Goal: Task Accomplishment & Management: Manage account settings

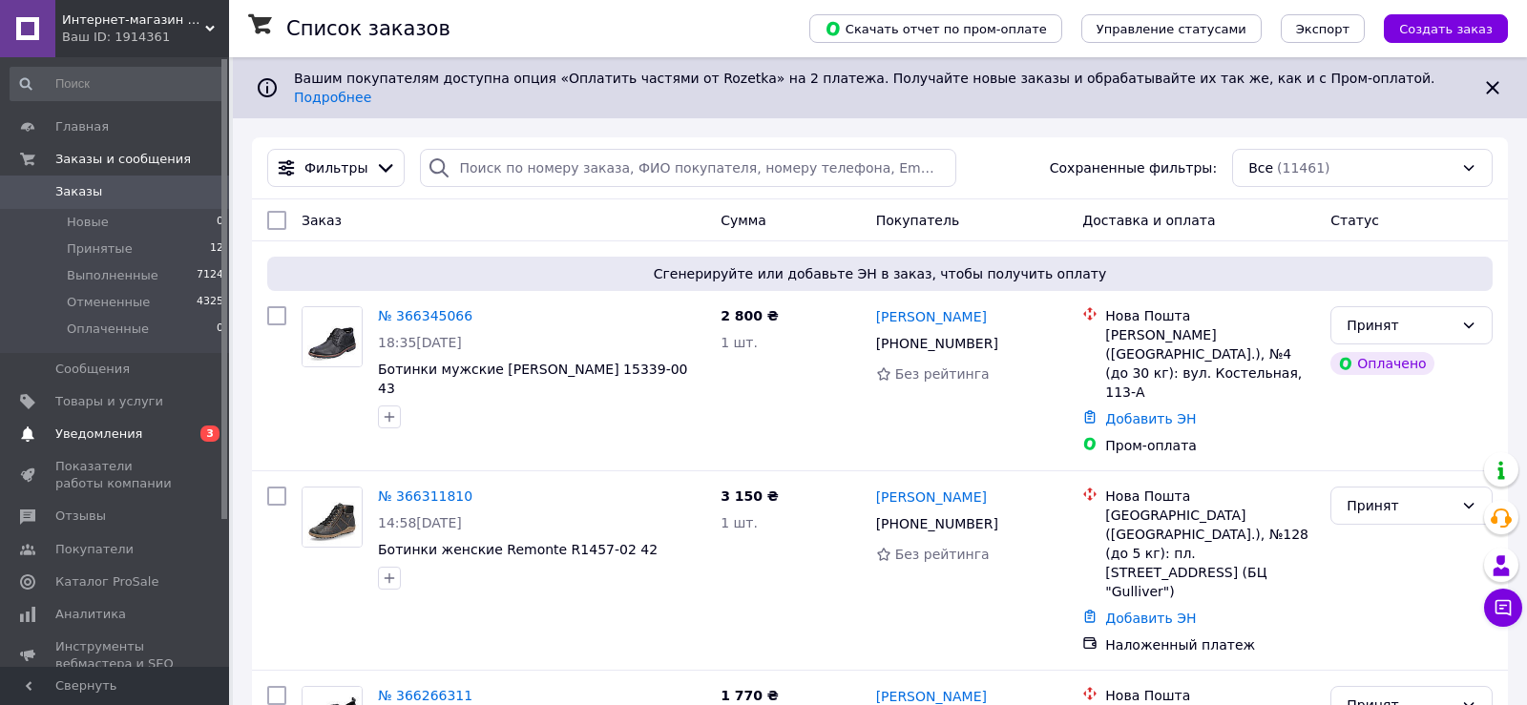
click at [160, 429] on span "Уведомления" at bounding box center [115, 434] width 121 height 17
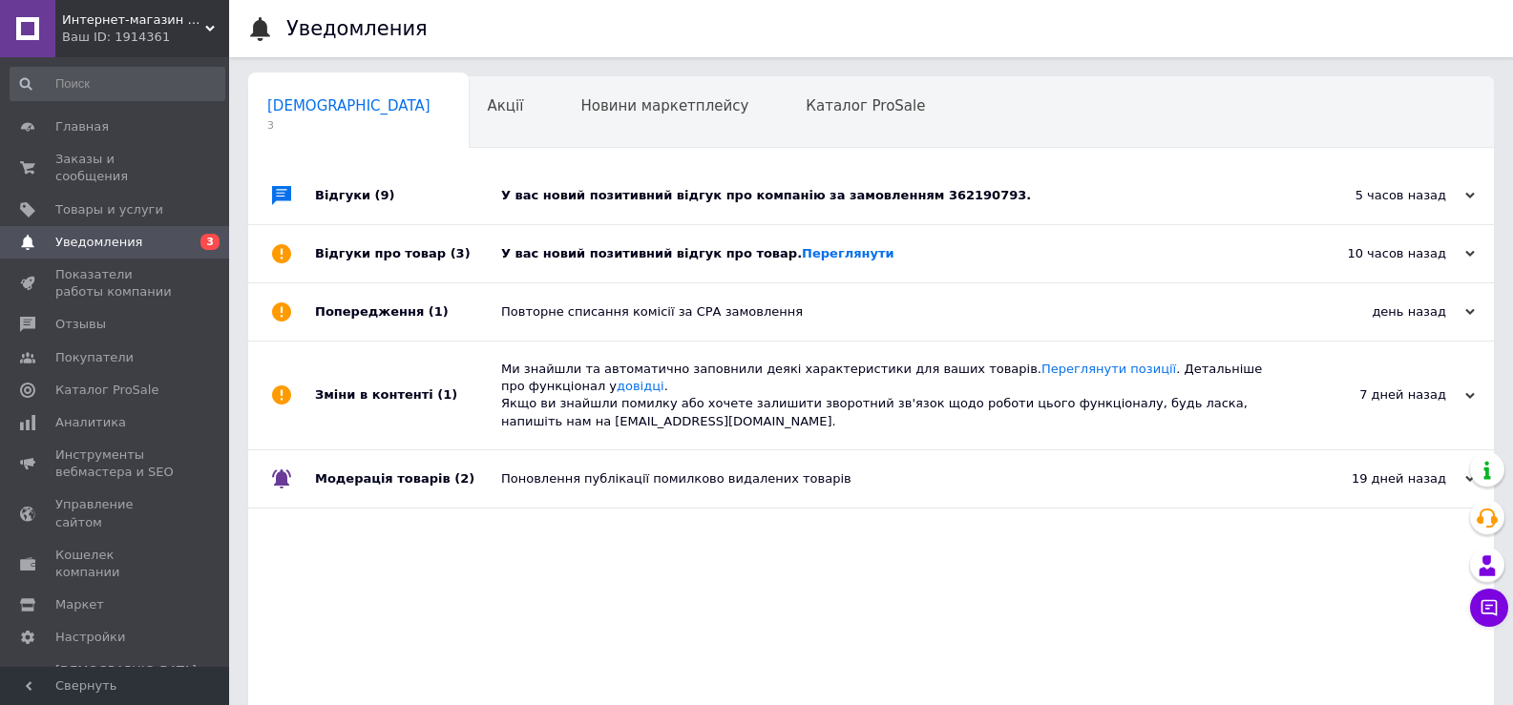
click at [1293, 206] on div "5 часов назад 12.10.2025" at bounding box center [1389, 195] width 210 height 57
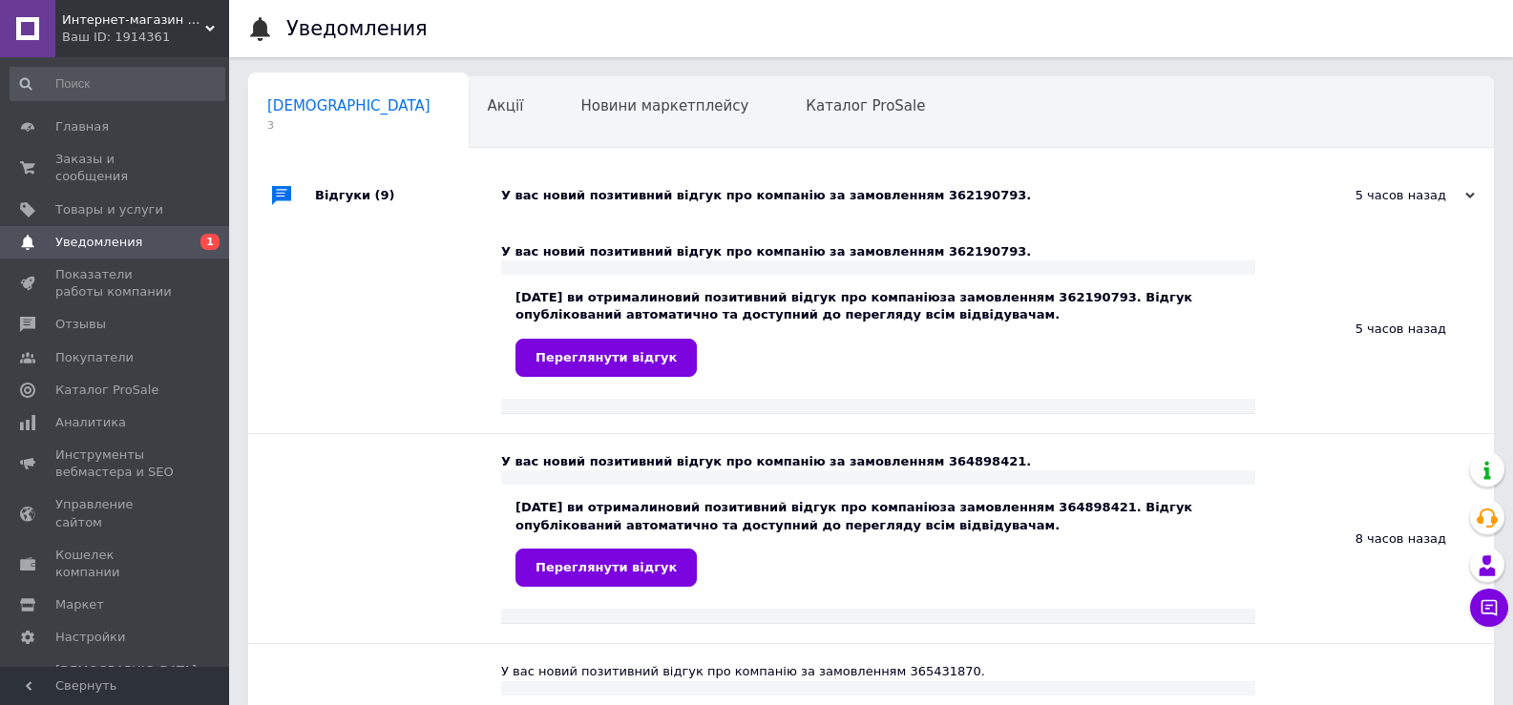
click at [1293, 206] on div "5 часов назад 12.10.2025" at bounding box center [1389, 195] width 210 height 57
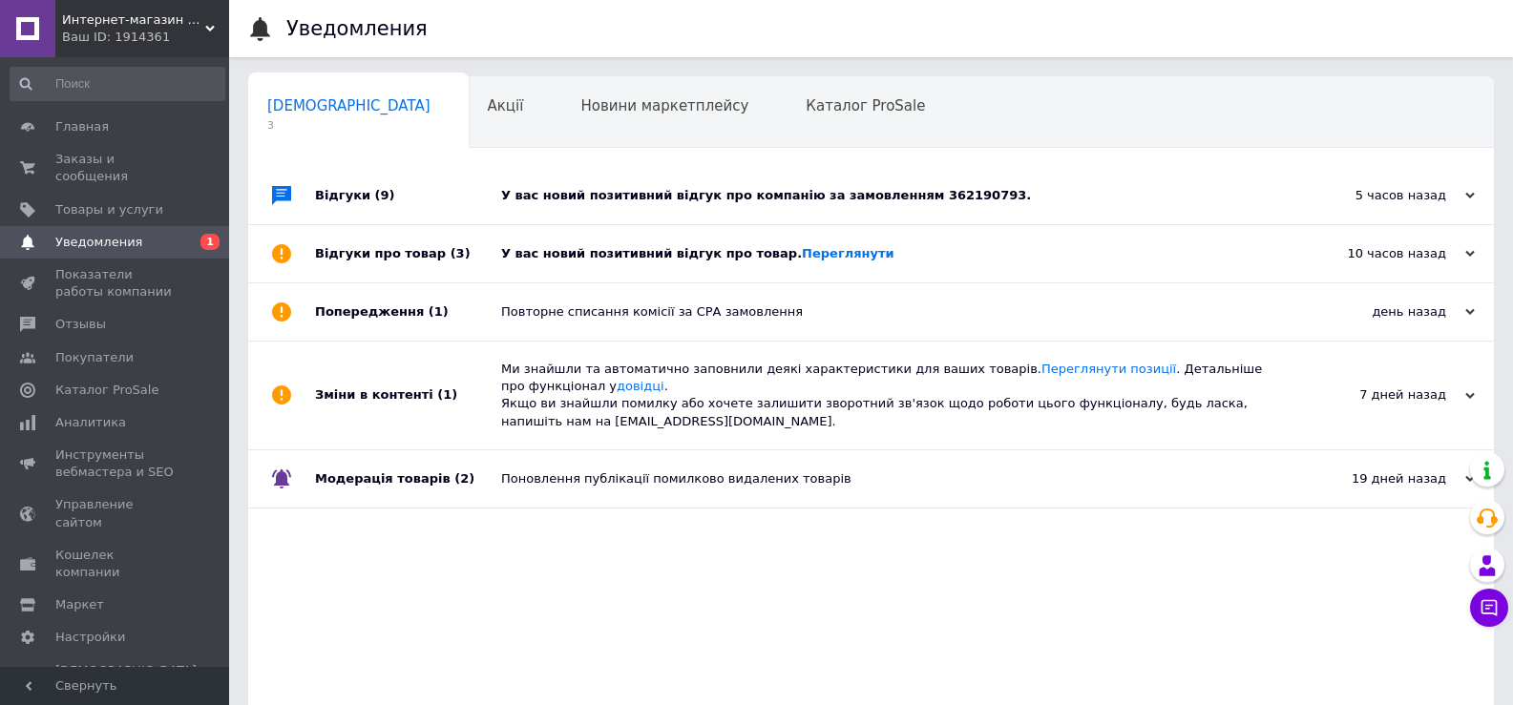
click at [872, 260] on div "У вас новий позитивний відгук про товар. Переглянути" at bounding box center [892, 253] width 783 height 17
click at [127, 266] on span "Показатели работы компании" at bounding box center [115, 283] width 121 height 34
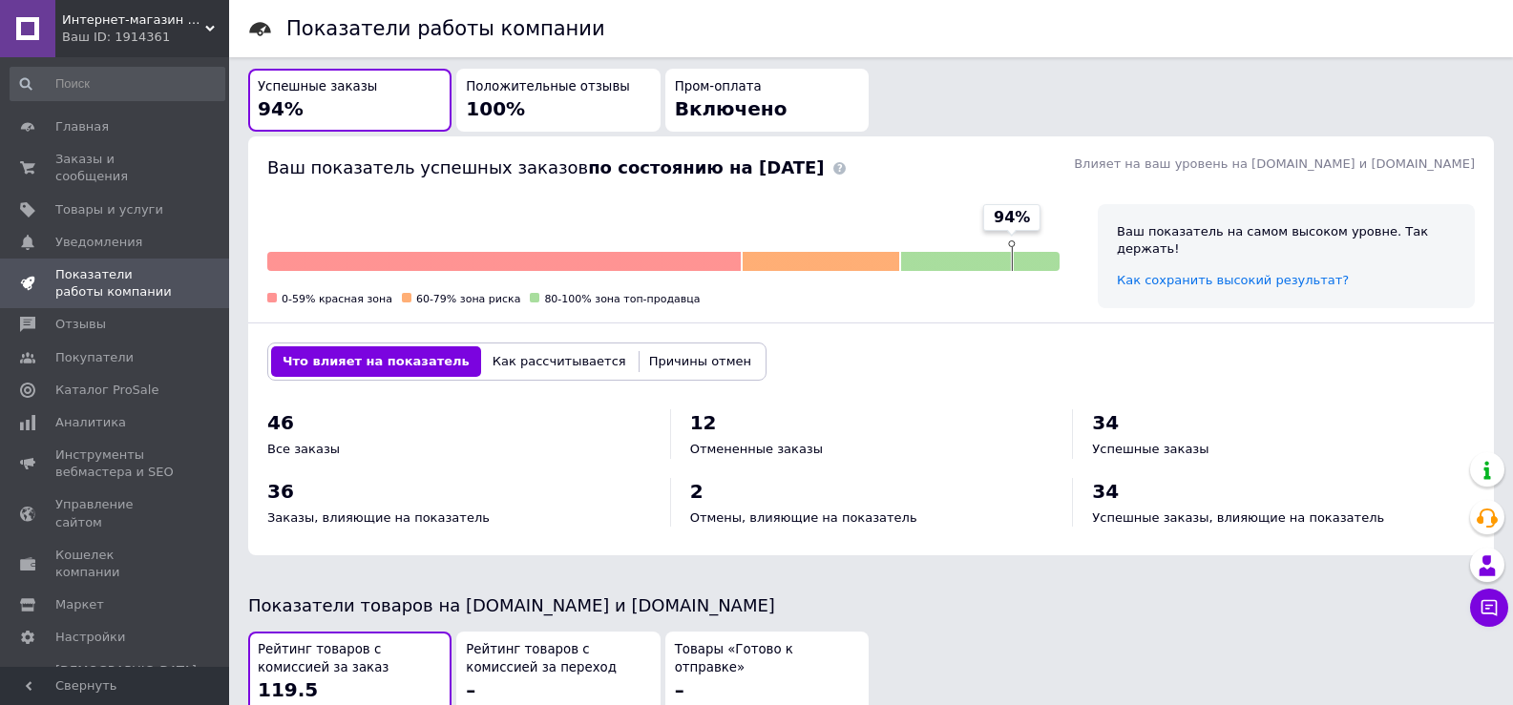
scroll to position [668, 0]
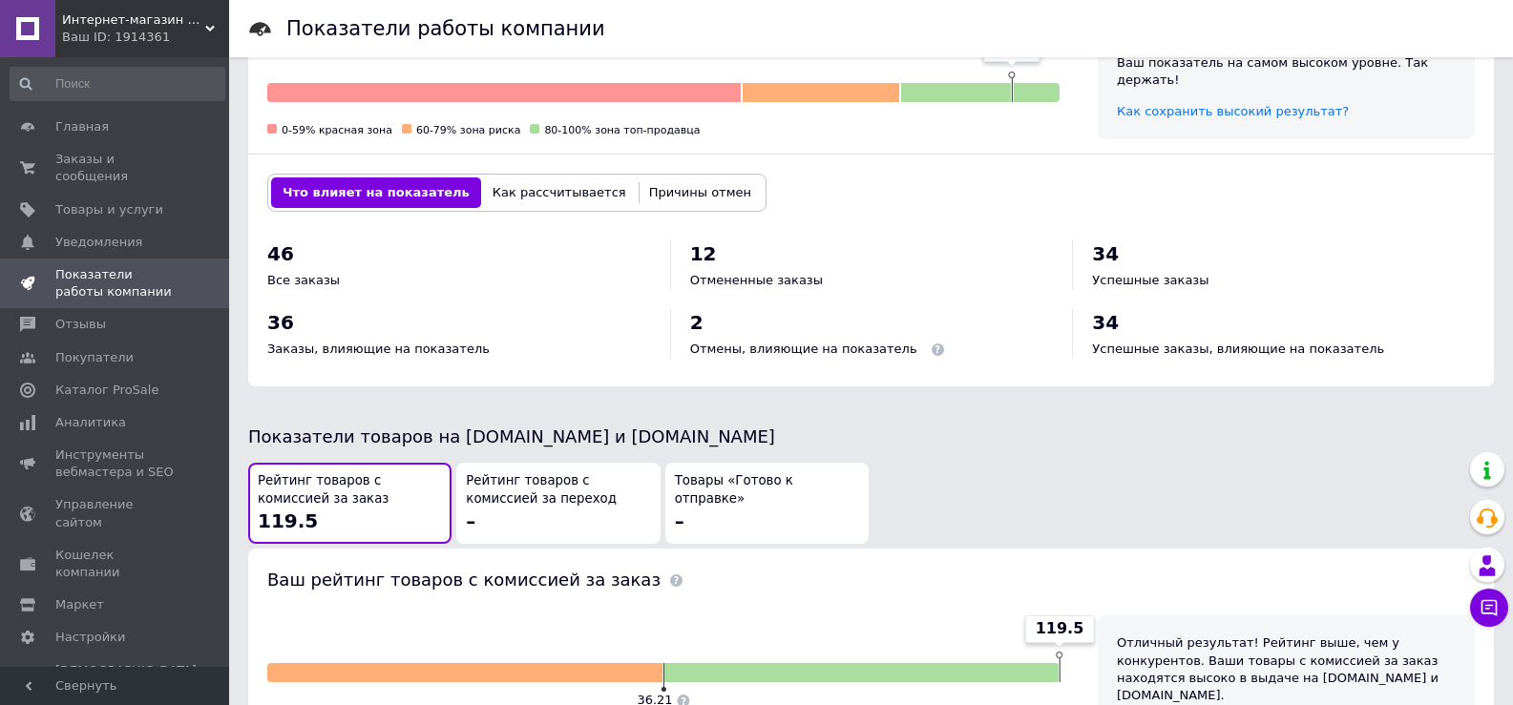
click at [772, 355] on span "Отмены, влияющие на показатель" at bounding box center [803, 349] width 227 height 14
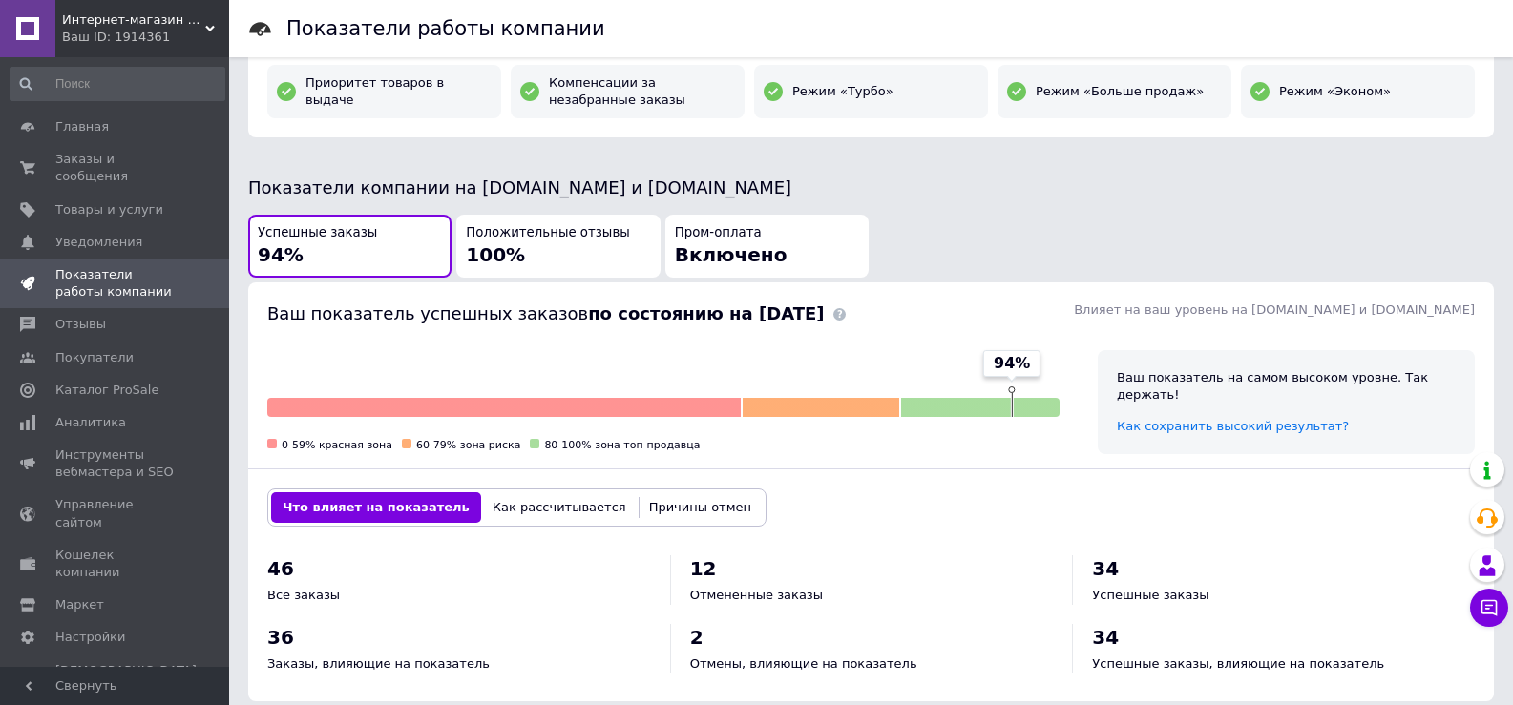
scroll to position [126, 0]
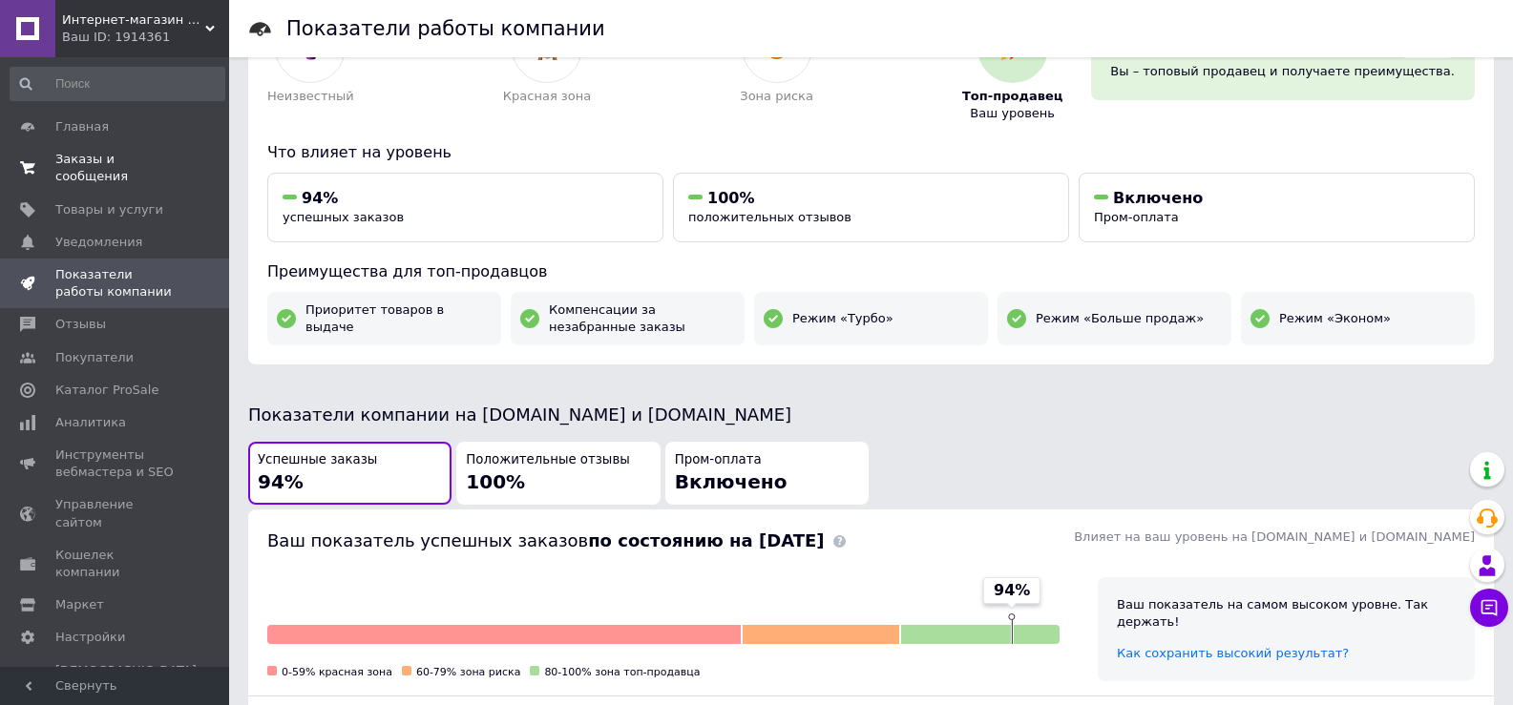
click at [139, 158] on span "Заказы и сообщения" at bounding box center [115, 168] width 121 height 34
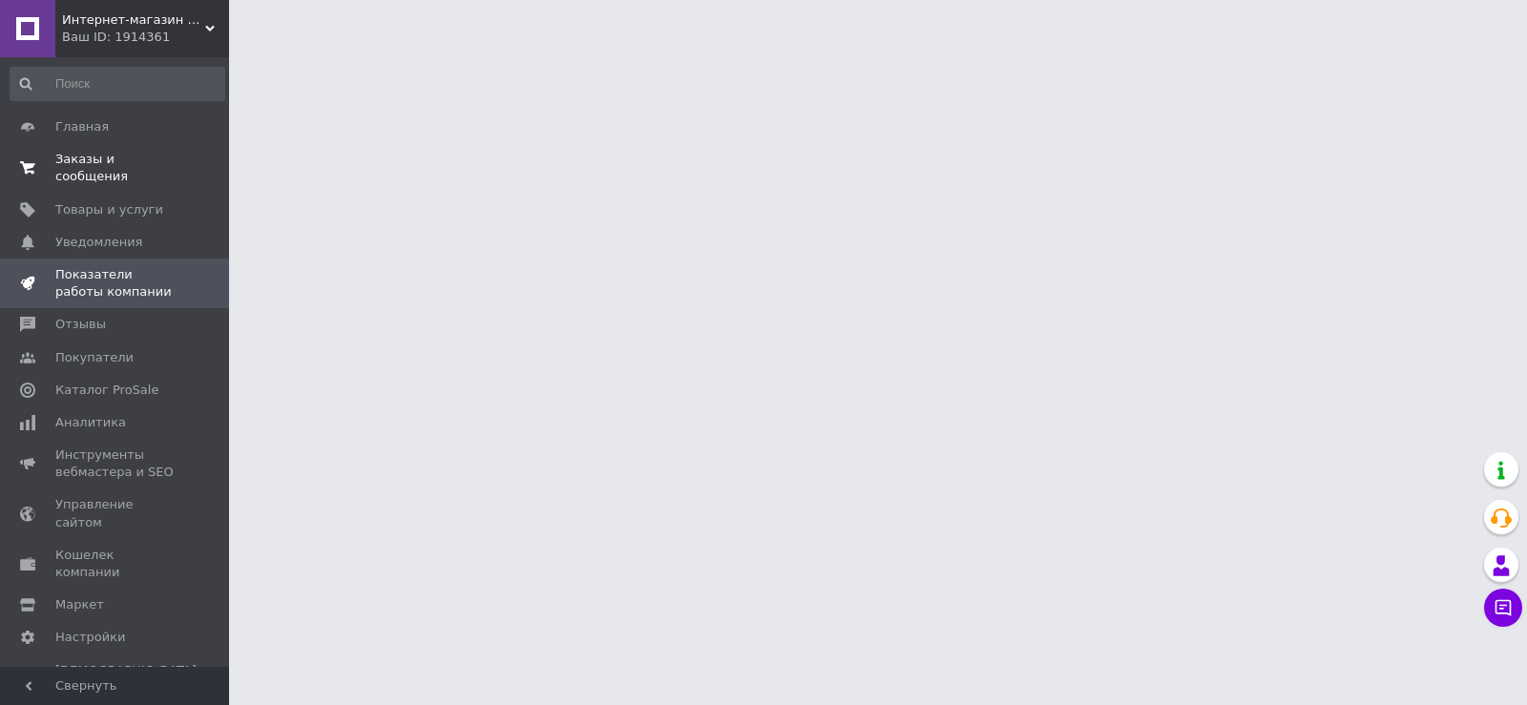
click at [154, 156] on span "Заказы и сообщения" at bounding box center [115, 168] width 121 height 34
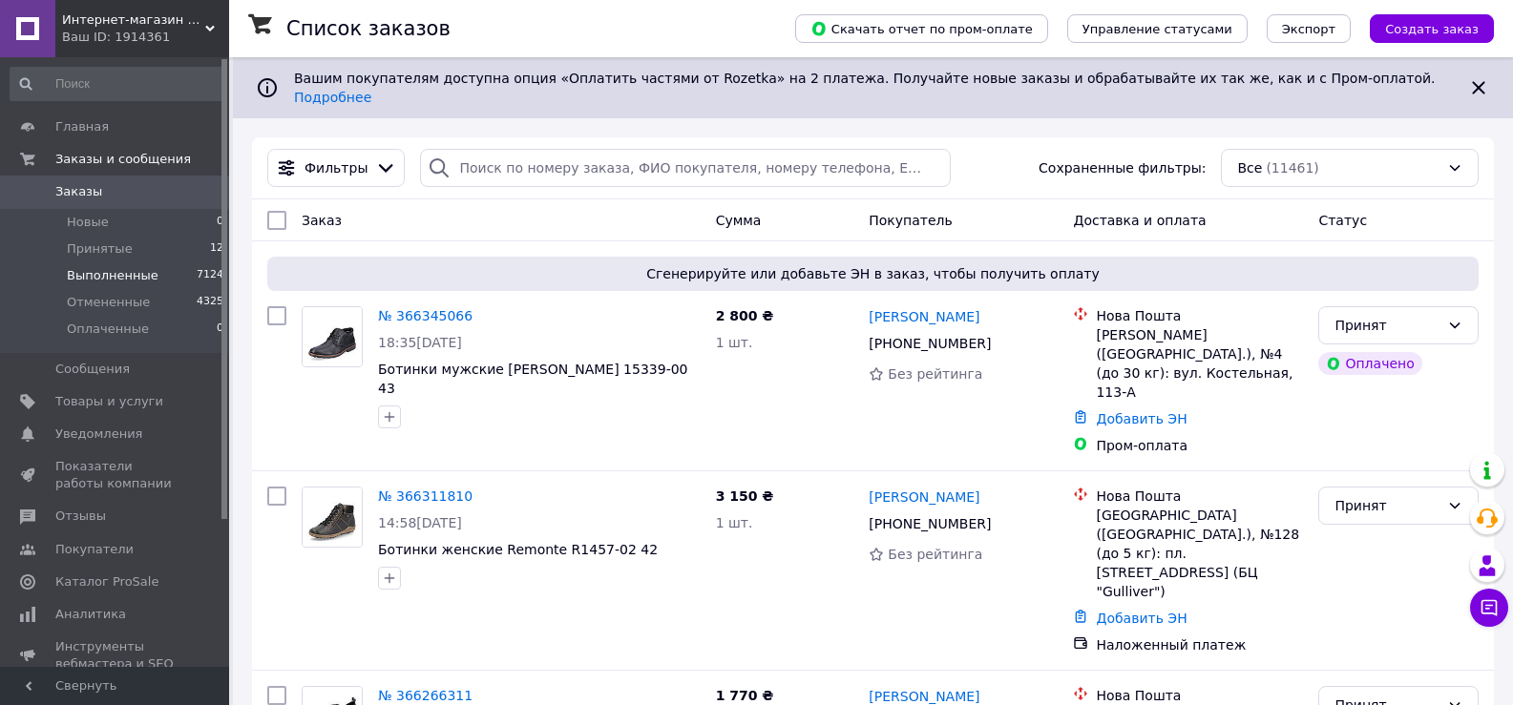
click at [136, 267] on span "Выполненные" at bounding box center [113, 275] width 92 height 17
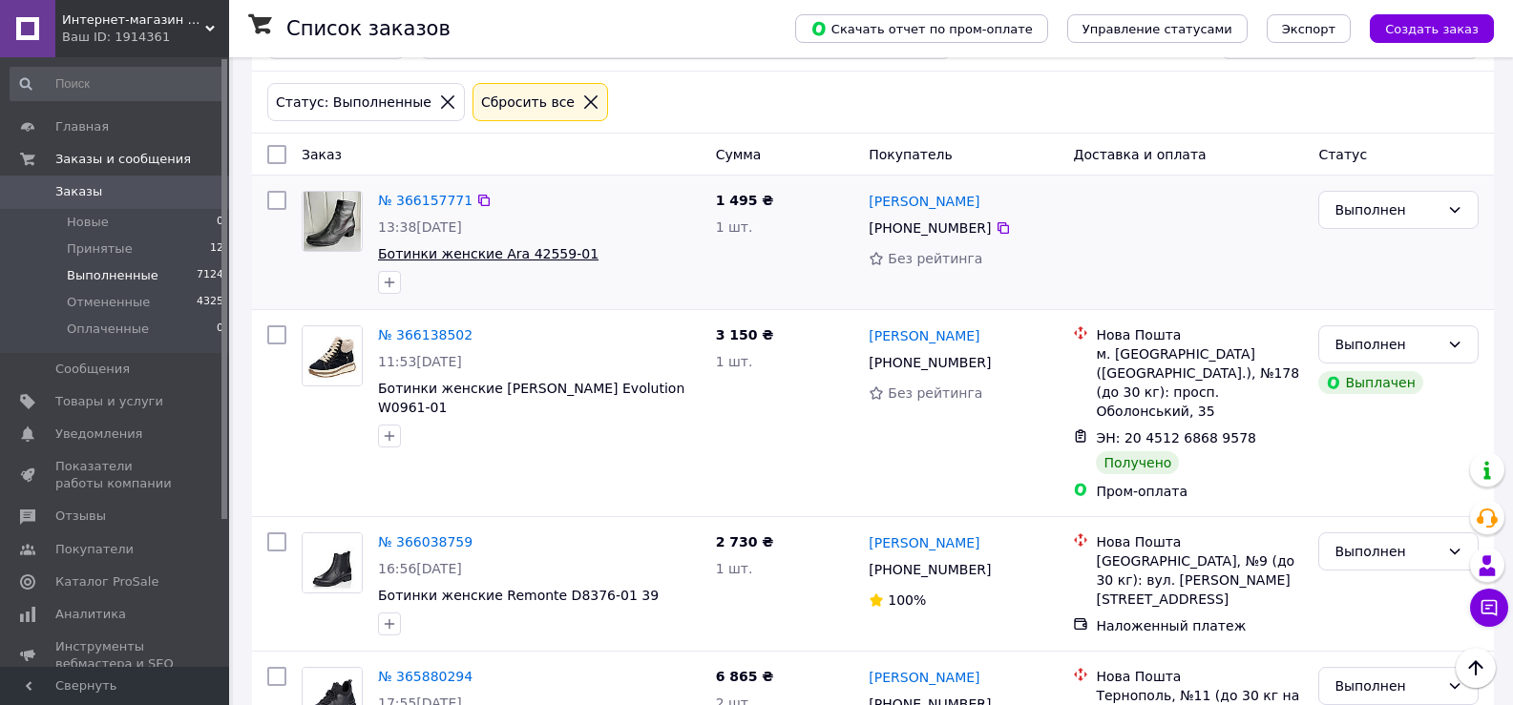
scroll to position [106, 0]
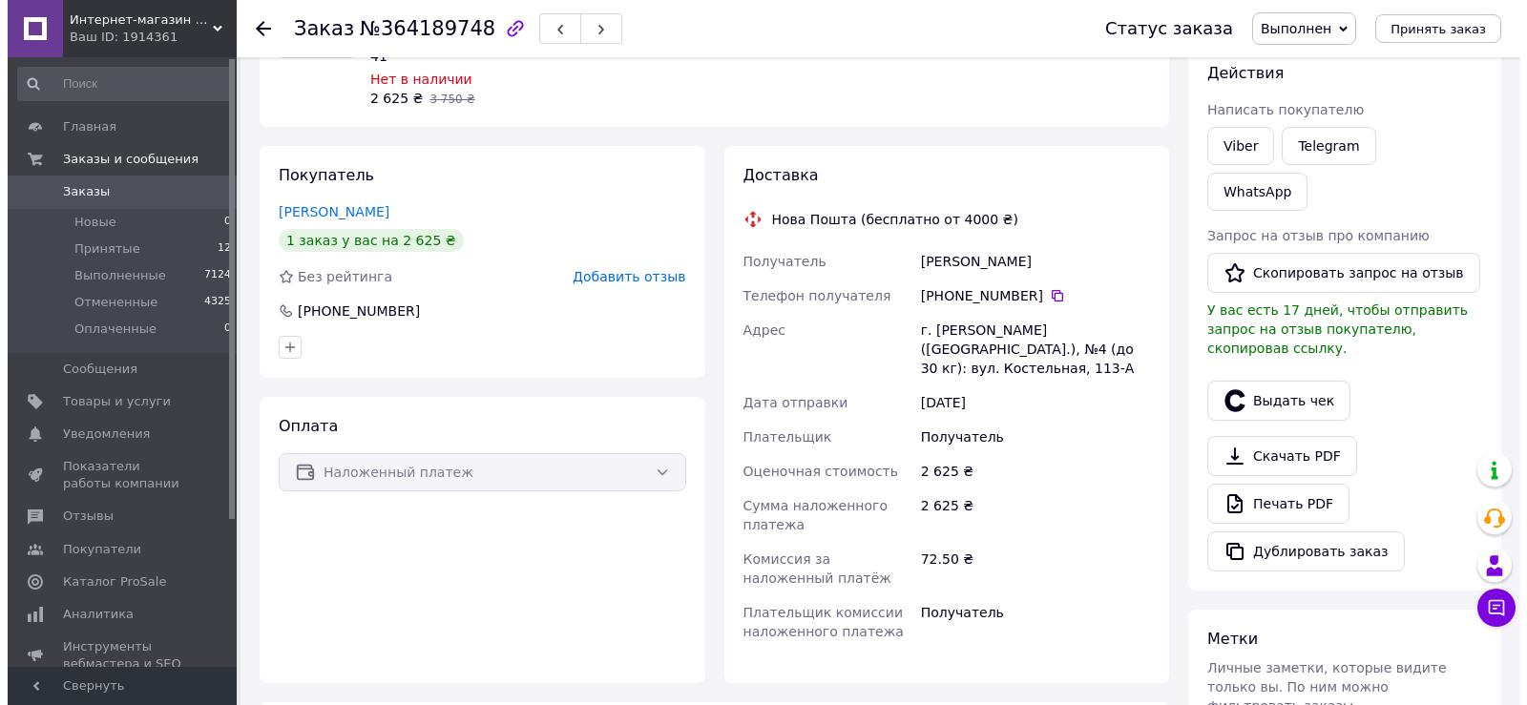
scroll to position [286, 0]
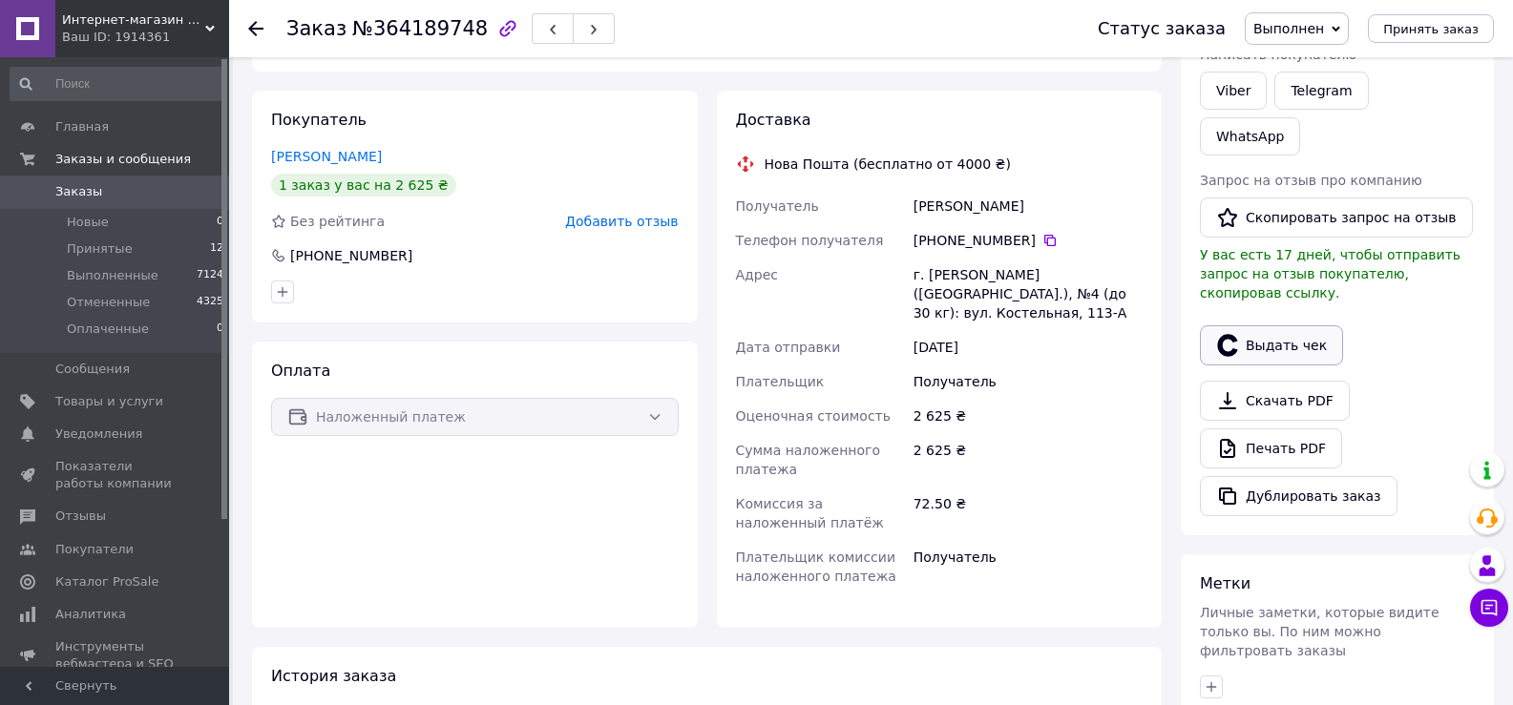
click at [1288, 325] on button "Выдать чек" at bounding box center [1271, 345] width 143 height 40
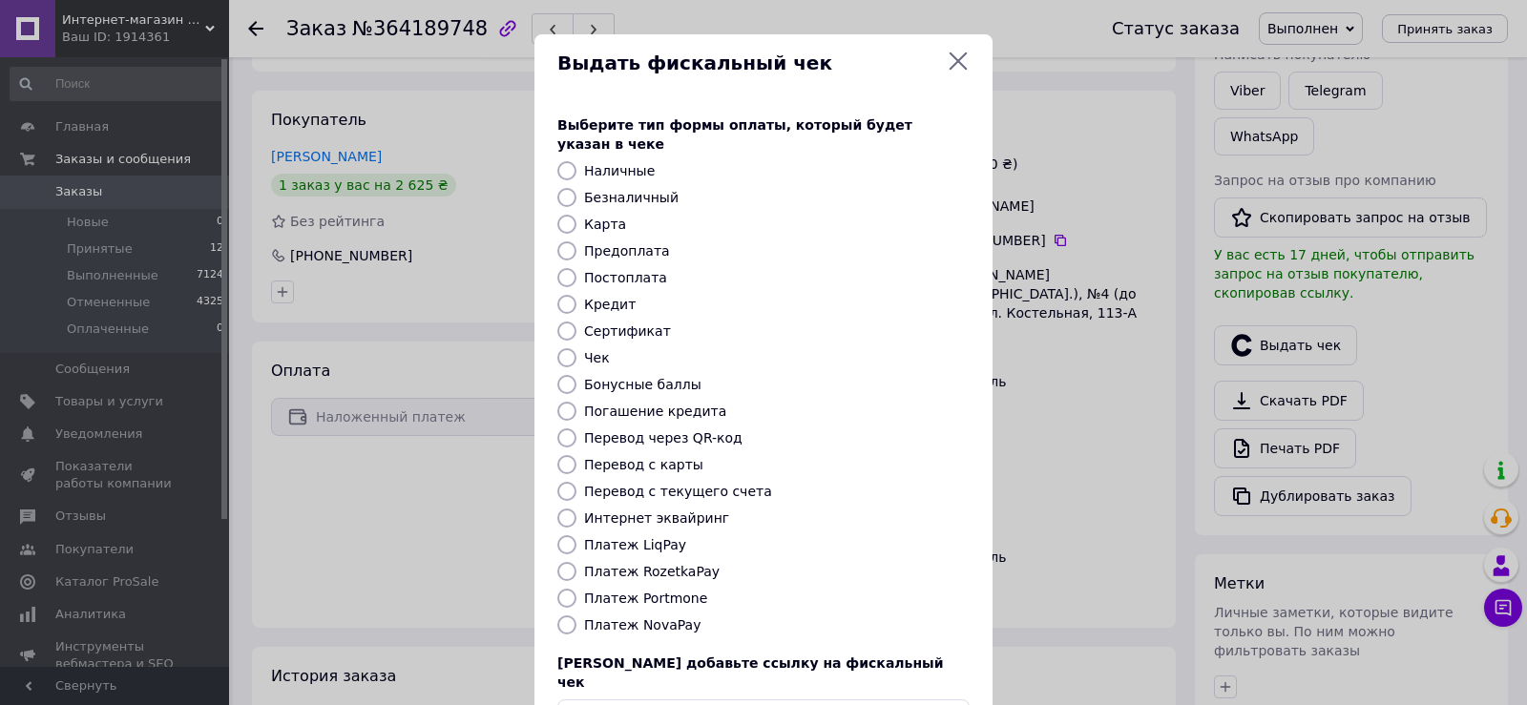
click at [668, 618] on label "Платеж NovaPay" at bounding box center [642, 625] width 116 height 15
click at [577, 616] on input "Платеж NovaPay" at bounding box center [566, 625] width 19 height 19
radio input "true"
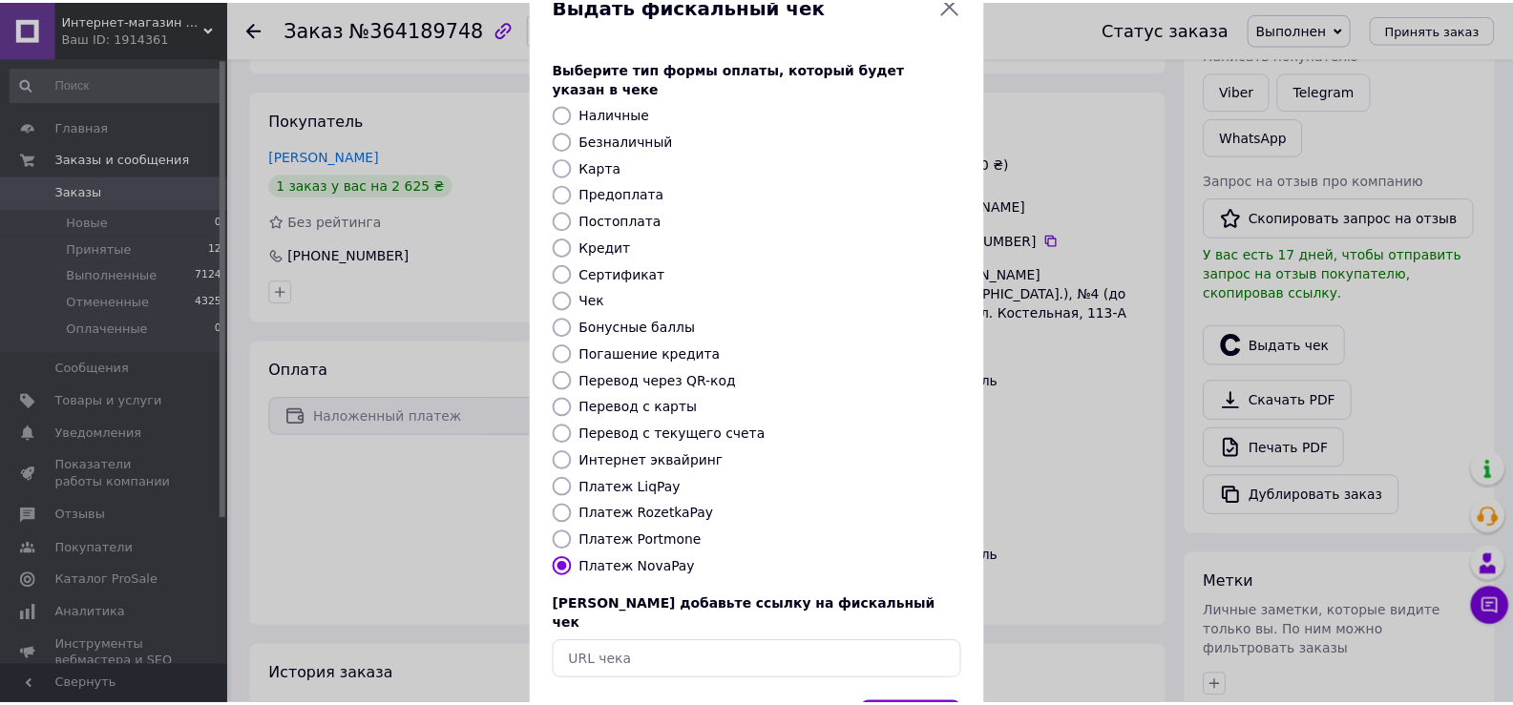
scroll to position [115, 0]
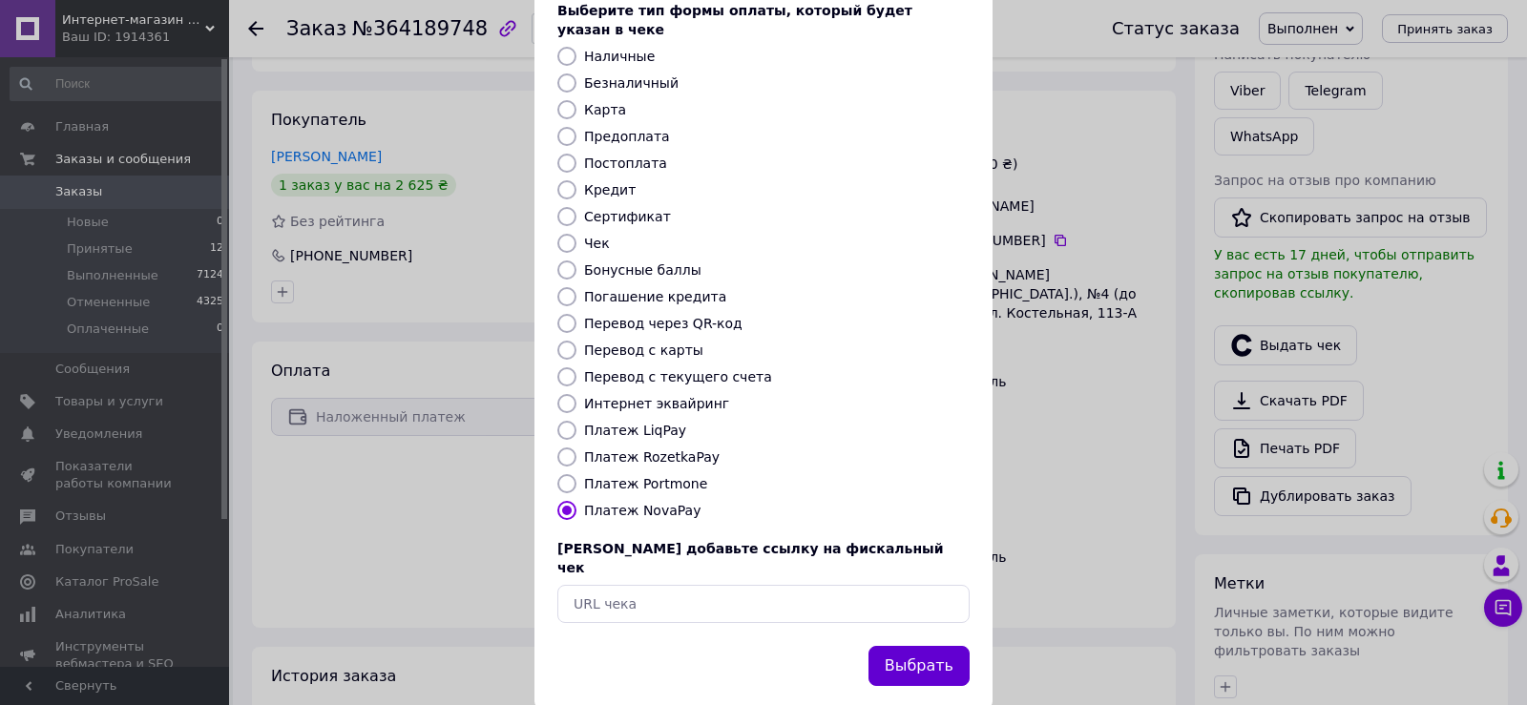
click at [911, 646] on button "Выбрать" at bounding box center [919, 666] width 101 height 41
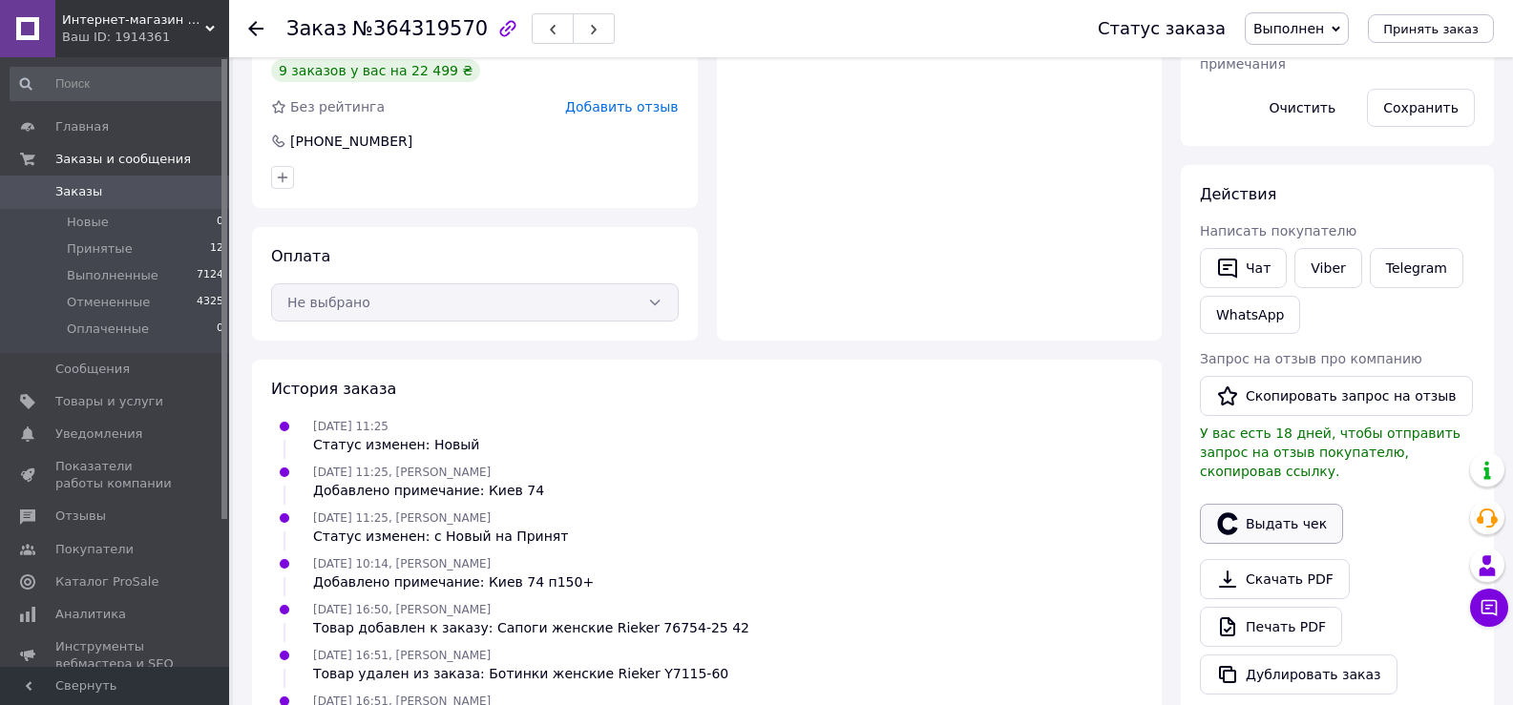
click at [1296, 504] on button "Выдать чек" at bounding box center [1271, 524] width 143 height 40
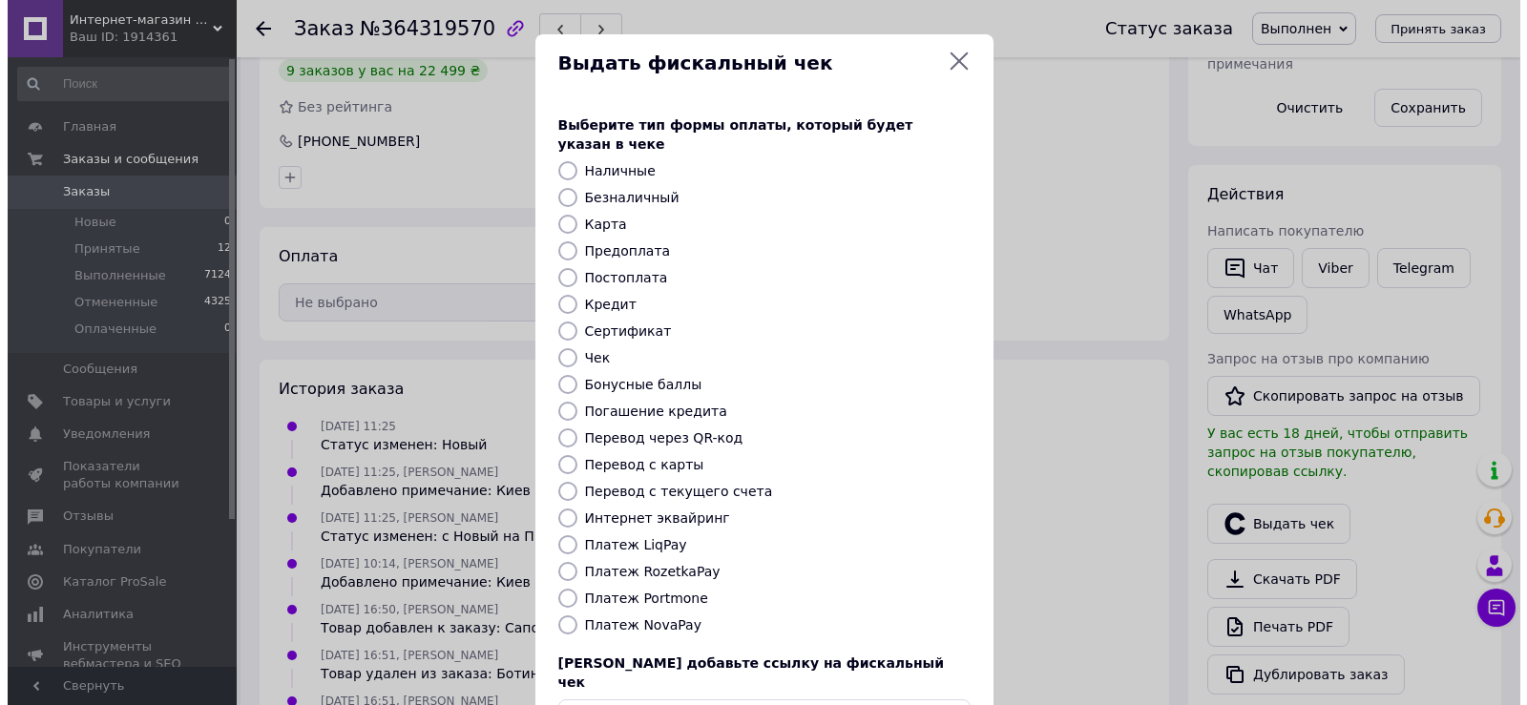
scroll to position [359, 0]
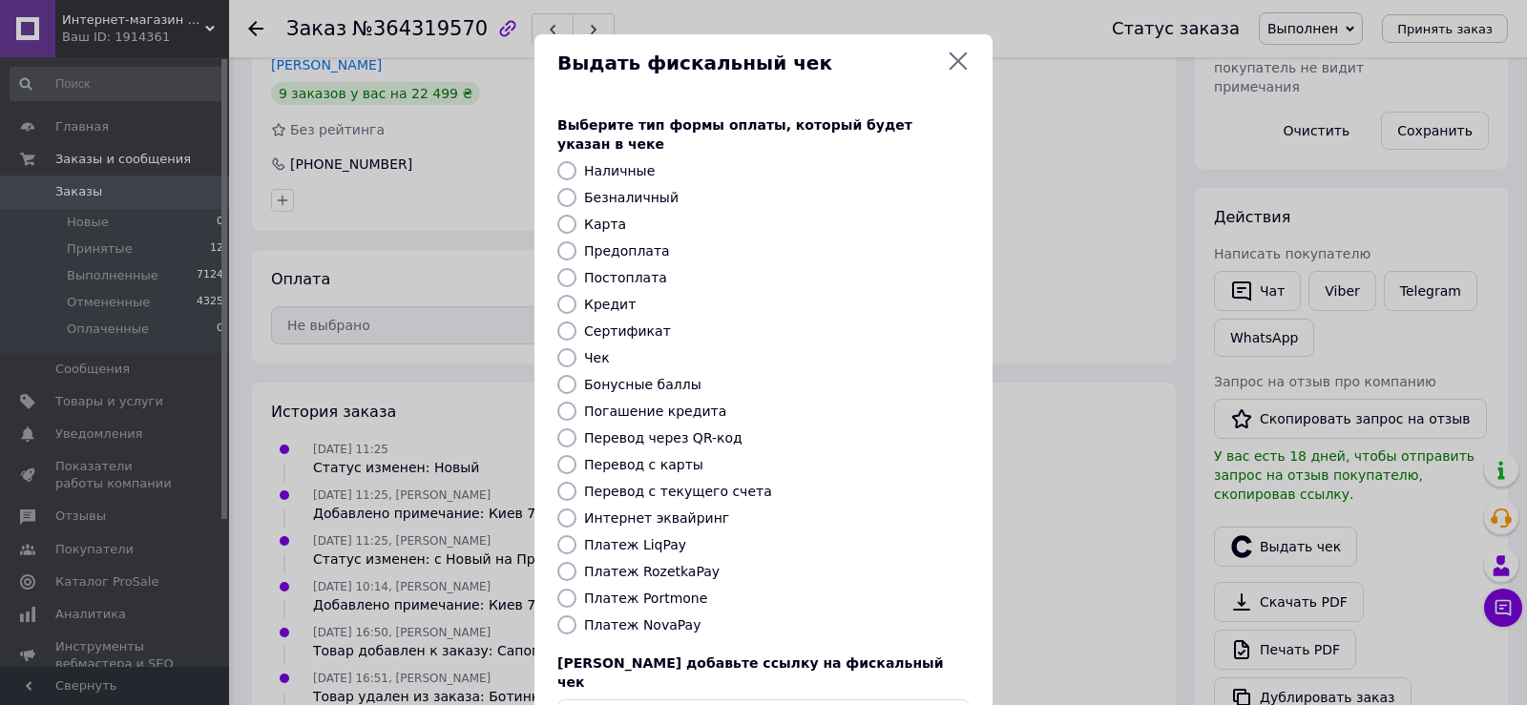
click at [610, 190] on label "Безналичный" at bounding box center [631, 197] width 94 height 15
click at [577, 188] on input "Безналичный" at bounding box center [566, 197] width 19 height 19
radio input "true"
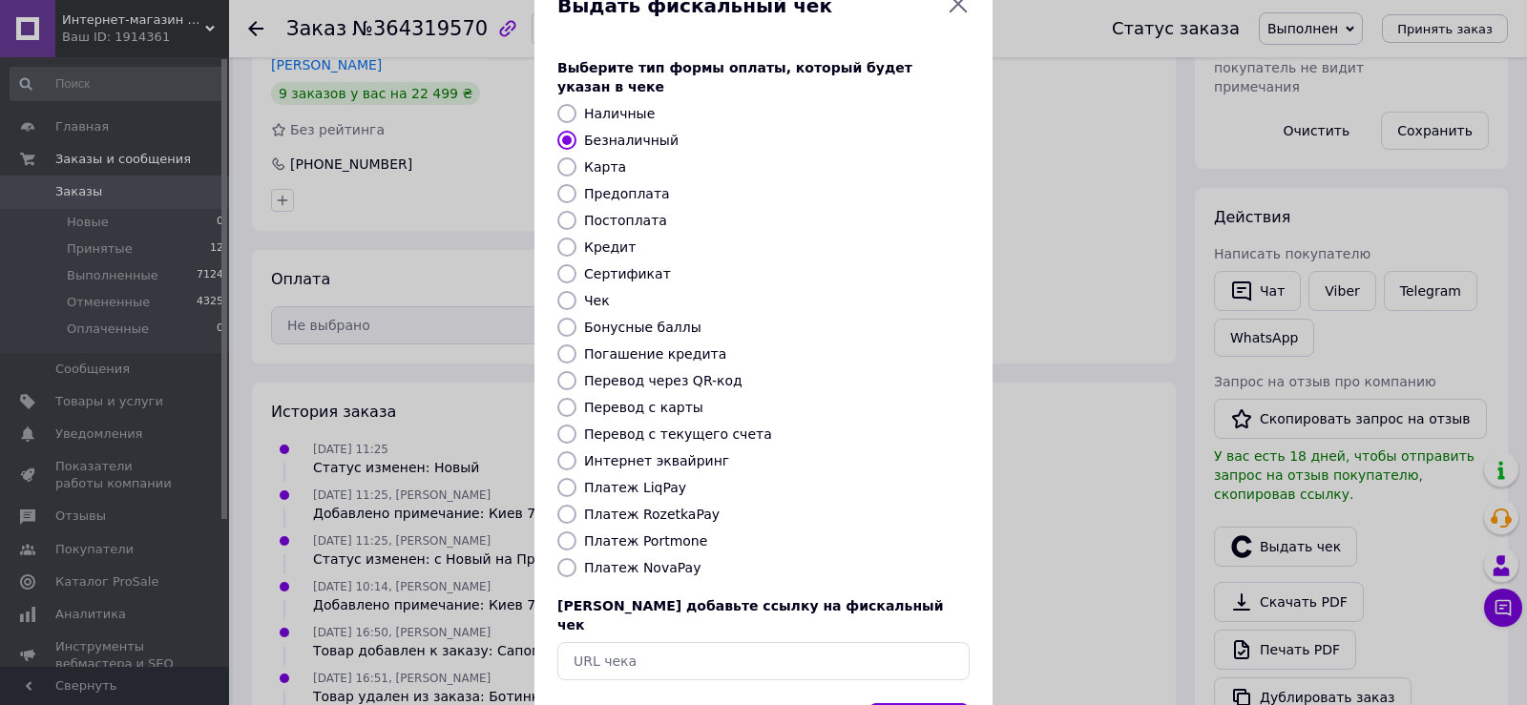
scroll to position [115, 0]
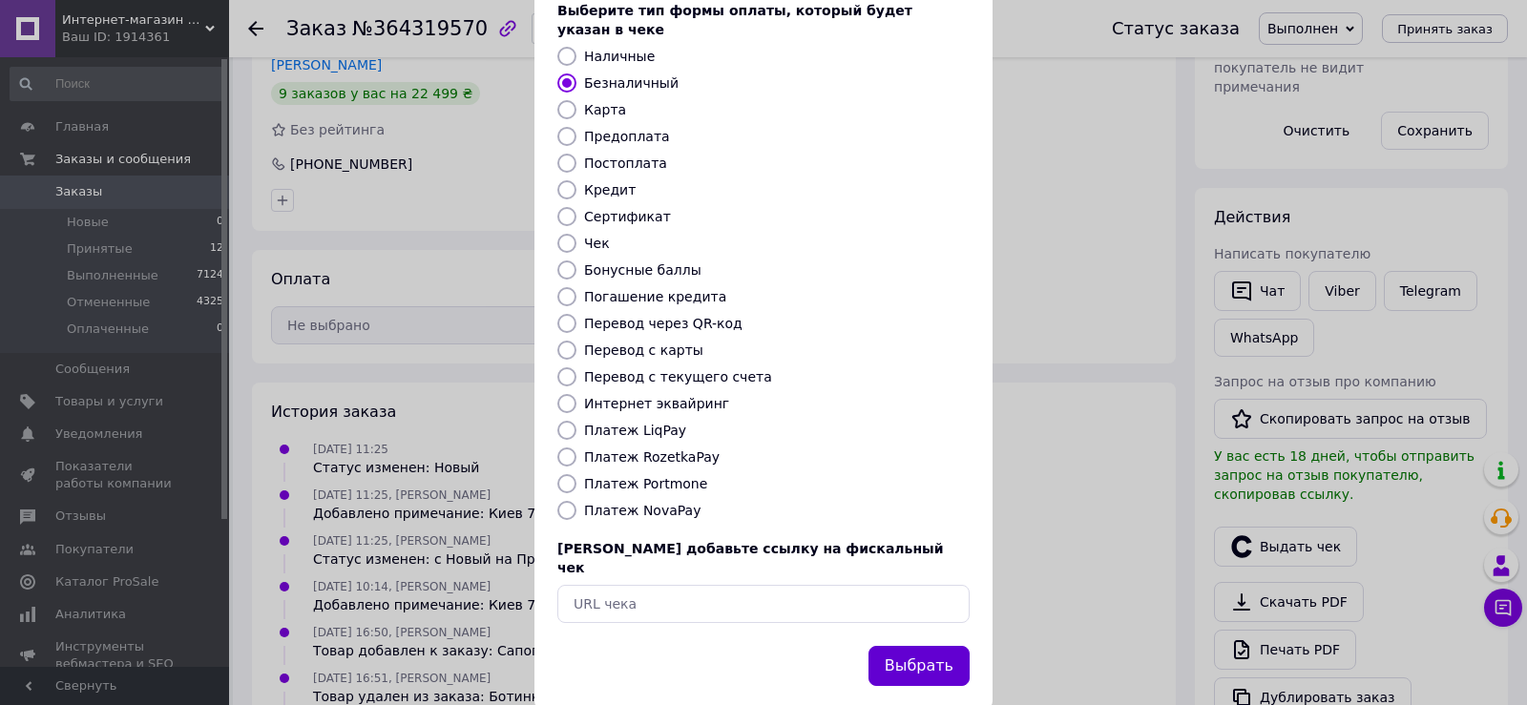
click at [925, 646] on button "Выбрать" at bounding box center [919, 666] width 101 height 41
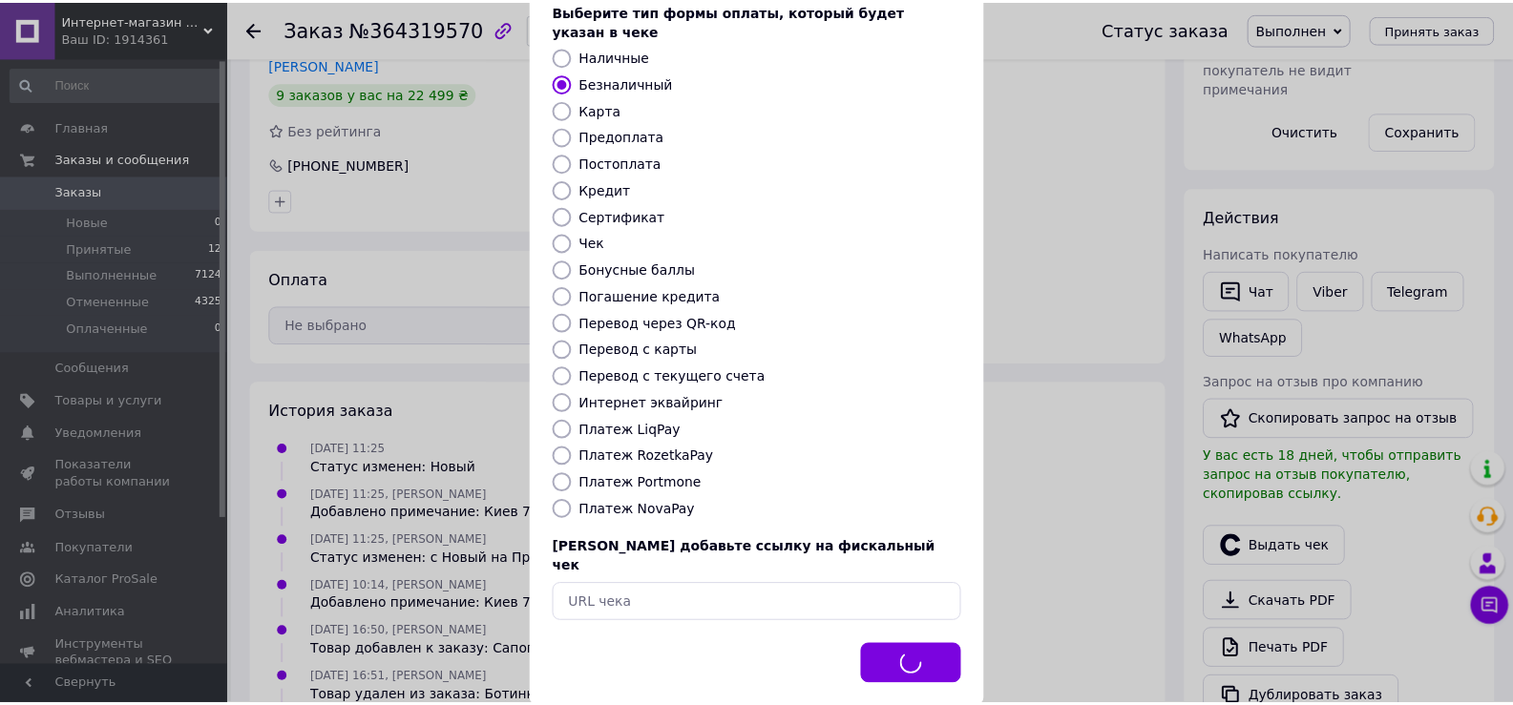
scroll to position [382, 0]
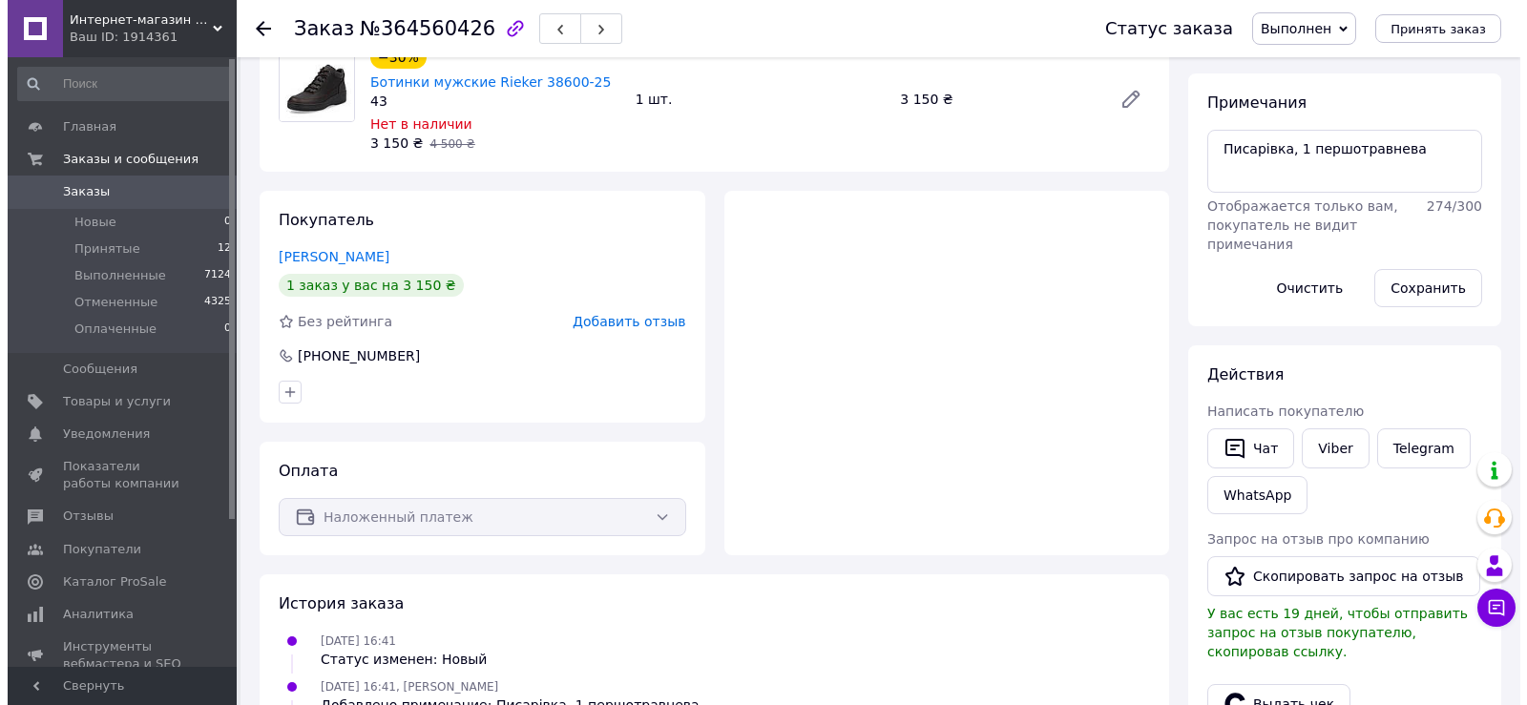
scroll to position [191, 0]
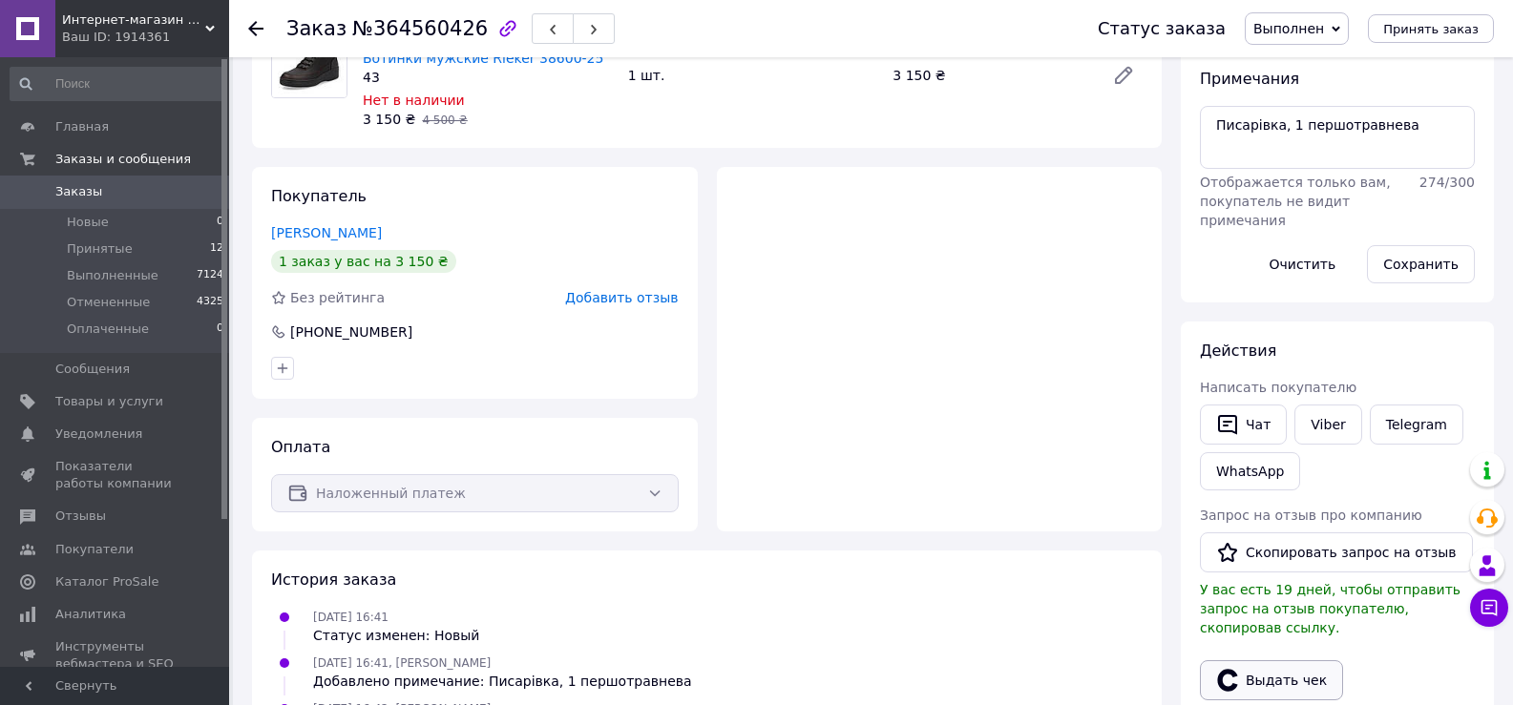
click at [1273, 661] on button "Выдать чек" at bounding box center [1271, 681] width 143 height 40
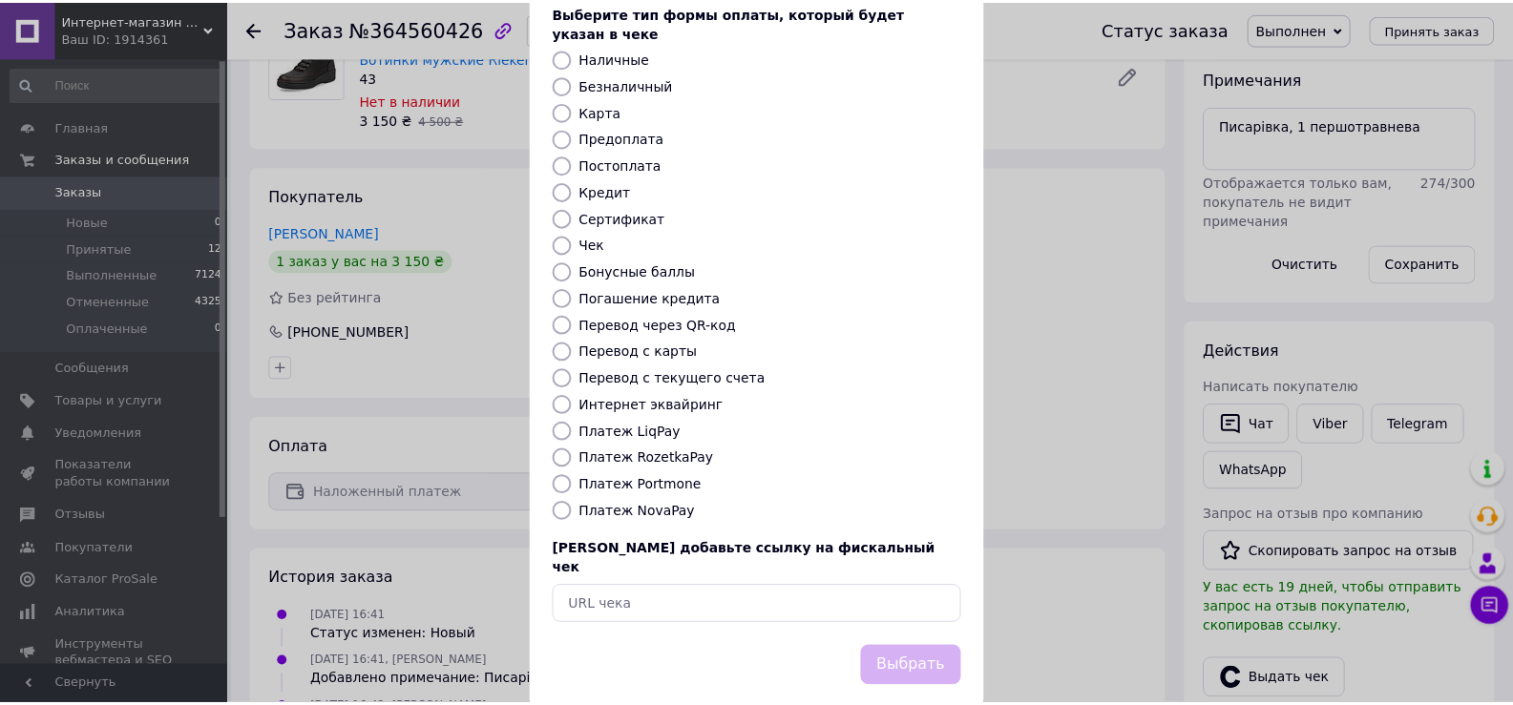
scroll to position [115, 0]
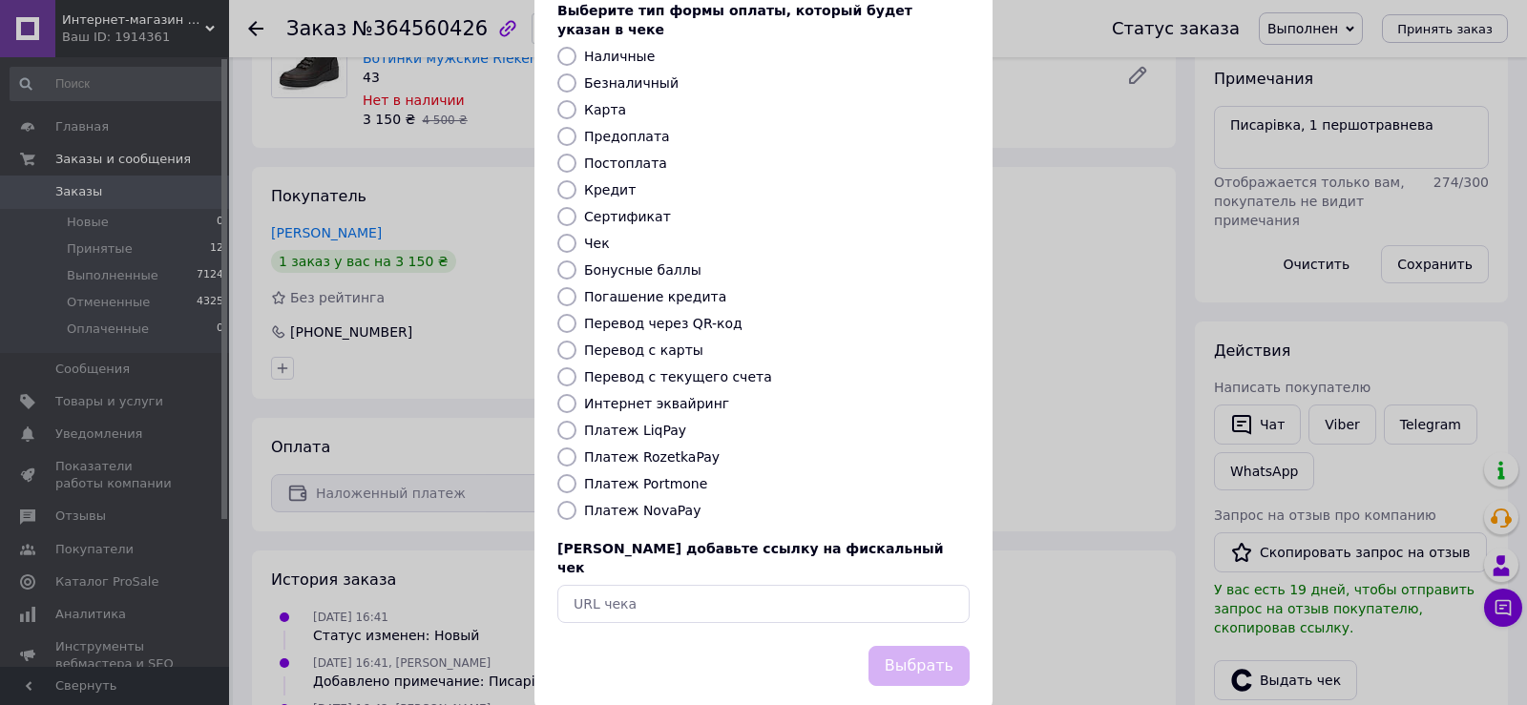
click at [637, 503] on label "Платеж NovaPay" at bounding box center [642, 510] width 116 height 15
click at [577, 501] on input "Платеж NovaPay" at bounding box center [566, 510] width 19 height 19
radio input "true"
click at [921, 646] on button "Выбрать" at bounding box center [919, 666] width 101 height 41
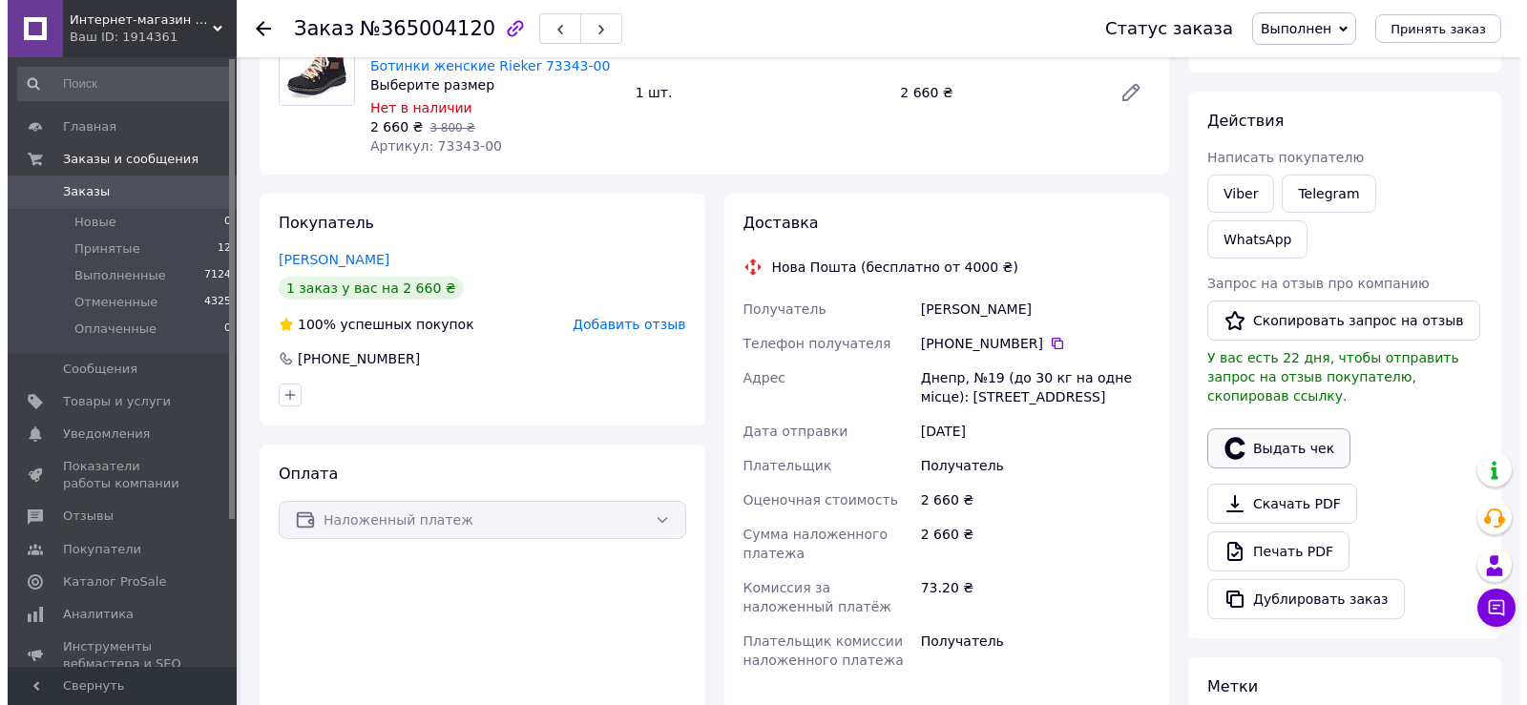
scroll to position [191, 0]
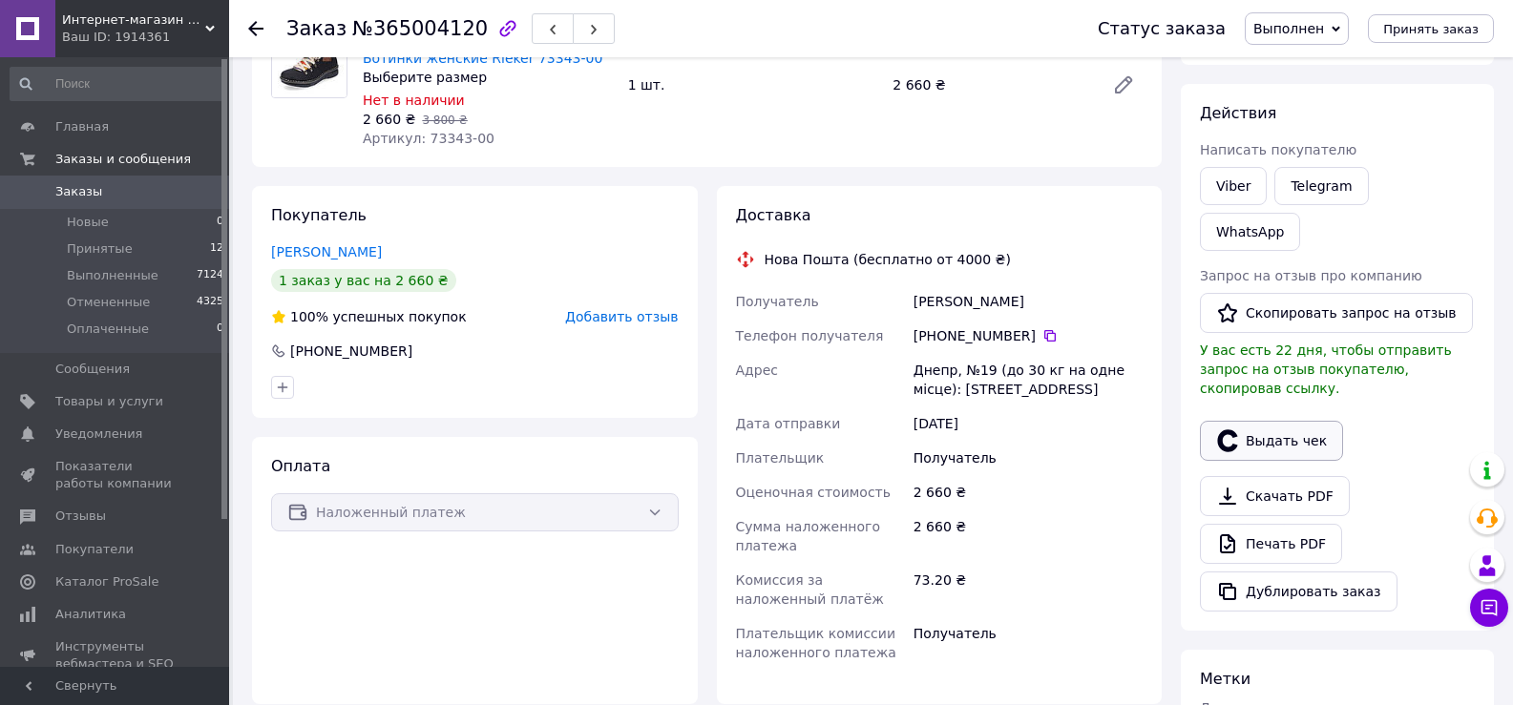
click at [1264, 421] on button "Выдать чек" at bounding box center [1271, 441] width 143 height 40
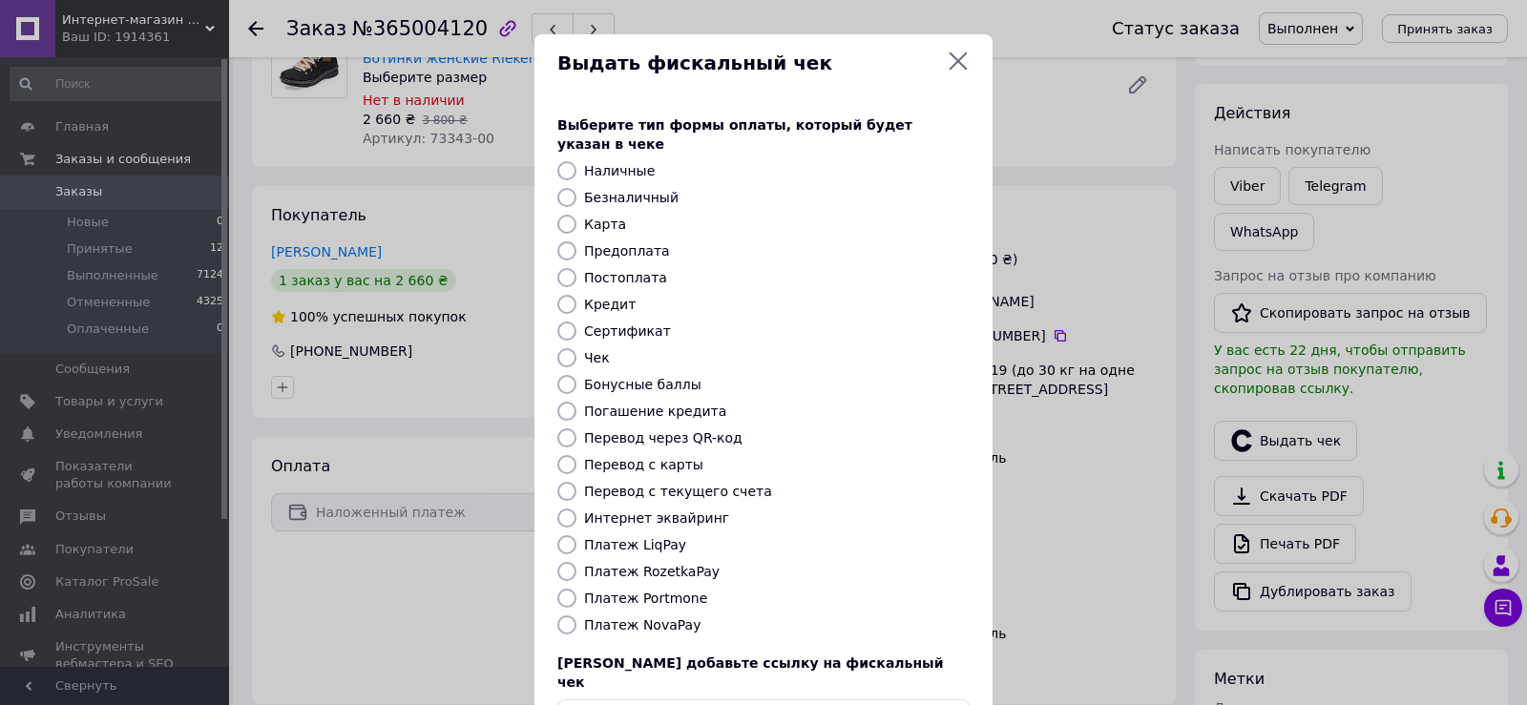
click at [596, 618] on label "Платеж NovaPay" at bounding box center [642, 625] width 116 height 15
click at [577, 616] on input "Платеж NovaPay" at bounding box center [566, 625] width 19 height 19
radio input "true"
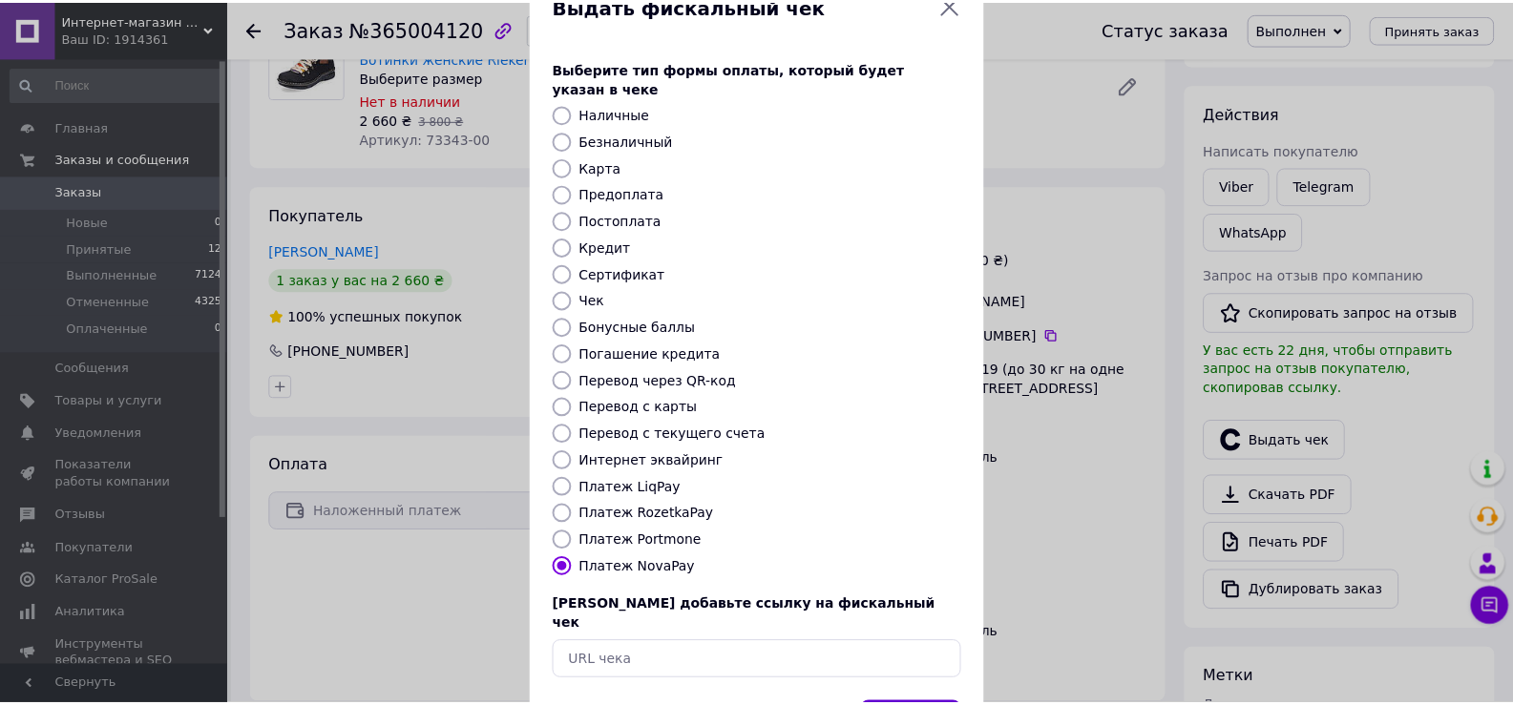
scroll to position [115, 0]
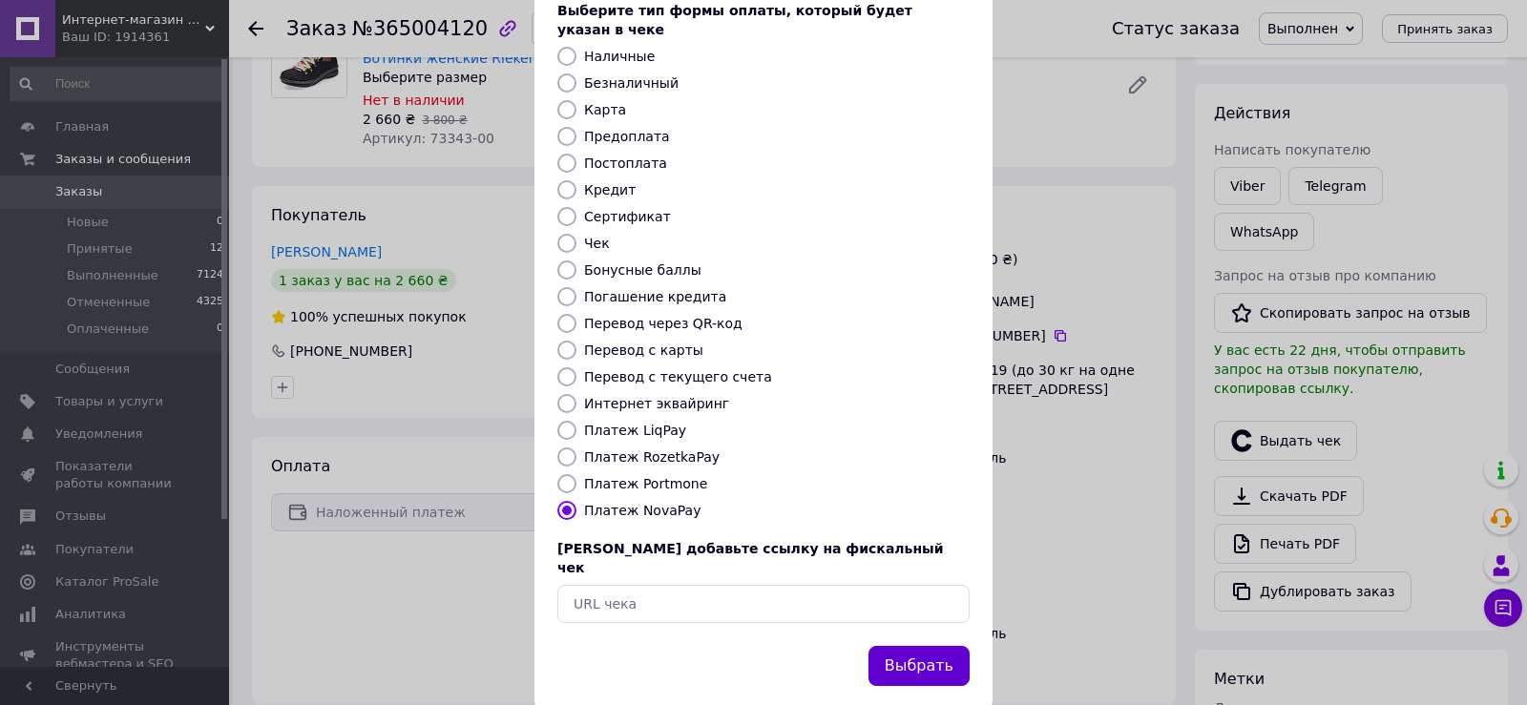
click at [915, 646] on button "Выбрать" at bounding box center [919, 666] width 101 height 41
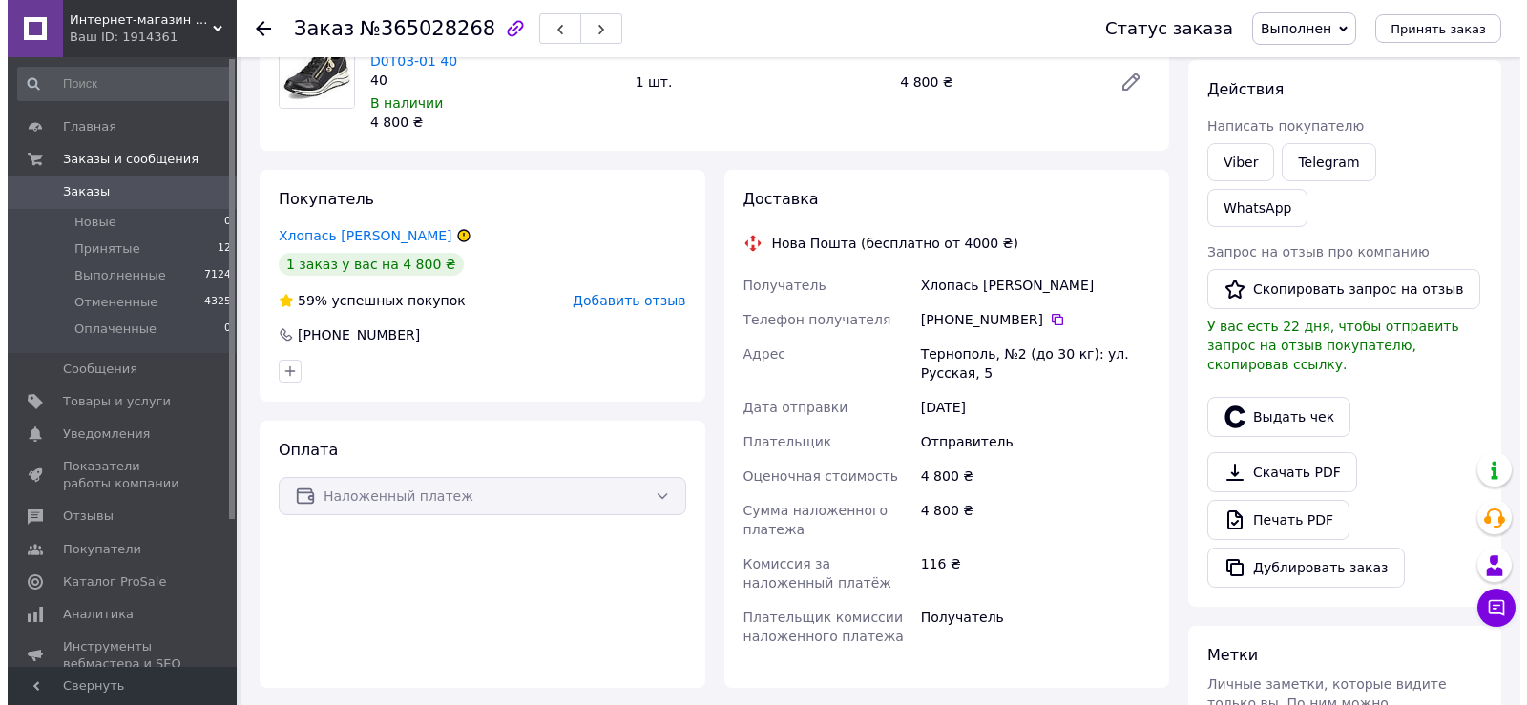
scroll to position [191, 0]
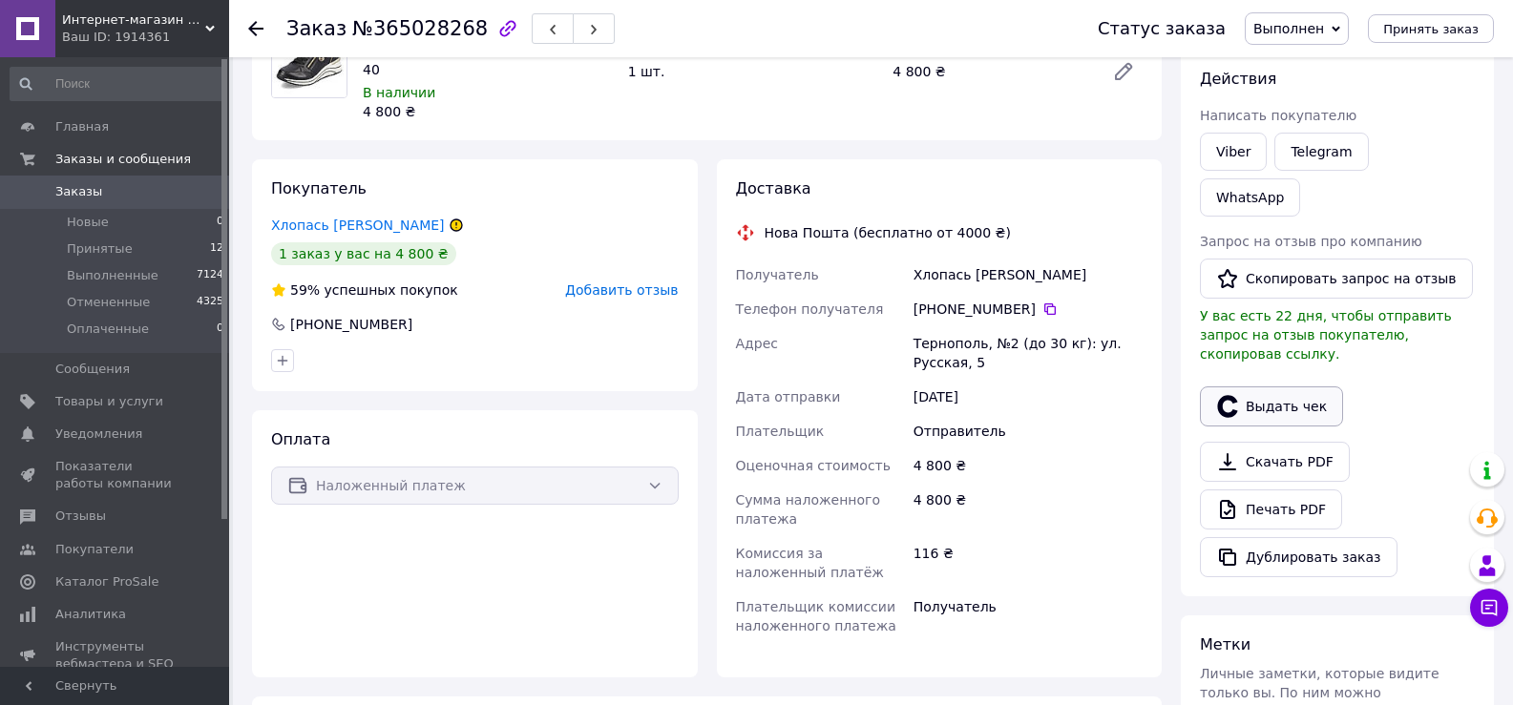
click at [1266, 387] on button "Выдать чек" at bounding box center [1271, 407] width 143 height 40
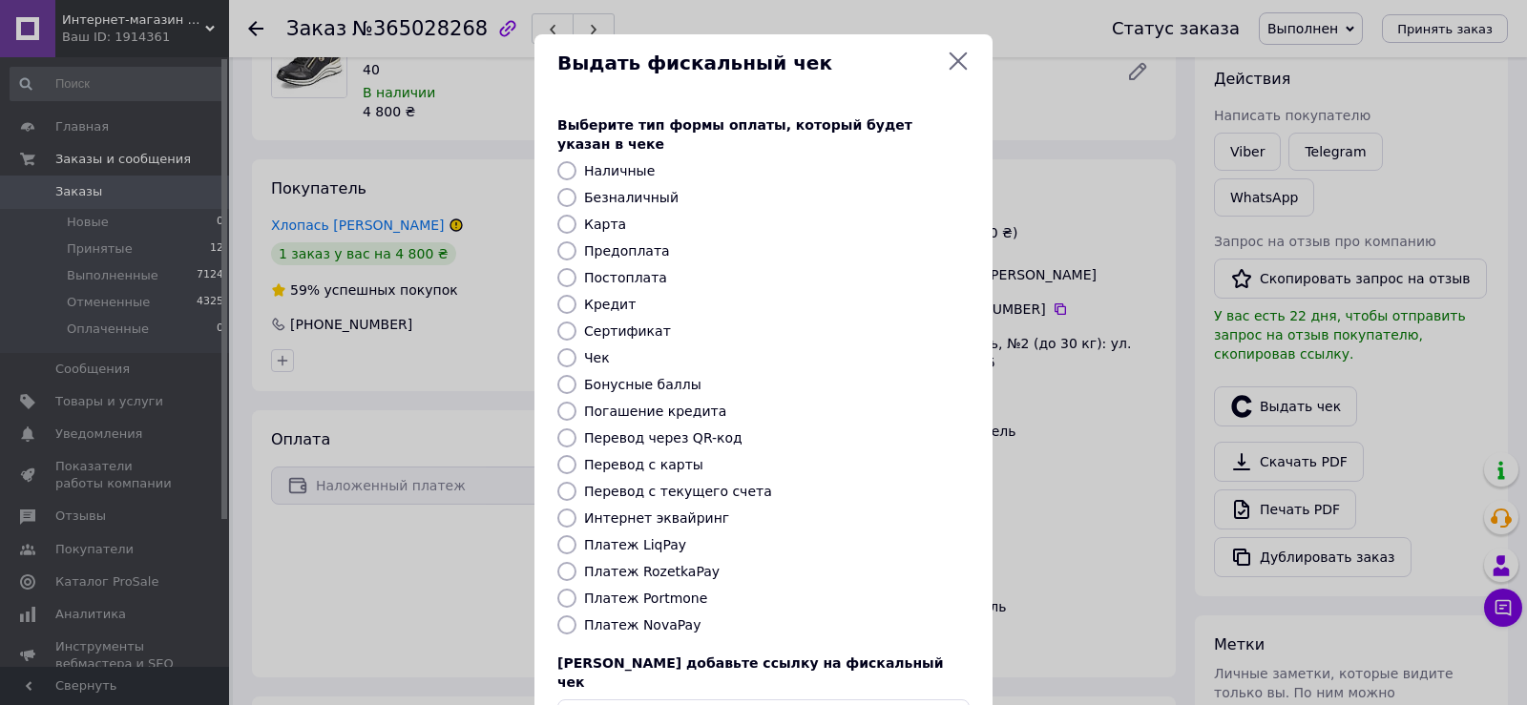
click at [677, 618] on label "Платеж NovaPay" at bounding box center [642, 625] width 116 height 15
click at [577, 616] on input "Платеж NovaPay" at bounding box center [566, 625] width 19 height 19
radio input "true"
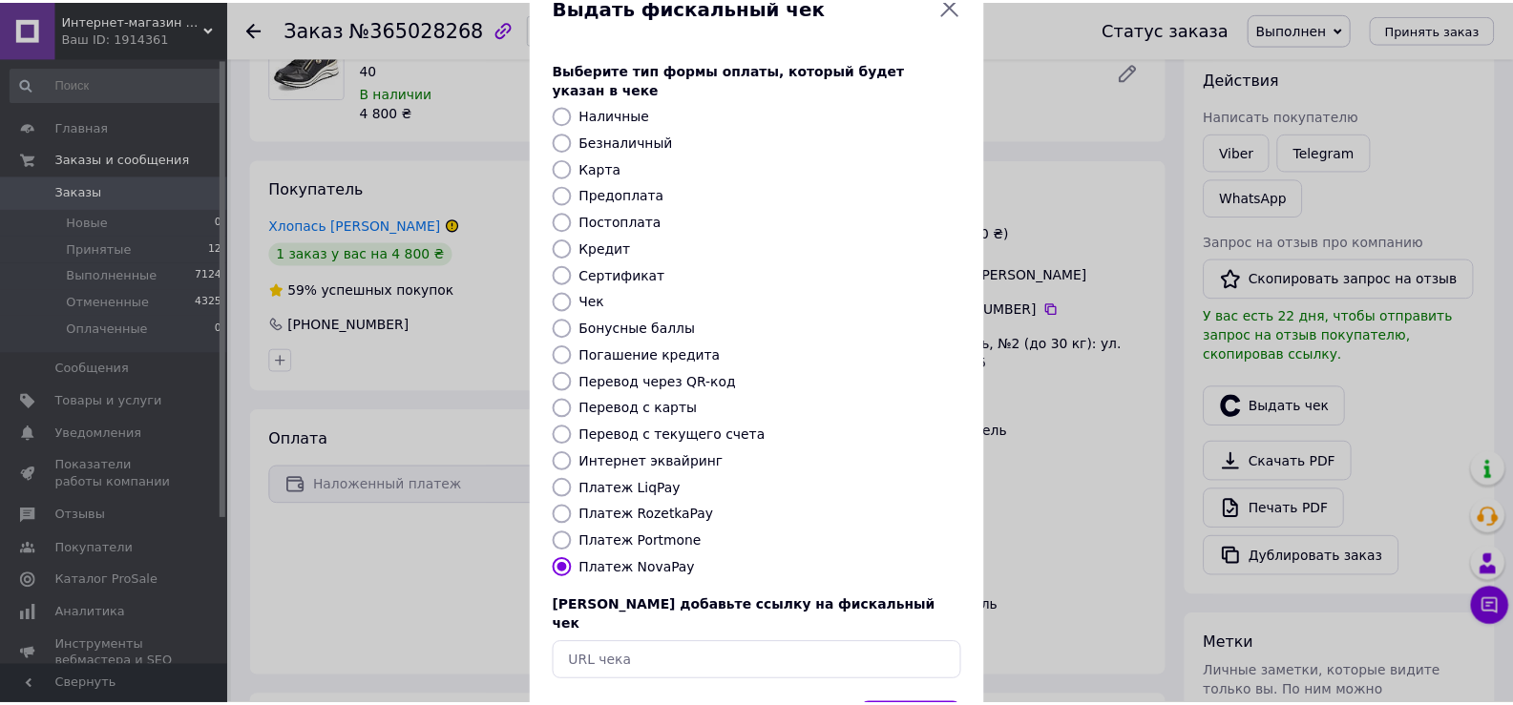
scroll to position [115, 0]
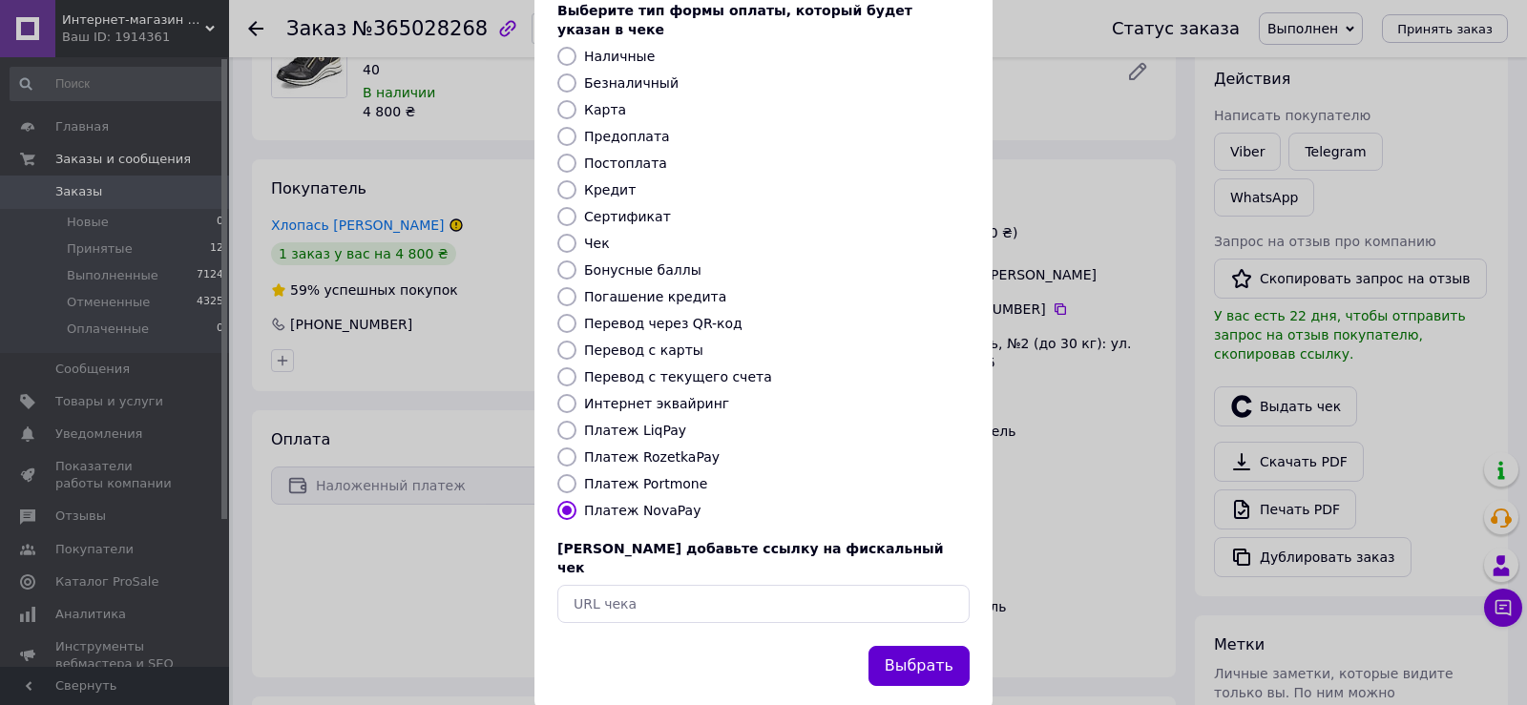
click at [883, 646] on button "Выбрать" at bounding box center [919, 666] width 101 height 41
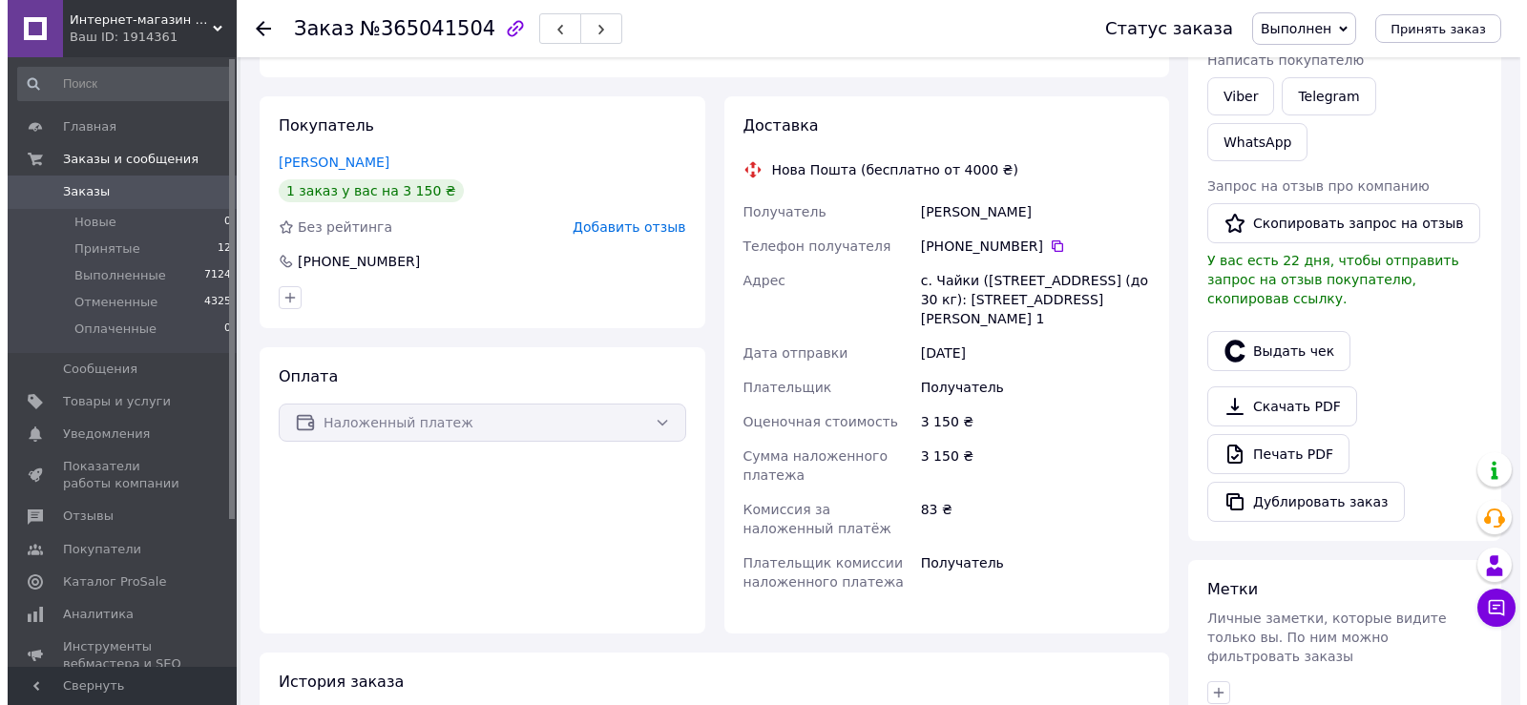
scroll to position [286, 0]
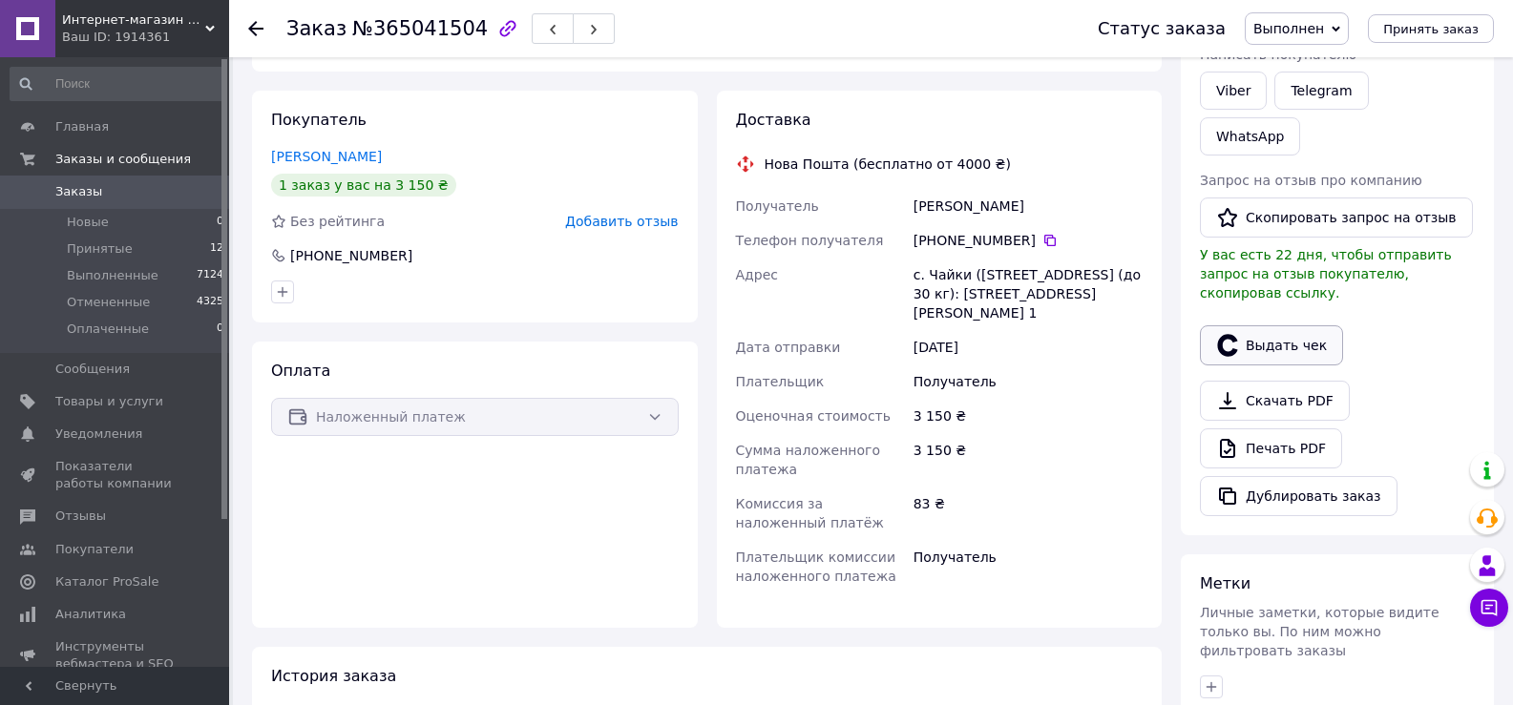
click at [1262, 325] on button "Выдать чек" at bounding box center [1271, 345] width 143 height 40
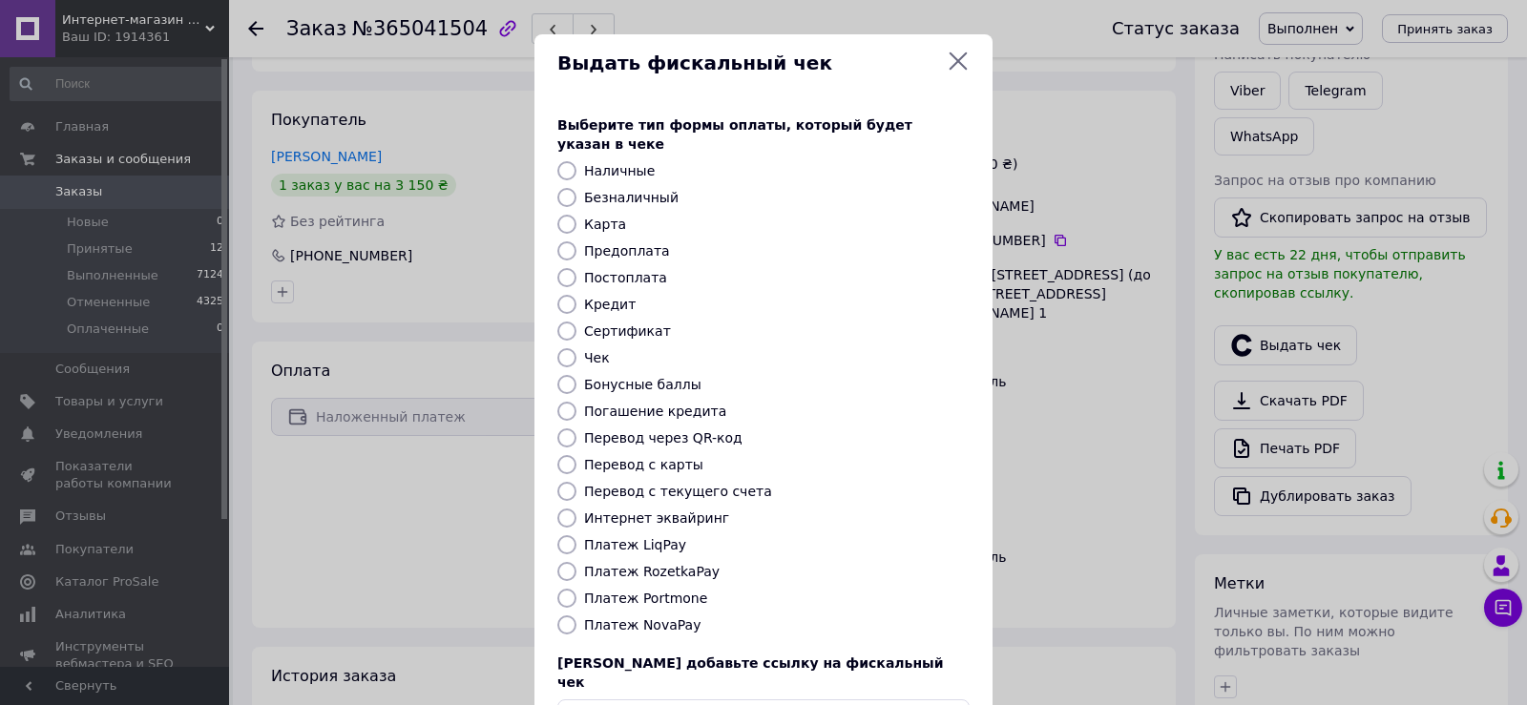
click at [568, 616] on input "Платеж NovaPay" at bounding box center [566, 625] width 19 height 19
radio input "true"
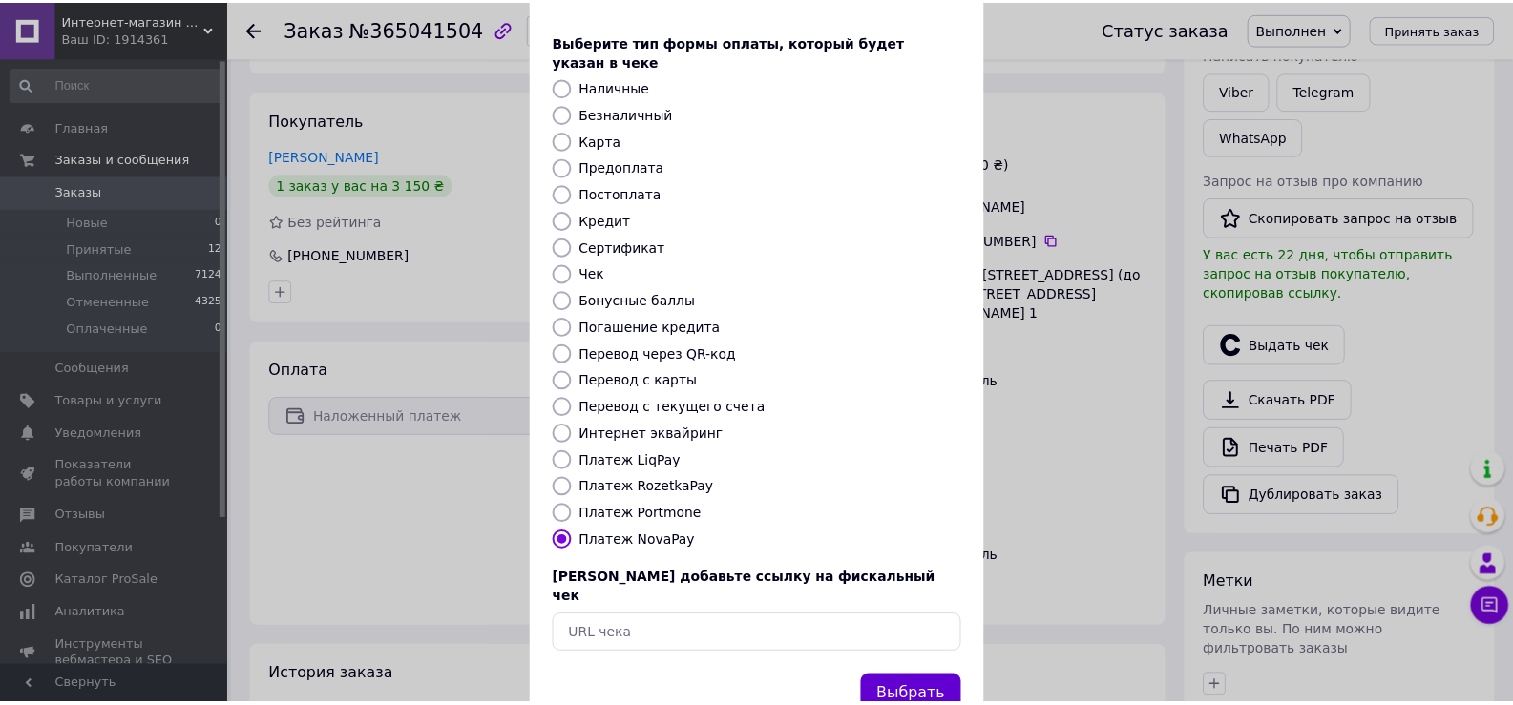
scroll to position [115, 0]
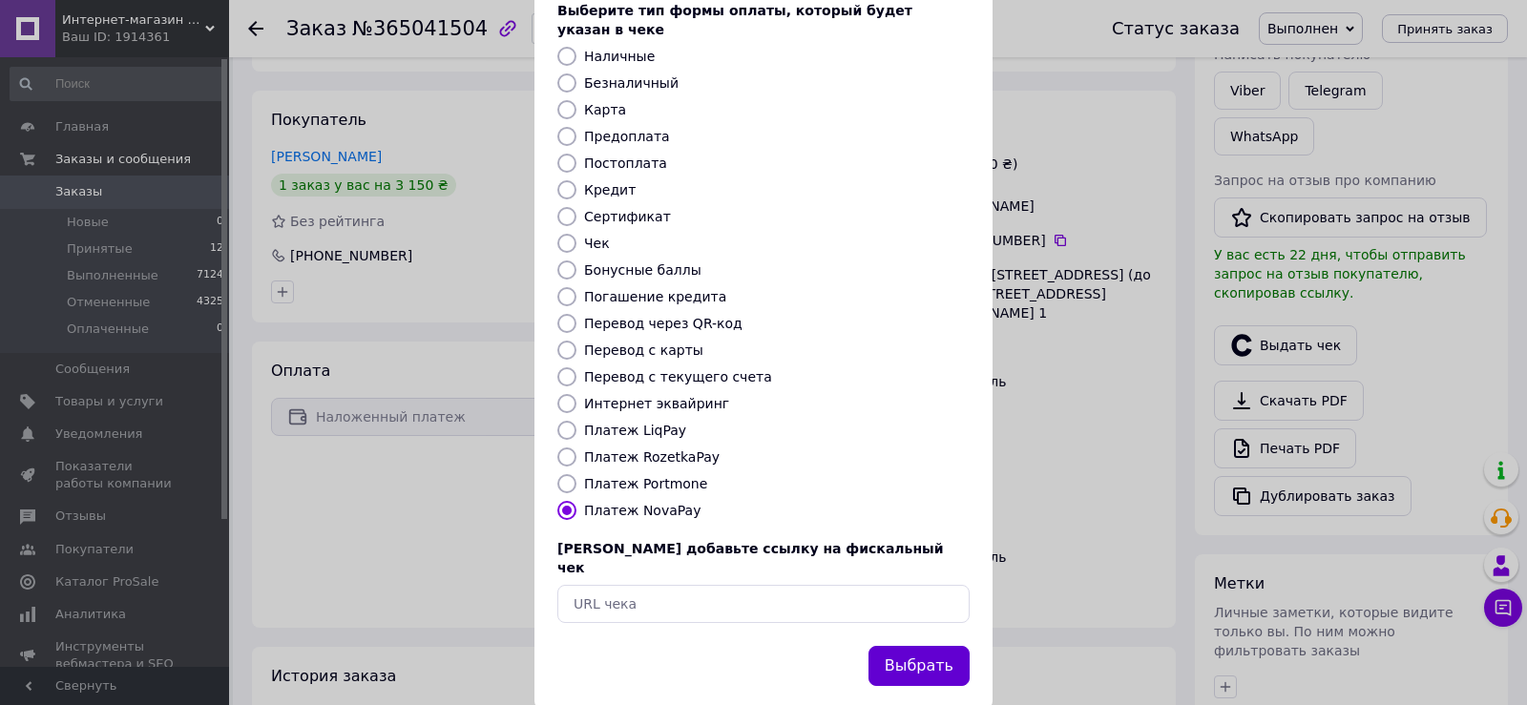
click at [891, 646] on button "Выбрать" at bounding box center [919, 666] width 101 height 41
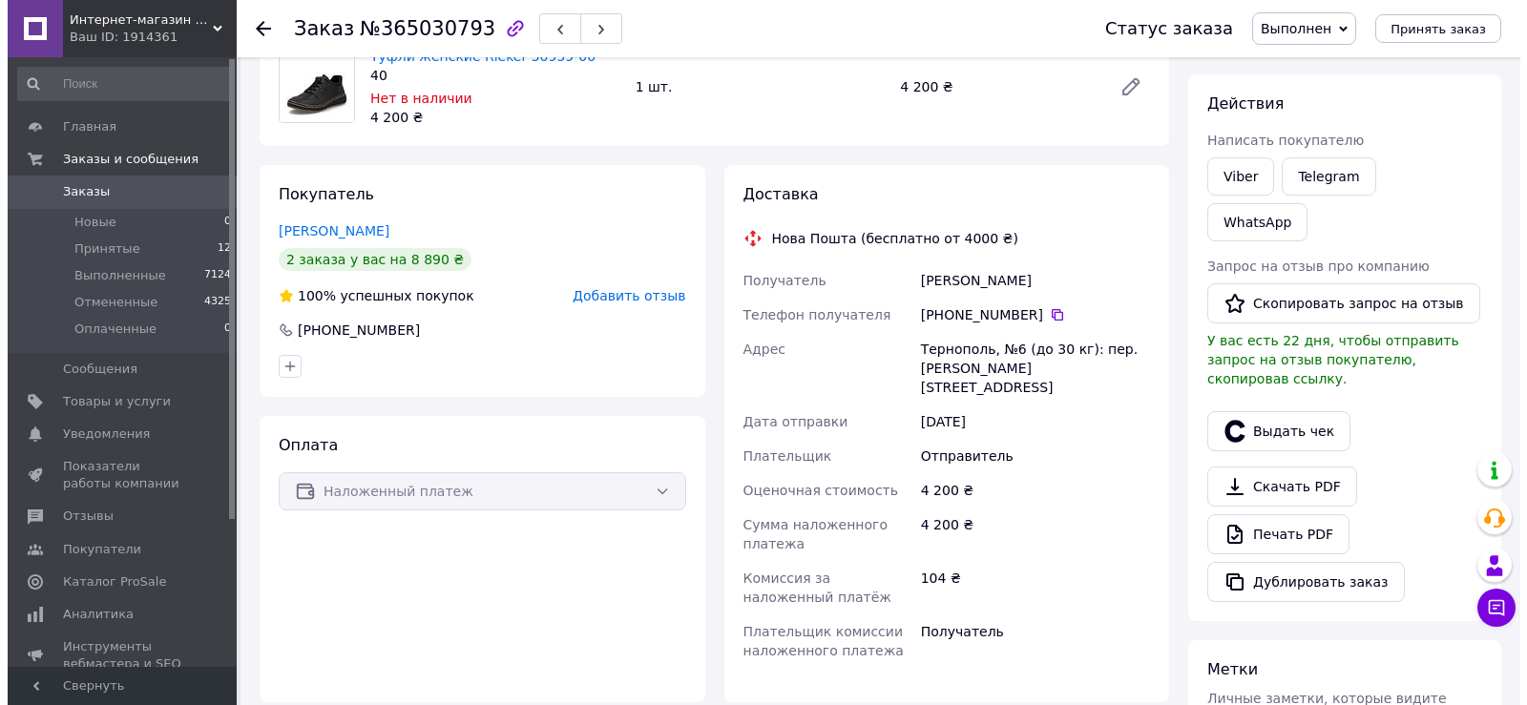
scroll to position [191, 0]
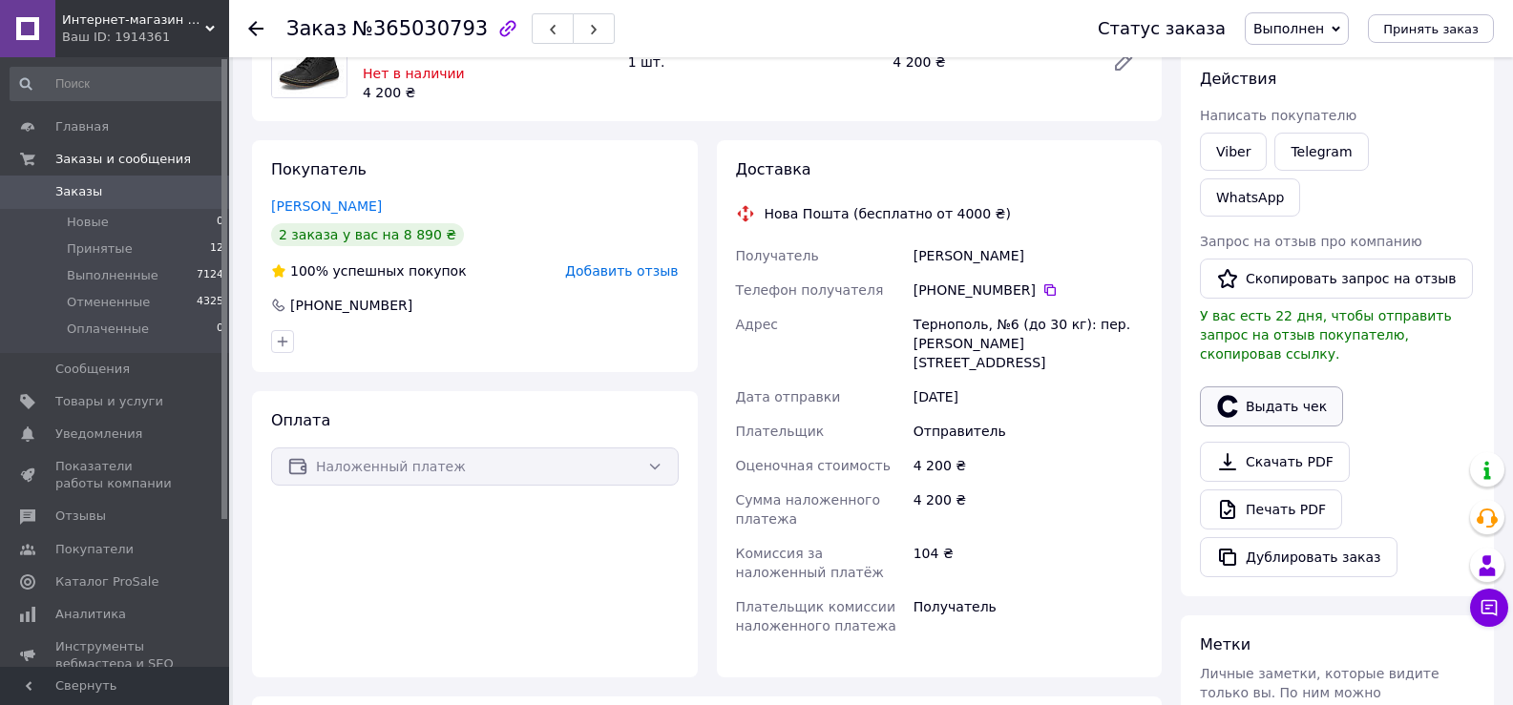
click at [1288, 387] on button "Выдать чек" at bounding box center [1271, 407] width 143 height 40
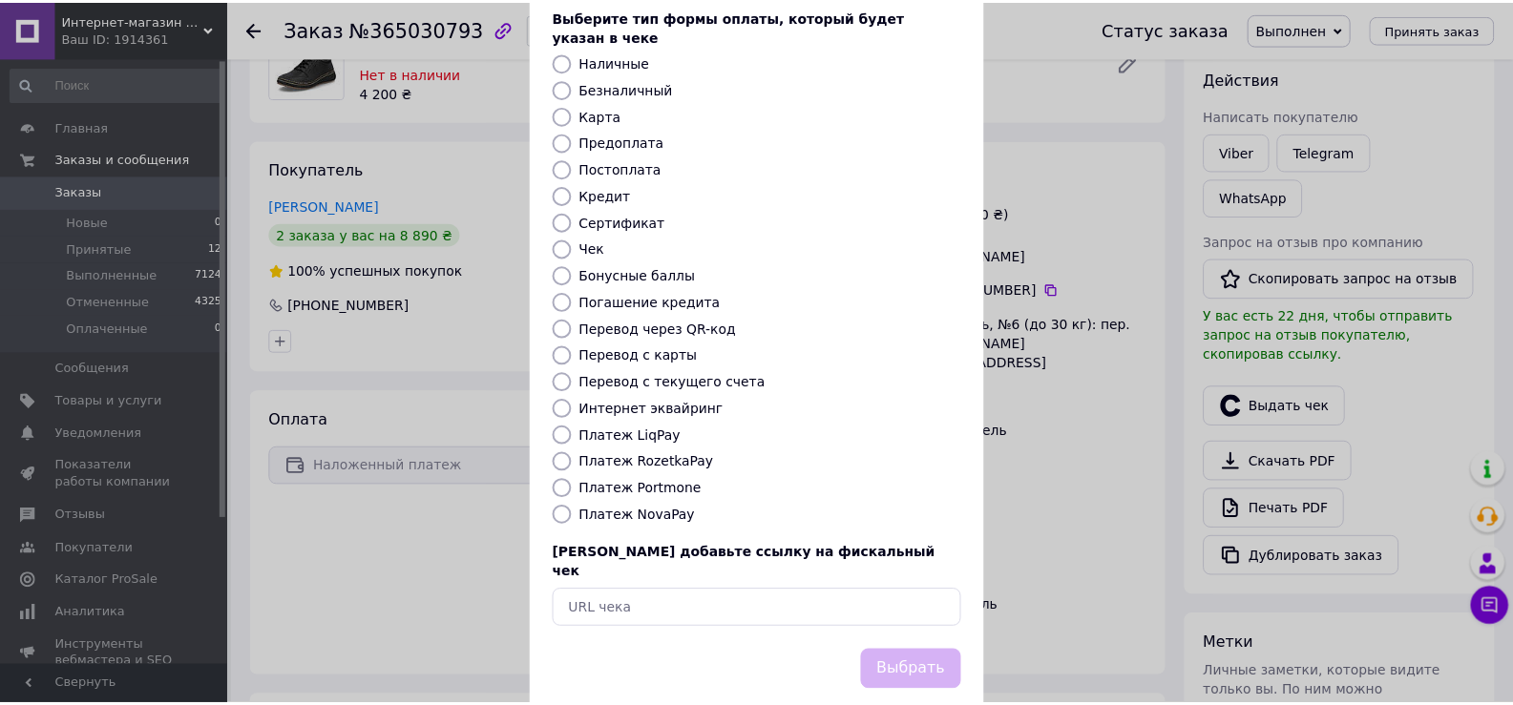
scroll to position [115, 0]
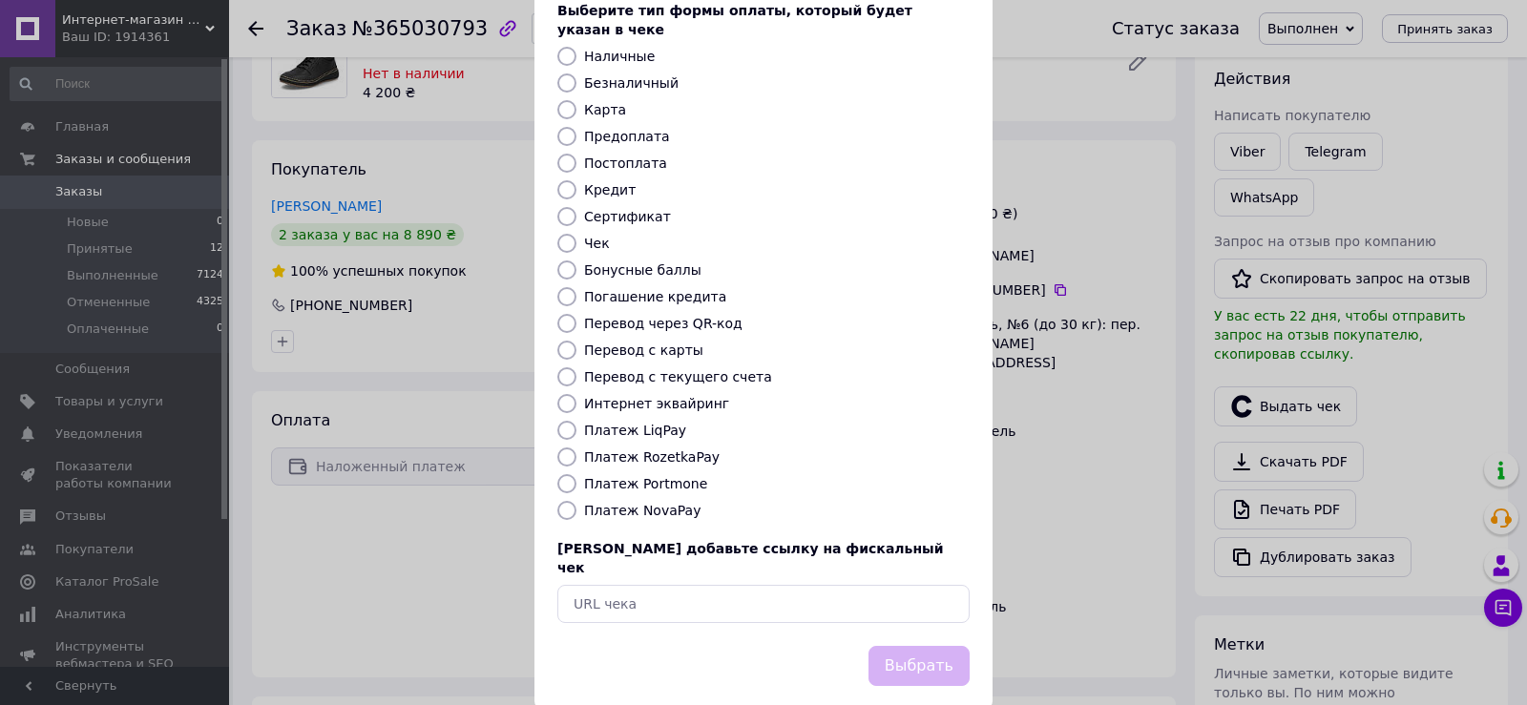
click at [634, 503] on label "Платеж NovaPay" at bounding box center [642, 510] width 116 height 15
click at [577, 501] on input "Платеж NovaPay" at bounding box center [566, 510] width 19 height 19
radio input "true"
click at [902, 646] on button "Выбрать" at bounding box center [919, 666] width 101 height 41
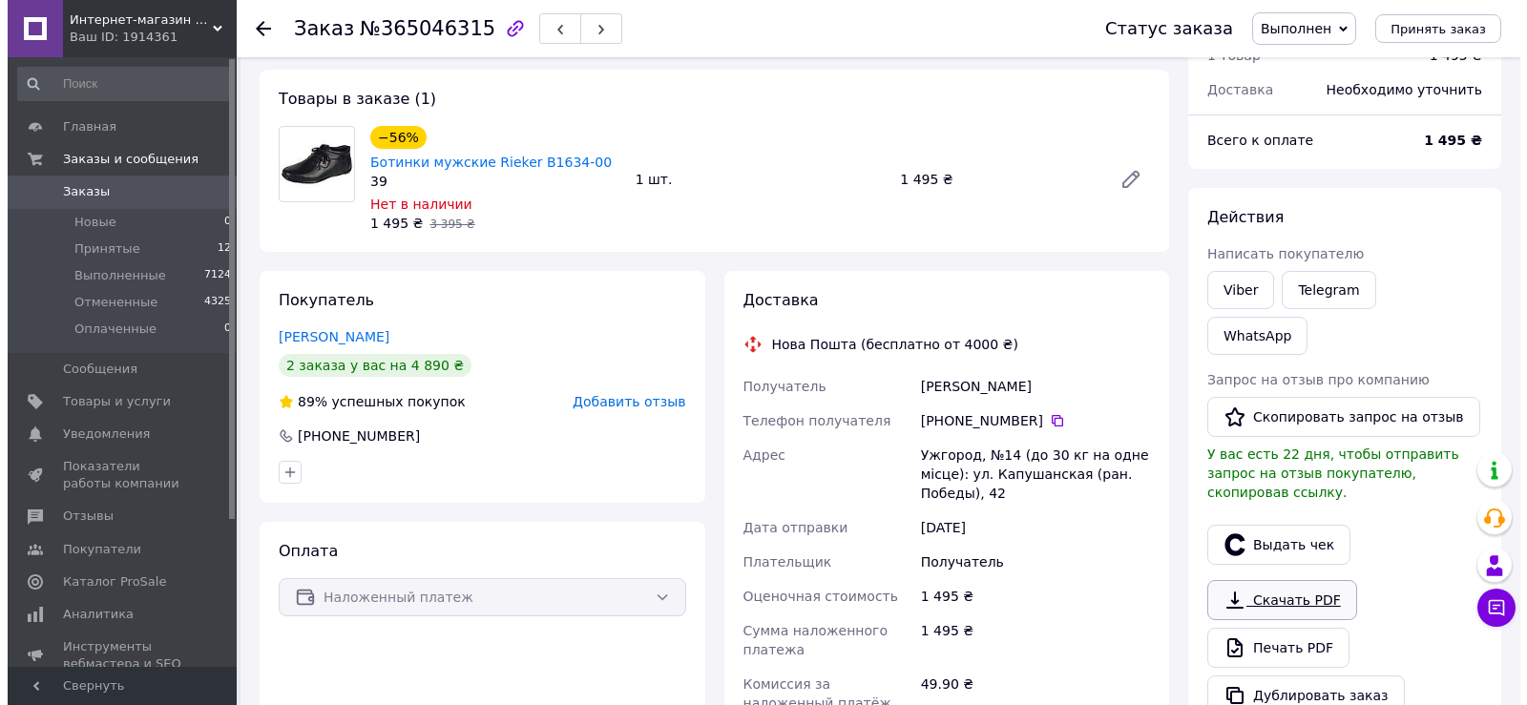
scroll to position [191, 0]
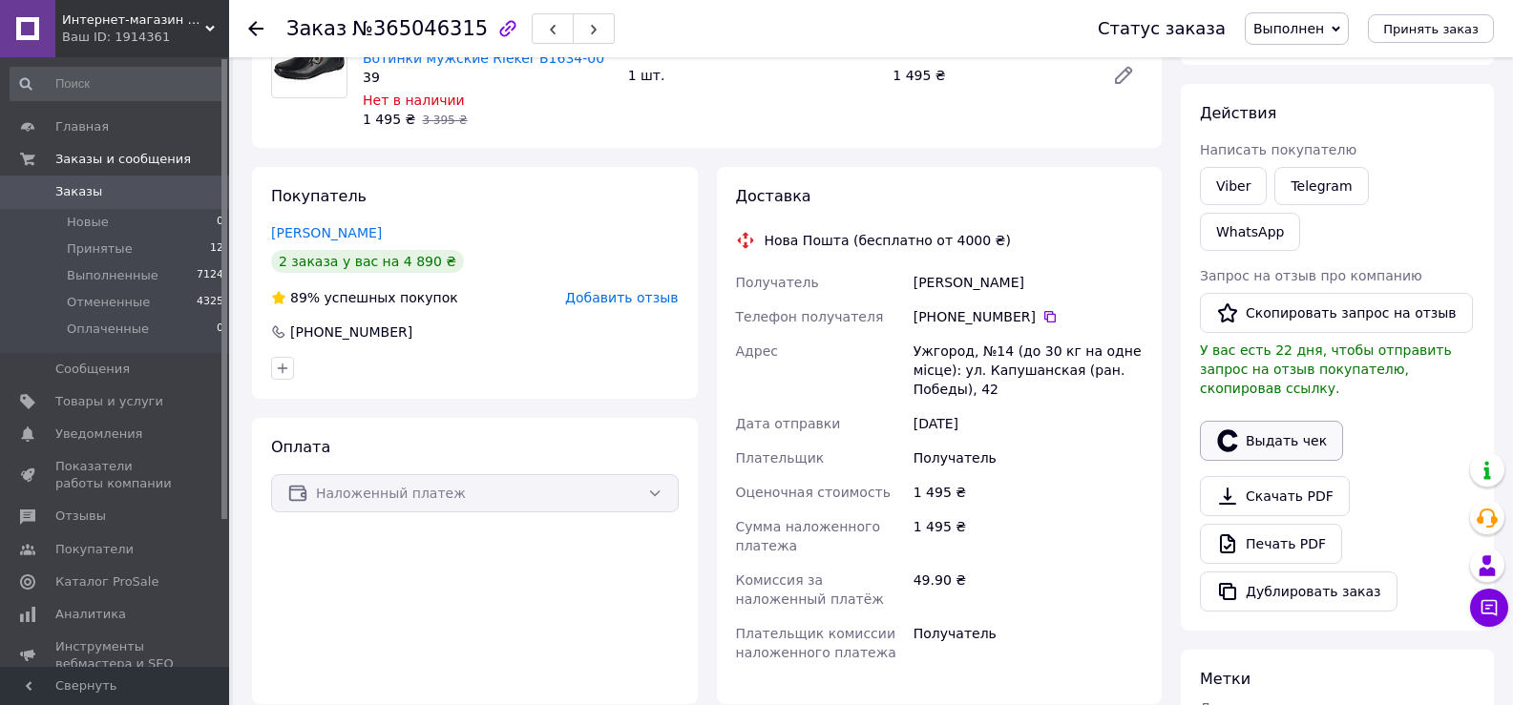
click at [1264, 421] on button "Выдать чек" at bounding box center [1271, 441] width 143 height 40
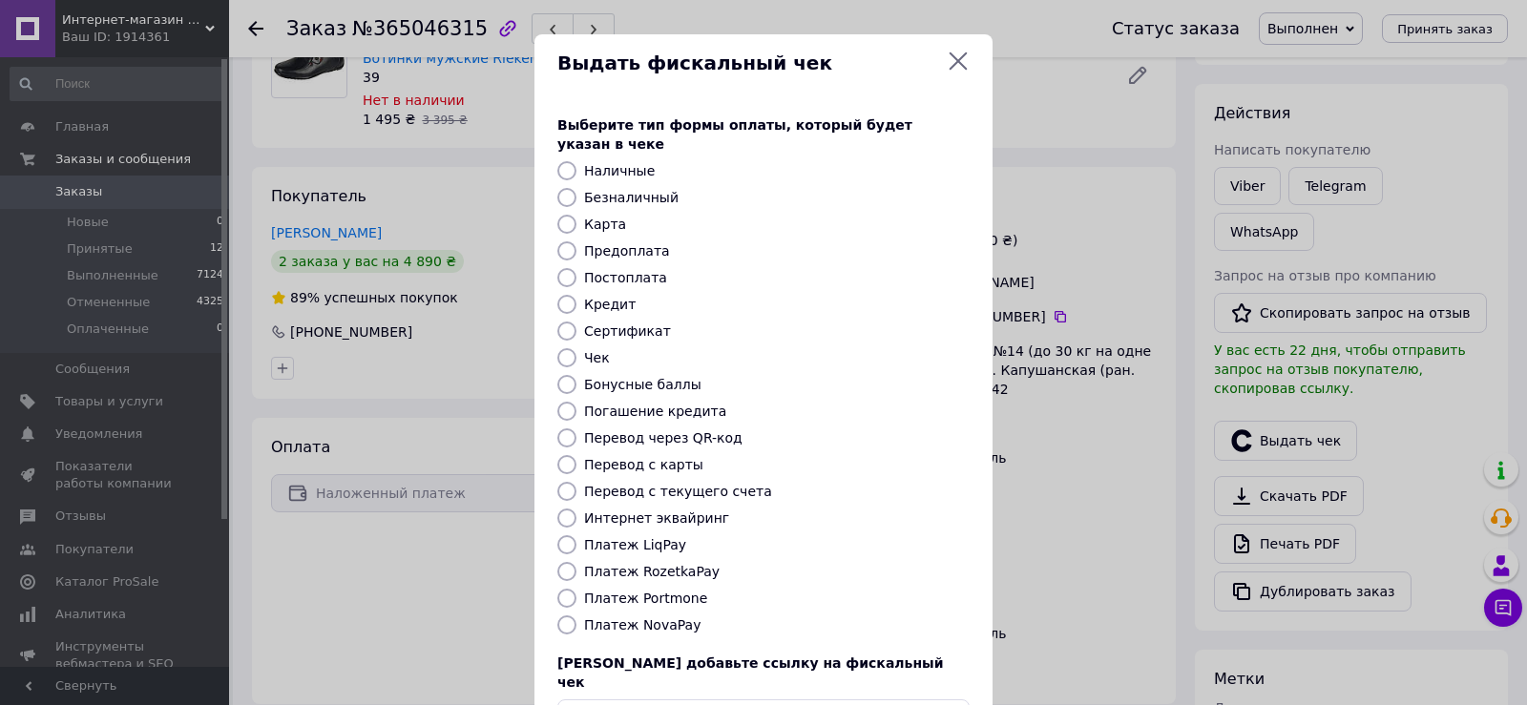
click at [570, 616] on input "Платеж NovaPay" at bounding box center [566, 625] width 19 height 19
radio input "true"
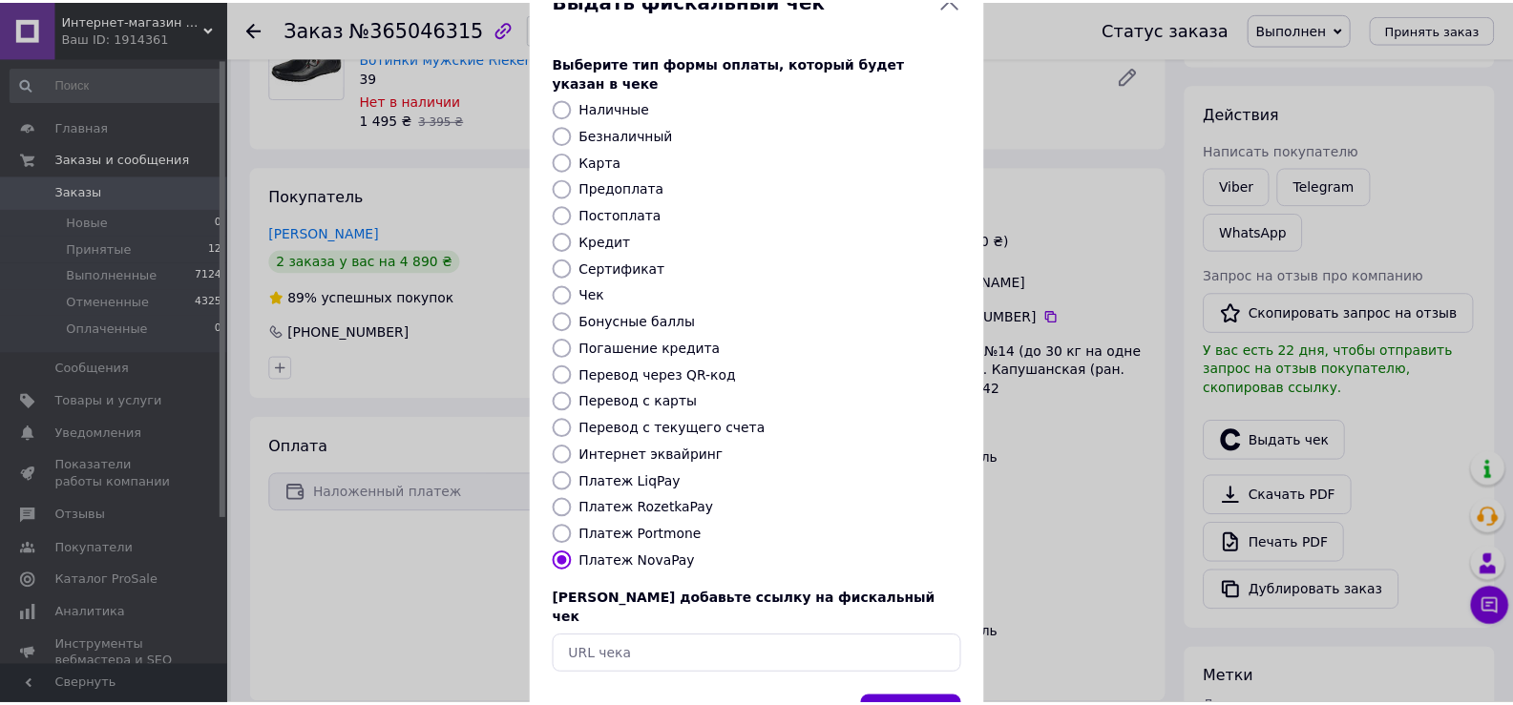
scroll to position [115, 0]
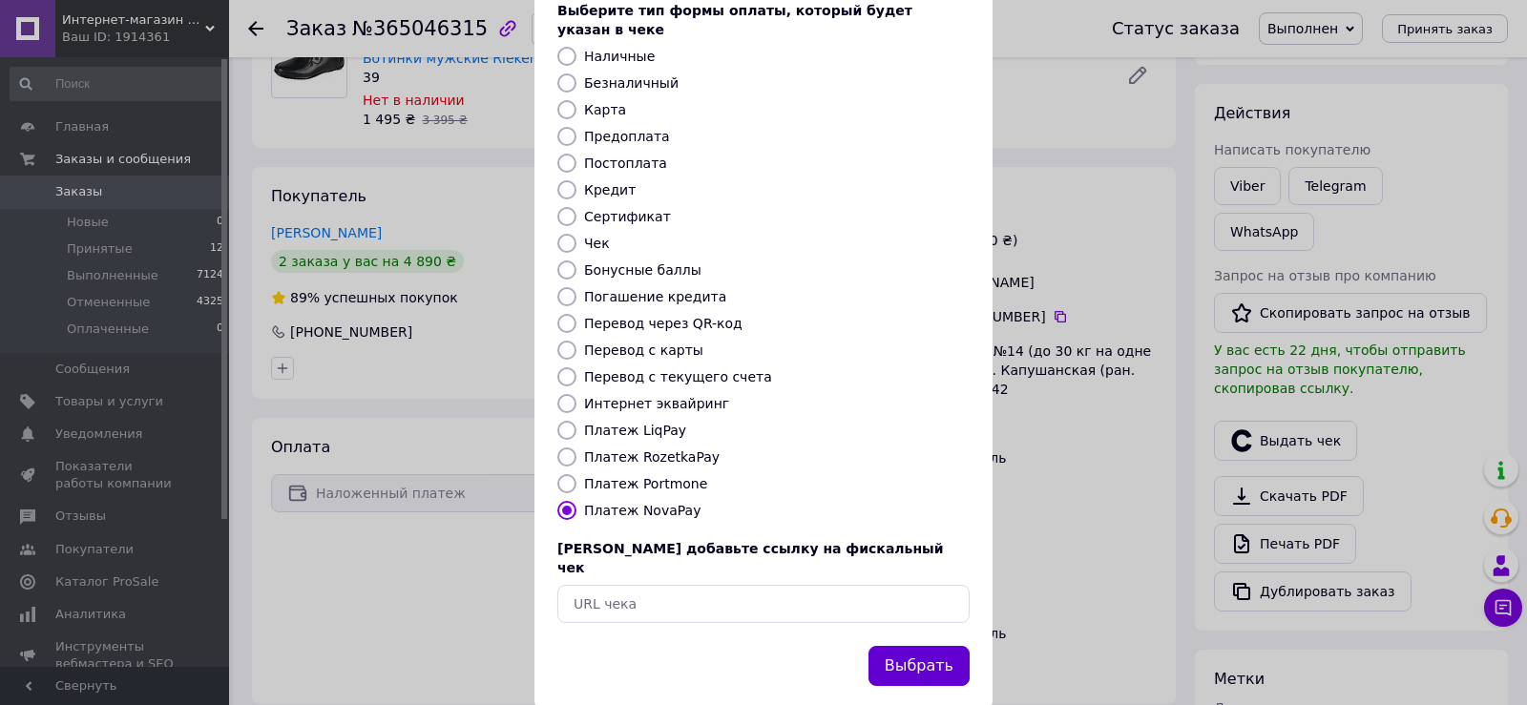
click at [914, 646] on button "Выбрать" at bounding box center [919, 666] width 101 height 41
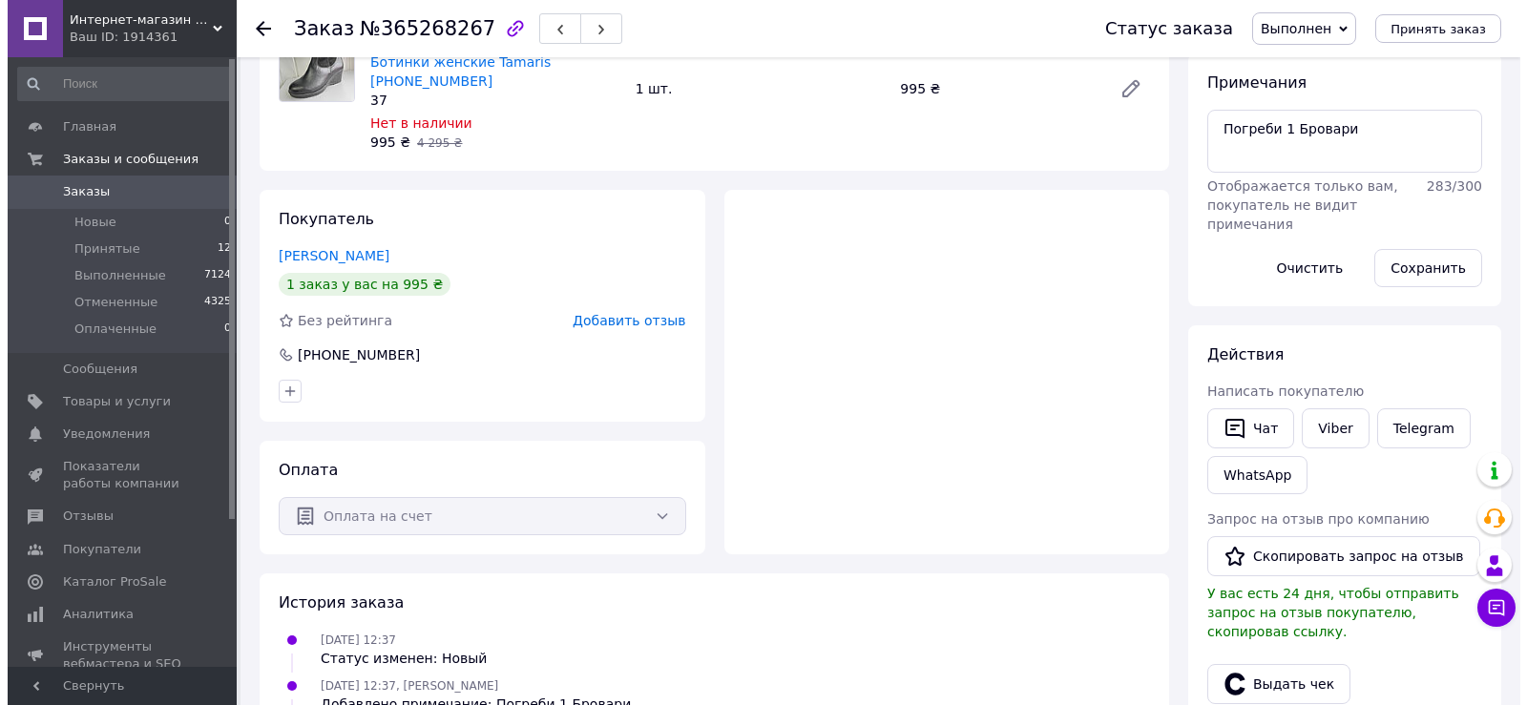
scroll to position [191, 0]
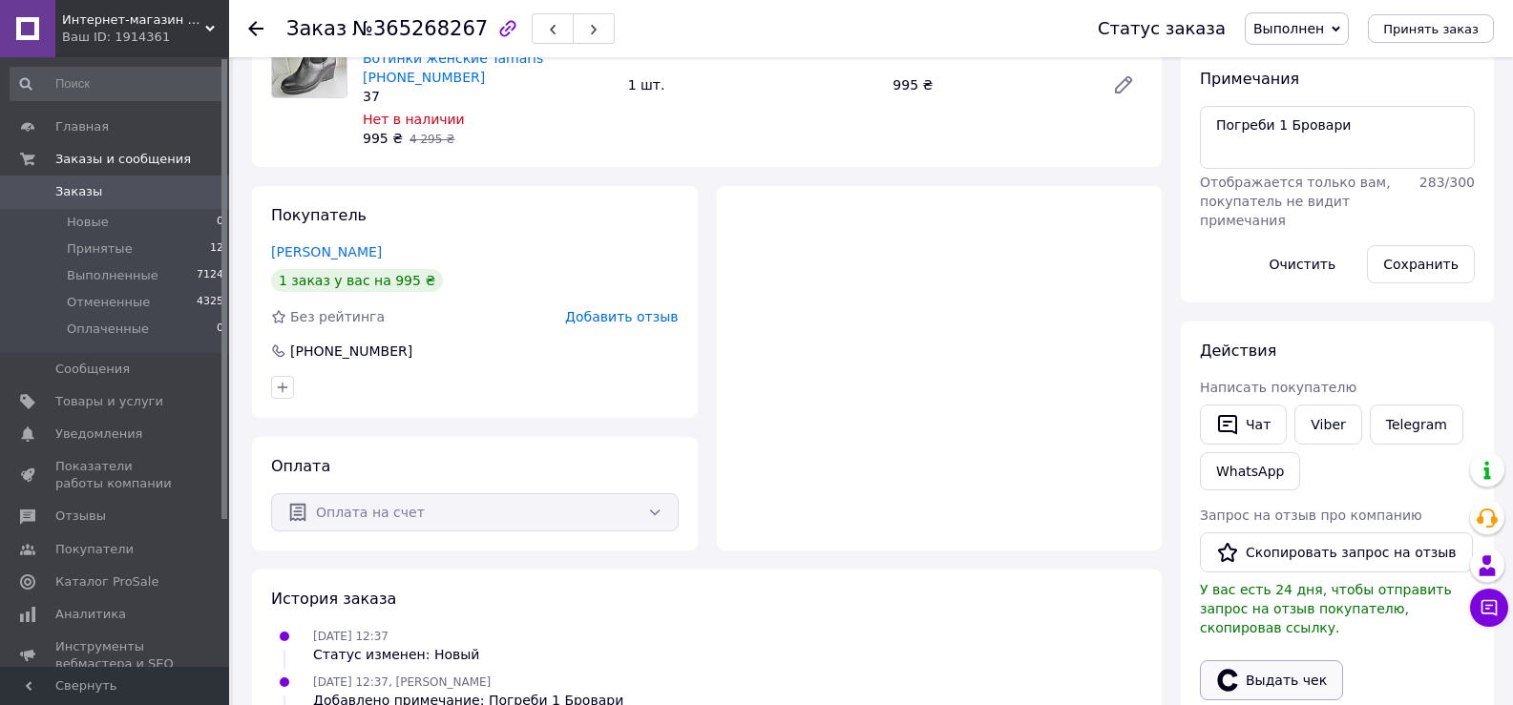
click at [1249, 661] on button "Выдать чек" at bounding box center [1271, 681] width 143 height 40
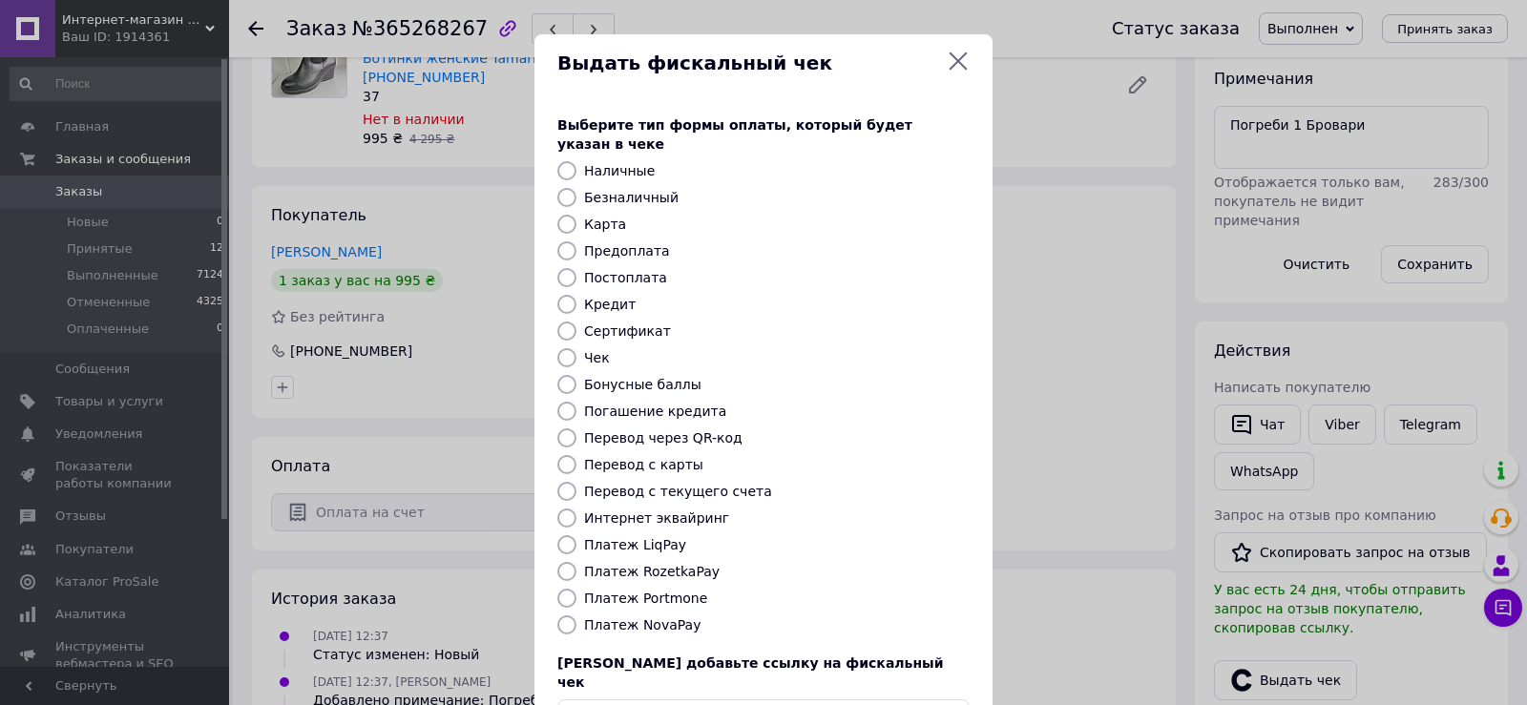
click at [632, 190] on label "Безналичный" at bounding box center [631, 197] width 94 height 15
click at [577, 188] on input "Безналичный" at bounding box center [566, 197] width 19 height 19
radio input "true"
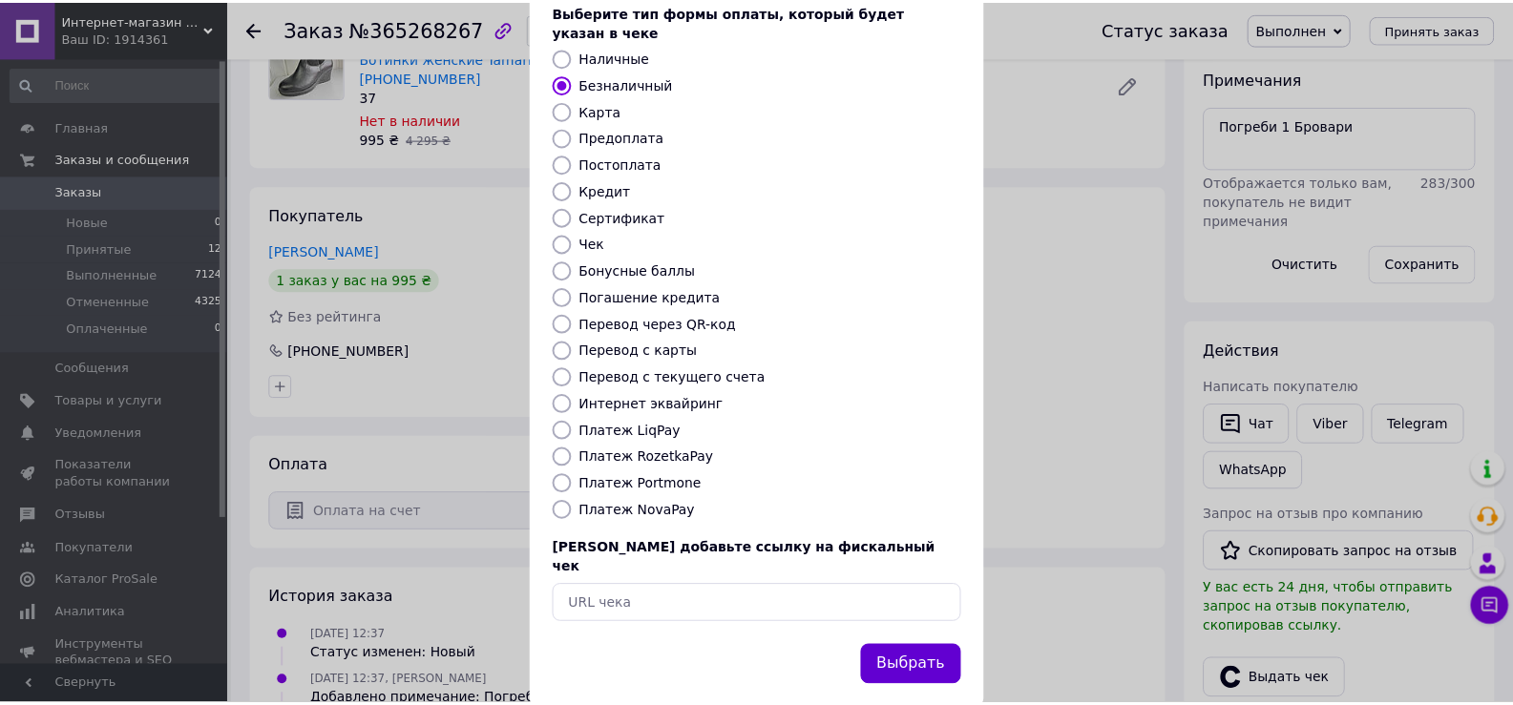
scroll to position [115, 0]
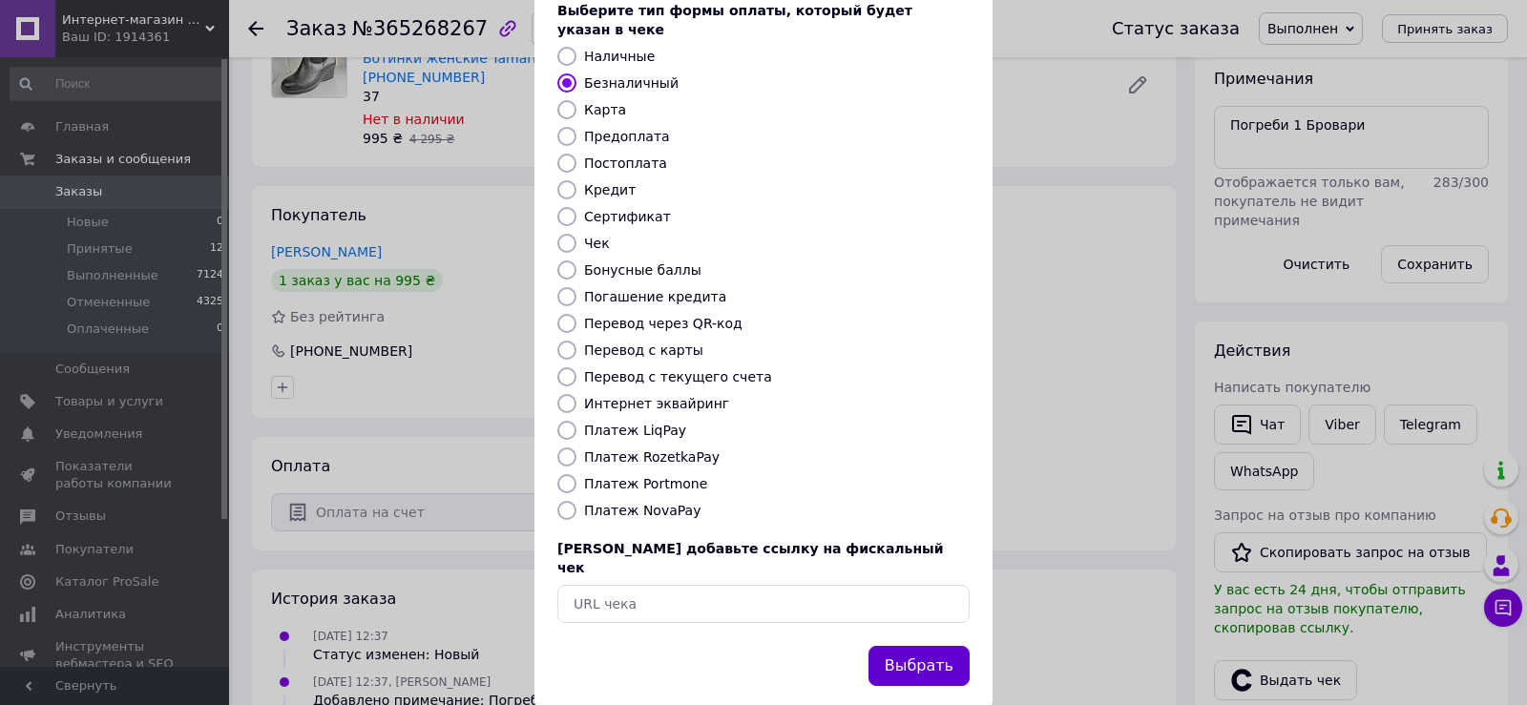
click at [931, 646] on button "Выбрать" at bounding box center [919, 666] width 101 height 41
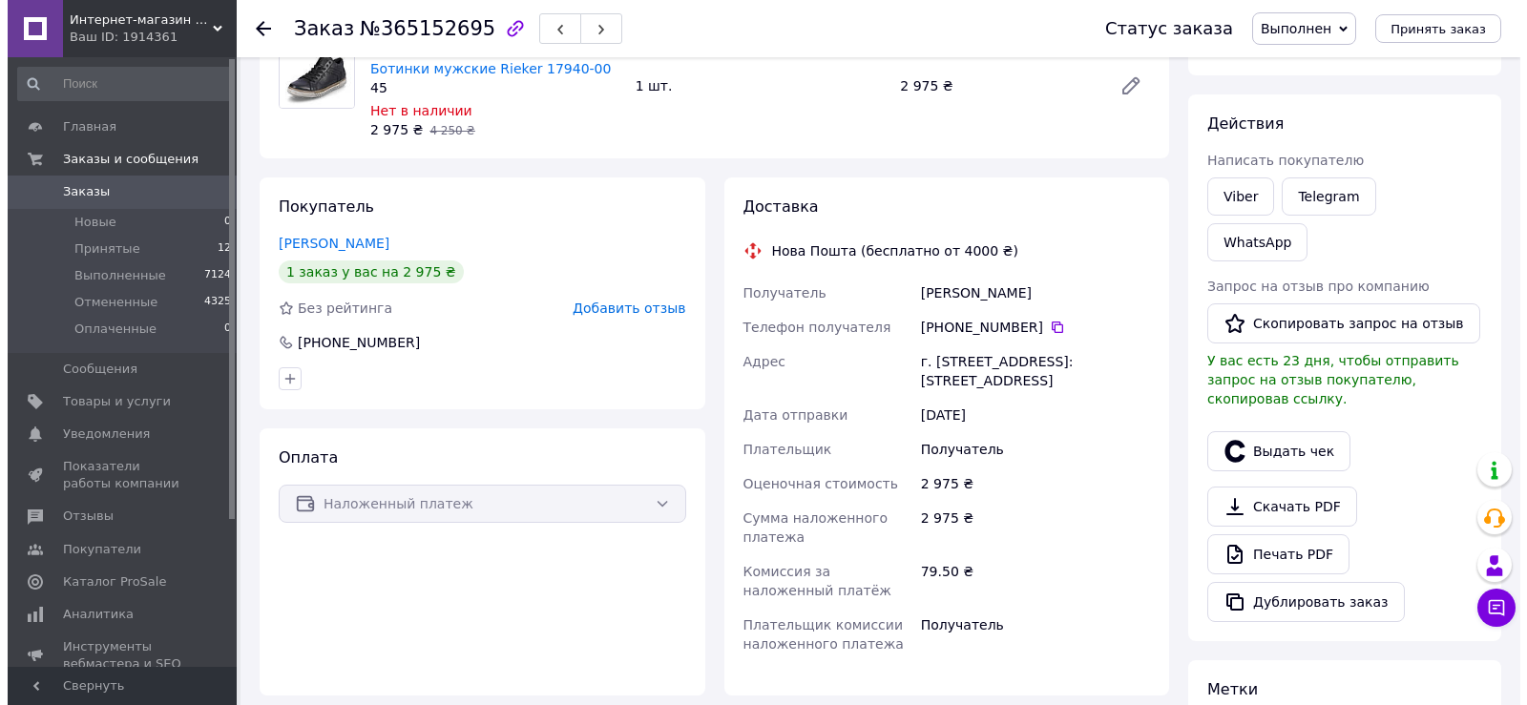
scroll to position [382, 0]
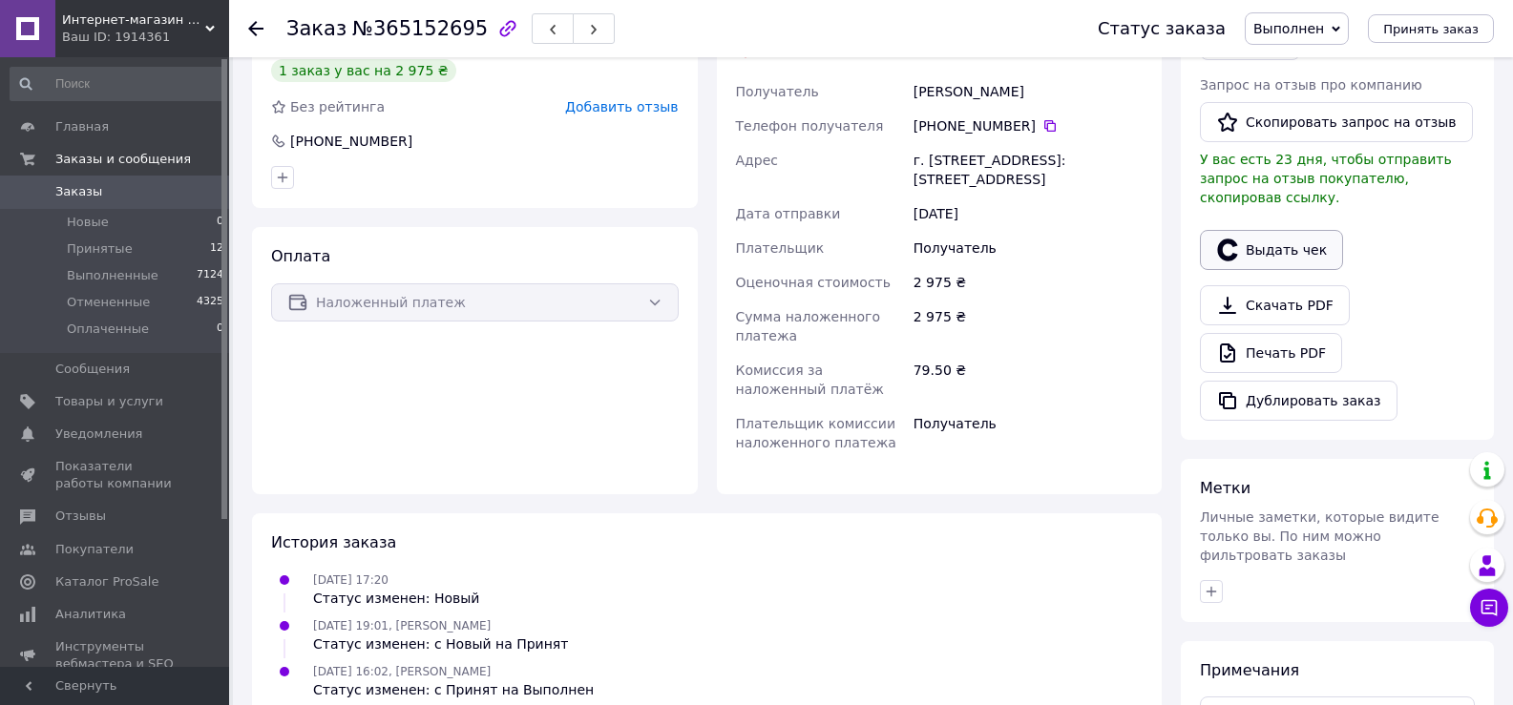
click at [1257, 230] on button "Выдать чек" at bounding box center [1271, 250] width 143 height 40
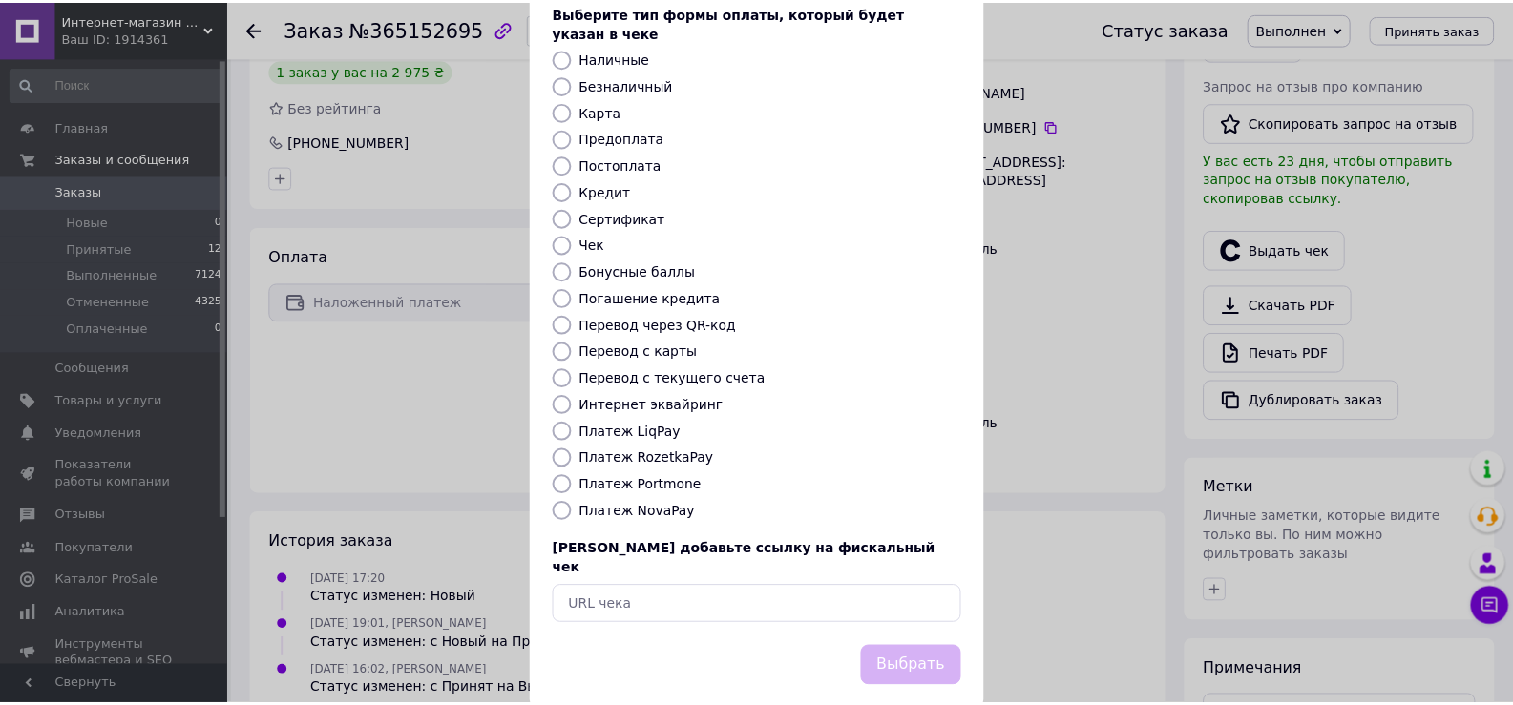
scroll to position [115, 0]
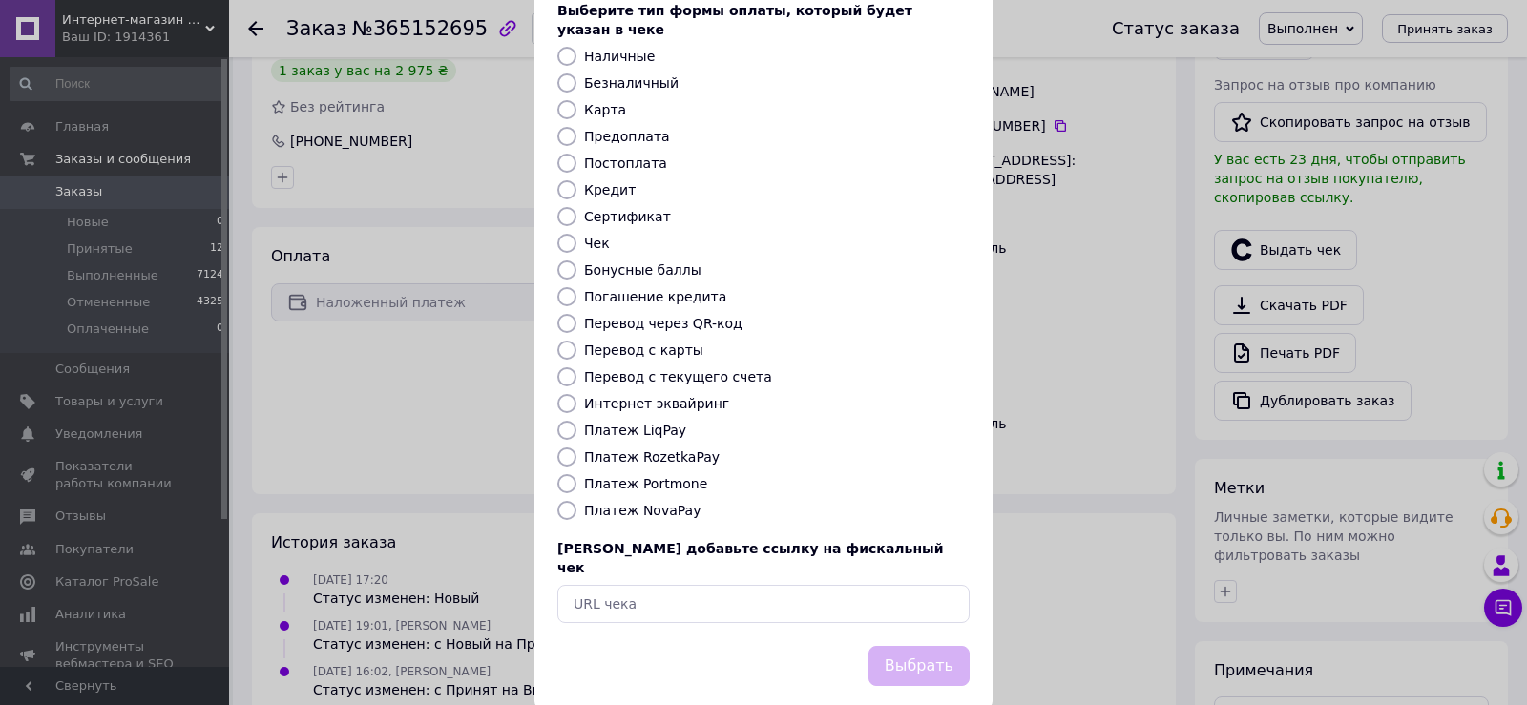
click at [641, 503] on label "Платеж NovaPay" at bounding box center [642, 510] width 116 height 15
click at [577, 501] on input "Платеж NovaPay" at bounding box center [566, 510] width 19 height 19
radio input "true"
click at [881, 646] on button "Выбрать" at bounding box center [919, 666] width 101 height 41
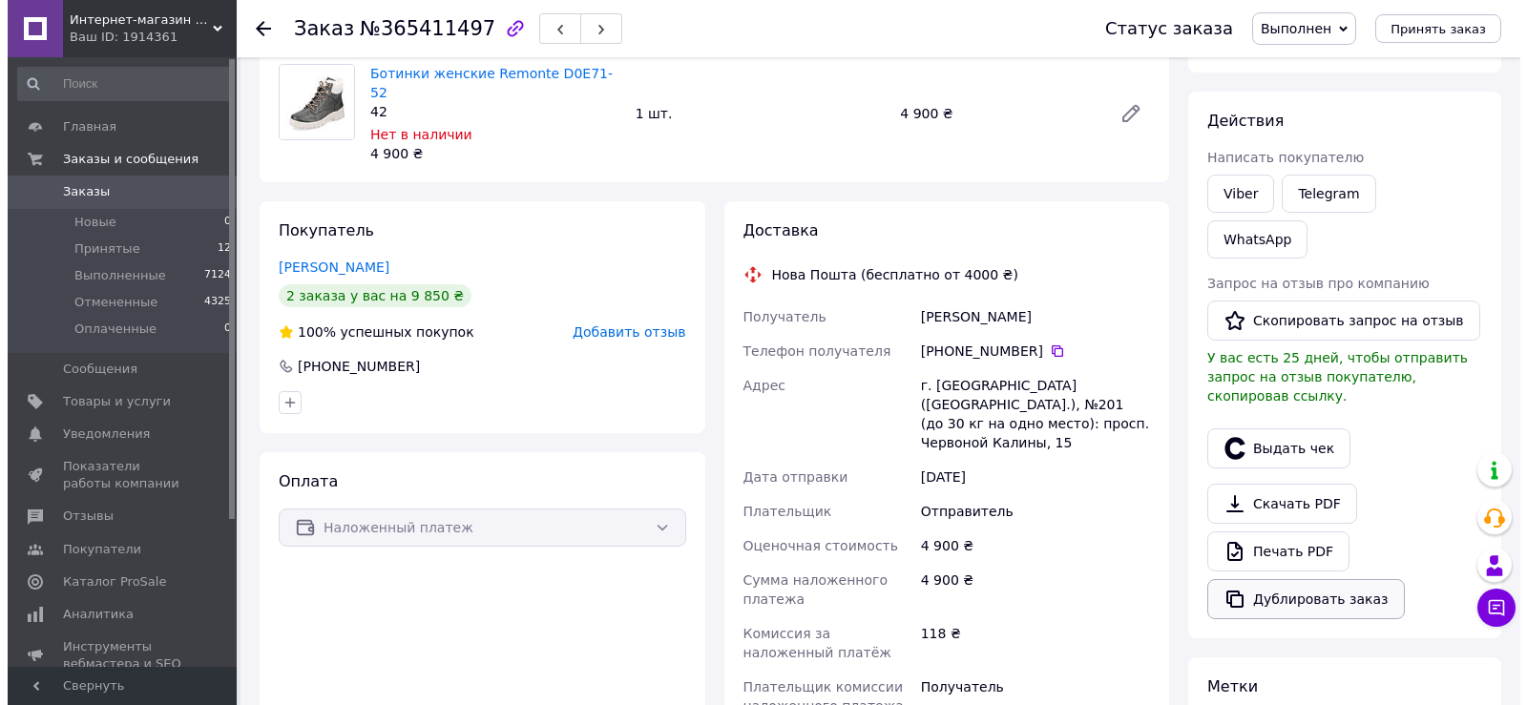
scroll to position [286, 0]
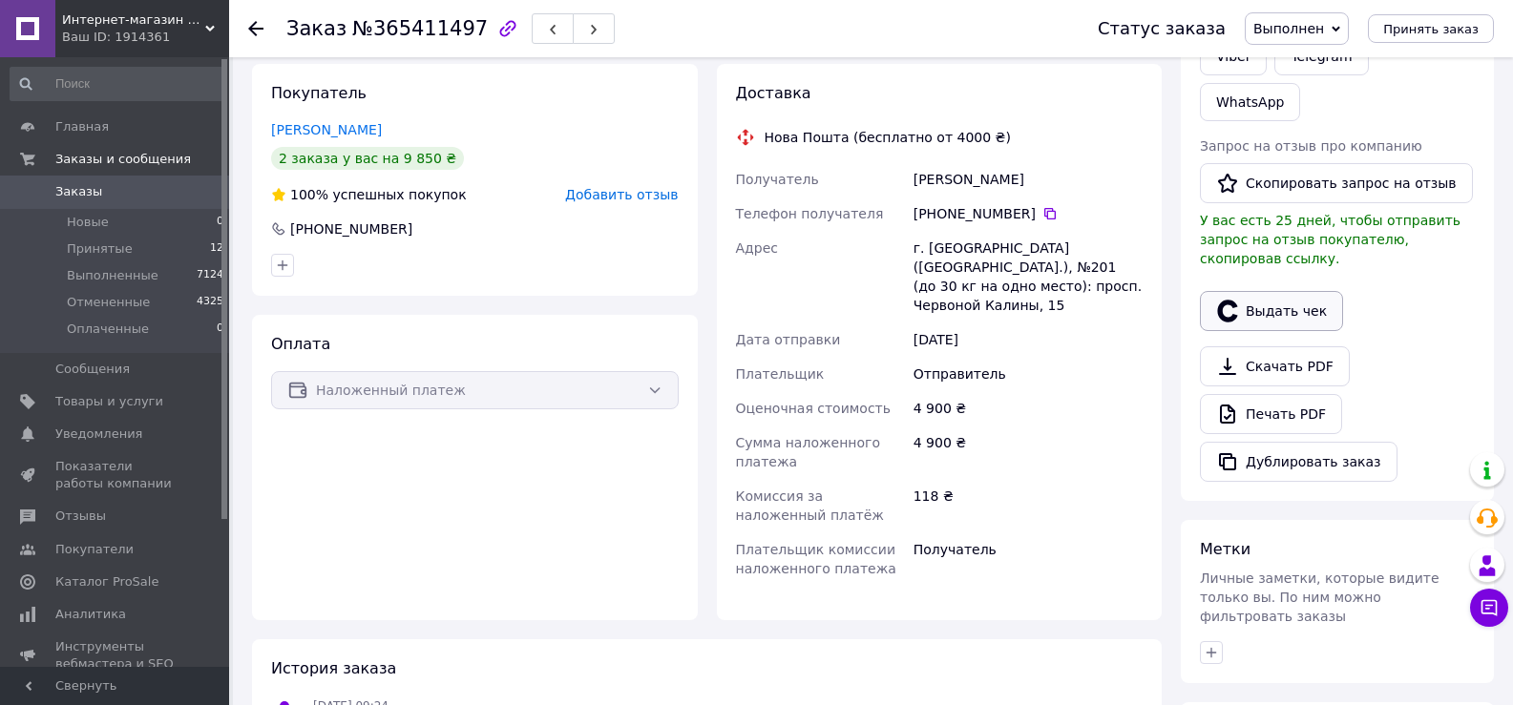
click at [1270, 291] on button "Выдать чек" at bounding box center [1271, 311] width 143 height 40
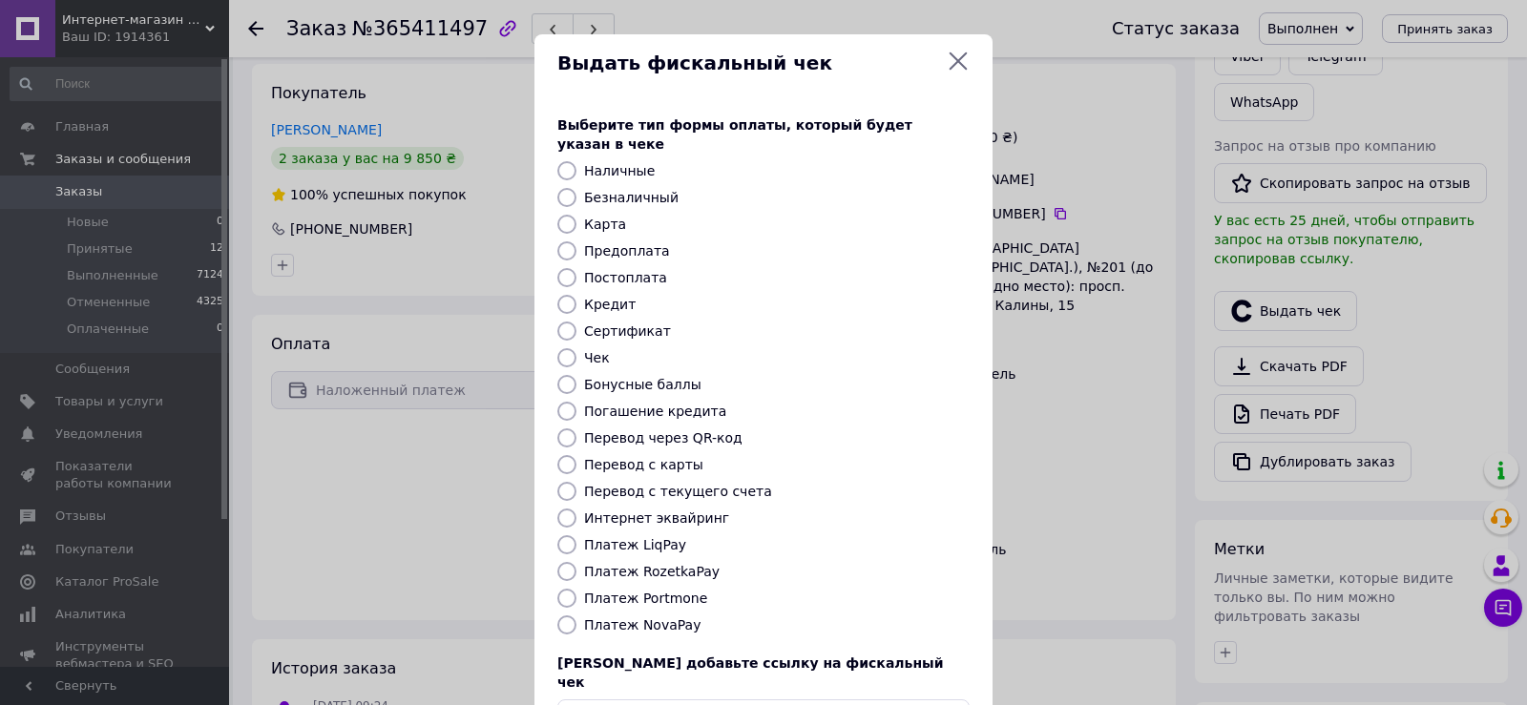
click at [649, 618] on label "Платеж NovaPay" at bounding box center [642, 625] width 116 height 15
click at [577, 616] on input "Платеж NovaPay" at bounding box center [566, 625] width 19 height 19
radio input "true"
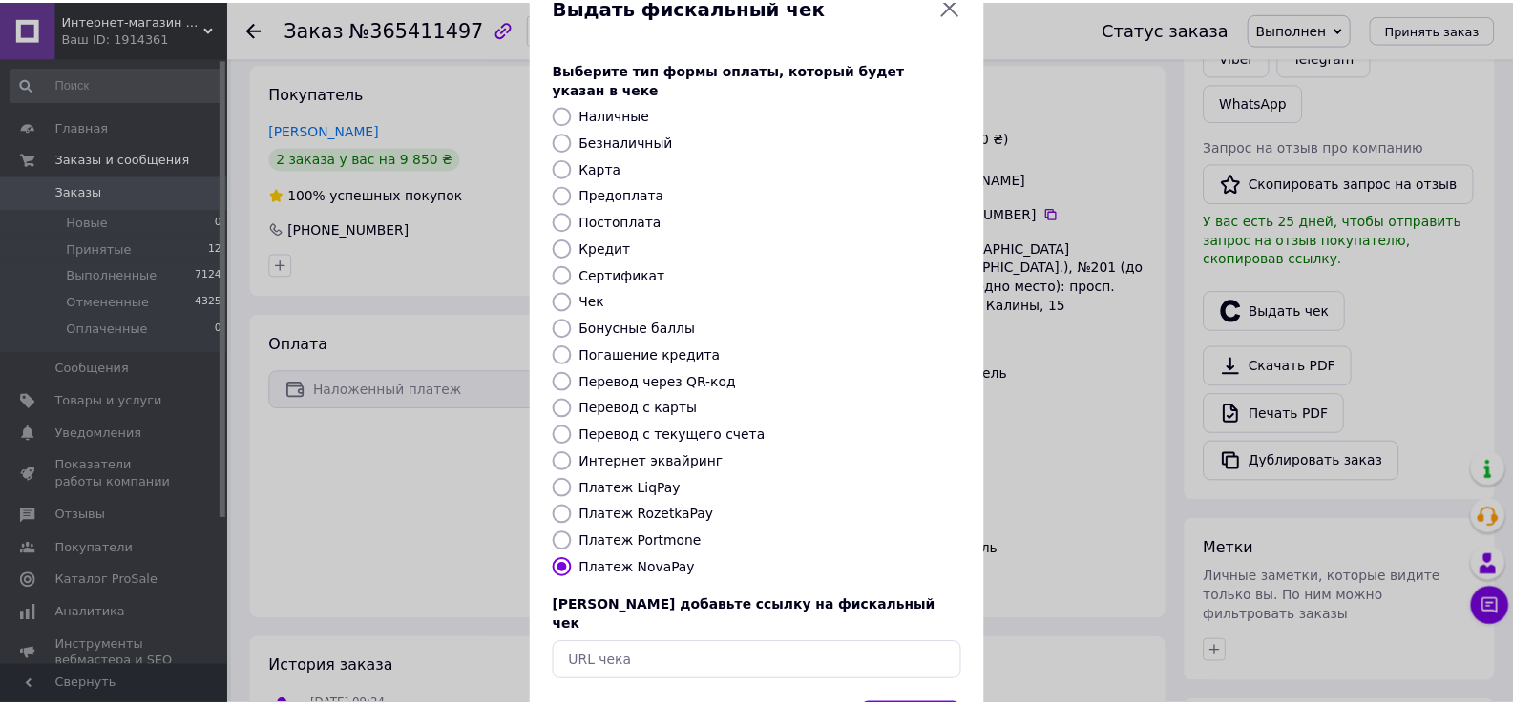
scroll to position [115, 0]
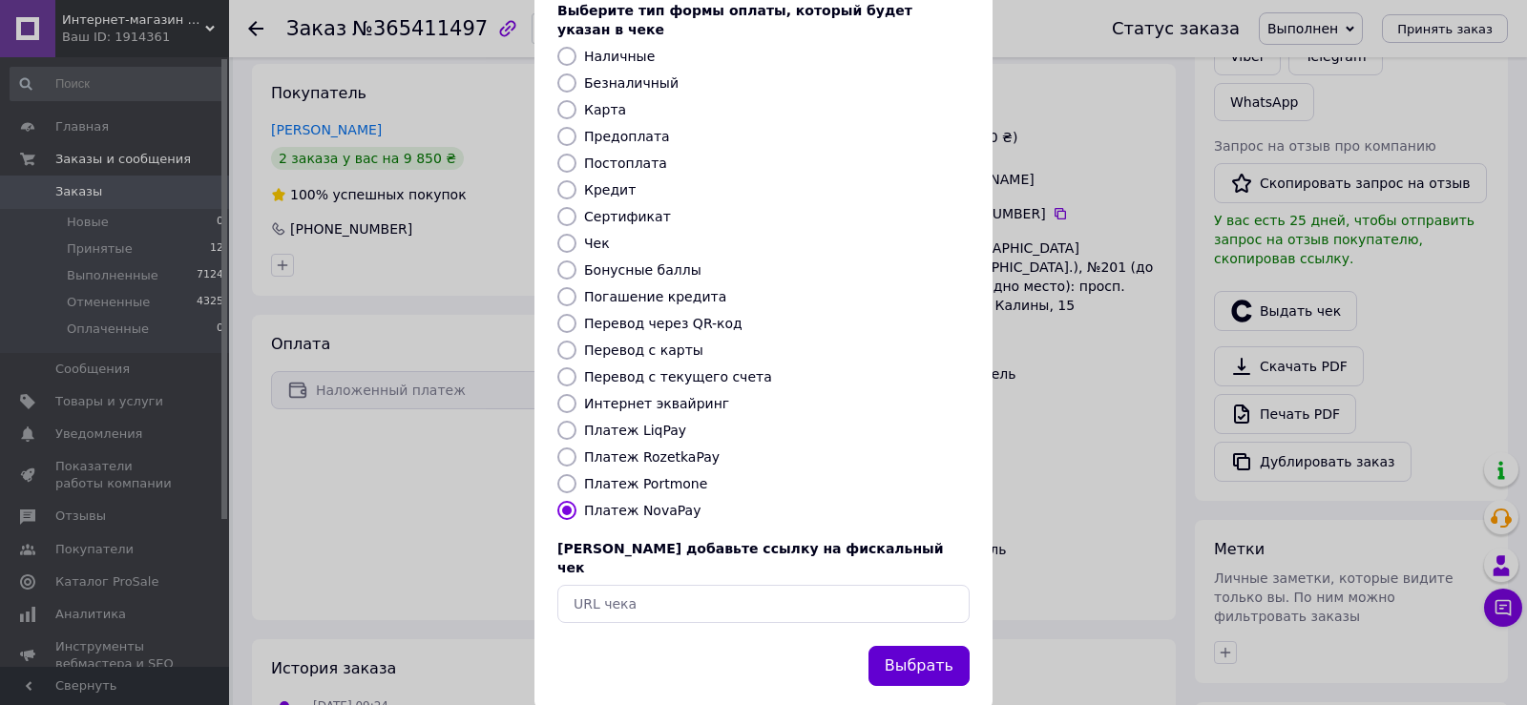
click at [922, 646] on button "Выбрать" at bounding box center [919, 666] width 101 height 41
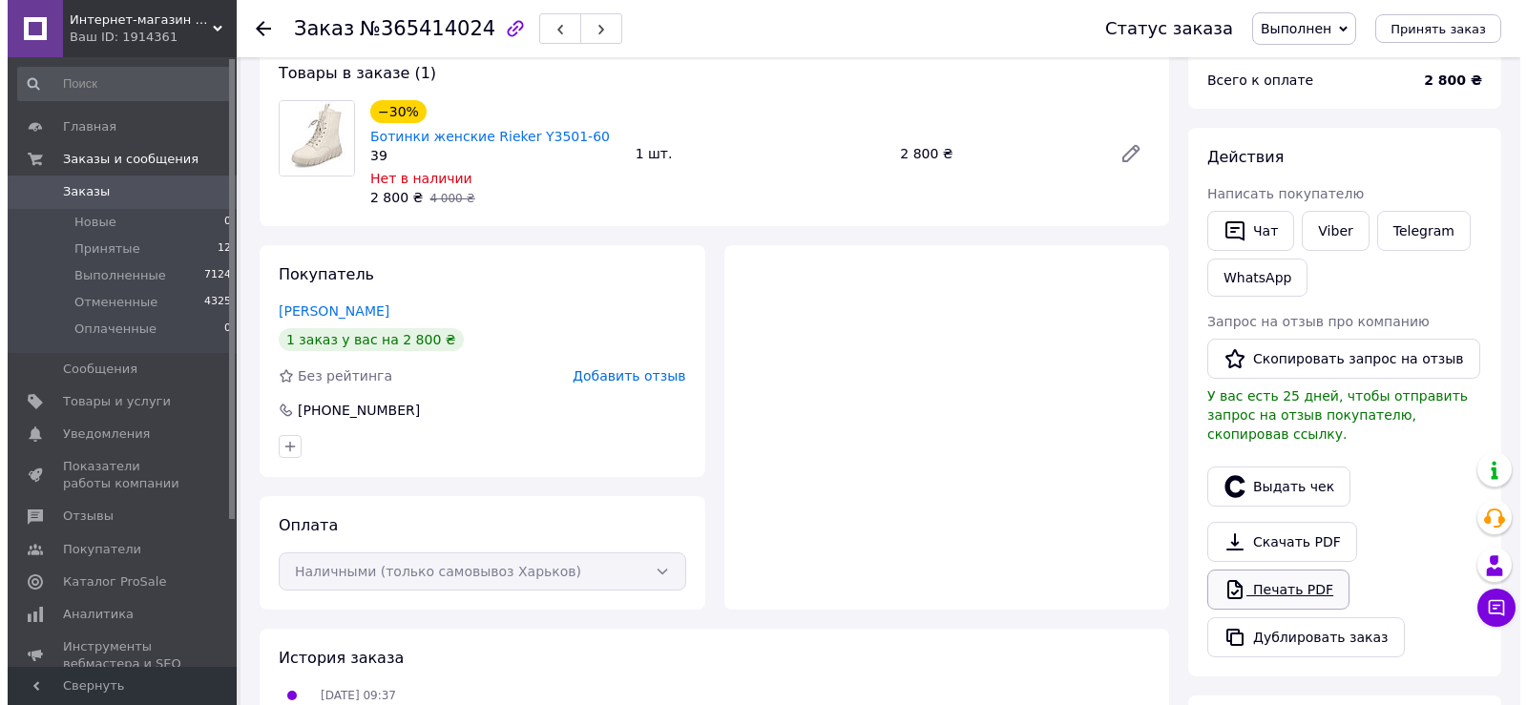
scroll to position [286, 0]
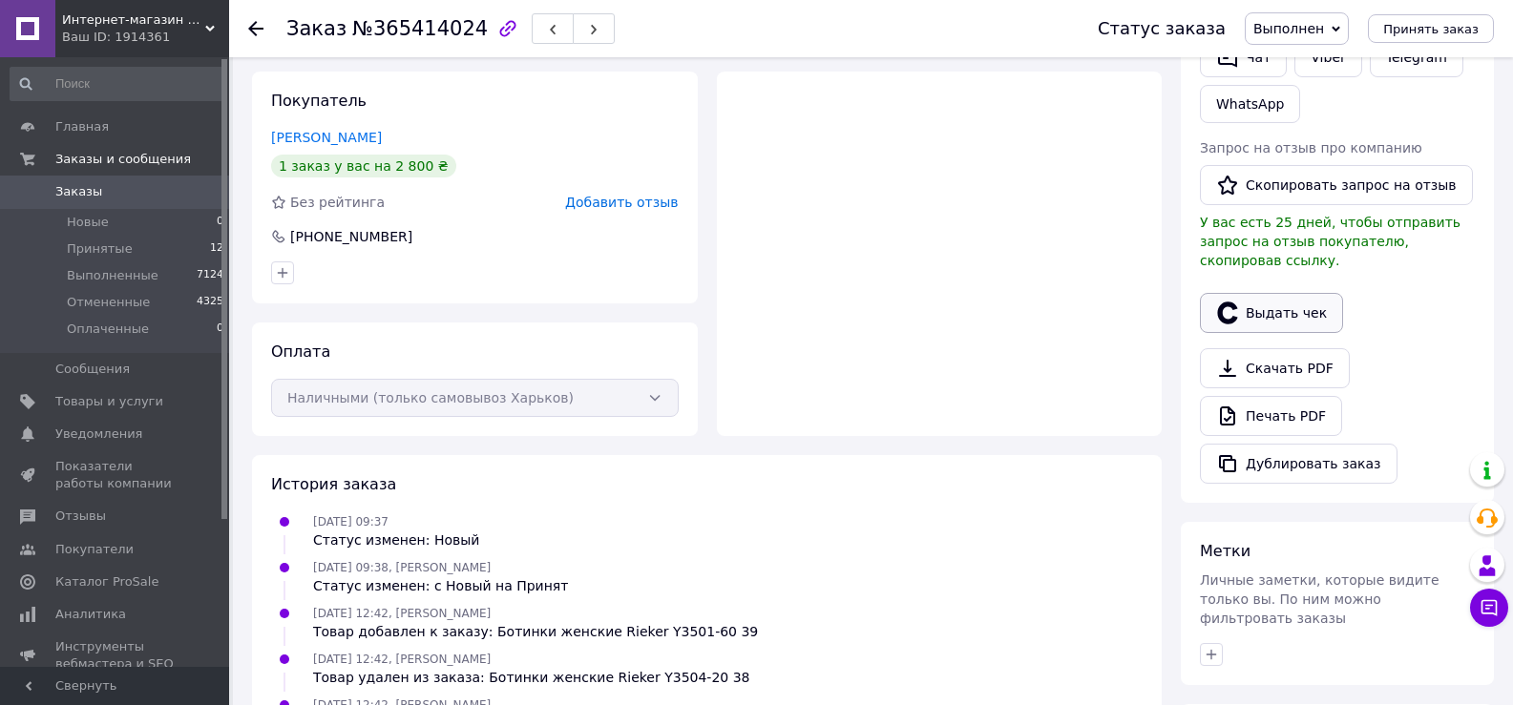
click at [1268, 295] on button "Выдать чек" at bounding box center [1271, 313] width 143 height 40
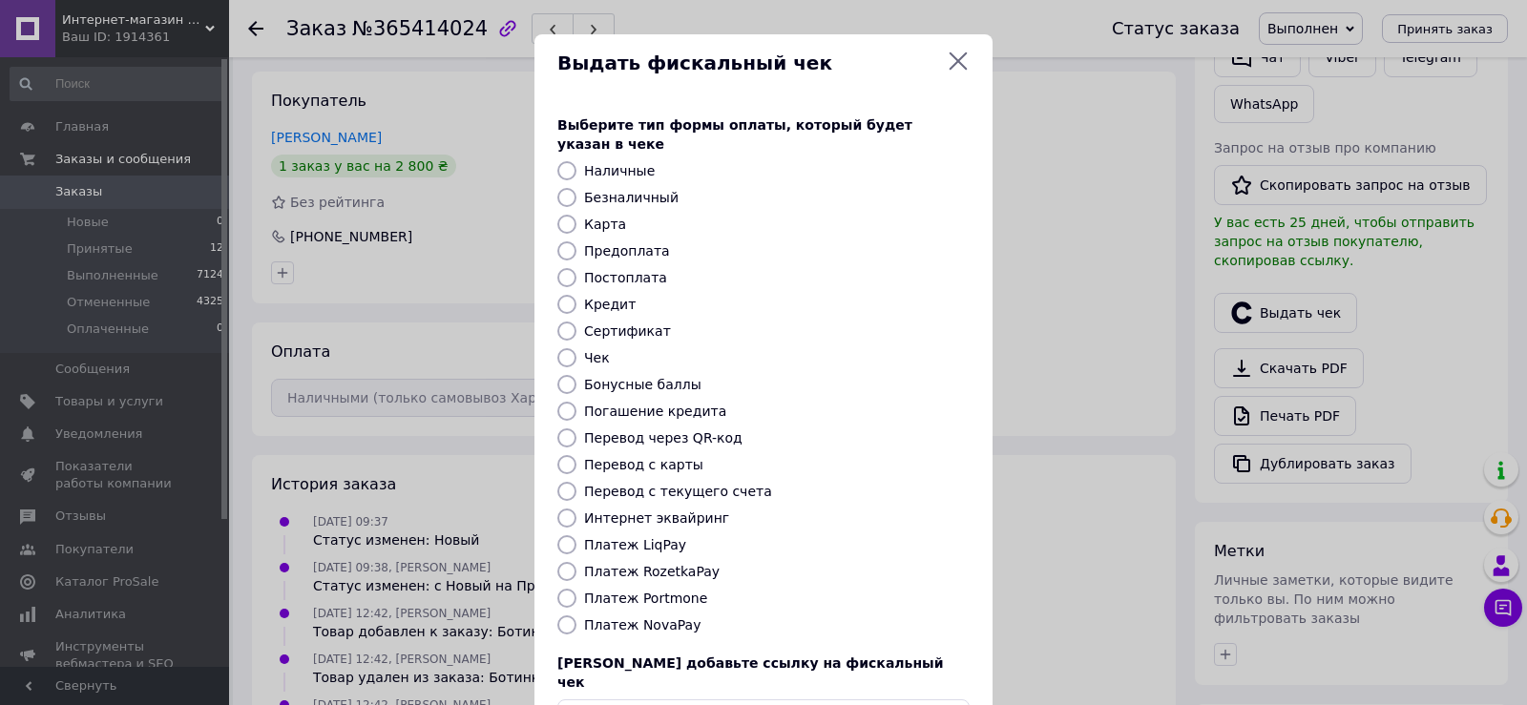
click at [606, 163] on label "Наличные" at bounding box center [619, 170] width 71 height 15
click at [577, 161] on input "Наличные" at bounding box center [566, 170] width 19 height 19
radio input "true"
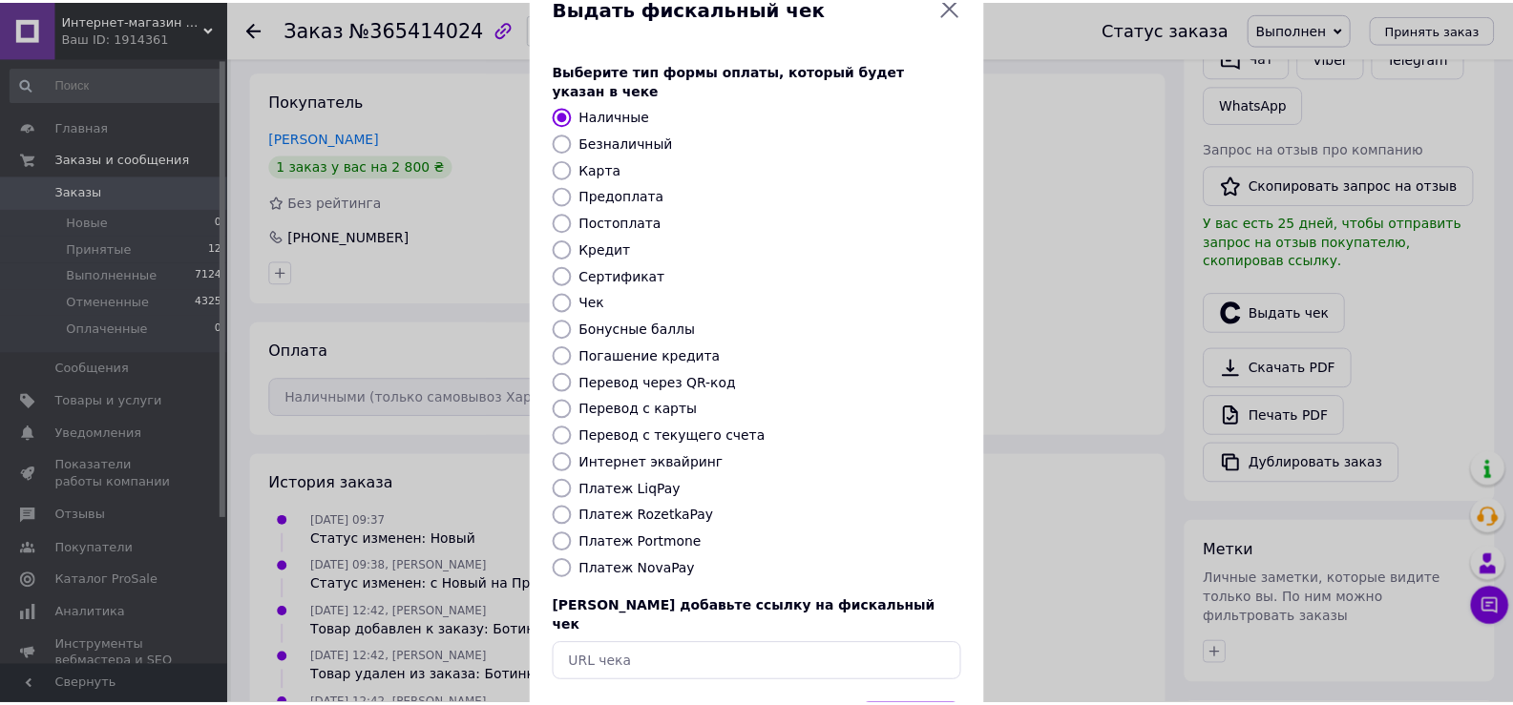
scroll to position [115, 0]
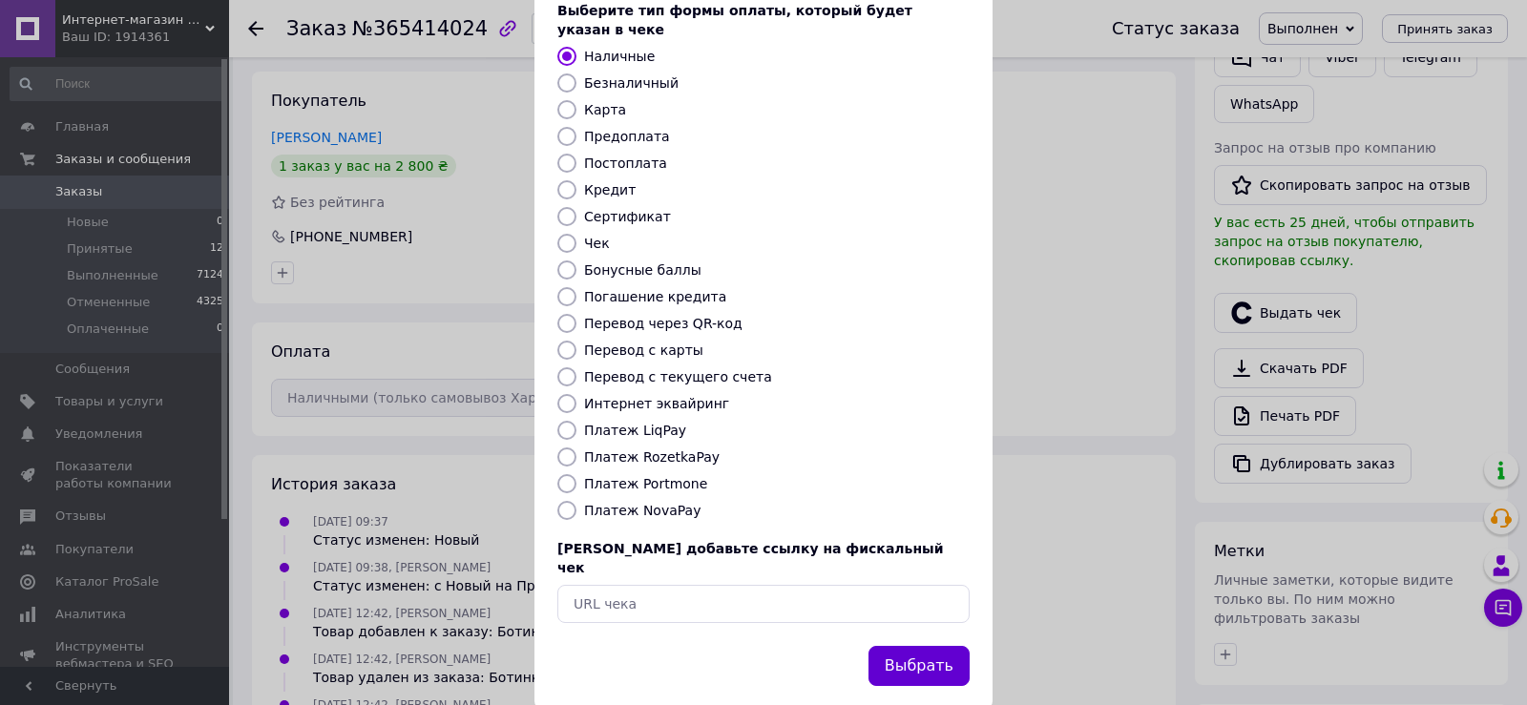
click at [892, 646] on button "Выбрать" at bounding box center [919, 666] width 101 height 41
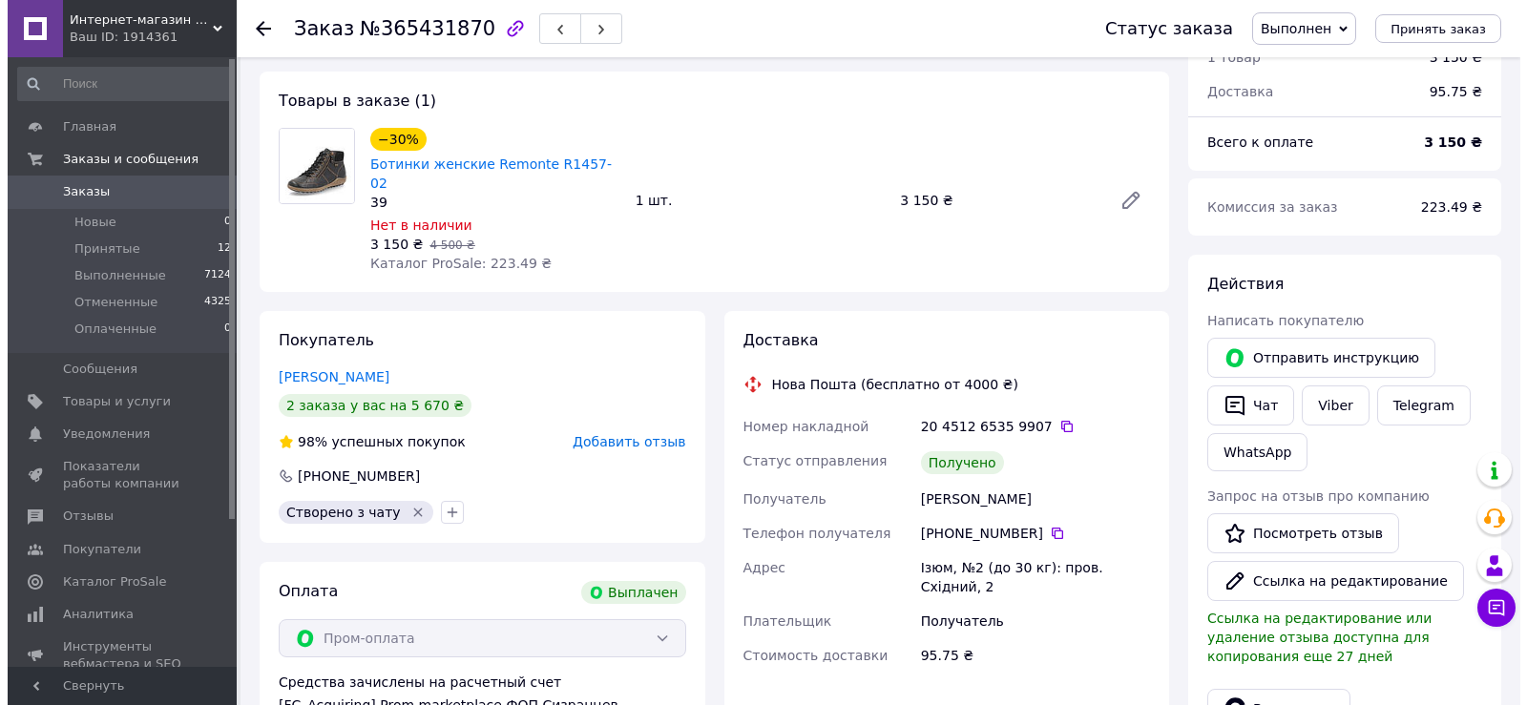
scroll to position [191, 0]
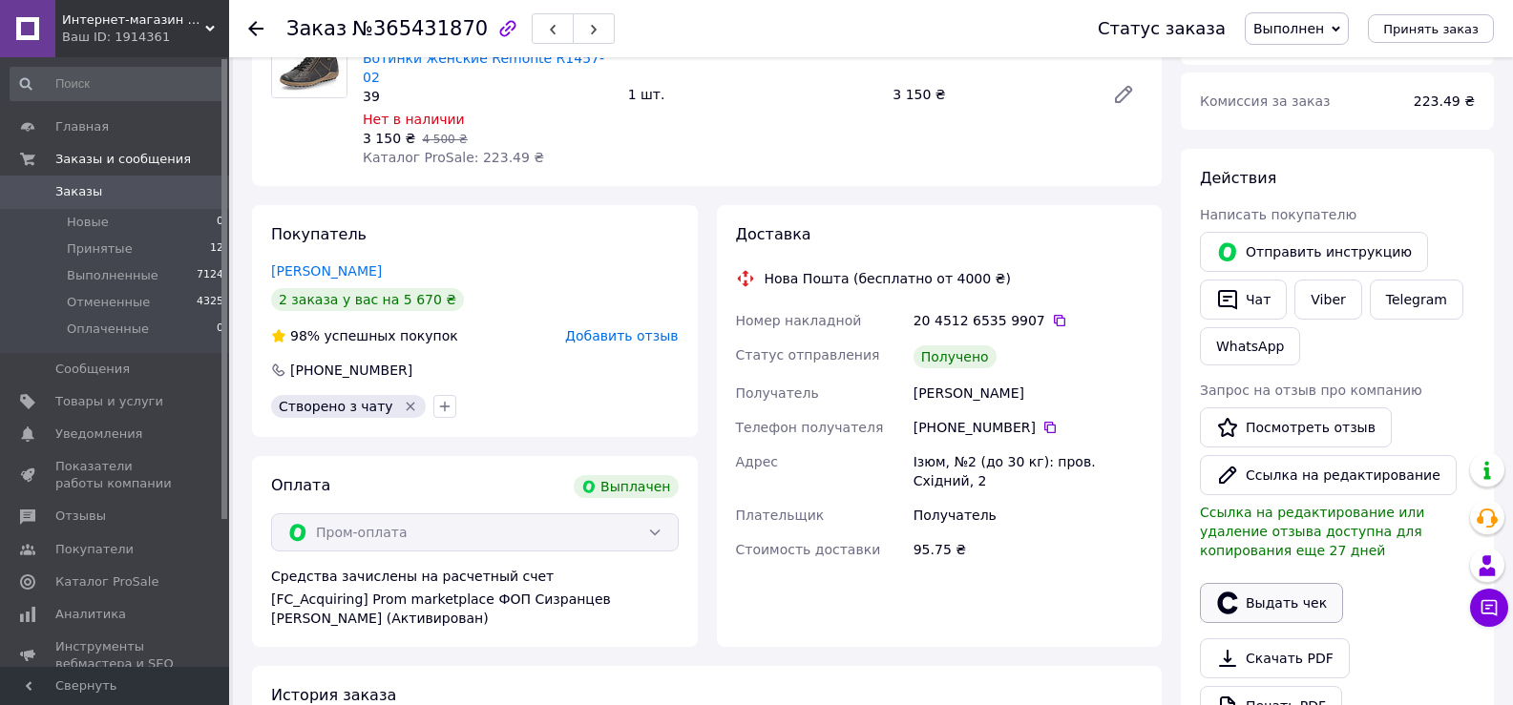
click at [1255, 606] on button "Выдать чек" at bounding box center [1271, 603] width 143 height 40
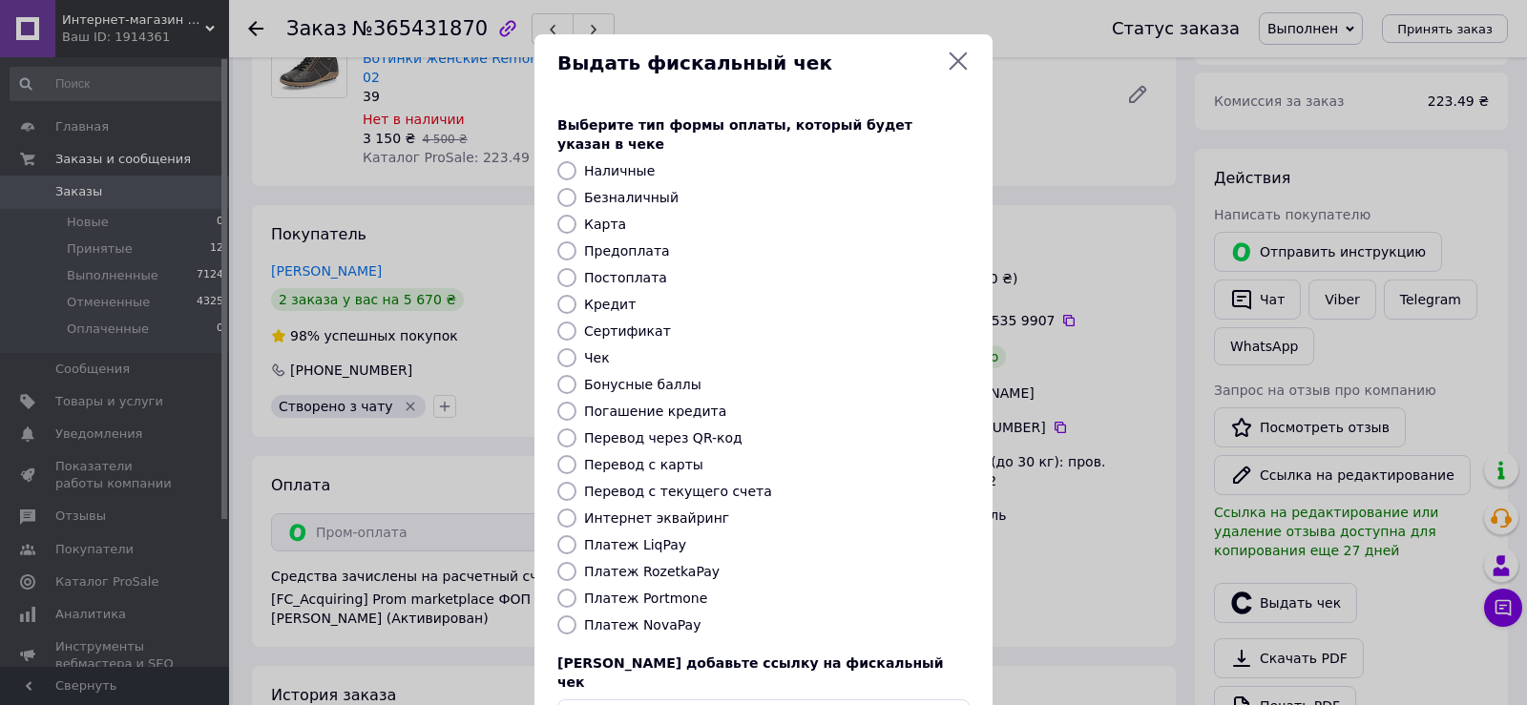
click at [615, 564] on label "Платеж RozetkaPay" at bounding box center [652, 571] width 136 height 15
click at [577, 562] on input "Платеж RozetkaPay" at bounding box center [566, 571] width 19 height 19
radio input "true"
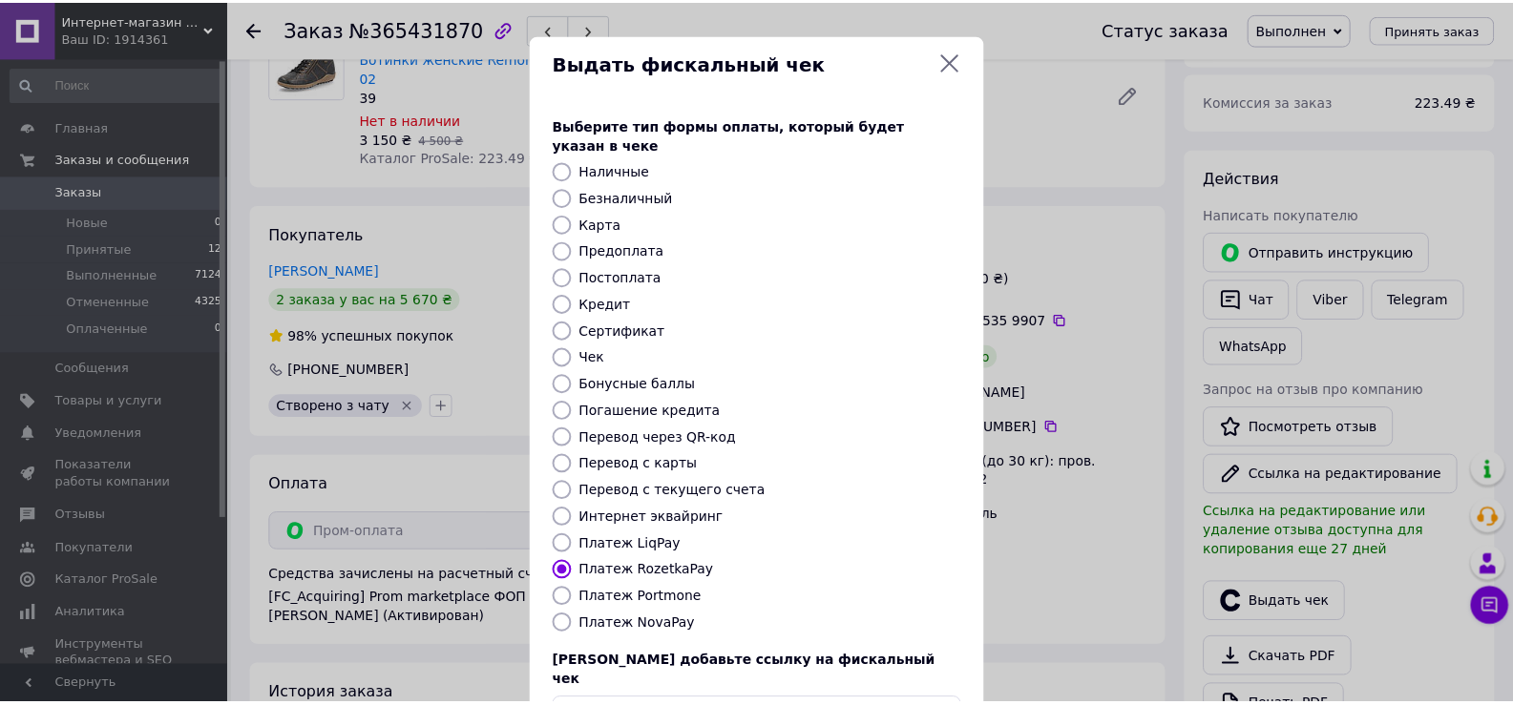
scroll to position [115, 0]
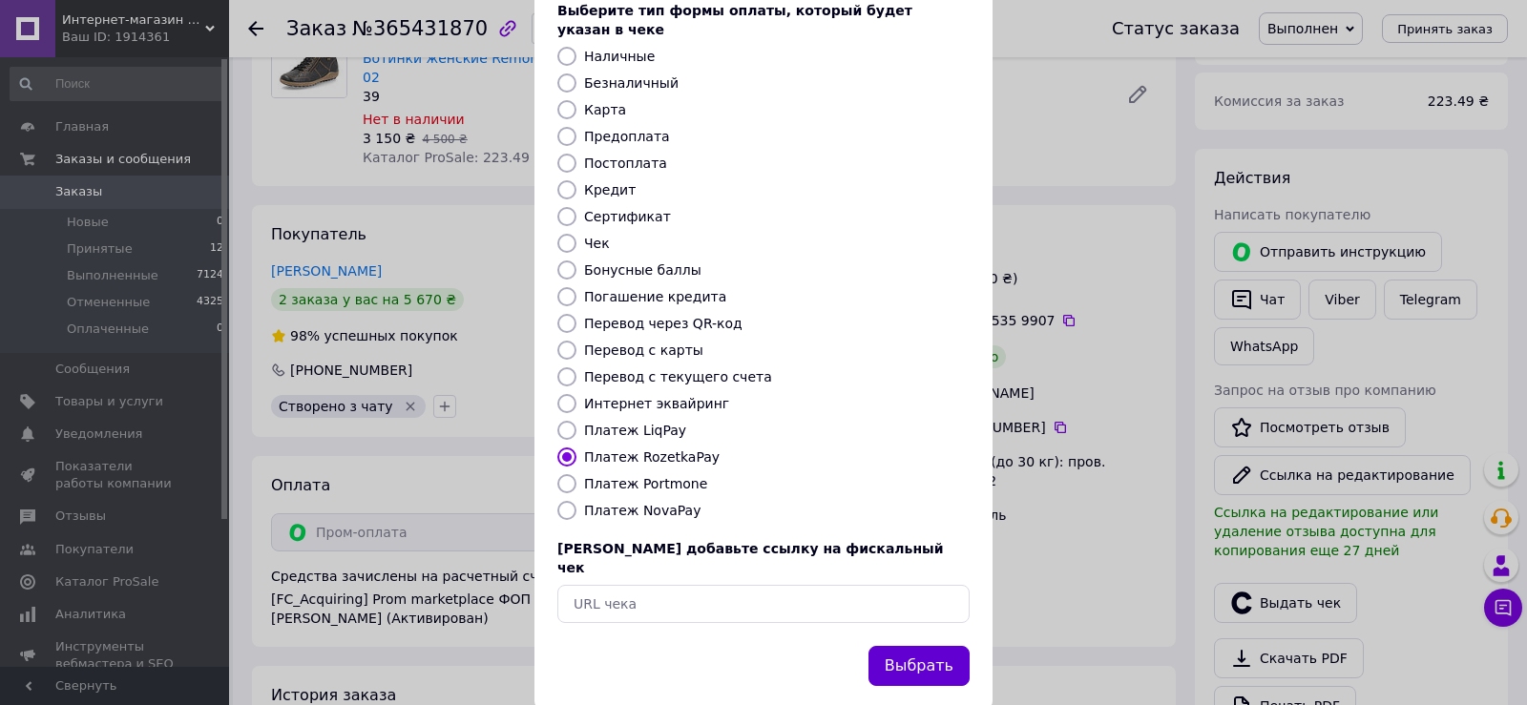
click at [926, 646] on button "Выбрать" at bounding box center [919, 666] width 101 height 41
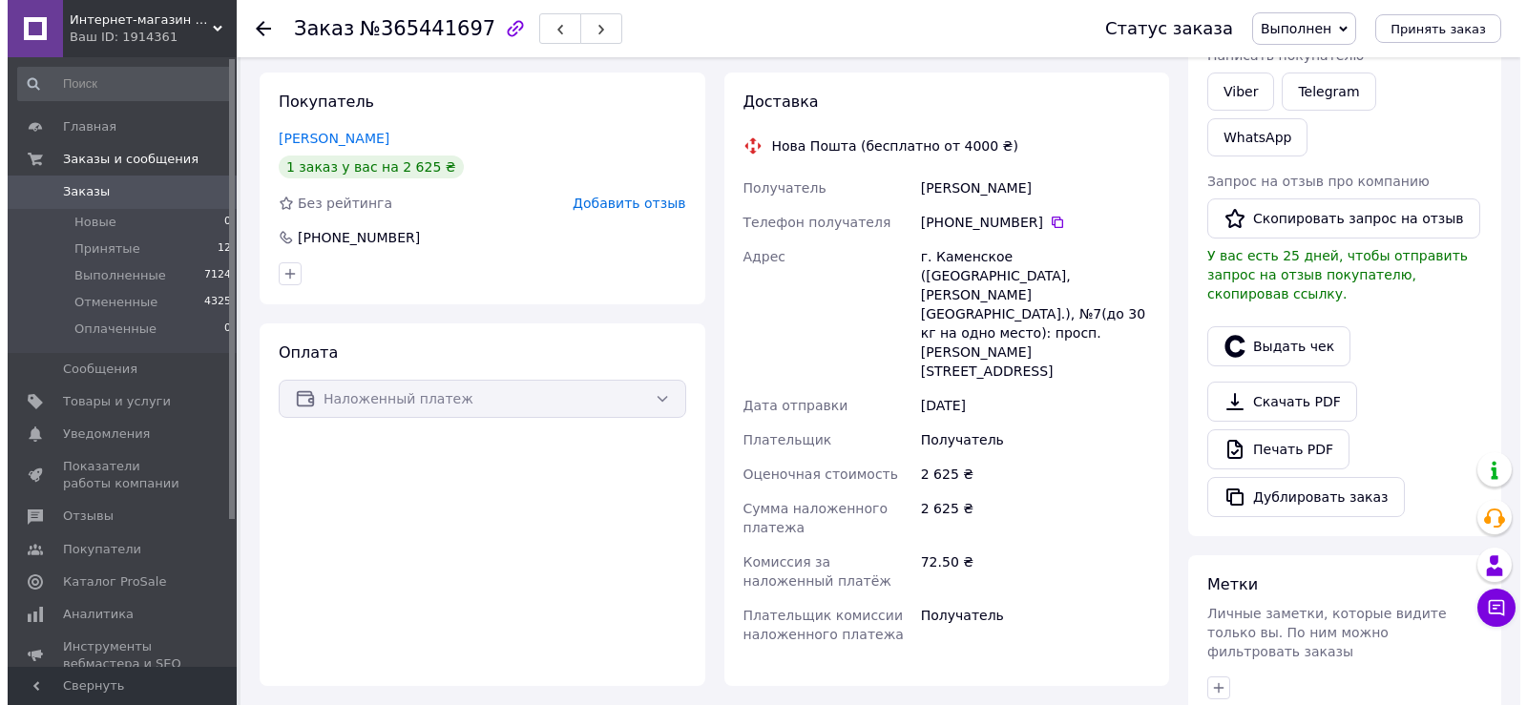
scroll to position [286, 0]
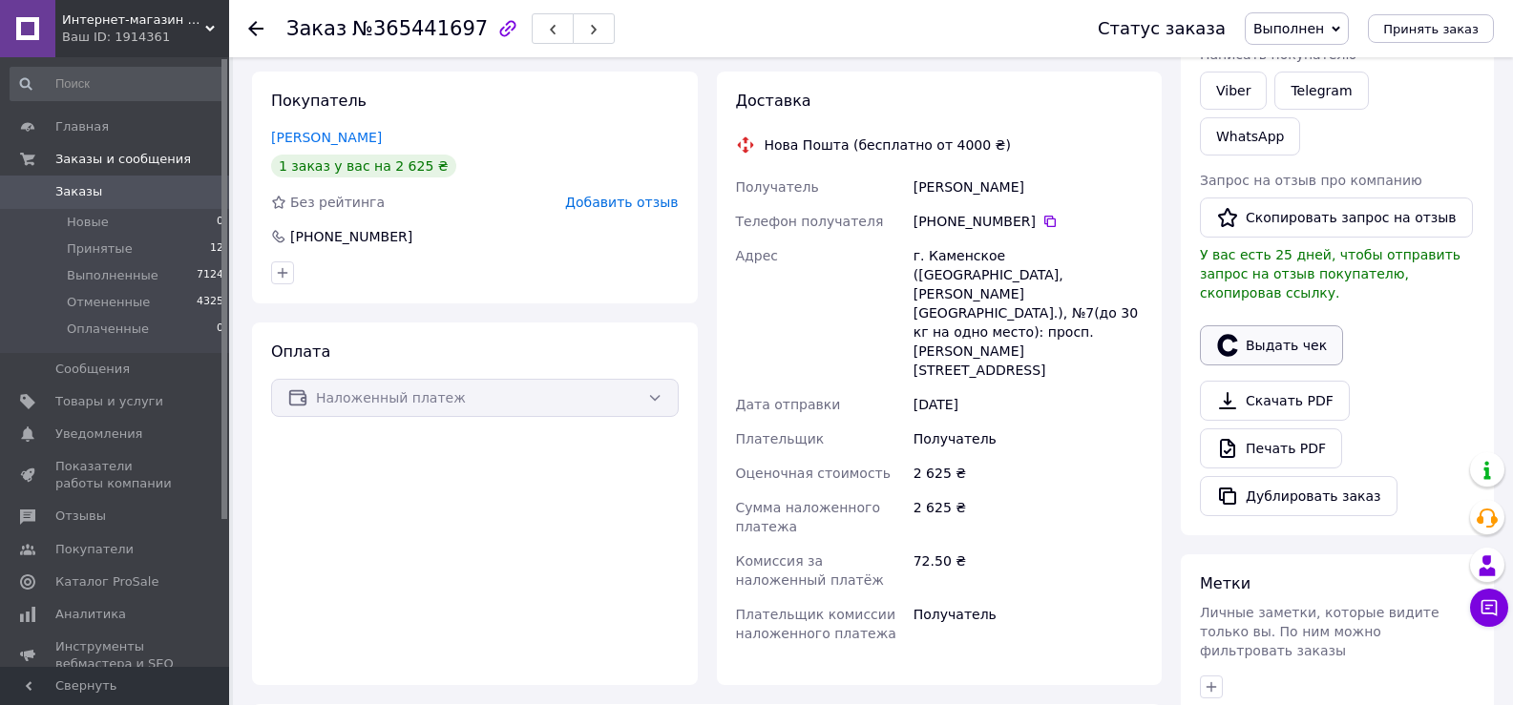
click at [1276, 325] on button "Выдать чек" at bounding box center [1271, 345] width 143 height 40
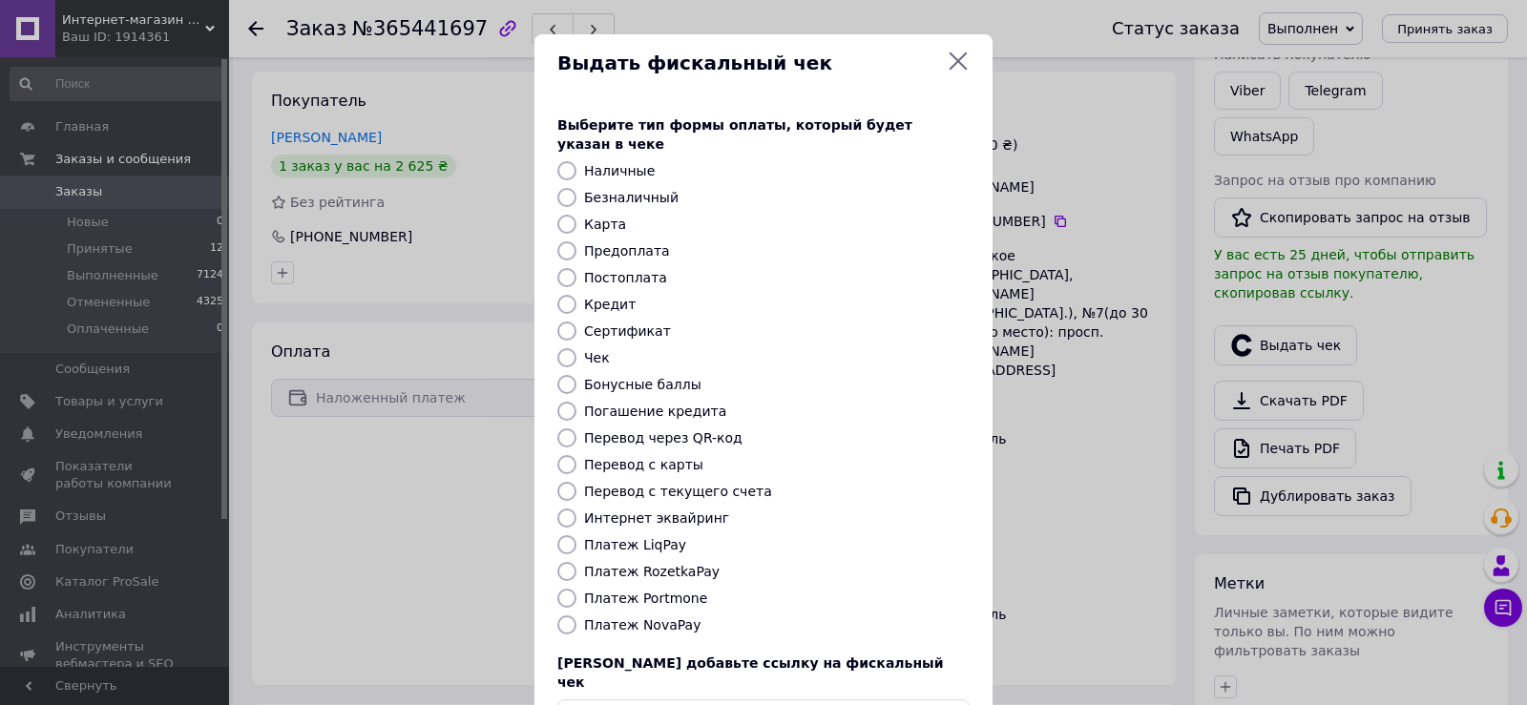
click at [627, 618] on label "Платеж NovaPay" at bounding box center [642, 625] width 116 height 15
click at [577, 616] on input "Платеж NovaPay" at bounding box center [566, 625] width 19 height 19
radio input "true"
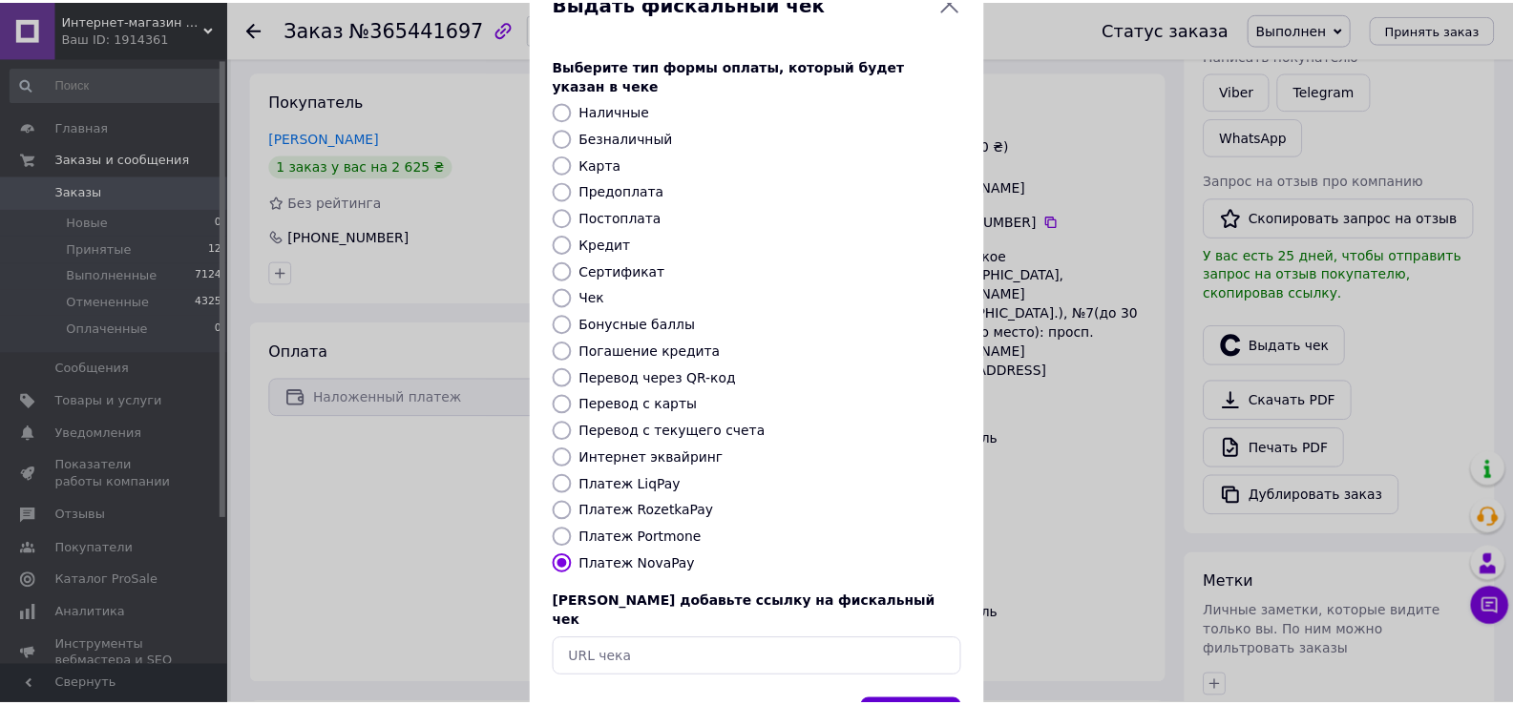
scroll to position [115, 0]
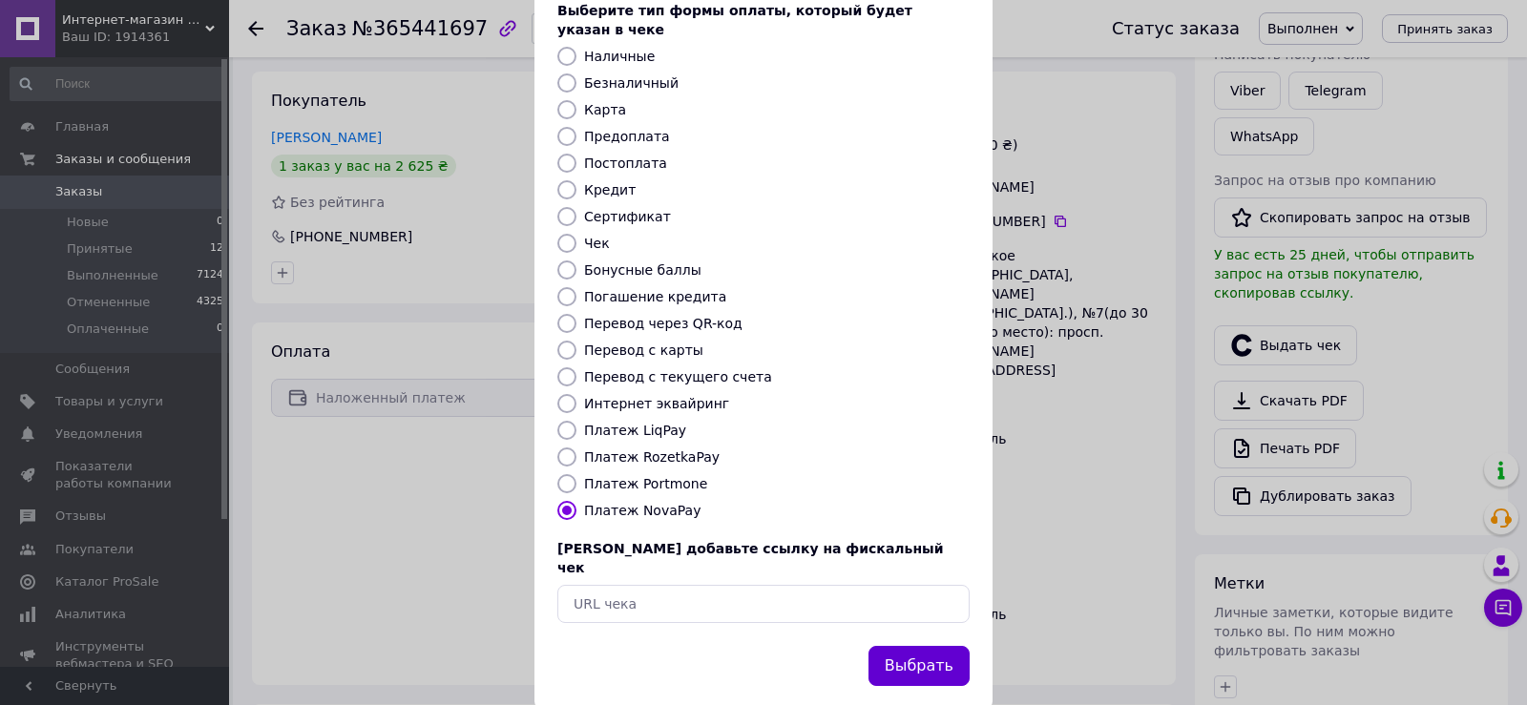
click at [952, 646] on button "Выбрать" at bounding box center [919, 666] width 101 height 41
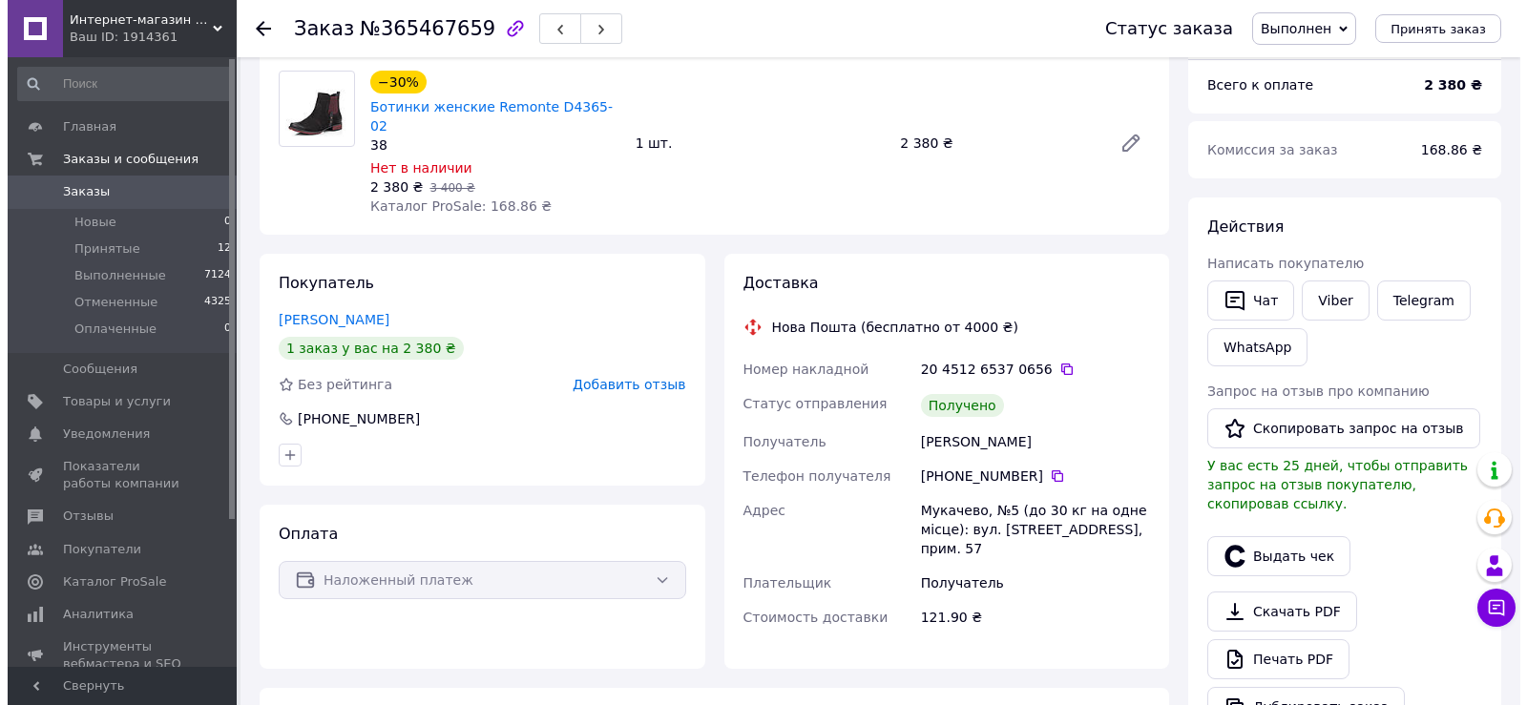
scroll to position [286, 0]
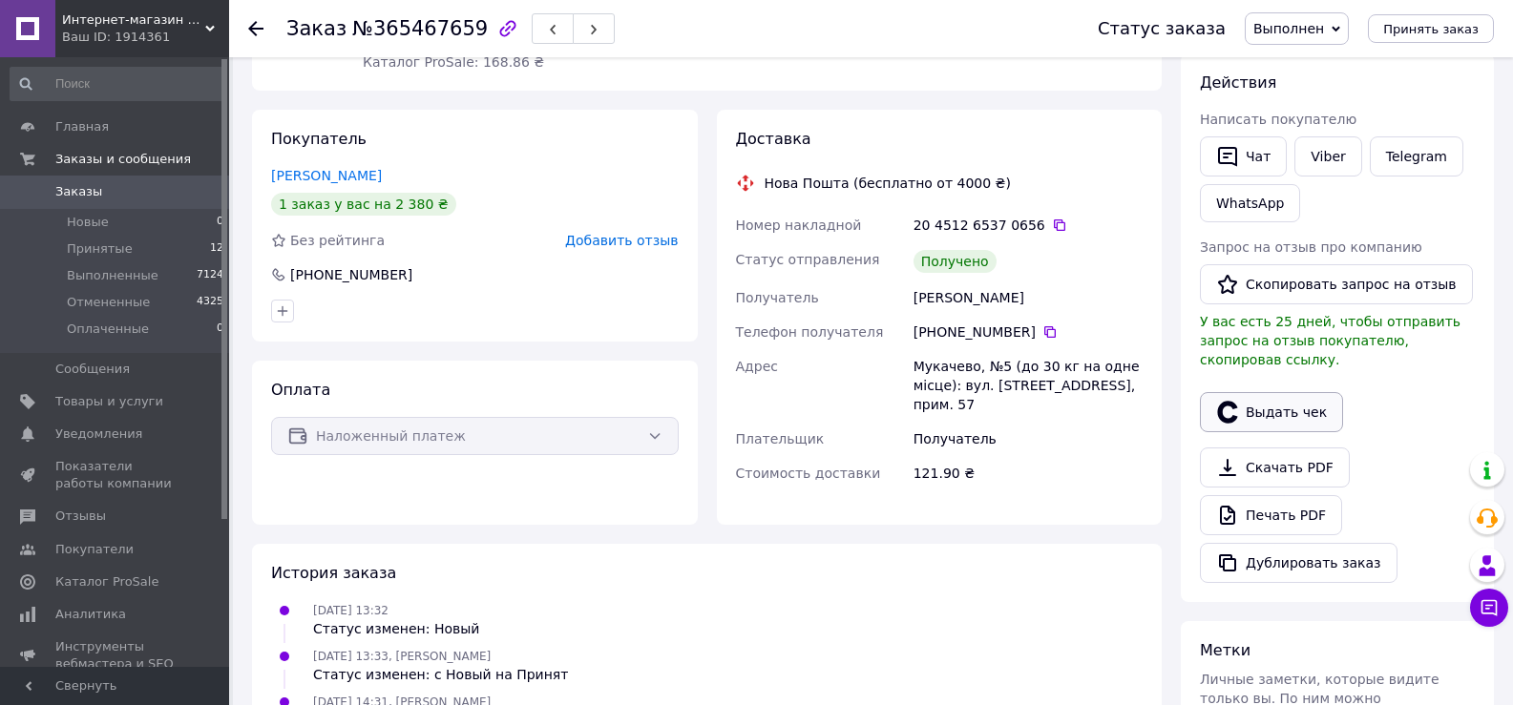
click at [1285, 392] on button "Выдать чек" at bounding box center [1271, 412] width 143 height 40
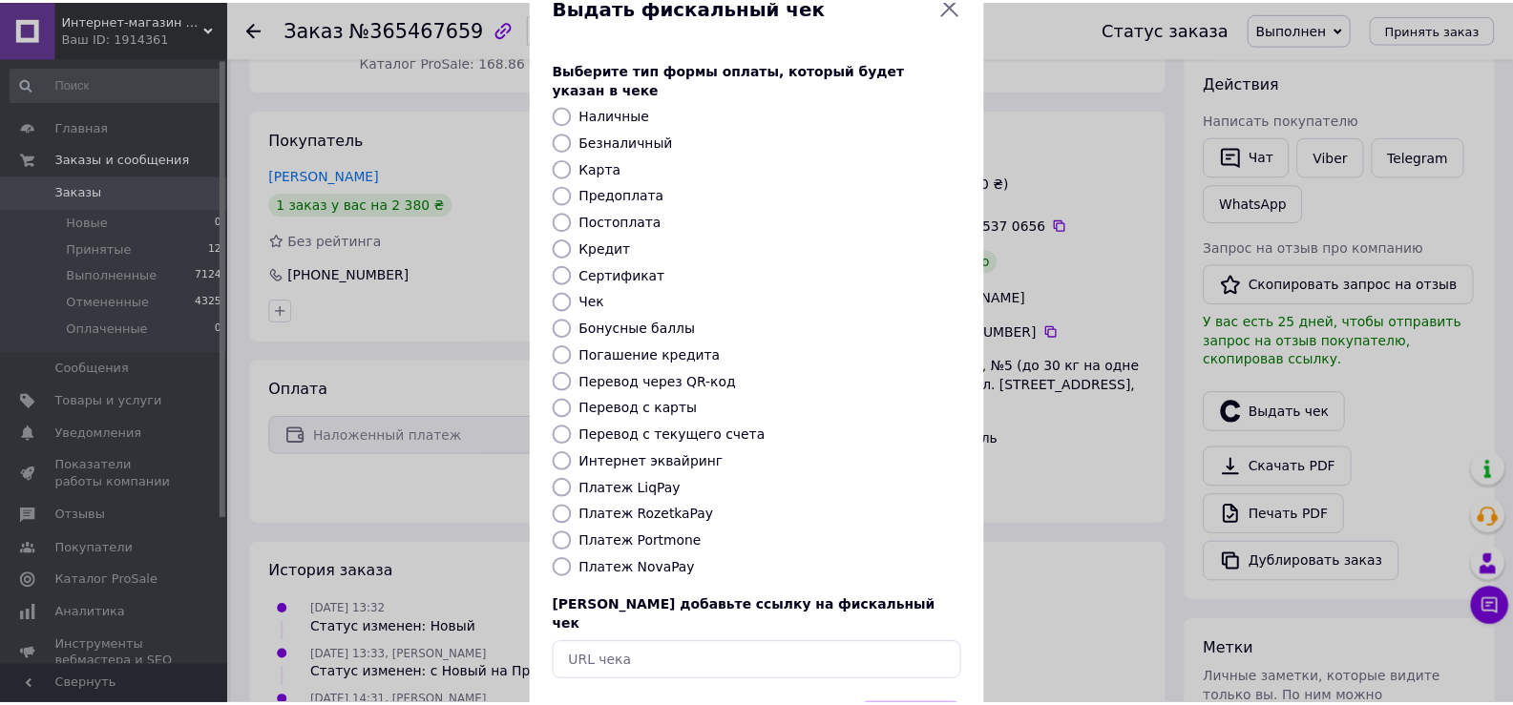
scroll to position [115, 0]
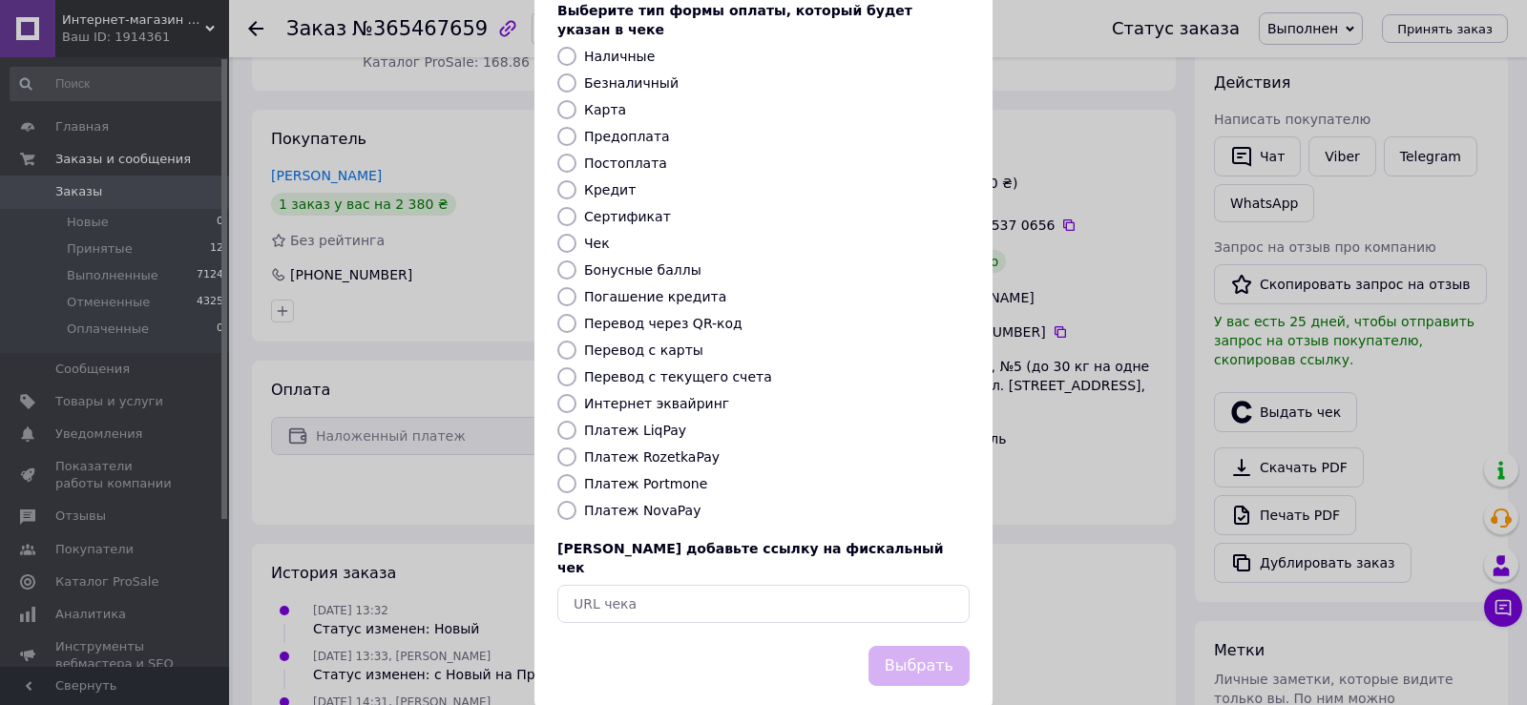
click at [610, 503] on label "Платеж NovaPay" at bounding box center [642, 510] width 116 height 15
click at [577, 501] on input "Платеж NovaPay" at bounding box center [566, 510] width 19 height 19
radio input "true"
click at [886, 646] on button "Выбрать" at bounding box center [919, 666] width 101 height 41
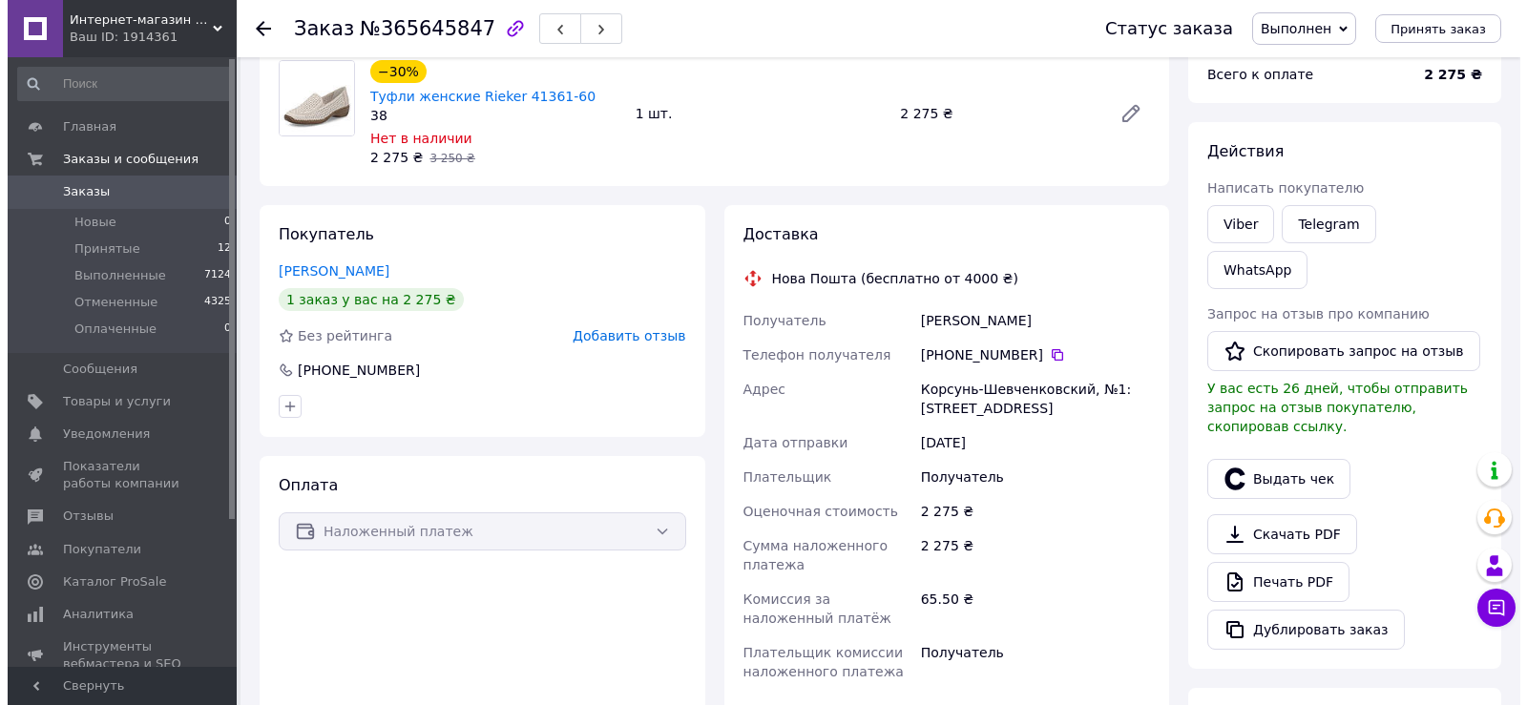
scroll to position [191, 0]
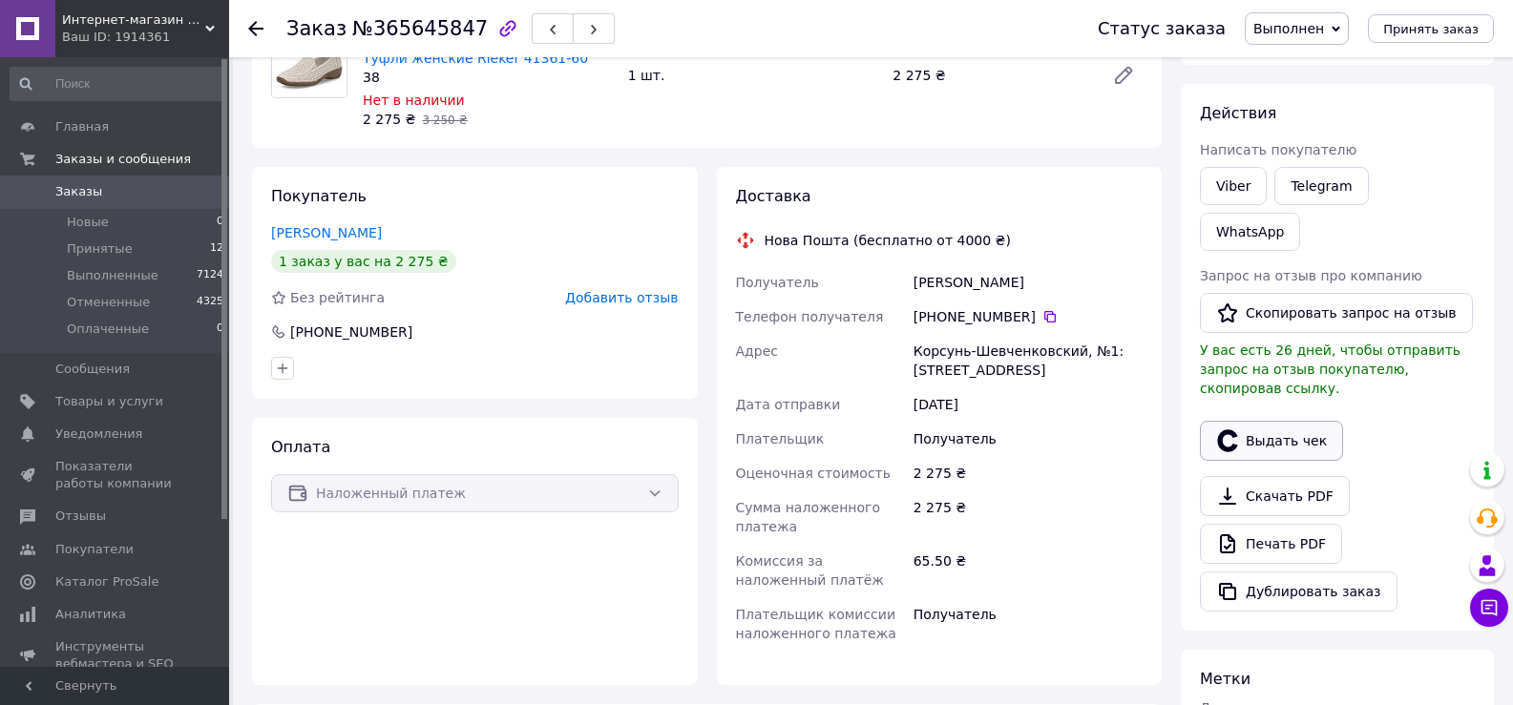
click at [1276, 421] on button "Выдать чек" at bounding box center [1271, 441] width 143 height 40
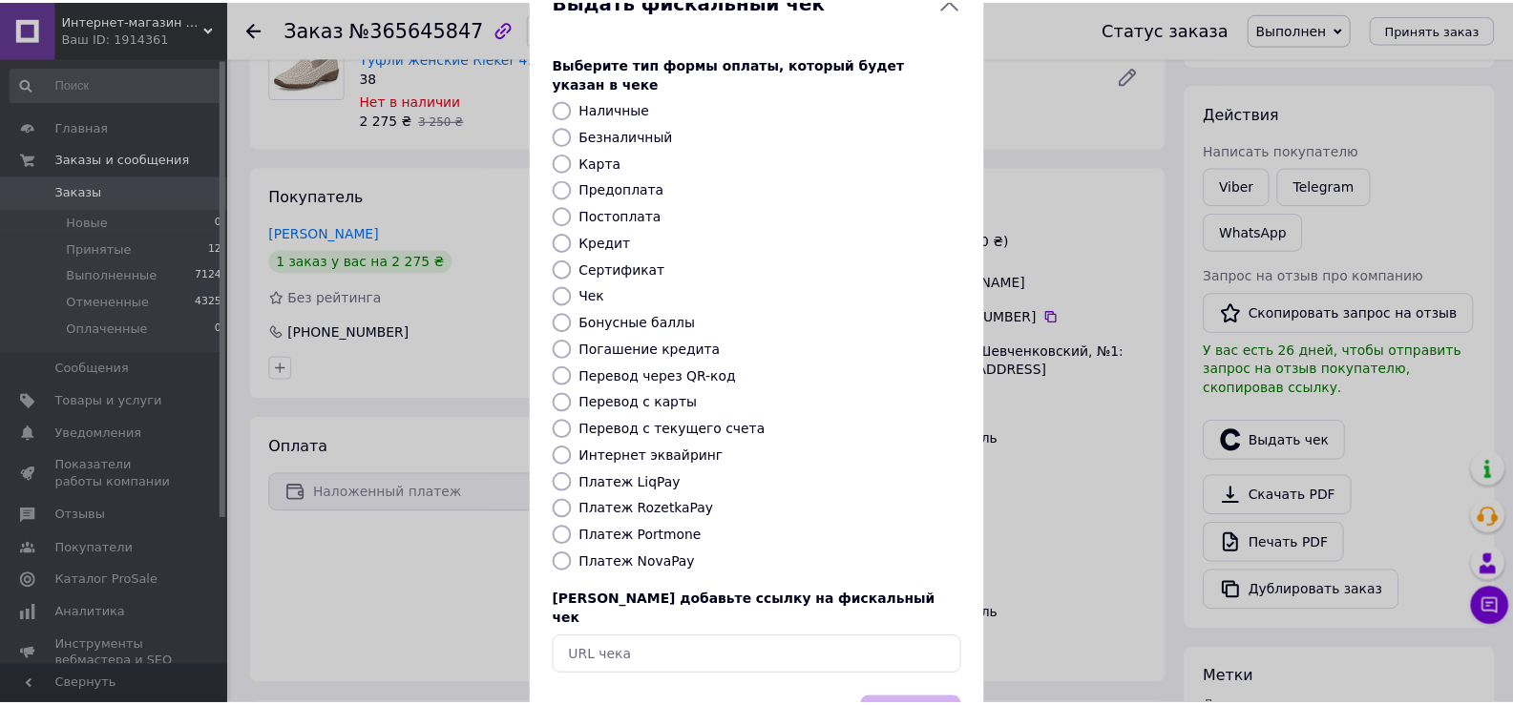
scroll to position [95, 0]
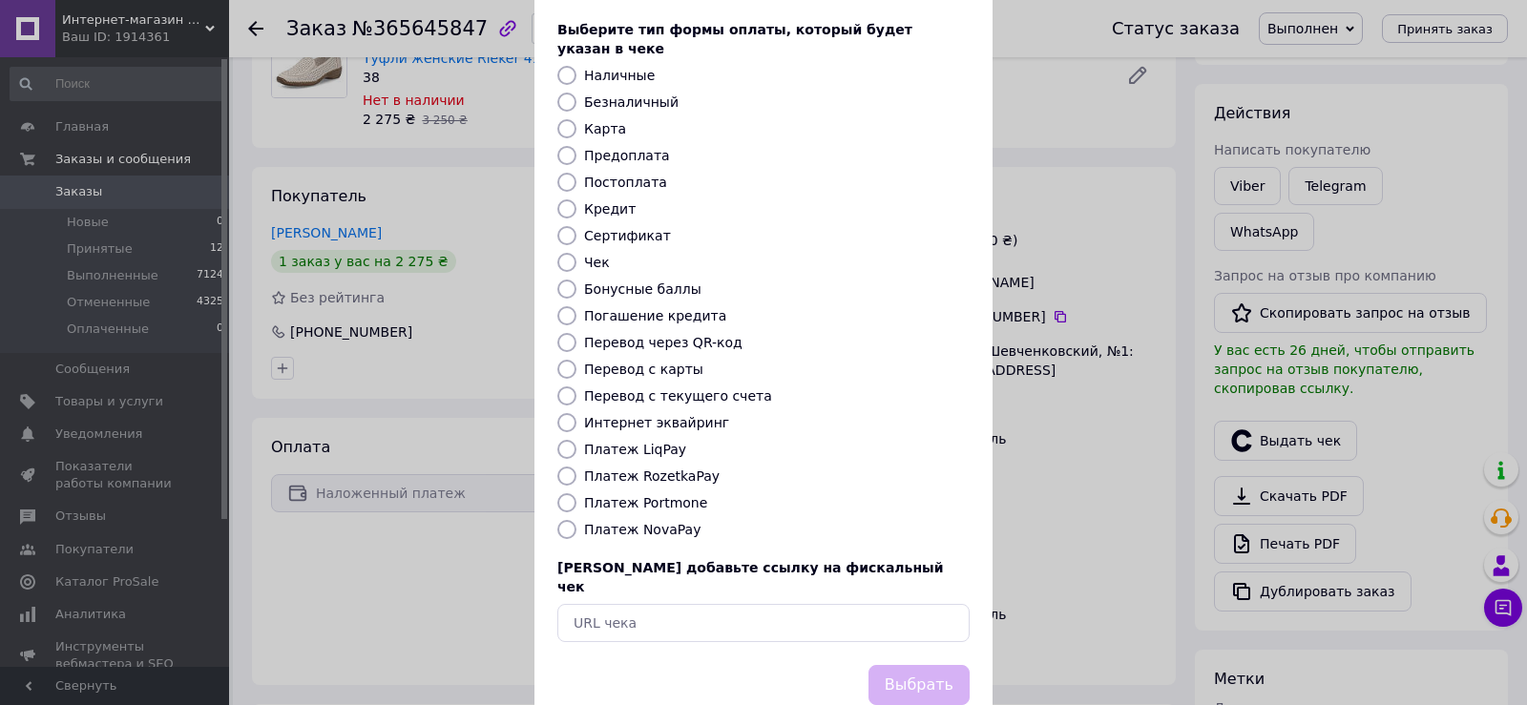
click at [634, 522] on label "Платеж NovaPay" at bounding box center [642, 529] width 116 height 15
click at [577, 520] on input "Платеж NovaPay" at bounding box center [566, 529] width 19 height 19
radio input "true"
click at [873, 665] on button "Выбрать" at bounding box center [919, 685] width 101 height 41
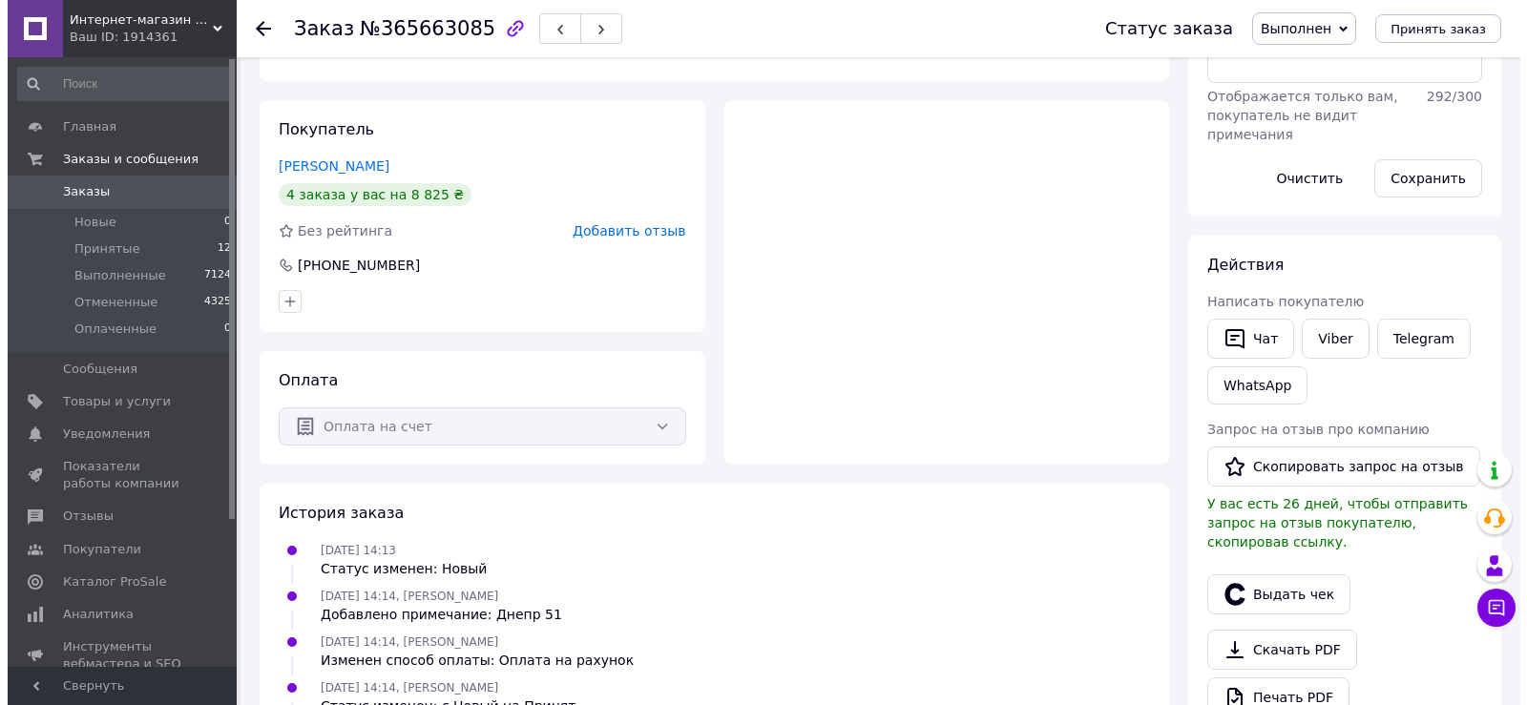
scroll to position [286, 0]
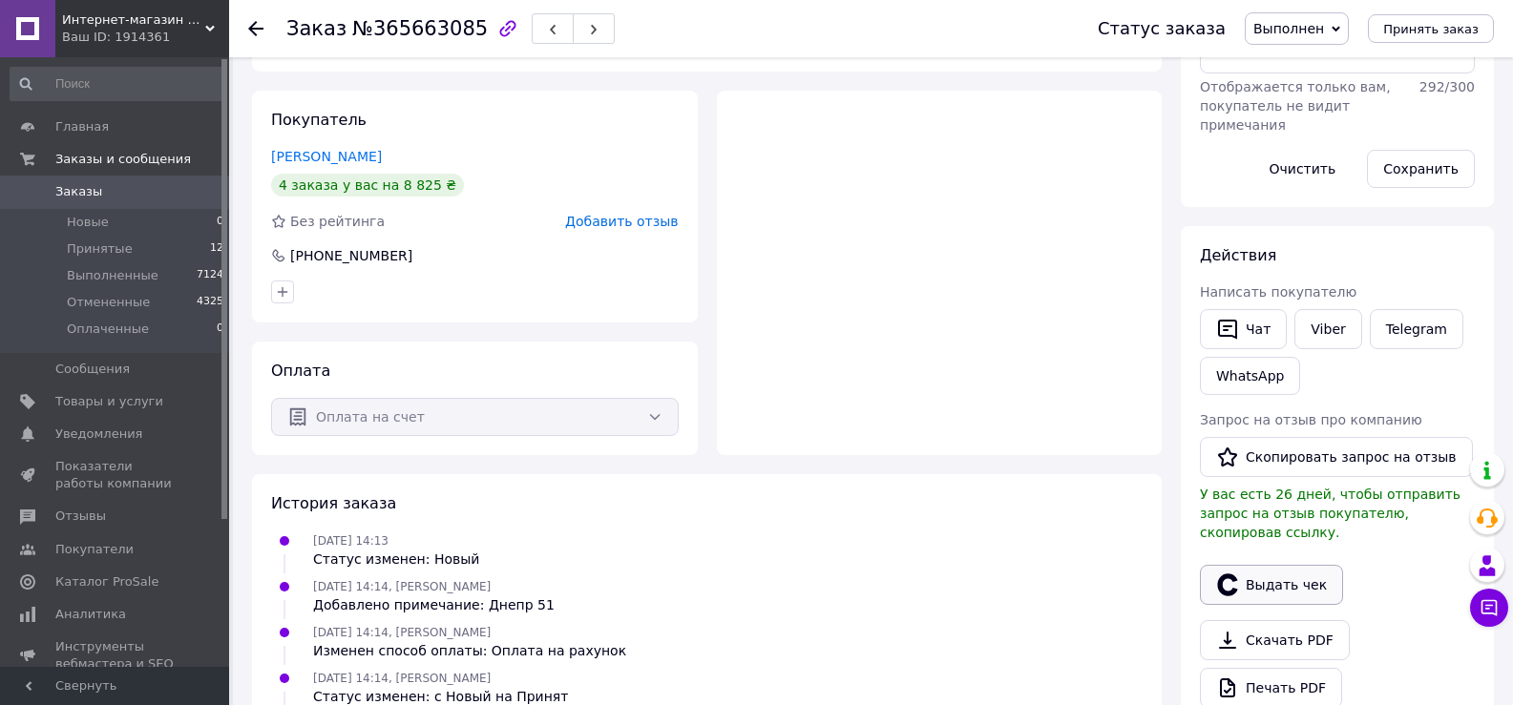
click at [1252, 578] on button "Выдать чек" at bounding box center [1271, 585] width 143 height 40
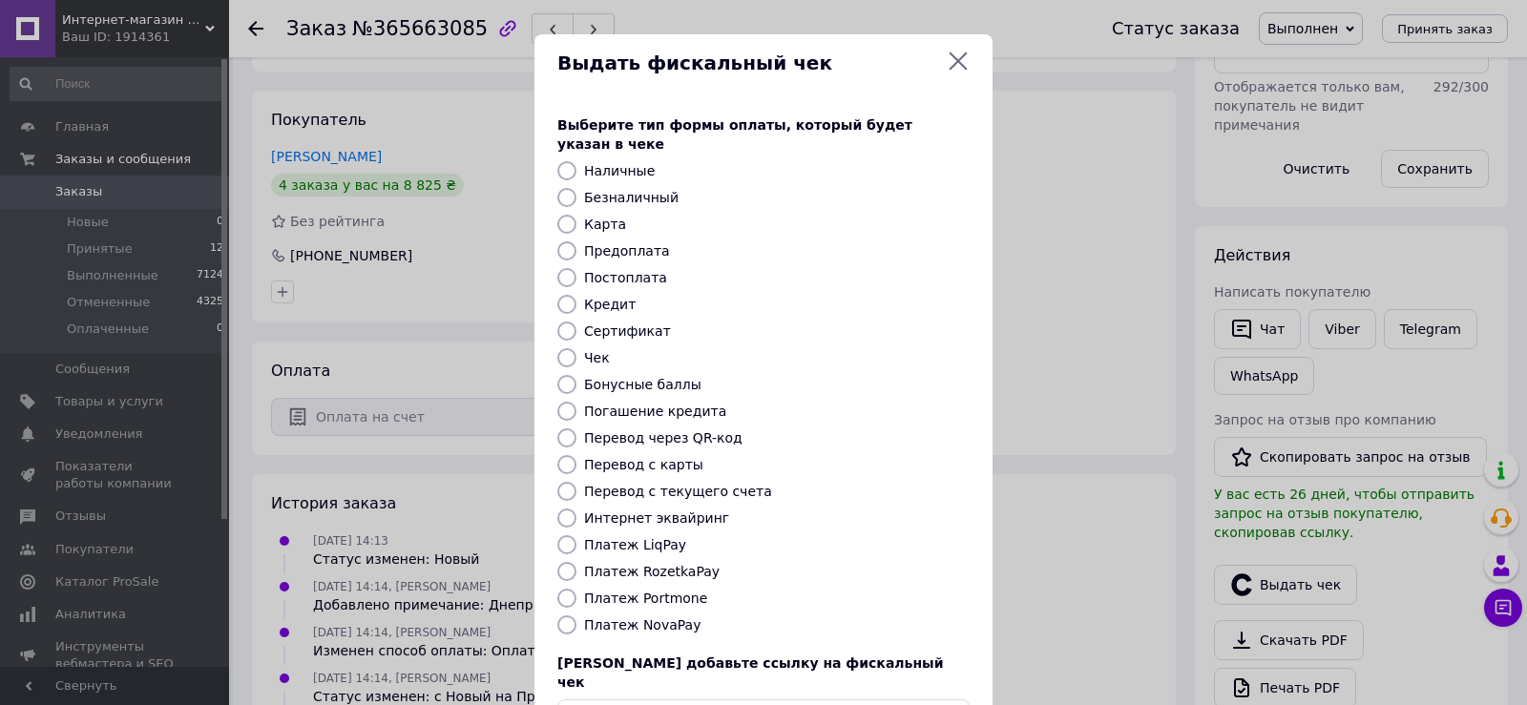
click at [625, 190] on label "Безналичный" at bounding box center [631, 197] width 94 height 15
click at [577, 188] on input "Безналичный" at bounding box center [566, 197] width 19 height 19
radio input "true"
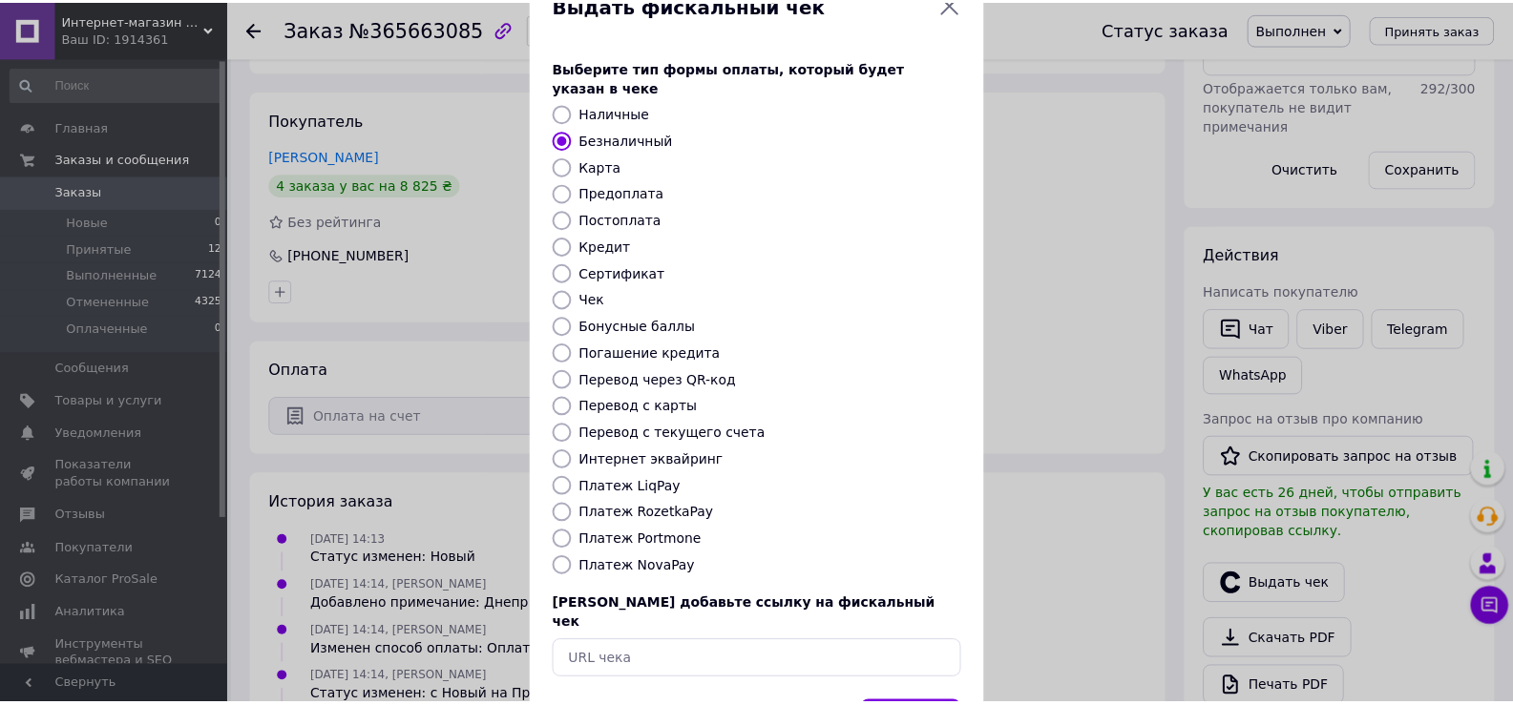
scroll to position [115, 0]
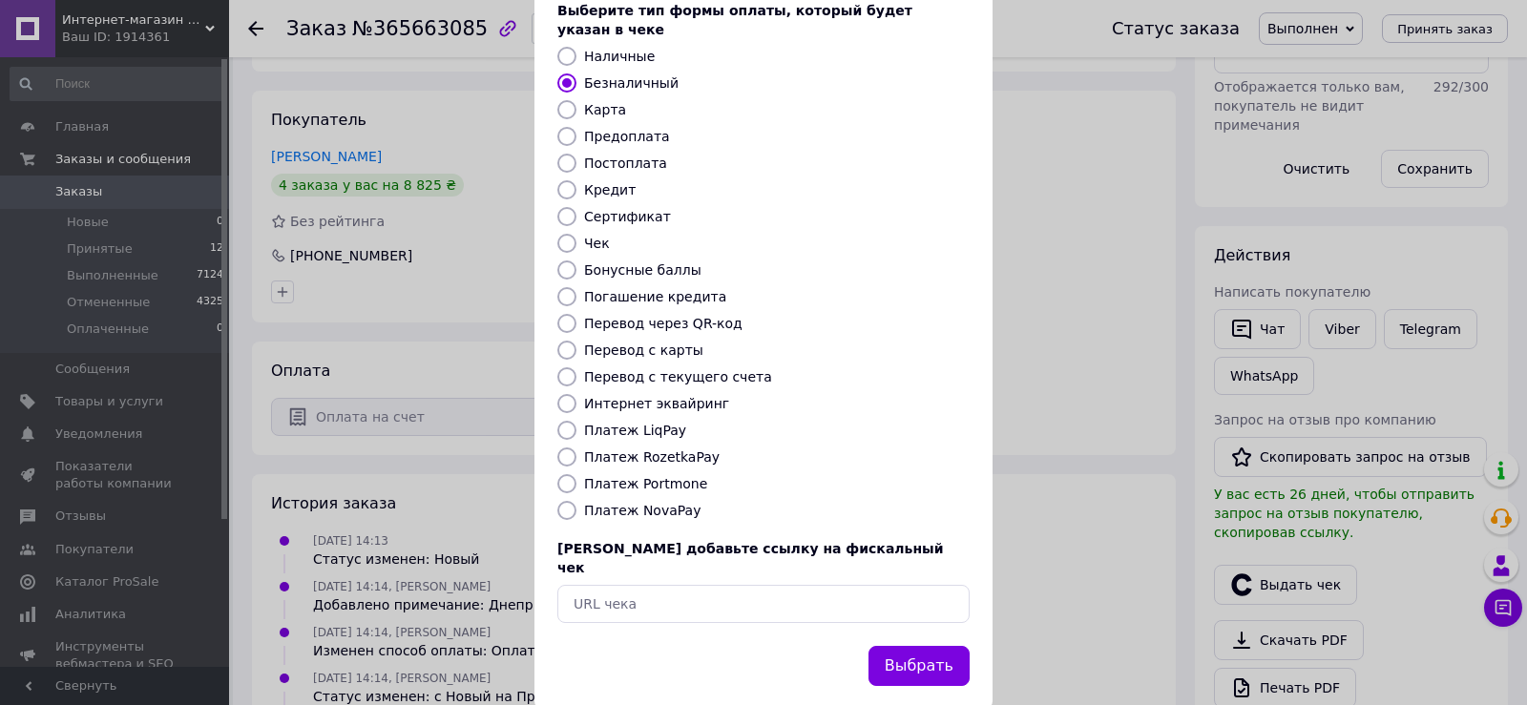
click at [611, 503] on label "Платеж NovaPay" at bounding box center [642, 510] width 116 height 15
click at [577, 501] on input "Платеж NovaPay" at bounding box center [566, 510] width 19 height 19
radio input "true"
click at [911, 646] on button "Выбрать" at bounding box center [919, 666] width 101 height 41
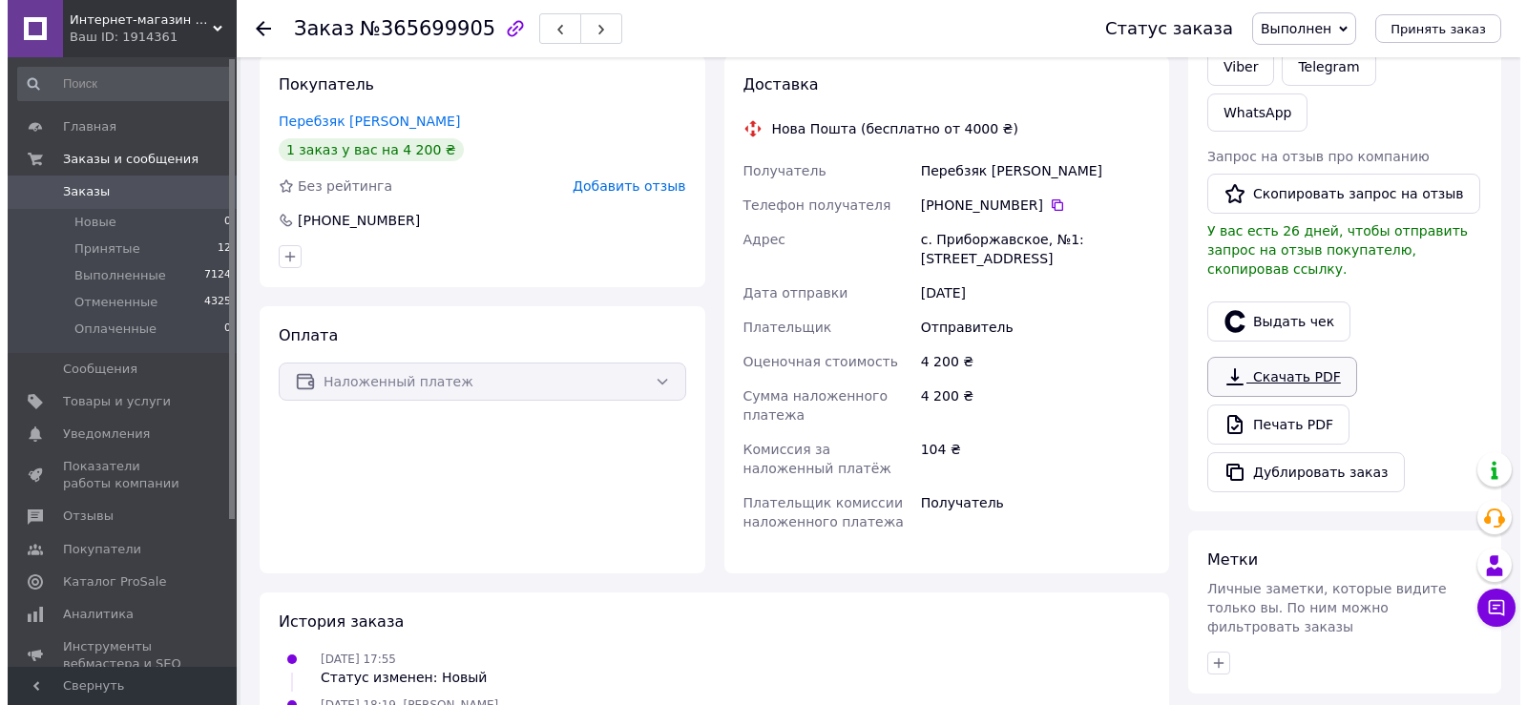
scroll to position [286, 0]
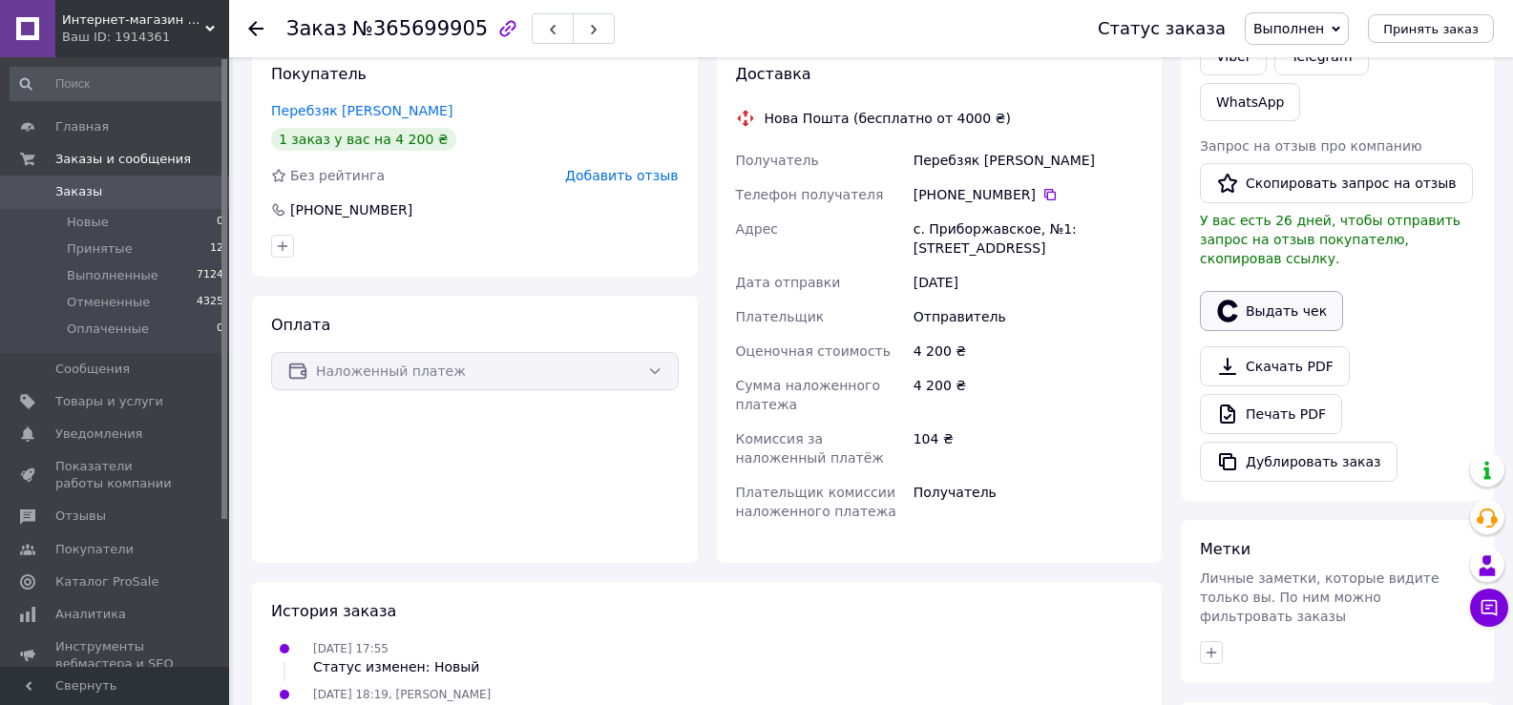
click at [1267, 291] on button "Выдать чек" at bounding box center [1271, 311] width 143 height 40
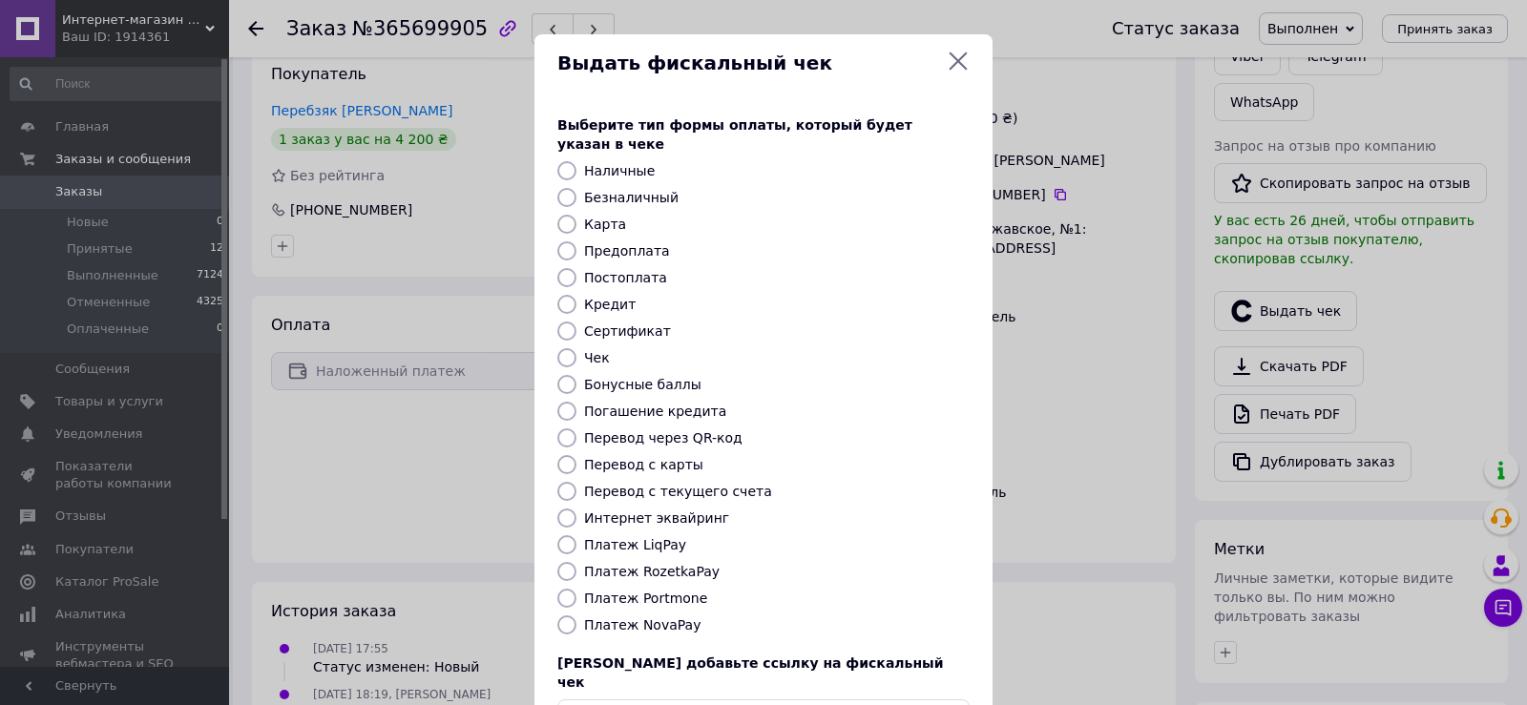
click at [641, 618] on label "Платеж NovaPay" at bounding box center [642, 625] width 116 height 15
click at [577, 616] on input "Платеж NovaPay" at bounding box center [566, 625] width 19 height 19
radio input "true"
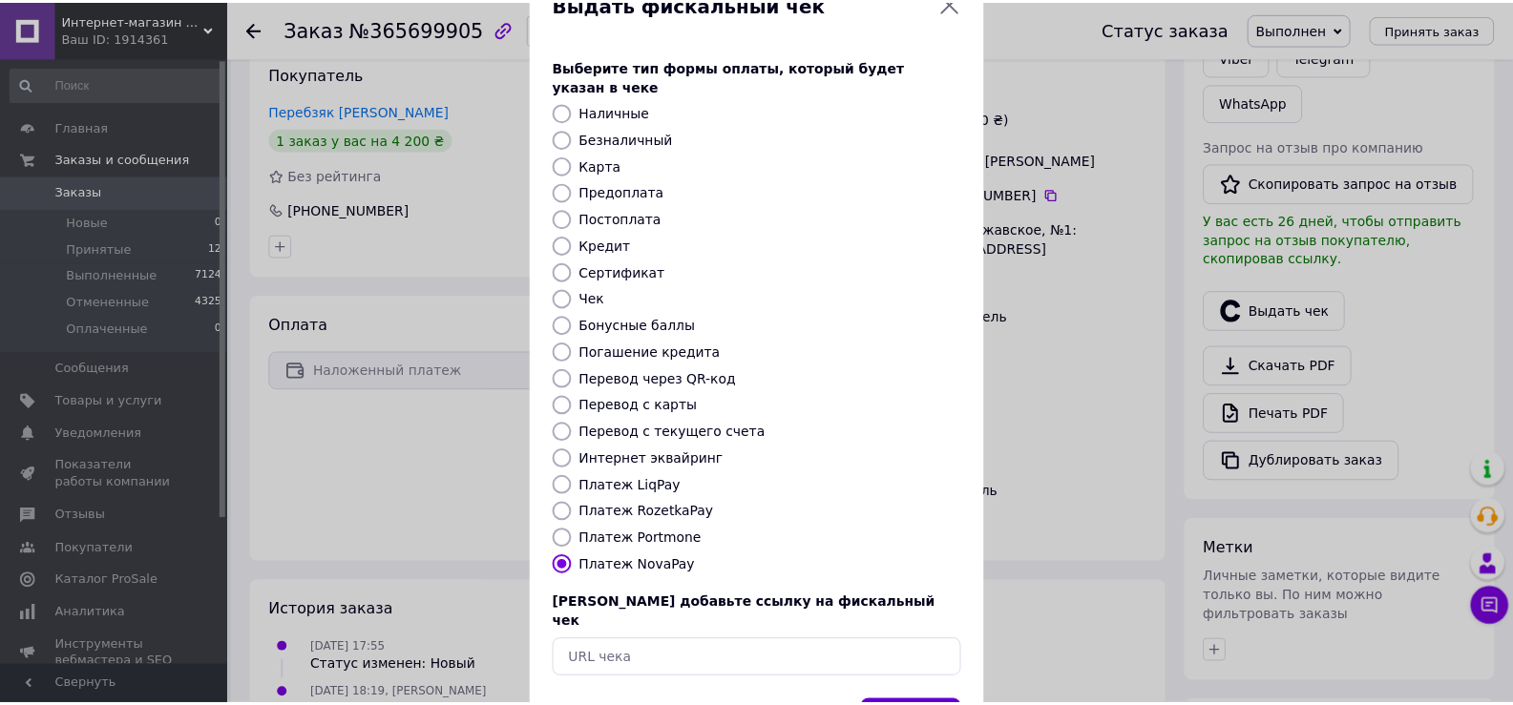
scroll to position [115, 0]
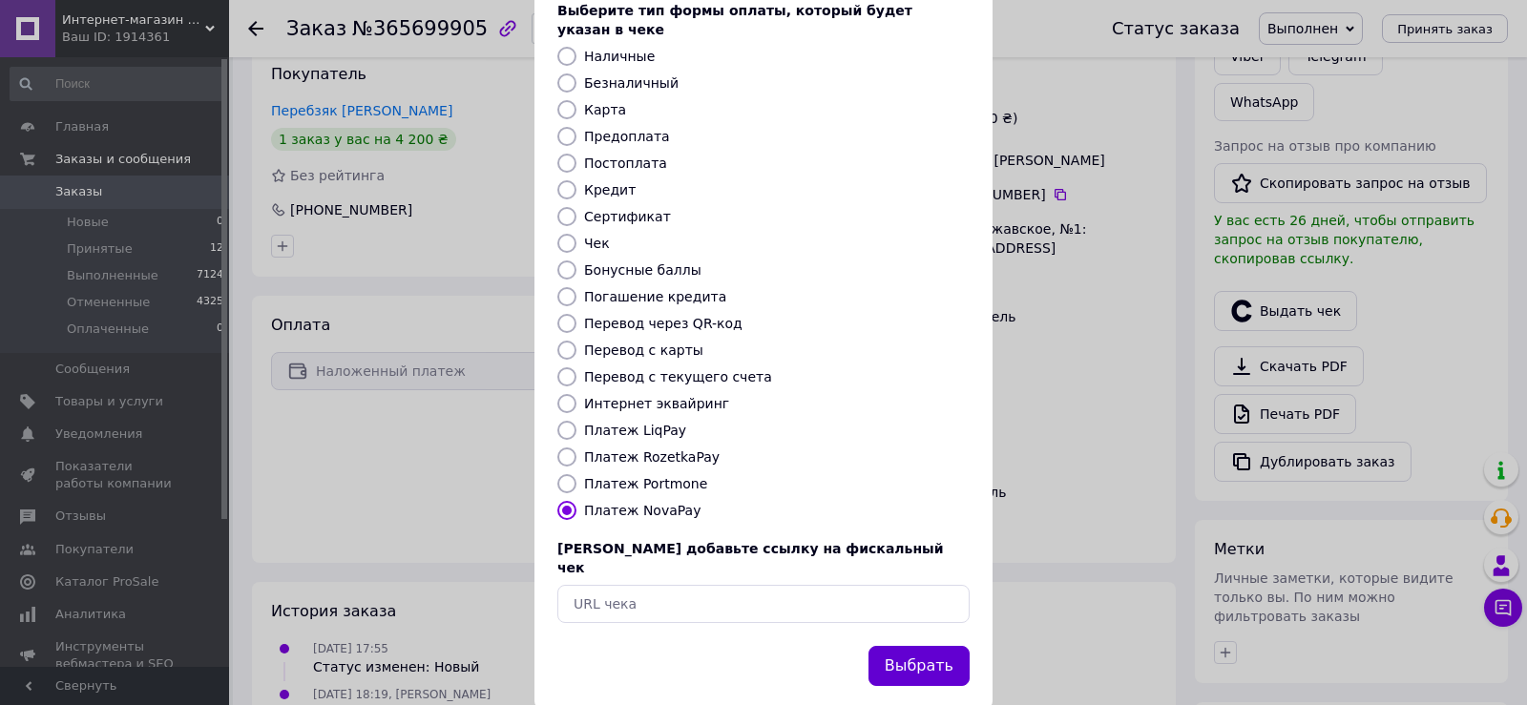
click at [903, 646] on button "Выбрать" at bounding box center [919, 666] width 101 height 41
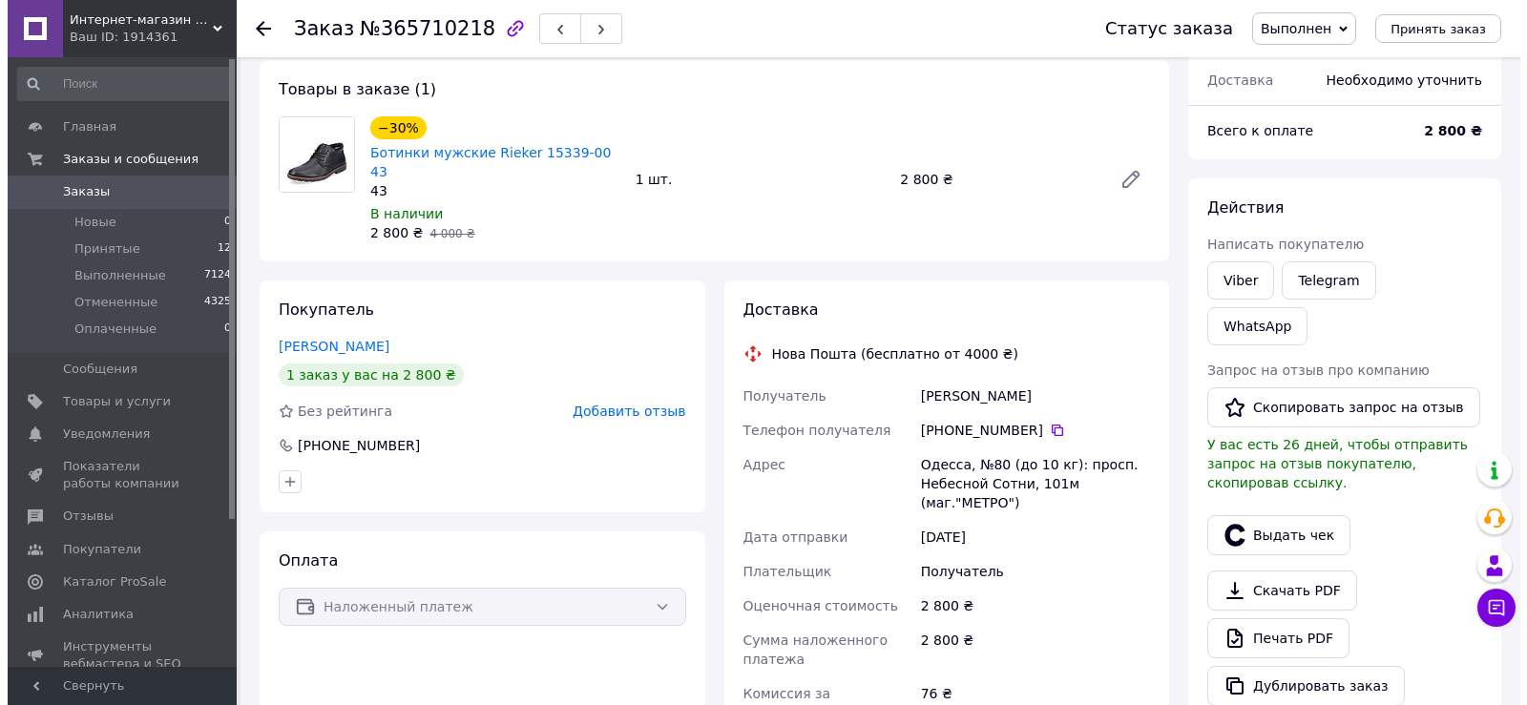
scroll to position [286, 0]
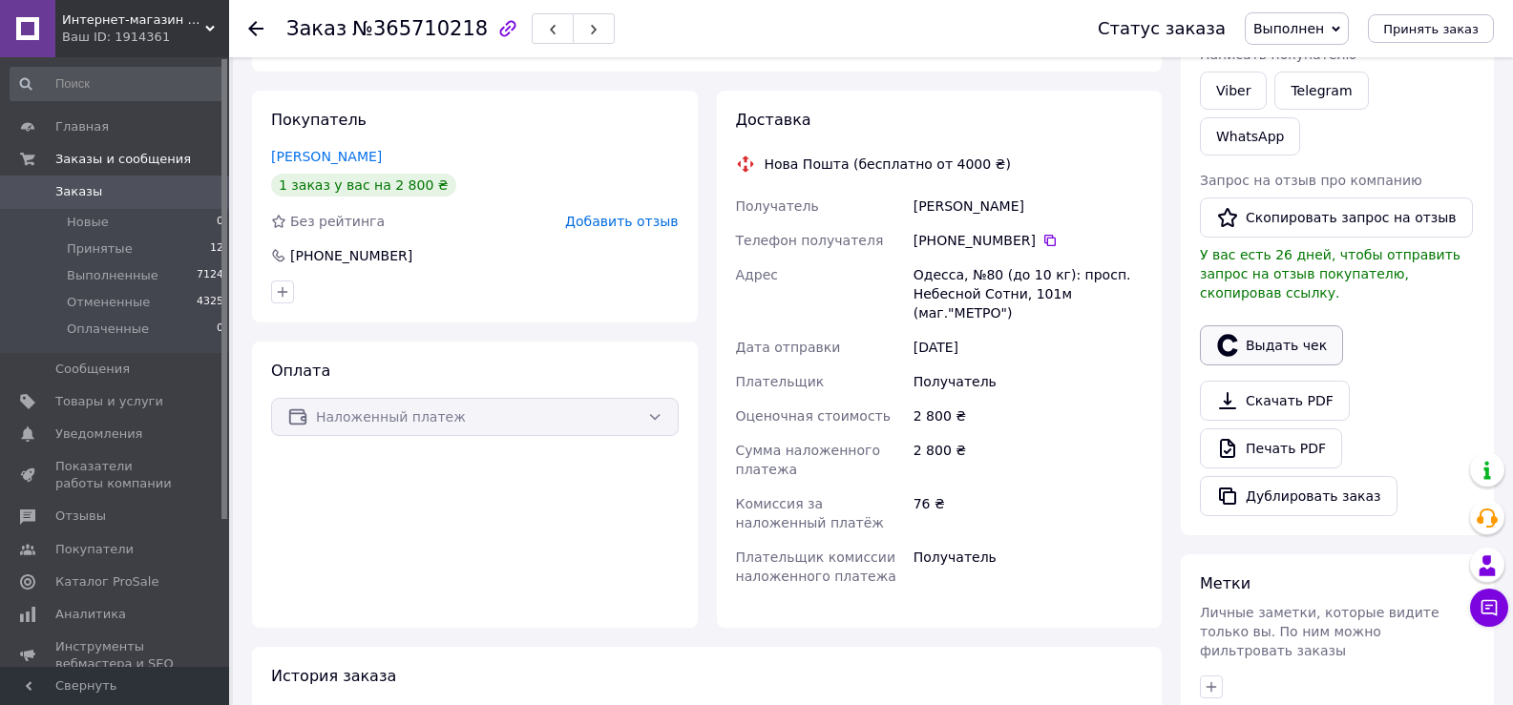
click at [1257, 325] on button "Выдать чек" at bounding box center [1271, 345] width 143 height 40
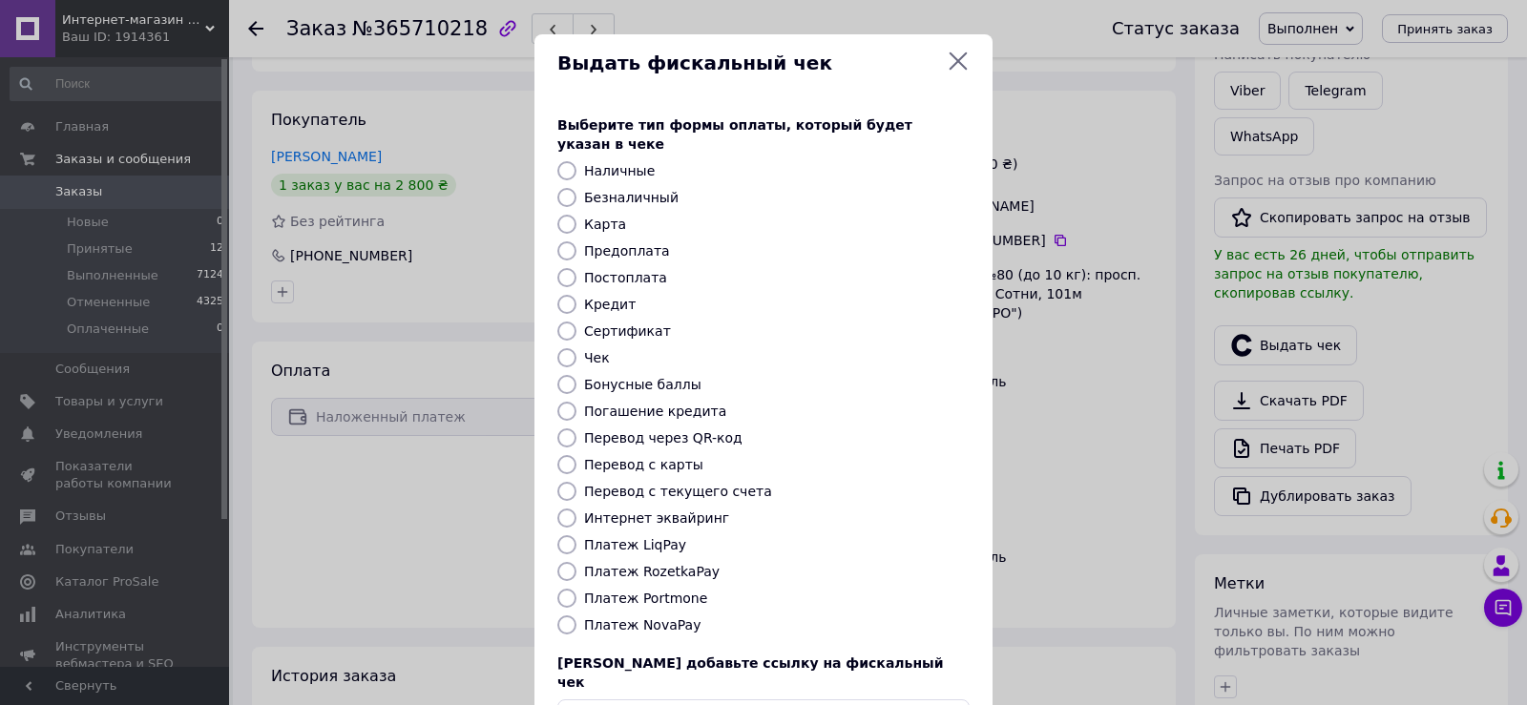
click at [678, 618] on label "Платеж NovaPay" at bounding box center [642, 625] width 116 height 15
click at [577, 616] on input "Платеж NovaPay" at bounding box center [566, 625] width 19 height 19
radio input "true"
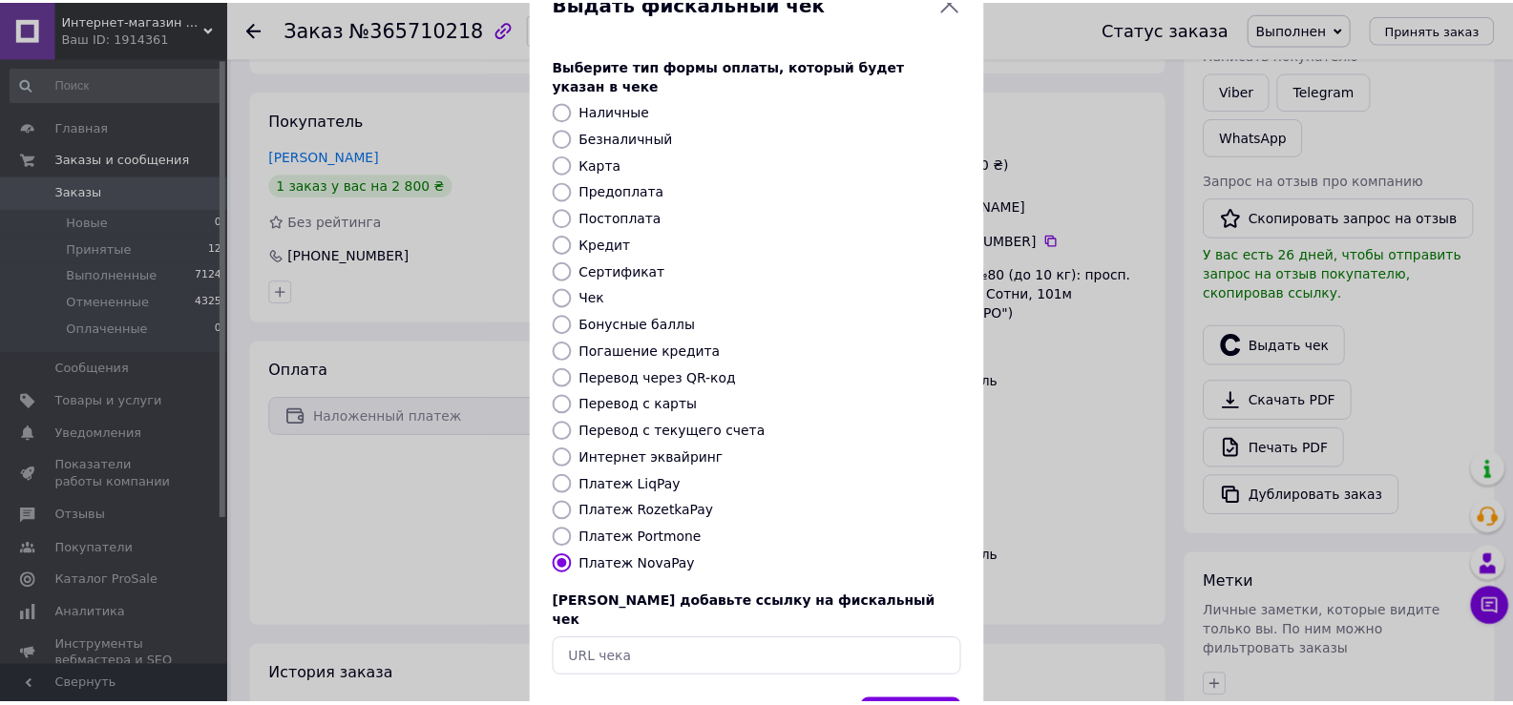
scroll to position [115, 0]
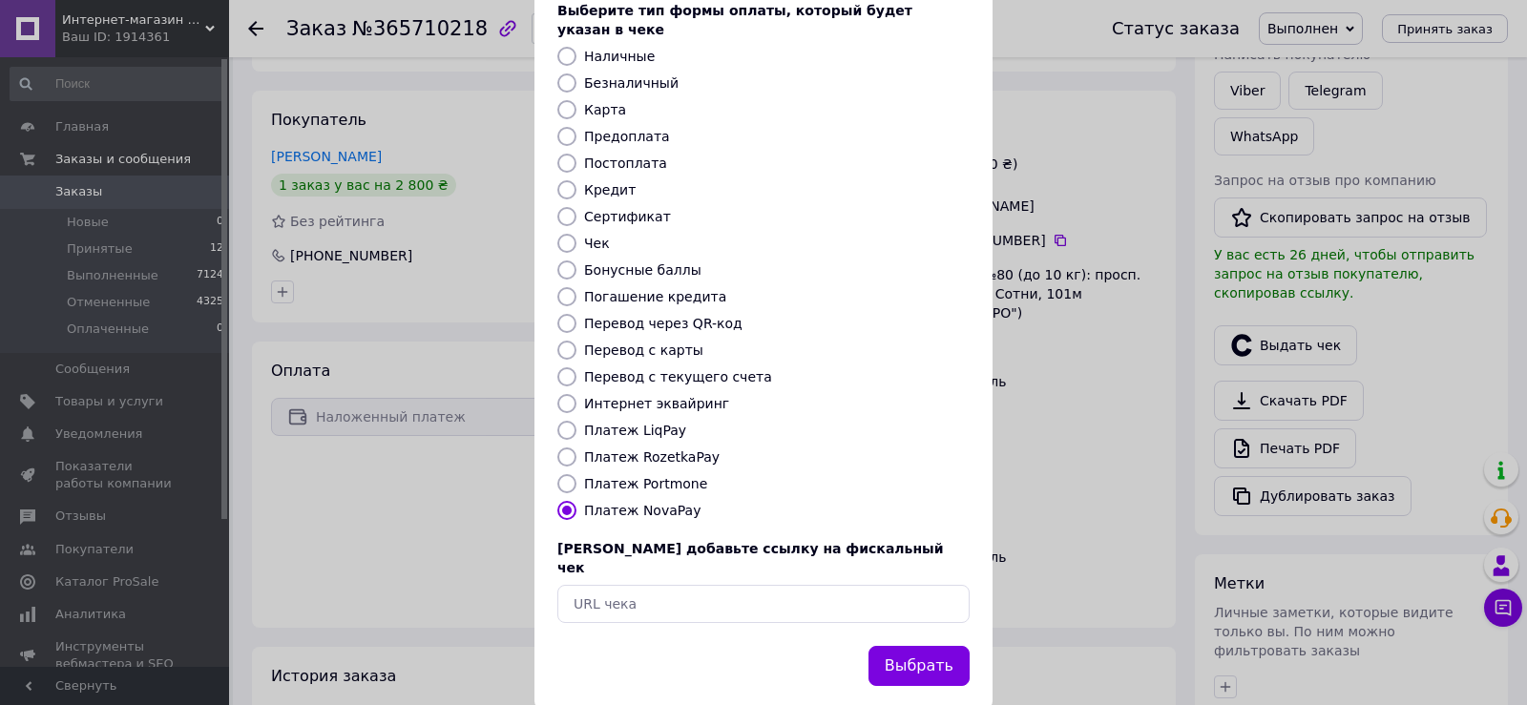
click at [880, 646] on button "Выбрать" at bounding box center [919, 666] width 101 height 41
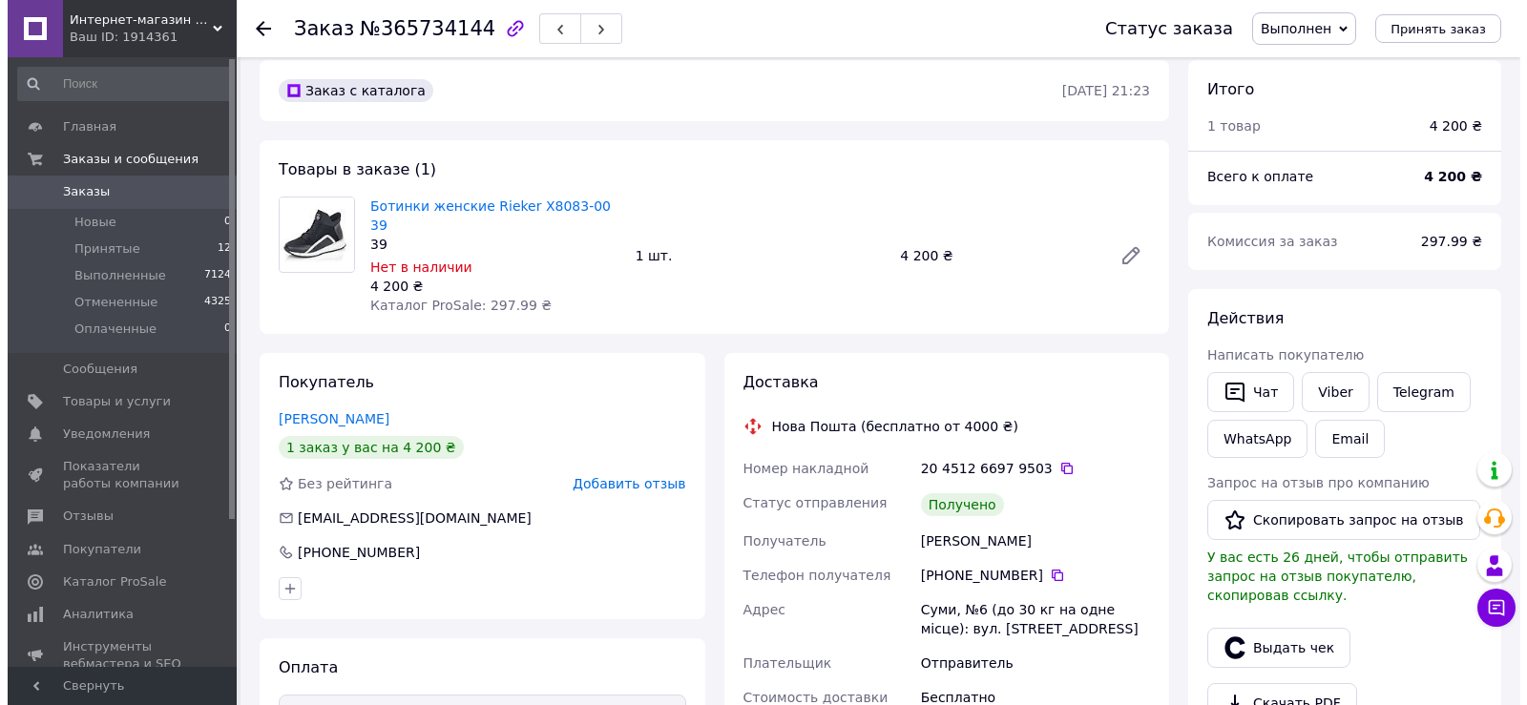
scroll to position [286, 0]
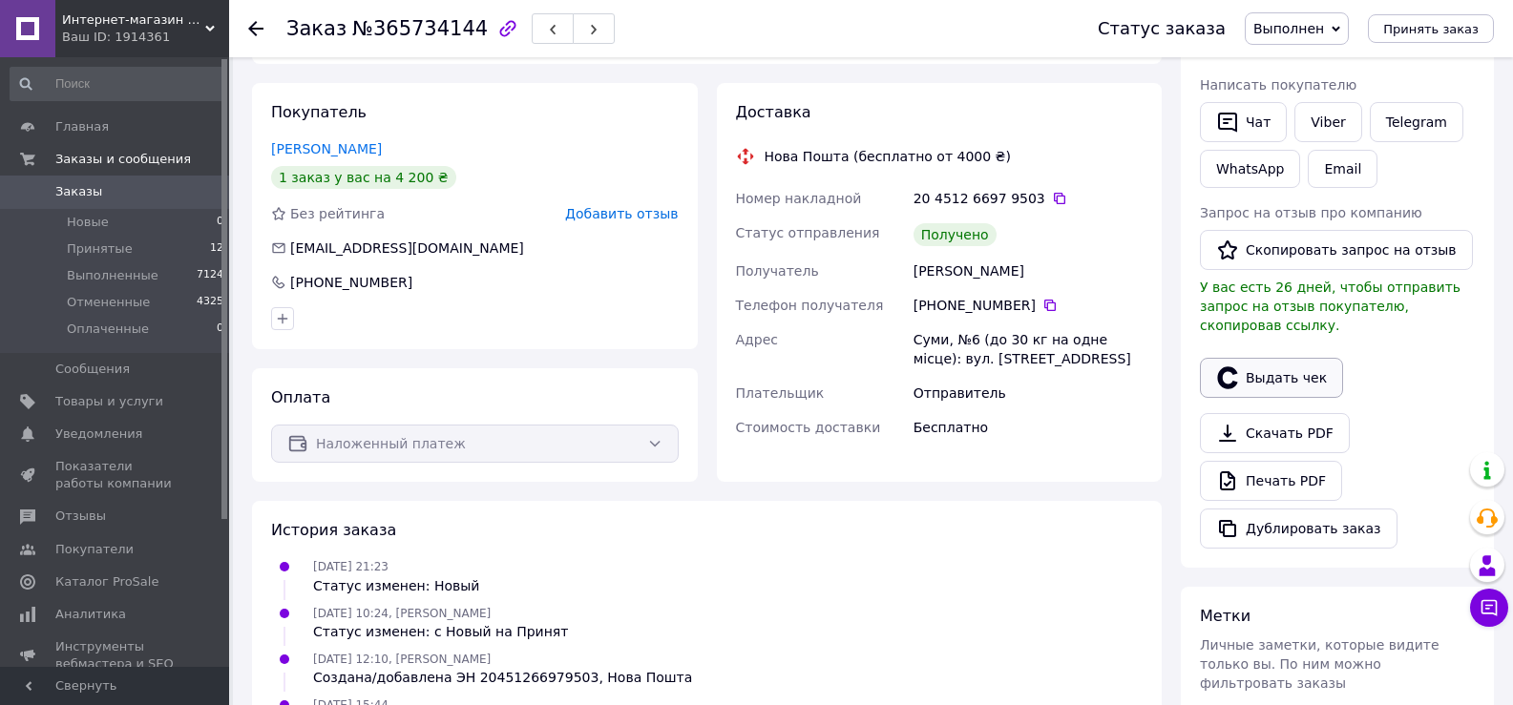
click at [1232, 367] on icon "button" at bounding box center [1227, 378] width 23 height 23
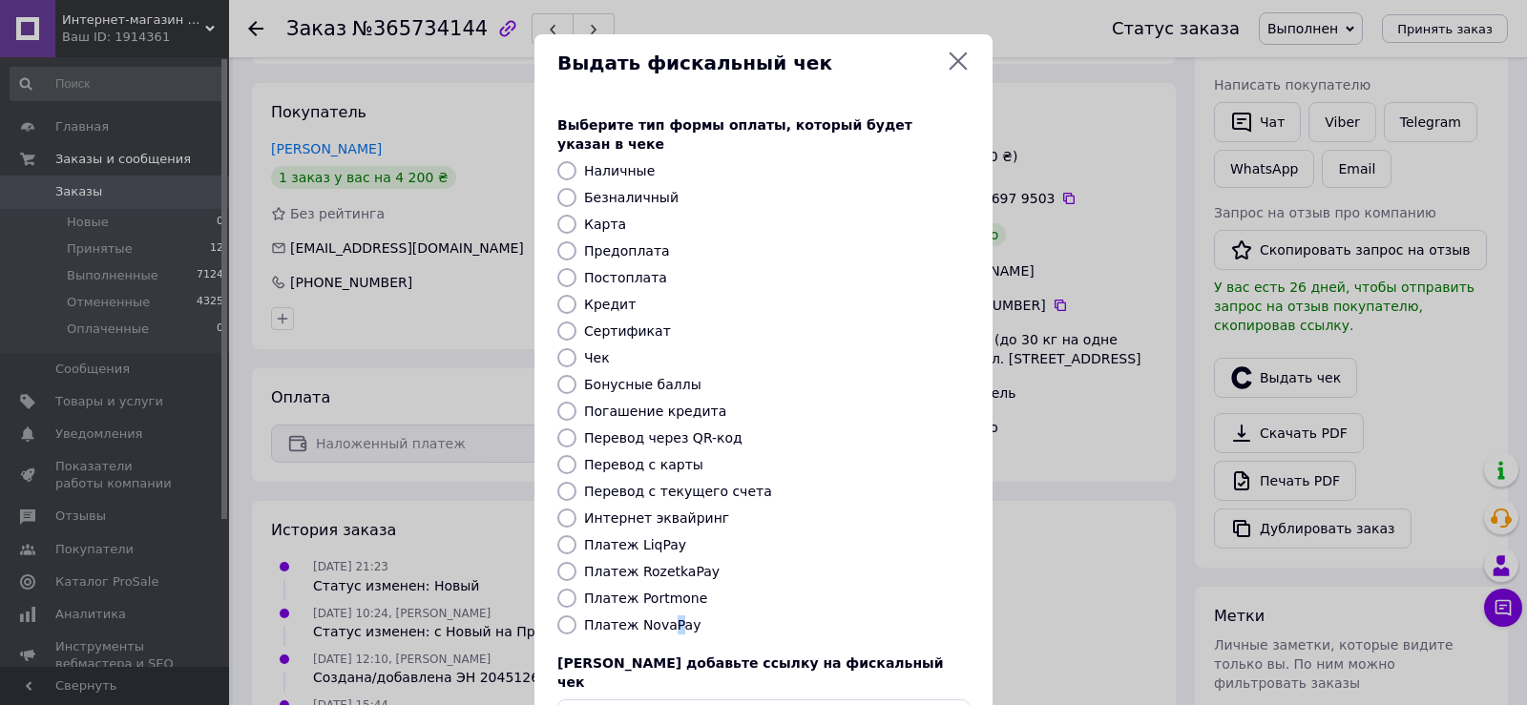
click at [665, 618] on label "Платеж NovaPay" at bounding box center [642, 625] width 116 height 15
click at [644, 618] on label "Платеж NovaPay" at bounding box center [642, 625] width 116 height 15
click at [571, 616] on input "Платеж NovaPay" at bounding box center [566, 625] width 19 height 19
radio input "true"
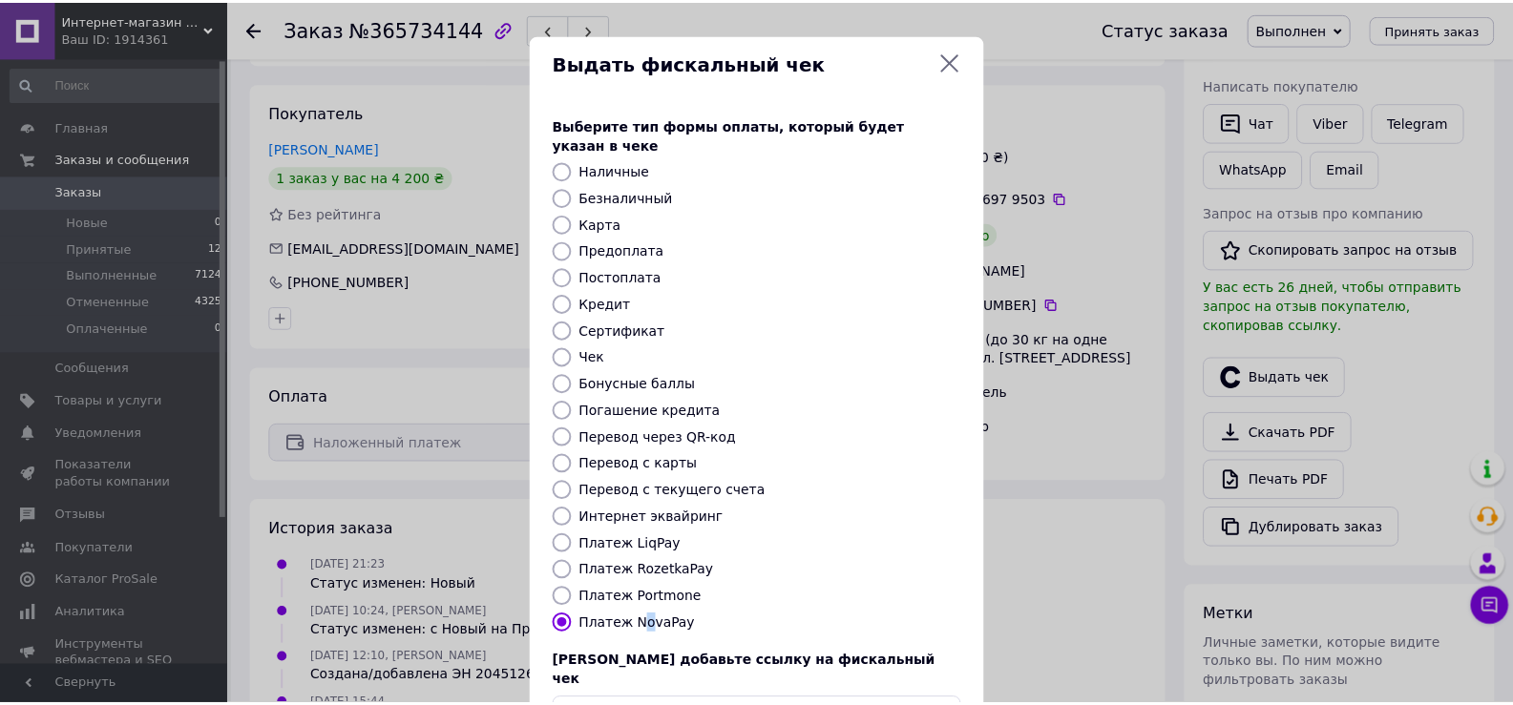
scroll to position [115, 0]
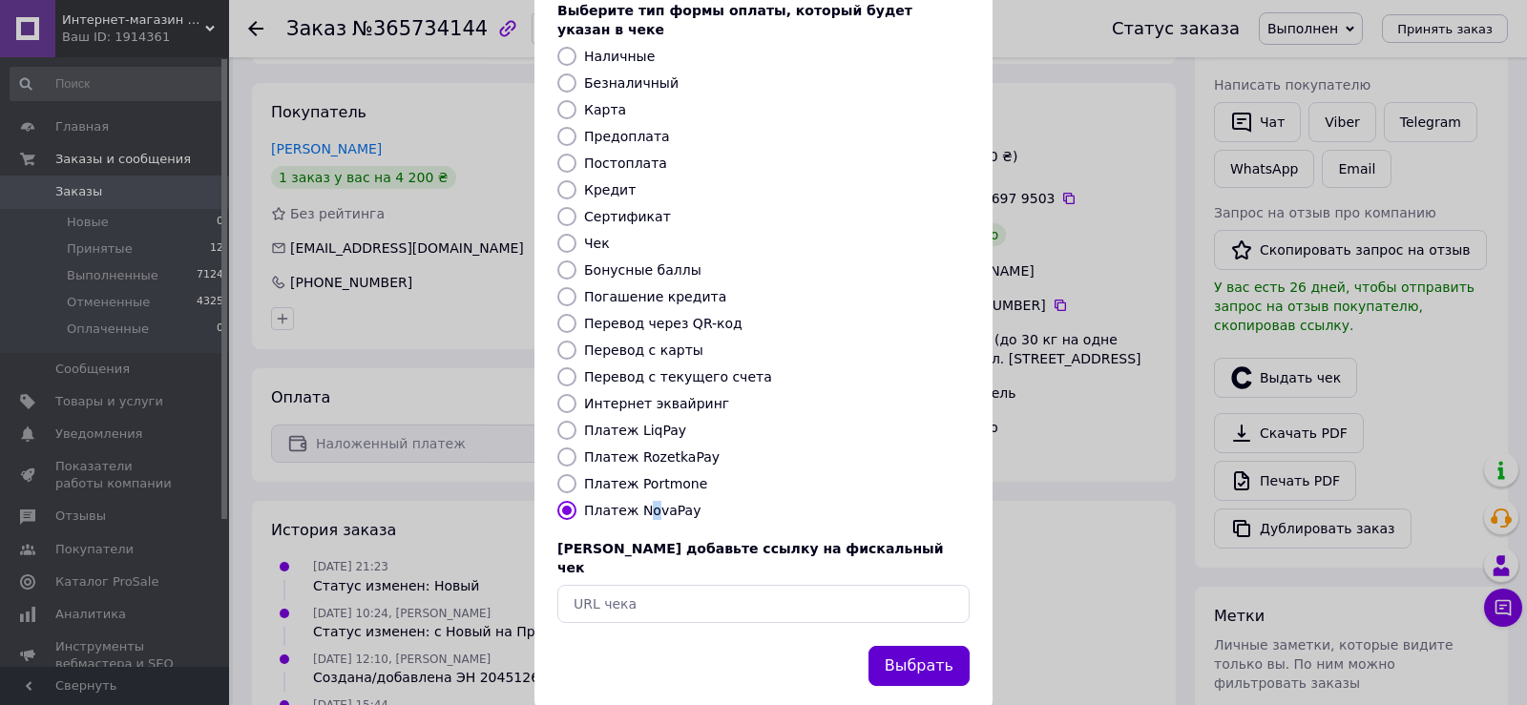
click at [880, 646] on button "Выбрать" at bounding box center [919, 666] width 101 height 41
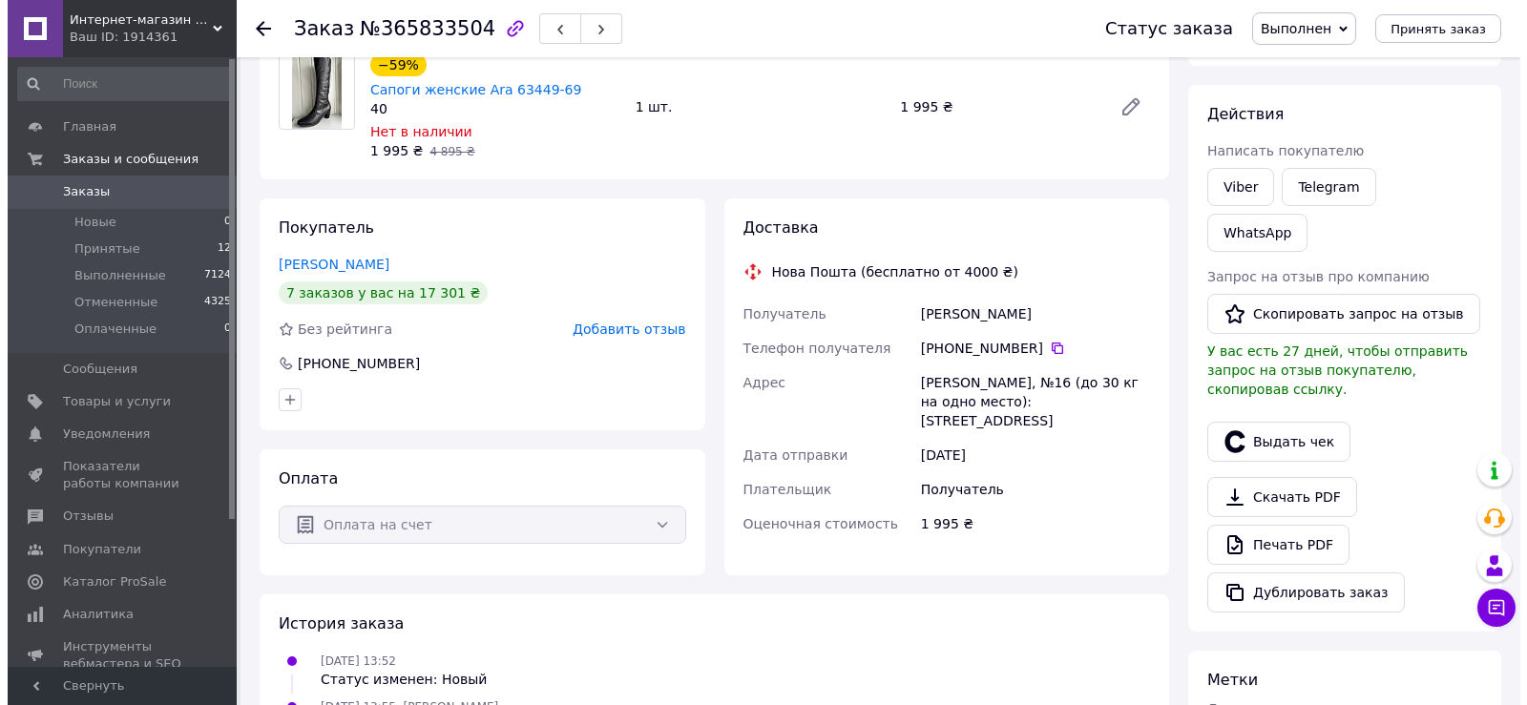
scroll to position [191, 0]
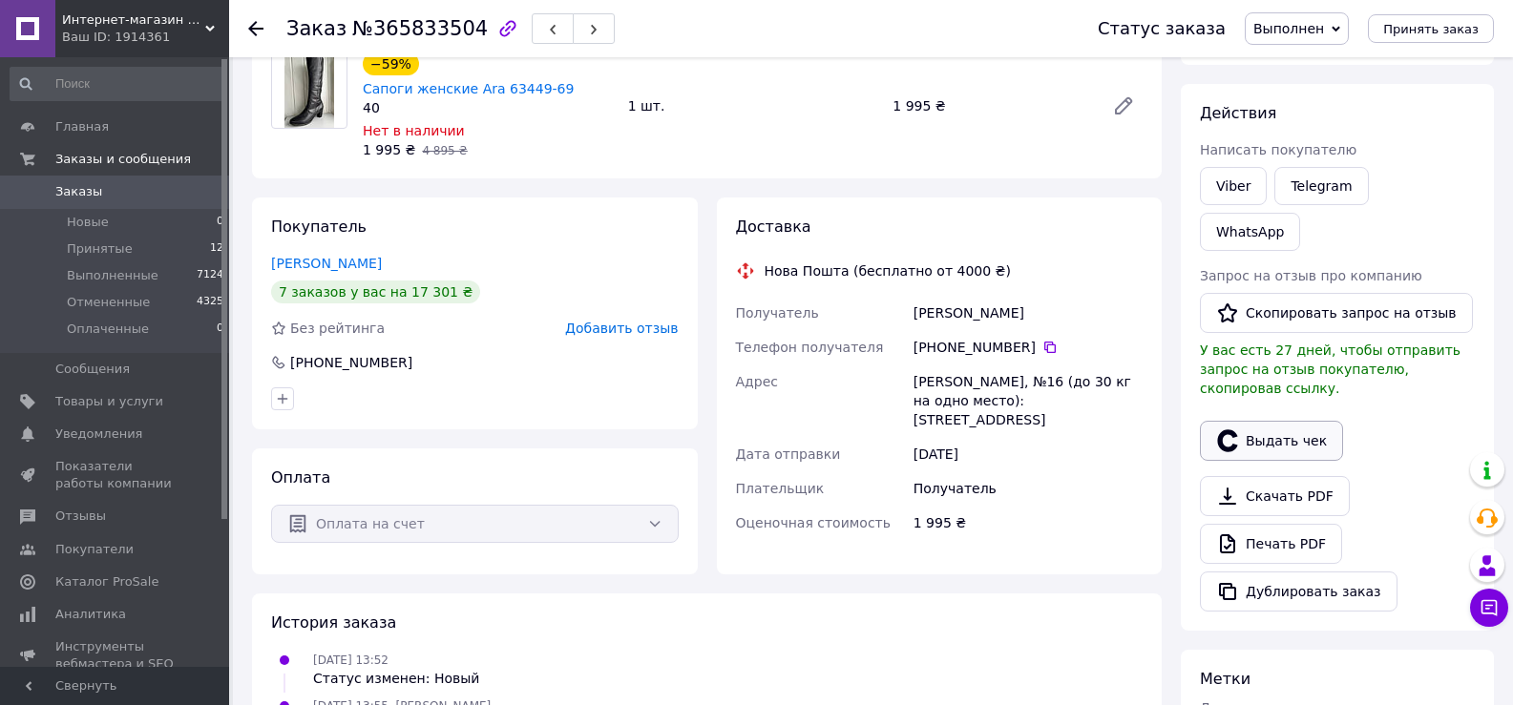
click at [1275, 421] on button "Выдать чек" at bounding box center [1271, 441] width 143 height 40
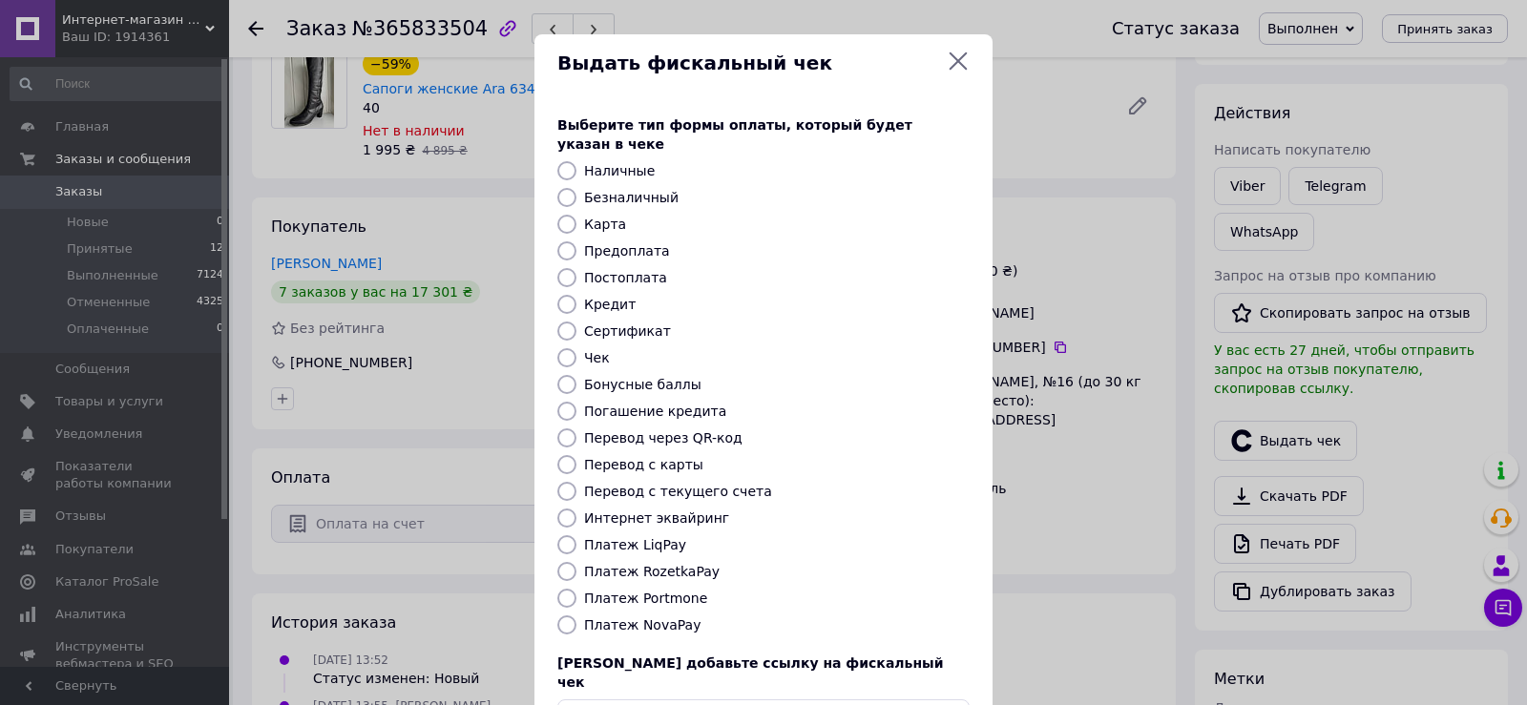
click at [634, 190] on label "Безналичный" at bounding box center [631, 197] width 94 height 15
click at [577, 188] on input "Безналичный" at bounding box center [566, 197] width 19 height 19
radio input "true"
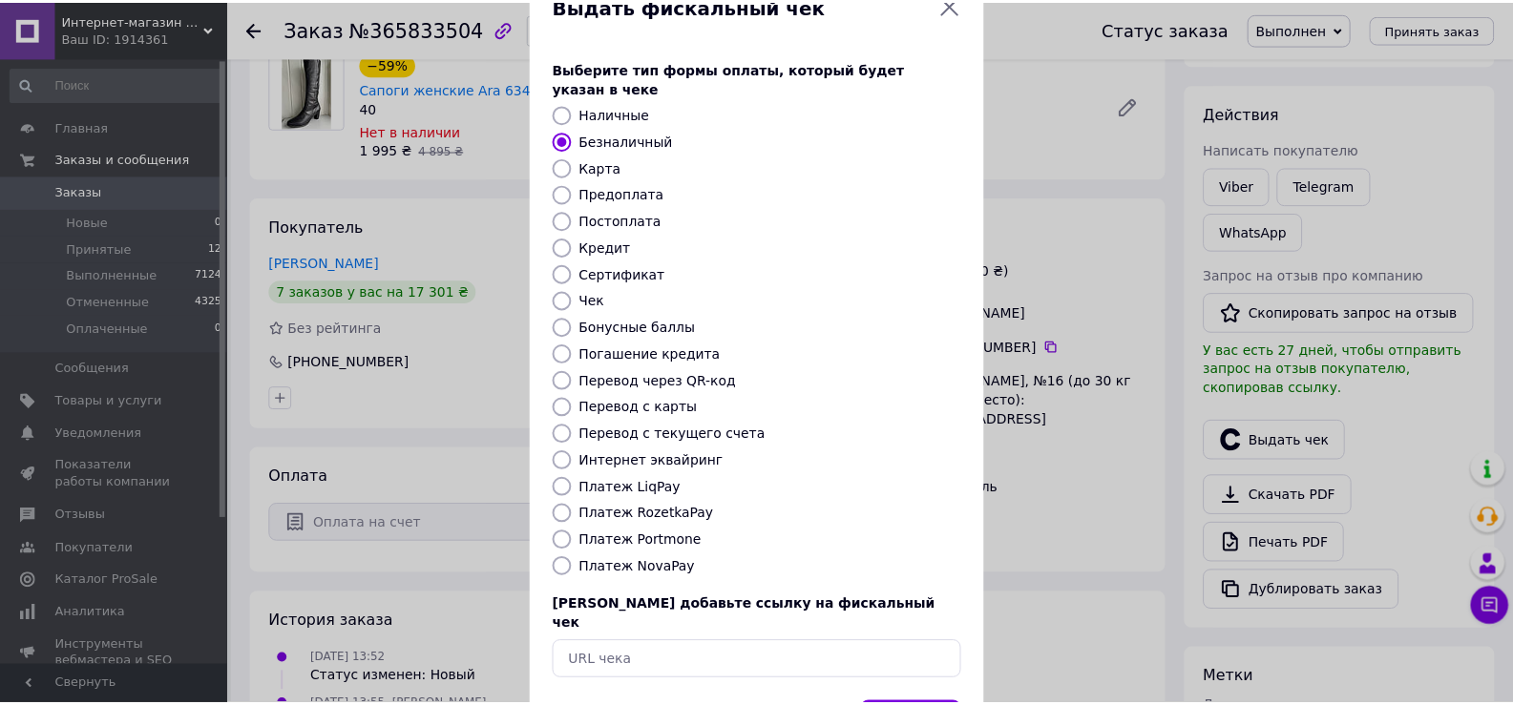
scroll to position [115, 0]
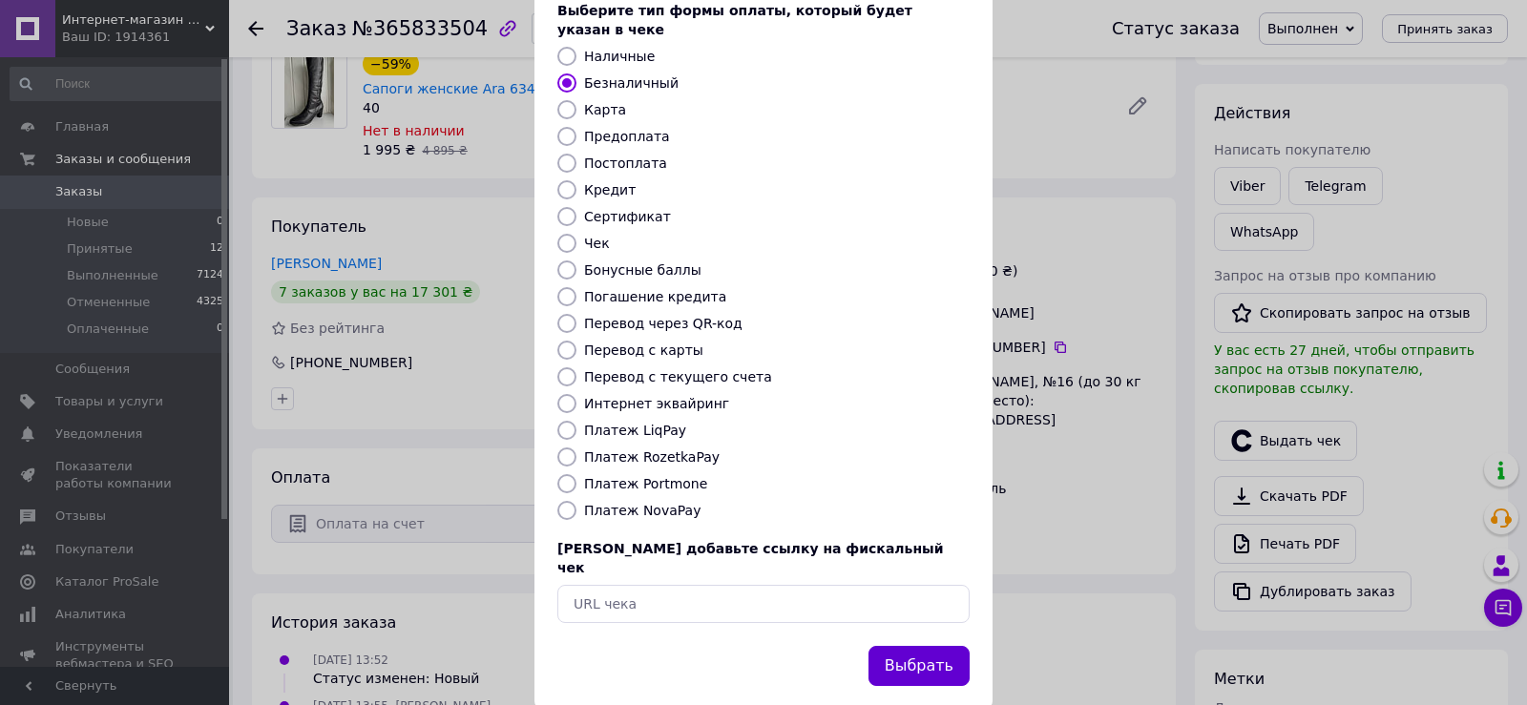
click at [907, 646] on button "Выбрать" at bounding box center [919, 666] width 101 height 41
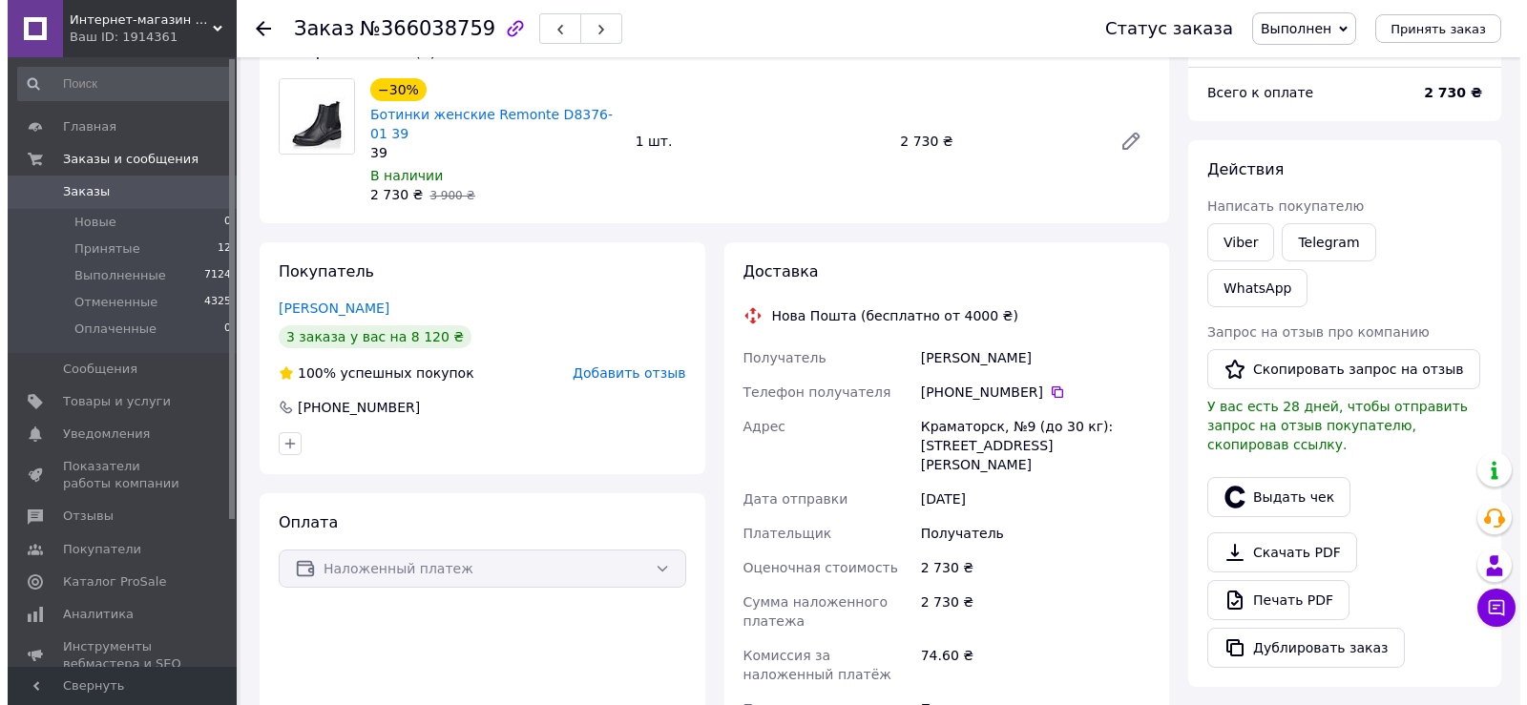
scroll to position [191, 0]
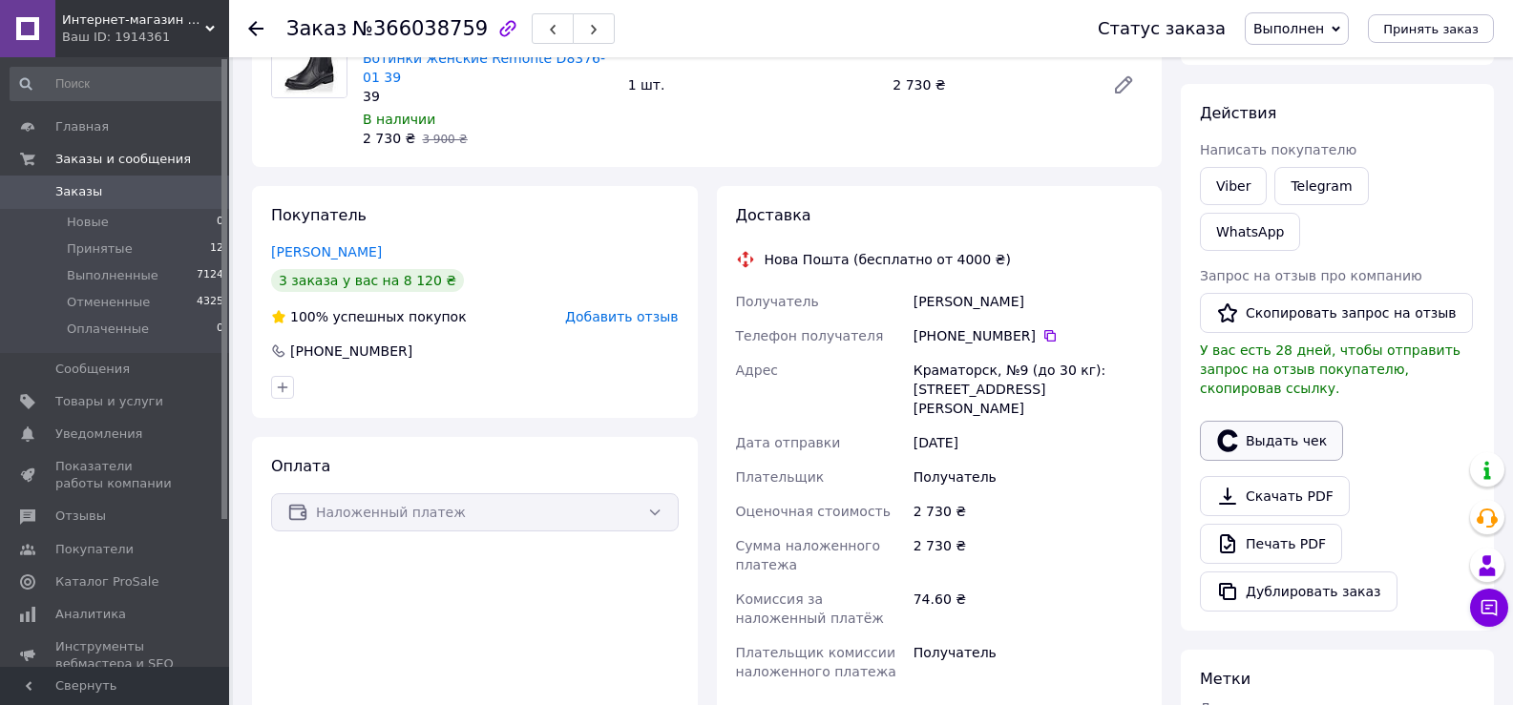
click at [1248, 421] on button "Выдать чек" at bounding box center [1271, 441] width 143 height 40
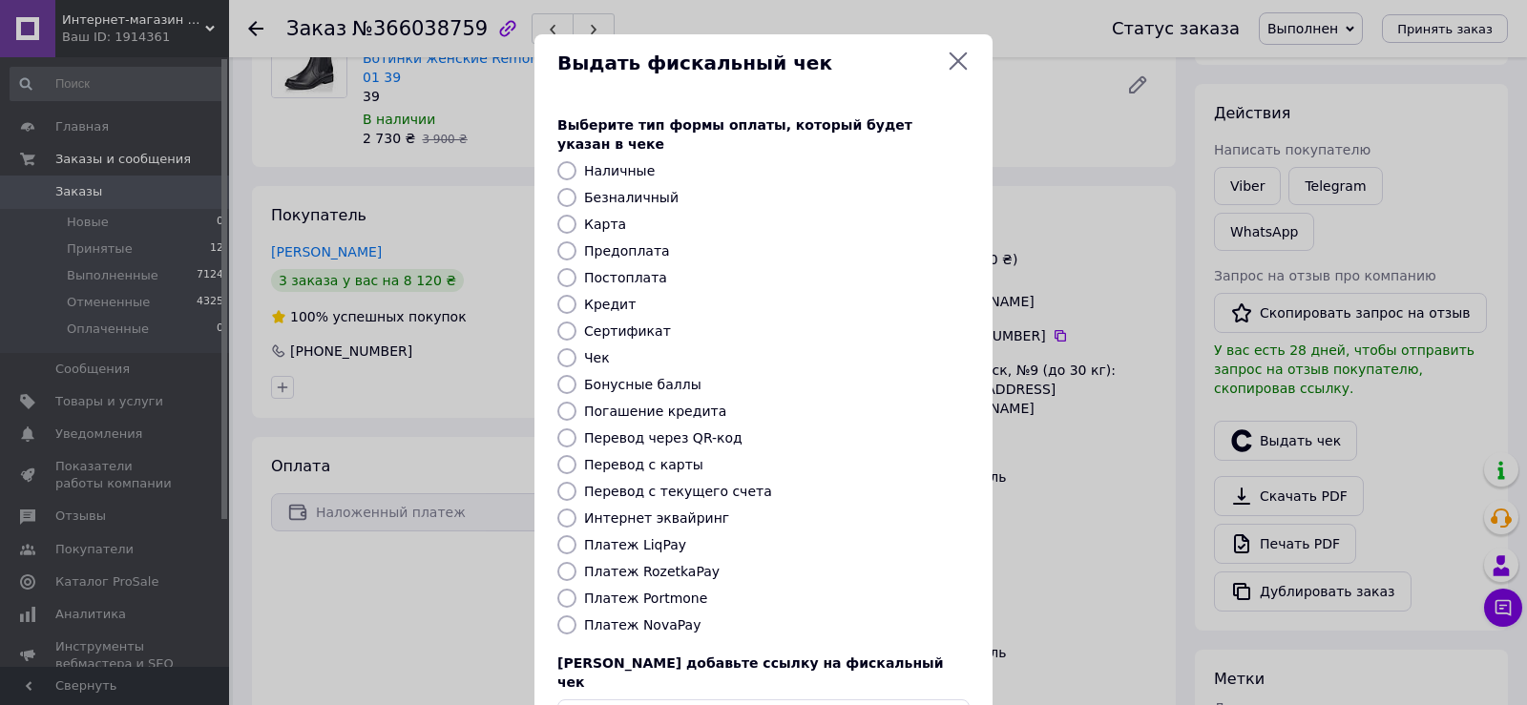
click at [583, 593] on div "Выберите тип формы оплаты, который будет указан в чеке Наличные Безналичный Кар…" at bounding box center [764, 427] width 458 height 668
click at [584, 618] on label "Платеж NovaPay" at bounding box center [642, 625] width 116 height 15
click at [577, 616] on input "Платеж NovaPay" at bounding box center [566, 625] width 19 height 19
radio input "true"
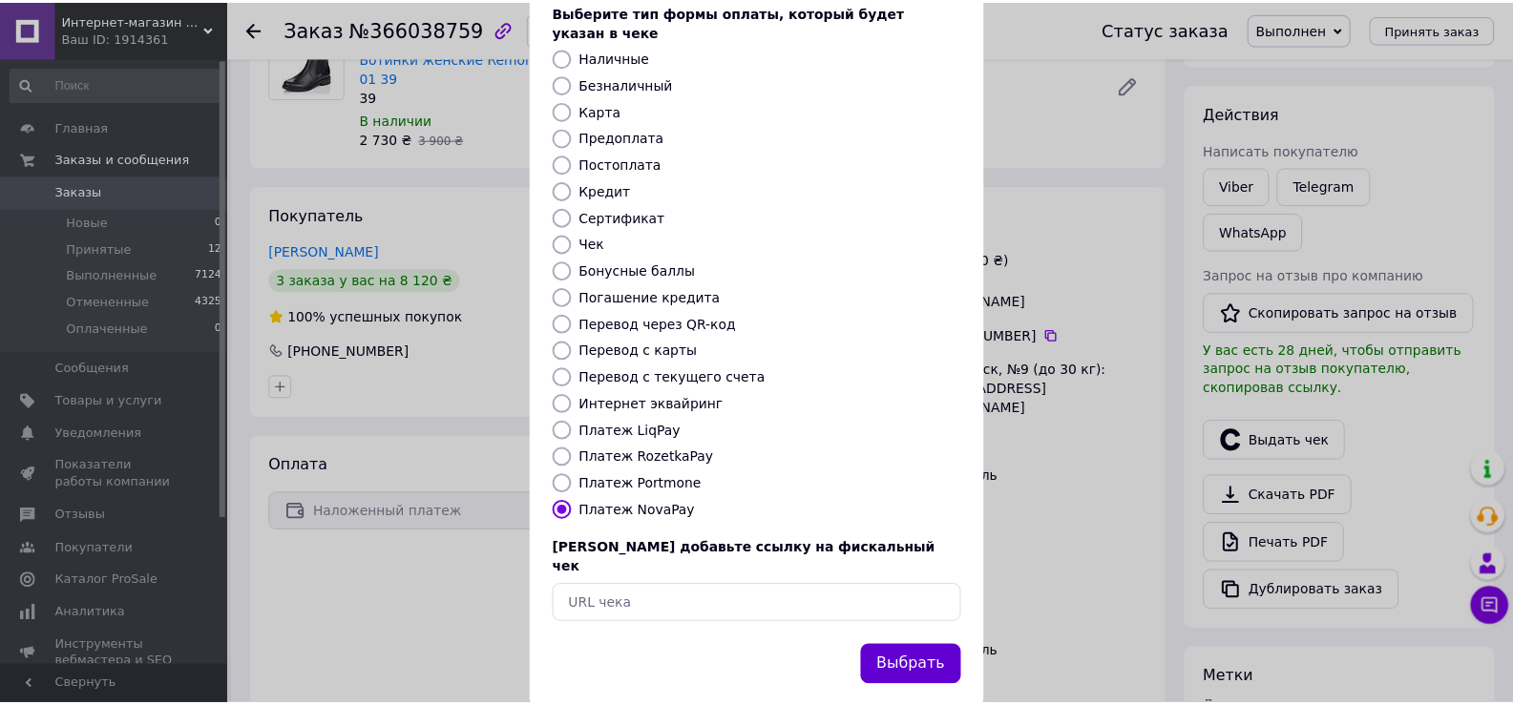
scroll to position [115, 0]
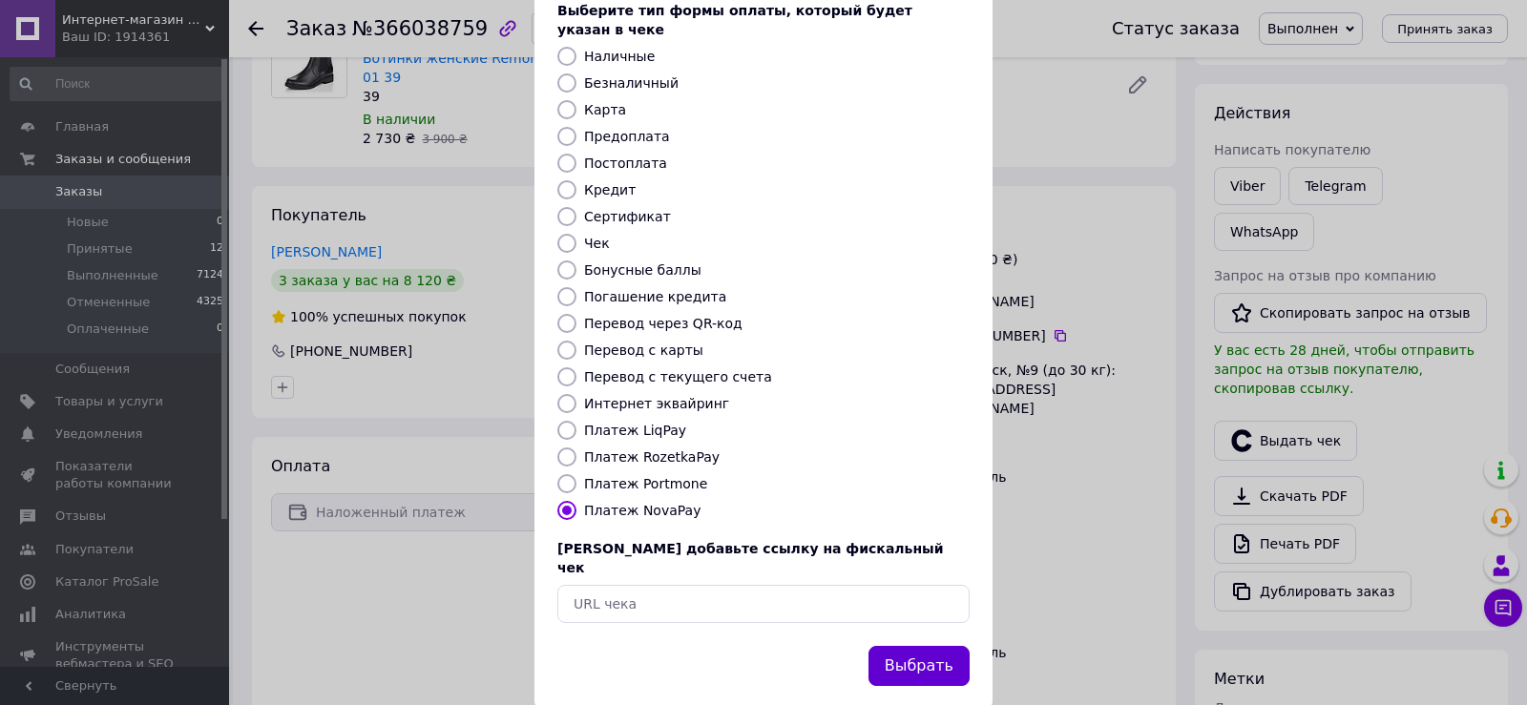
click at [918, 646] on button "Выбрать" at bounding box center [919, 666] width 101 height 41
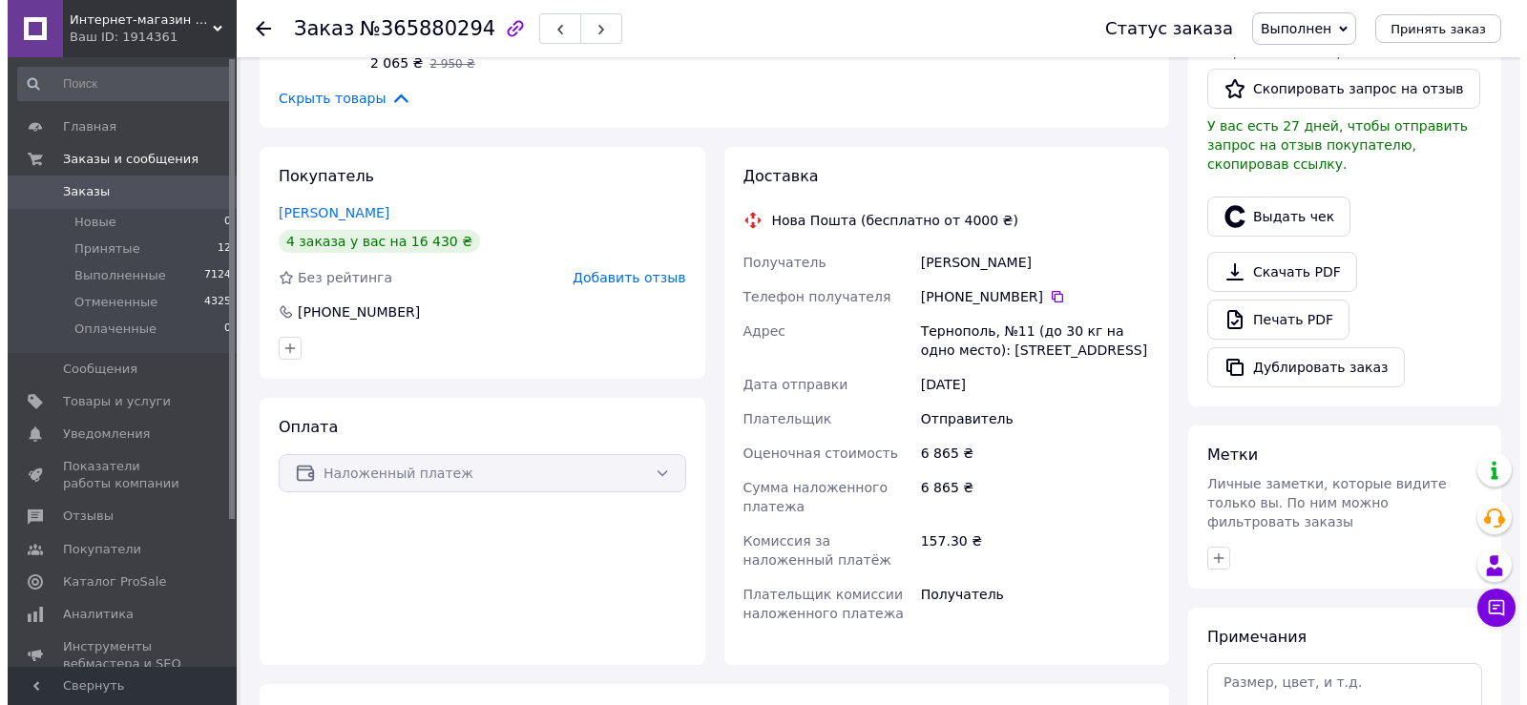
scroll to position [382, 0]
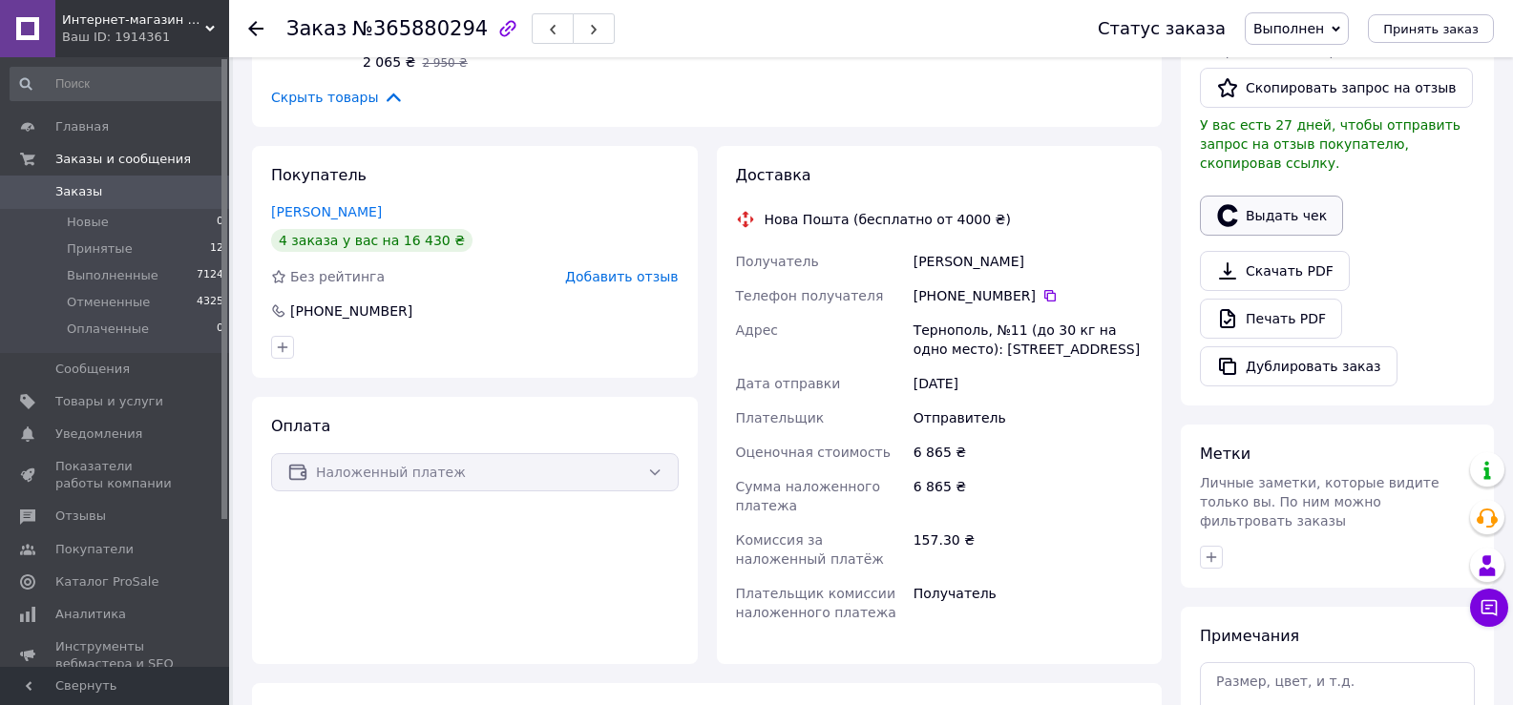
click at [1275, 196] on button "Выдать чек" at bounding box center [1271, 216] width 143 height 40
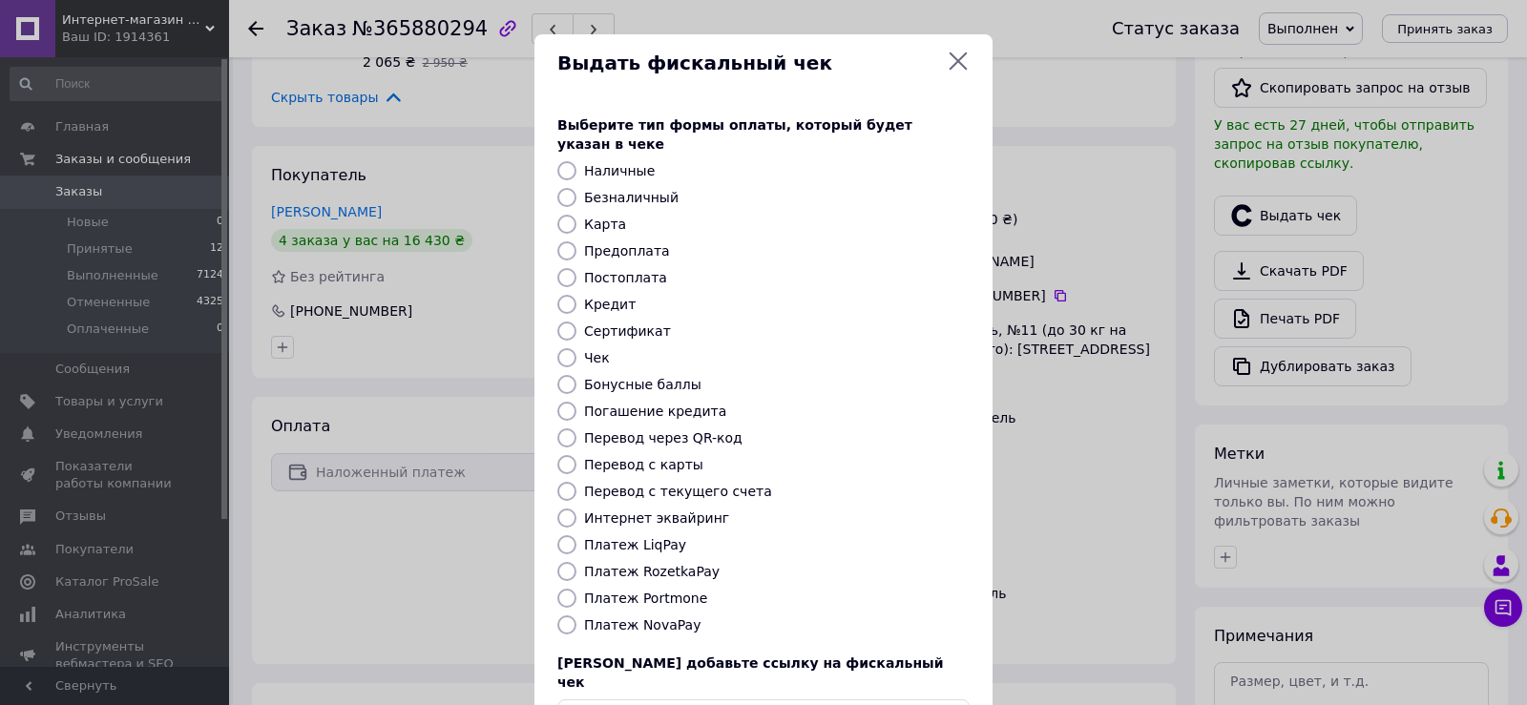
click at [643, 618] on label "Платеж NovaPay" at bounding box center [642, 625] width 116 height 15
click at [577, 616] on input "Платеж NovaPay" at bounding box center [566, 625] width 19 height 19
radio input "true"
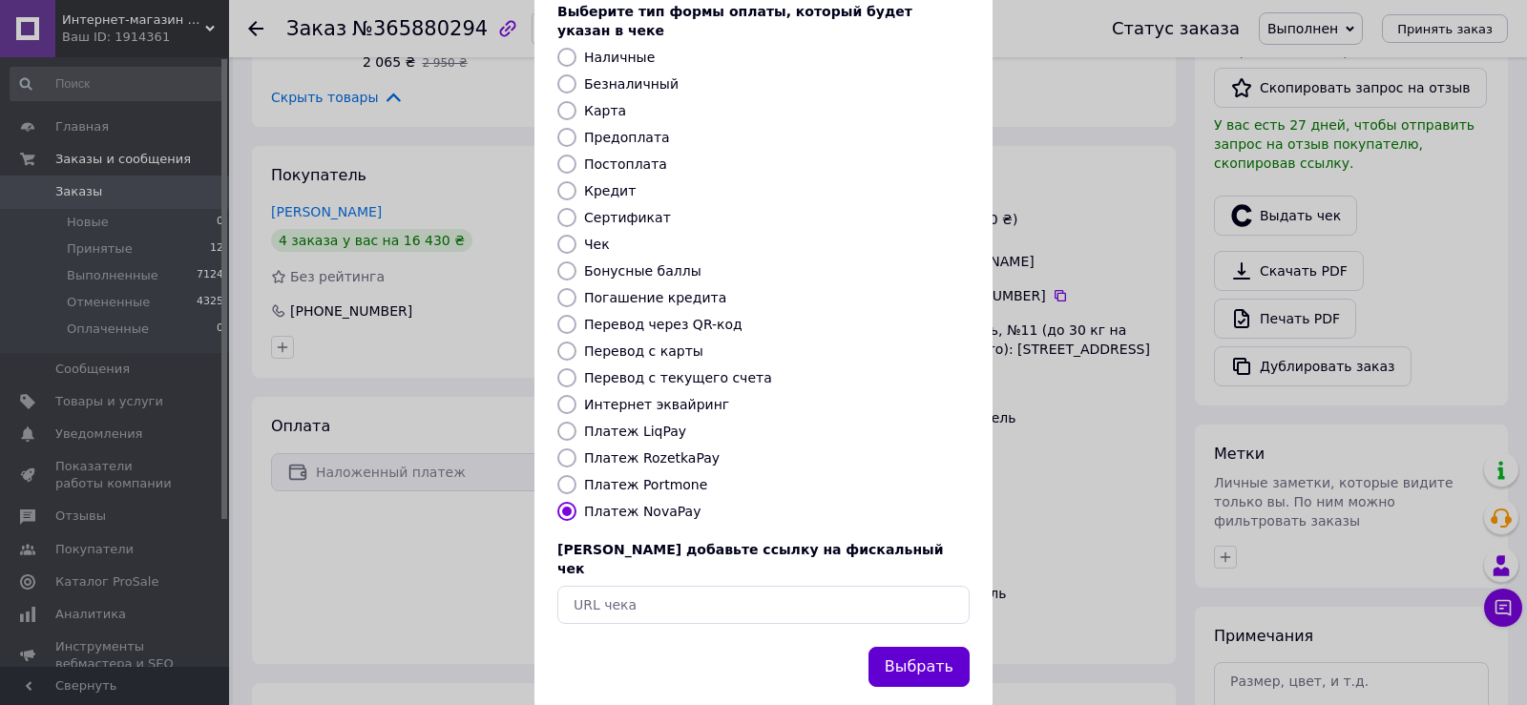
scroll to position [115, 0]
click at [918, 646] on button "Выбрать" at bounding box center [919, 666] width 101 height 41
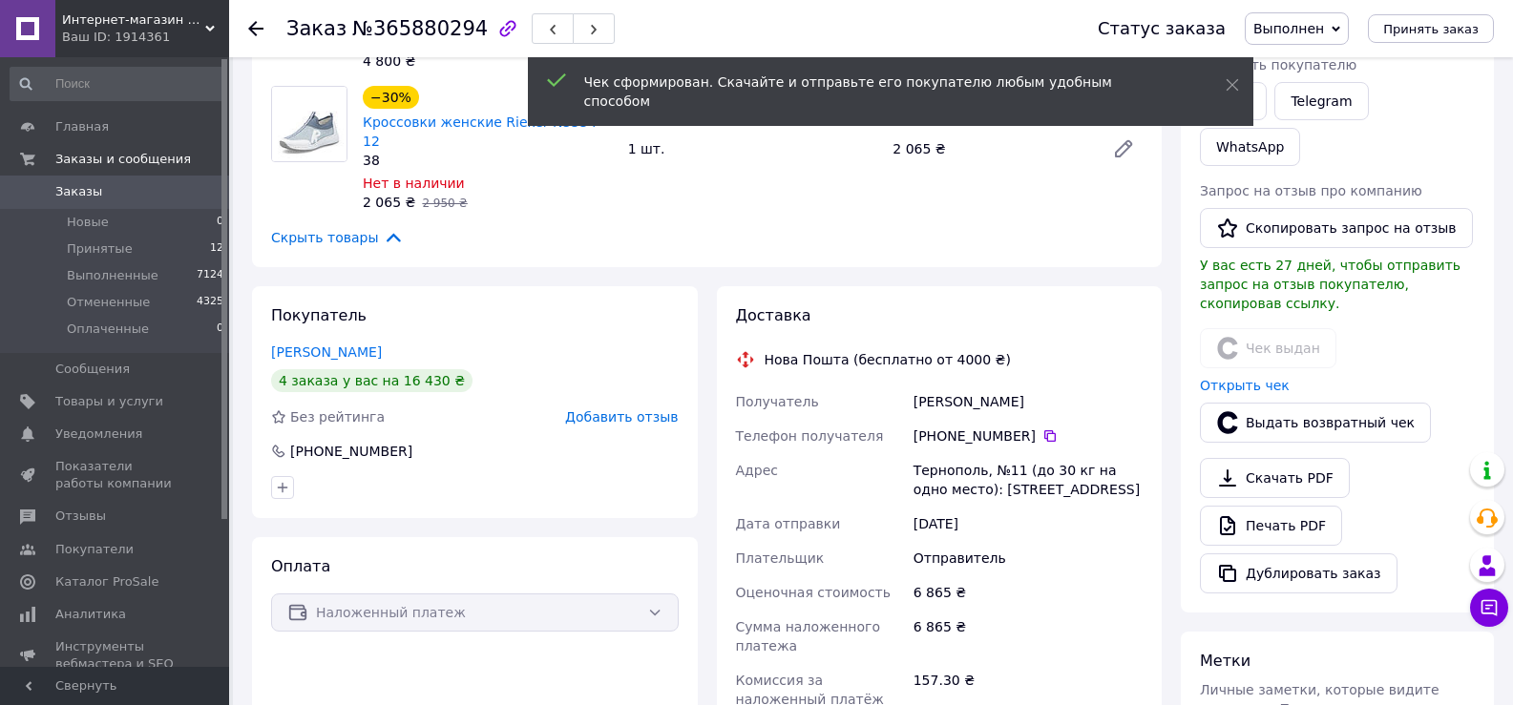
scroll to position [95, 0]
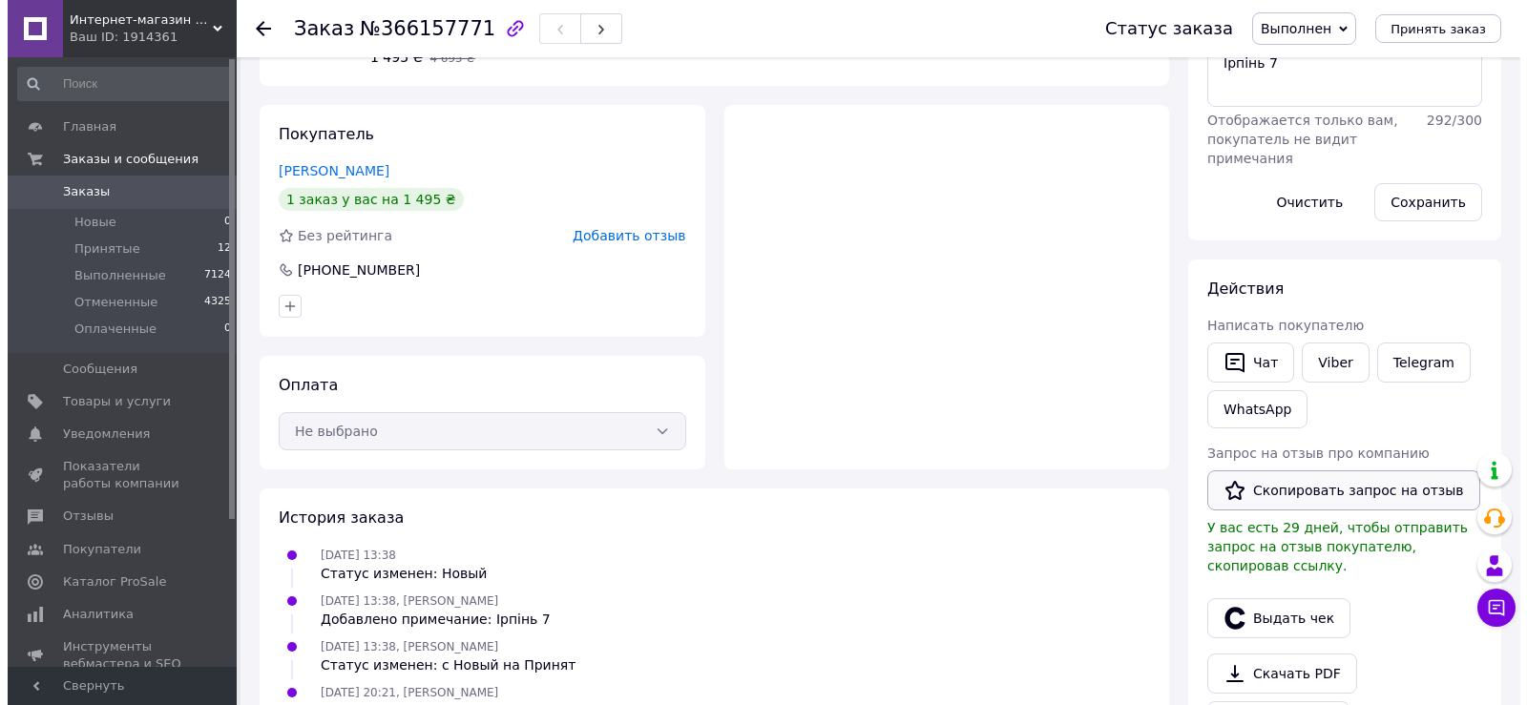
scroll to position [286, 0]
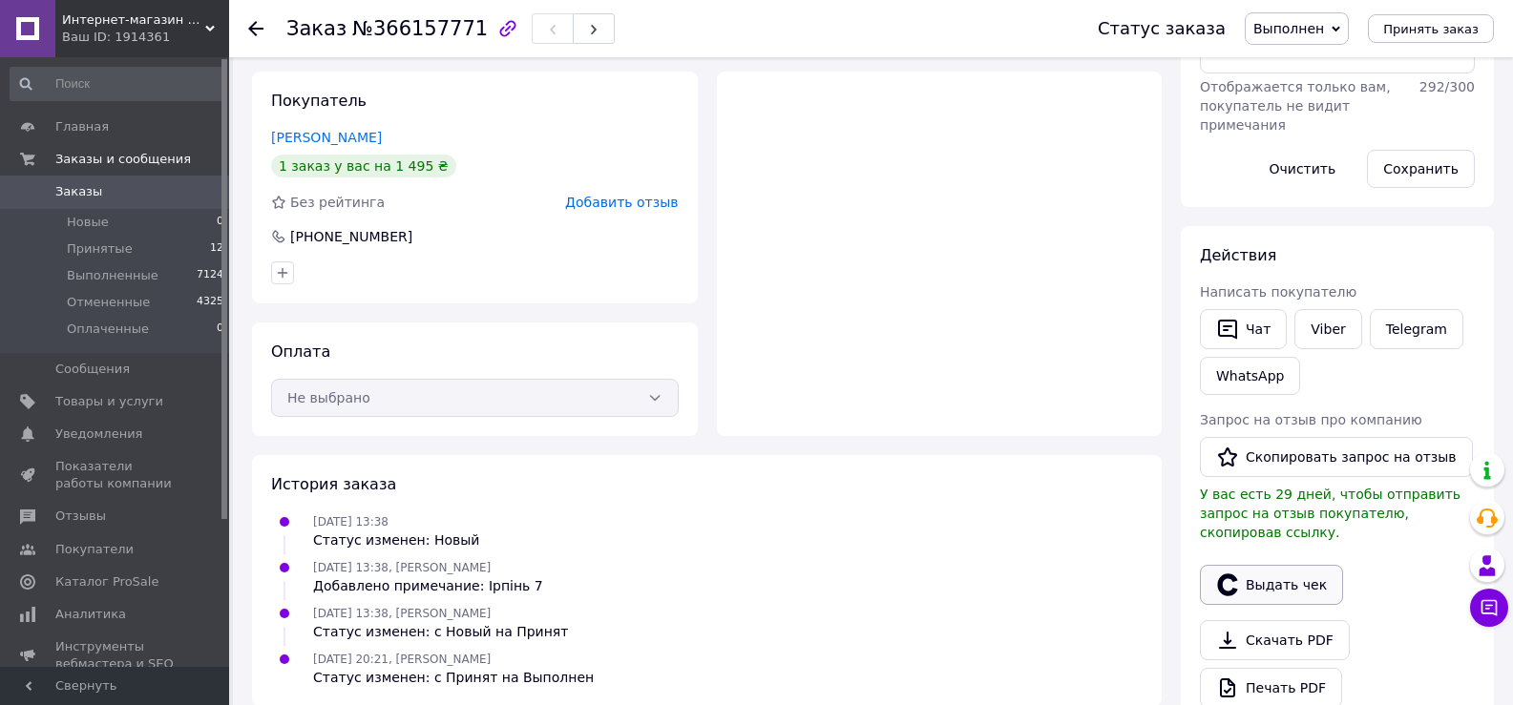
click at [1286, 565] on button "Выдать чек" at bounding box center [1271, 585] width 143 height 40
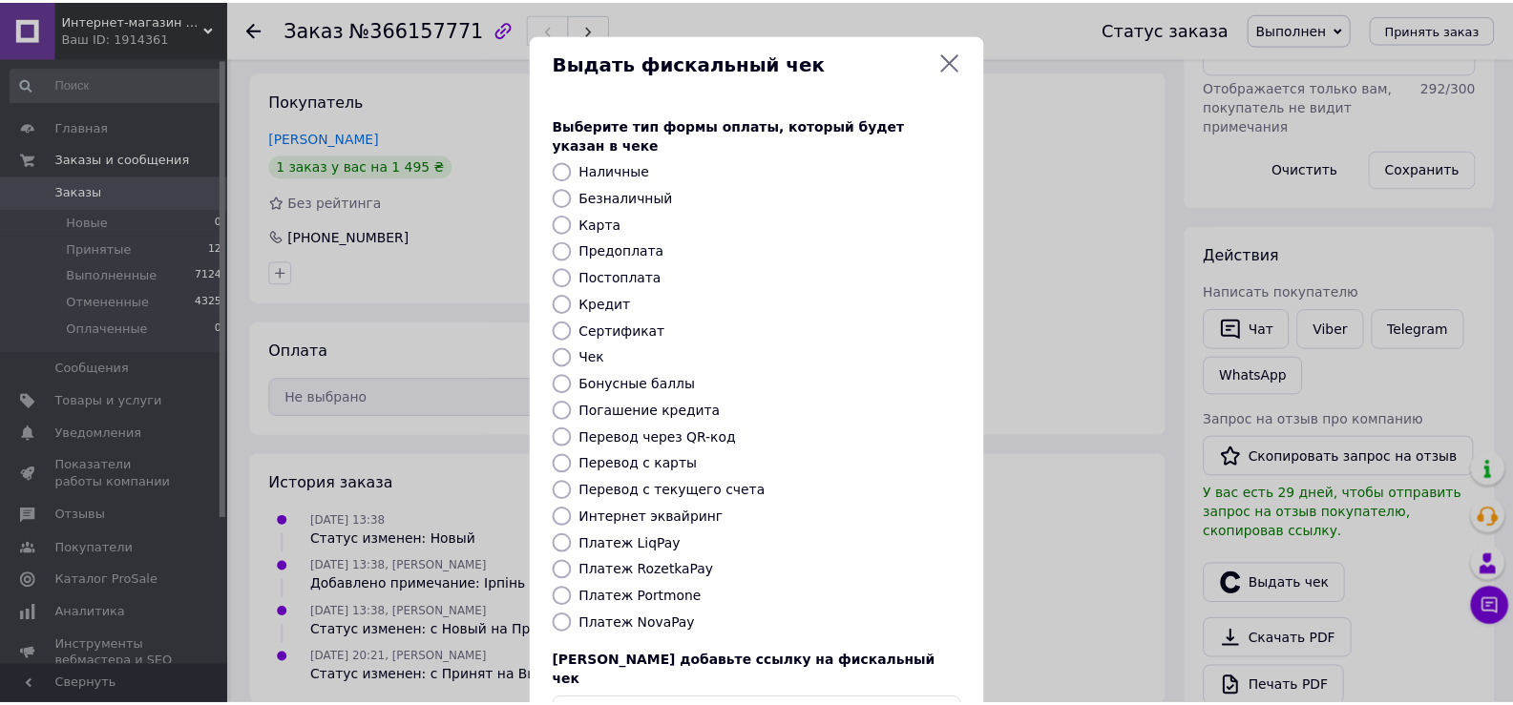
scroll to position [95, 0]
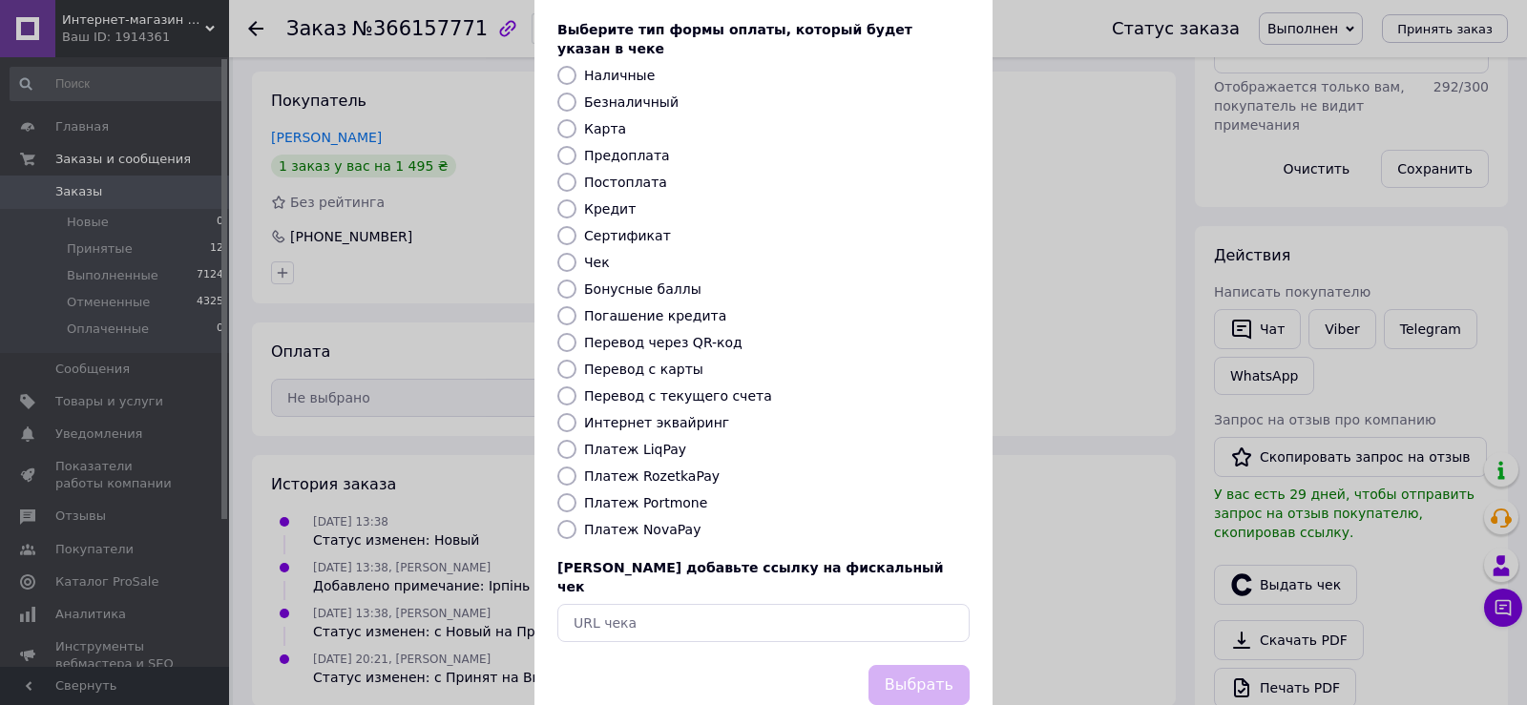
click at [651, 522] on label "Платеж NovaPay" at bounding box center [642, 529] width 116 height 15
click at [577, 520] on input "Платеж NovaPay" at bounding box center [566, 529] width 19 height 19
radio input "true"
click at [913, 665] on button "Выбрать" at bounding box center [919, 685] width 101 height 41
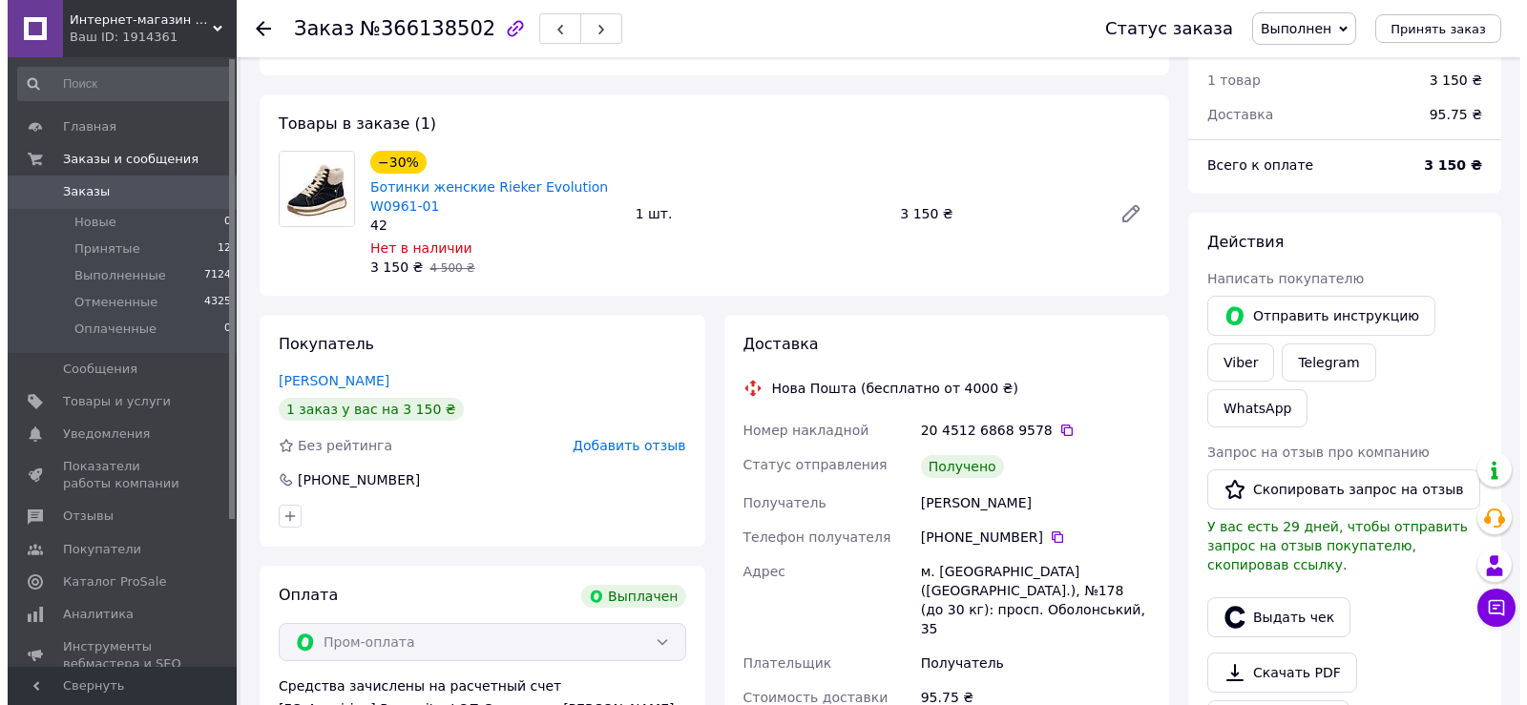
scroll to position [95, 0]
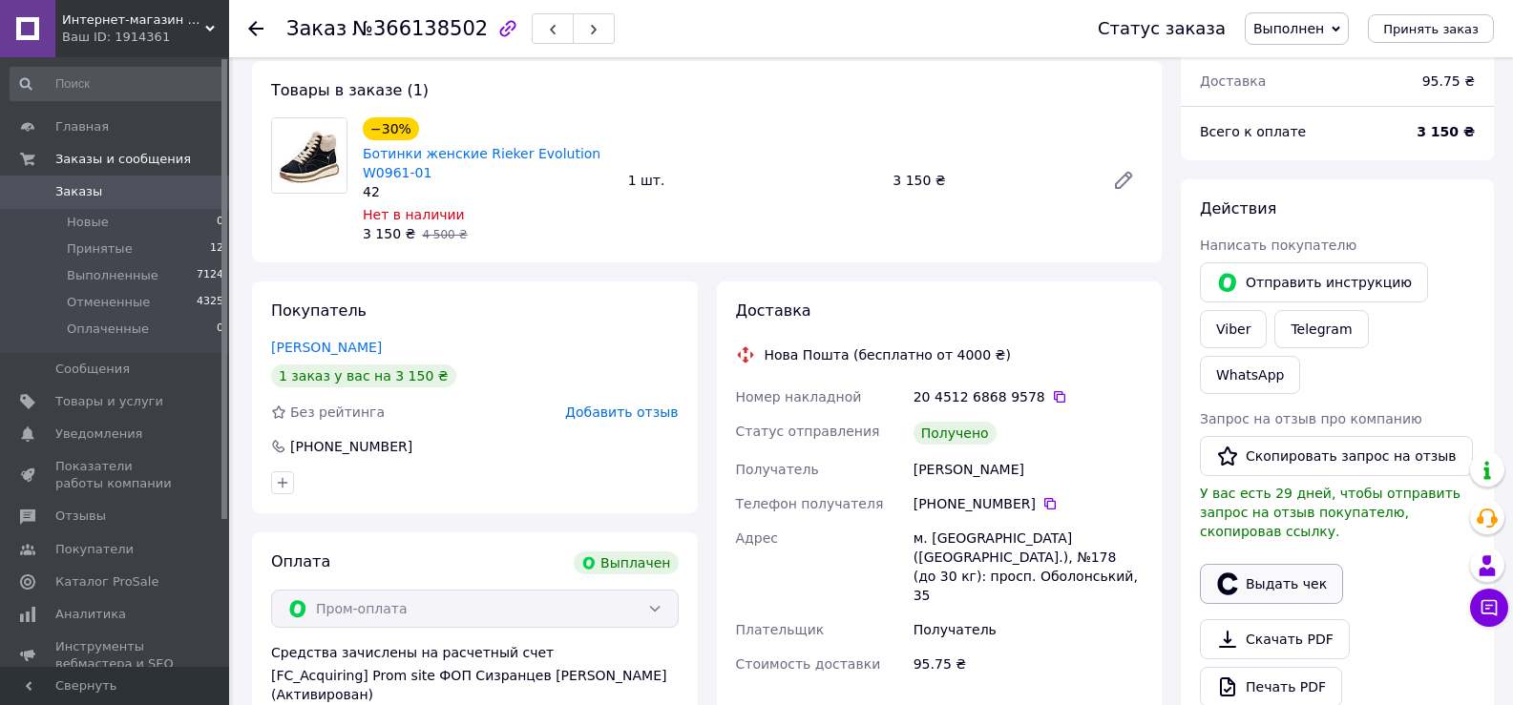
click at [1292, 564] on button "Выдать чек" at bounding box center [1271, 584] width 143 height 40
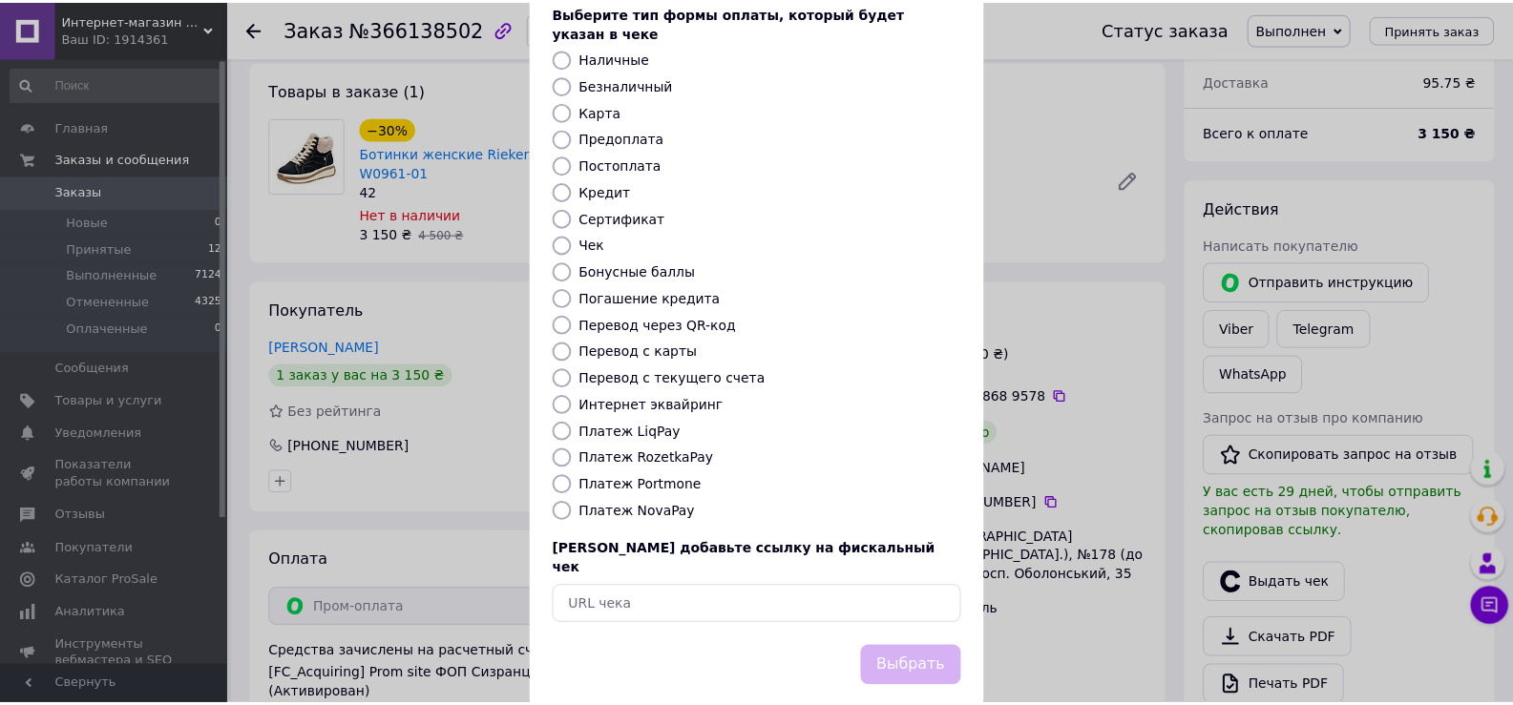
scroll to position [115, 0]
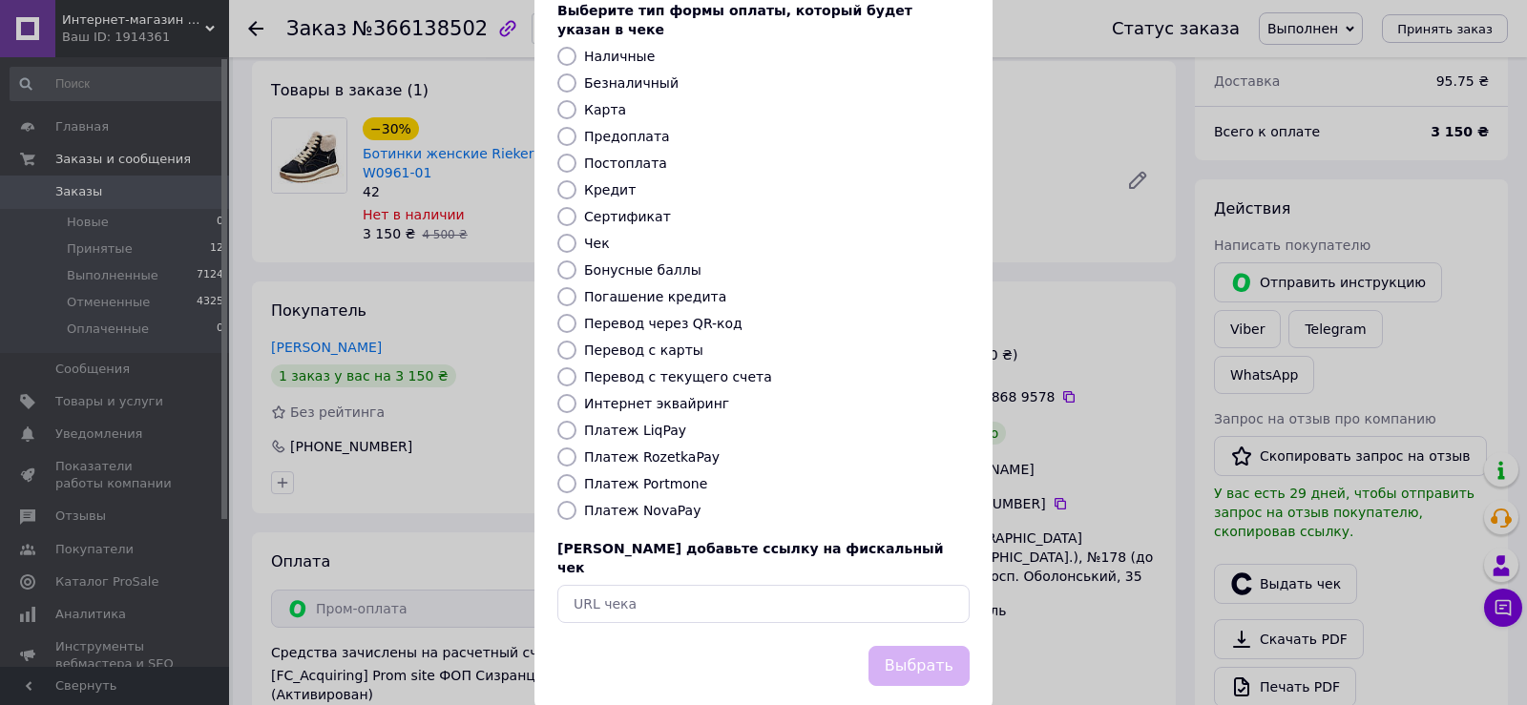
click at [612, 450] on label "Платеж RozetkaPay" at bounding box center [652, 457] width 136 height 15
click at [577, 448] on input "Платеж RozetkaPay" at bounding box center [566, 457] width 19 height 19
radio input "true"
click at [917, 646] on button "Выбрать" at bounding box center [919, 666] width 101 height 41
